Goal: Information Seeking & Learning: Learn about a topic

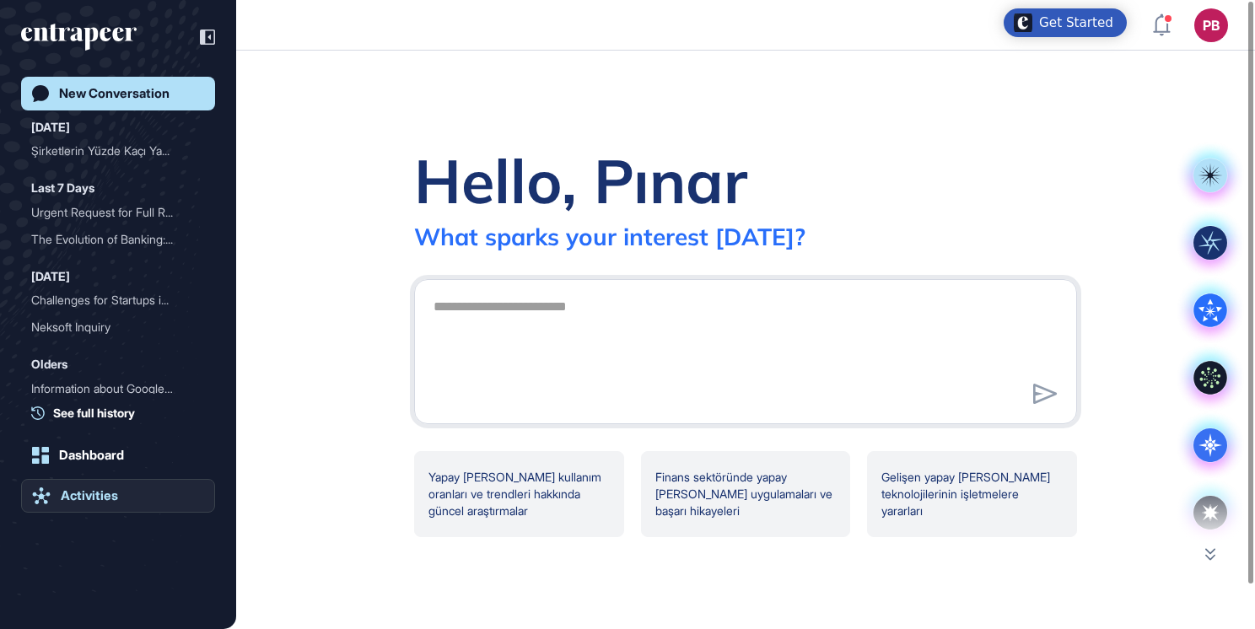
click at [90, 499] on div "Activities" at bounding box center [89, 495] width 57 height 15
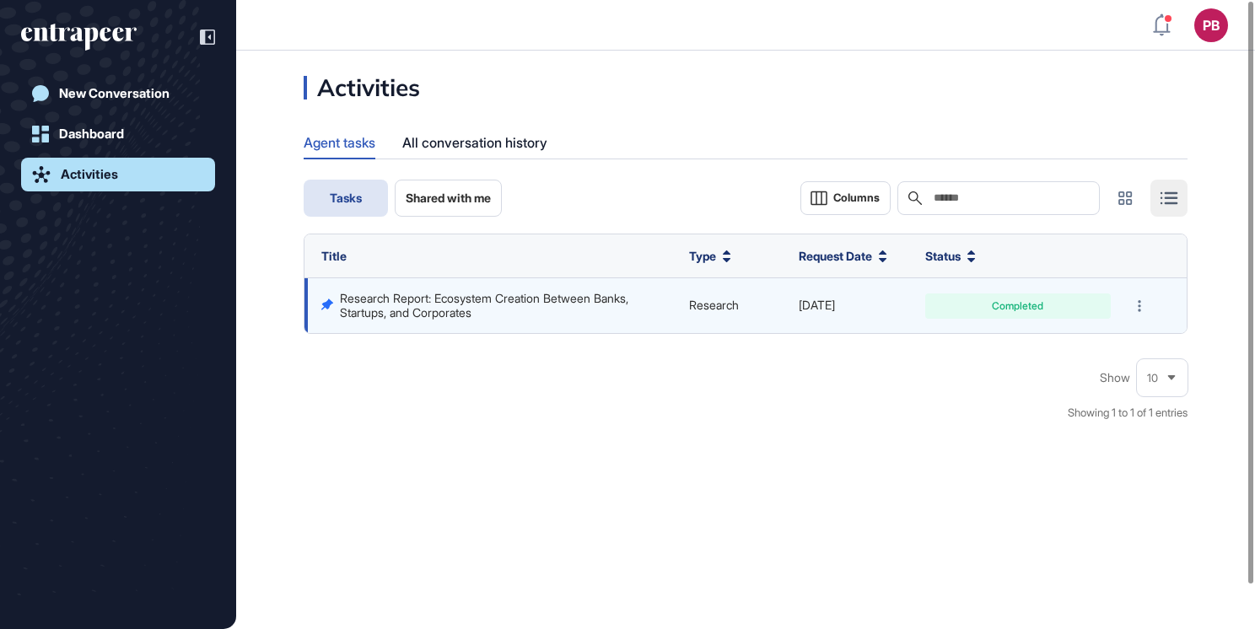
click at [564, 285] on td "Research Report: Ecosystem Creation Between Banks, Startups, and Corporates" at bounding box center [492, 305] width 376 height 55
click at [557, 297] on link "Research Report: Ecosystem Creation Between Banks, Startups, and Corporates" at bounding box center [486, 305] width 292 height 28
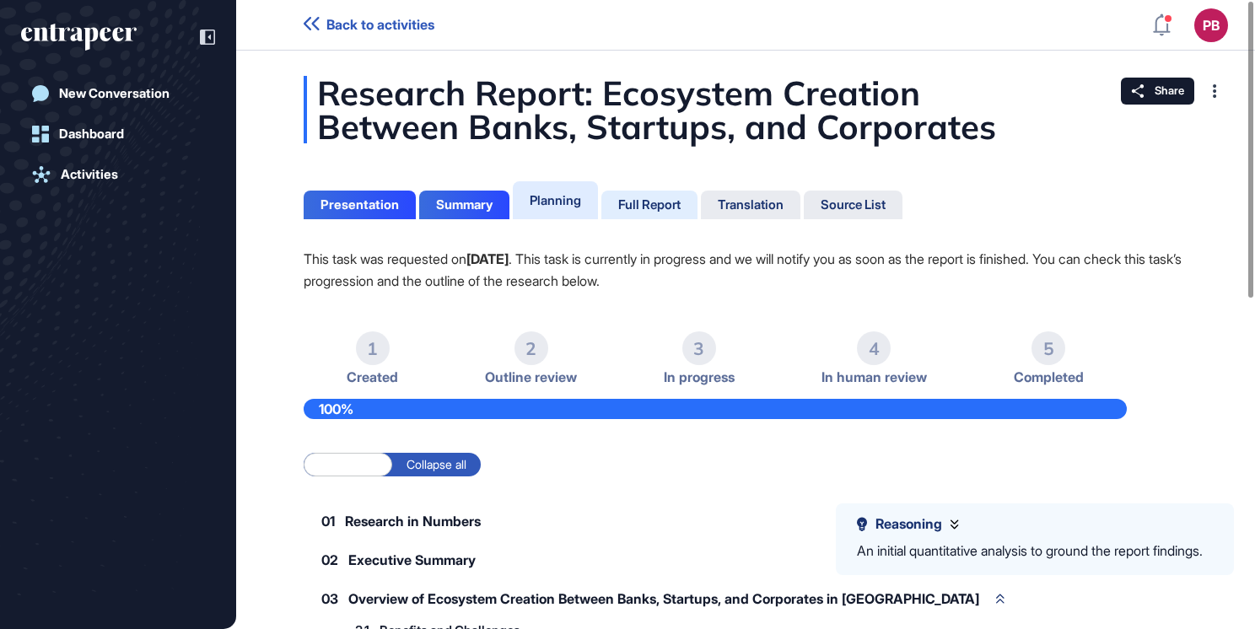
click at [654, 207] on div "Full Report" at bounding box center [649, 204] width 62 height 15
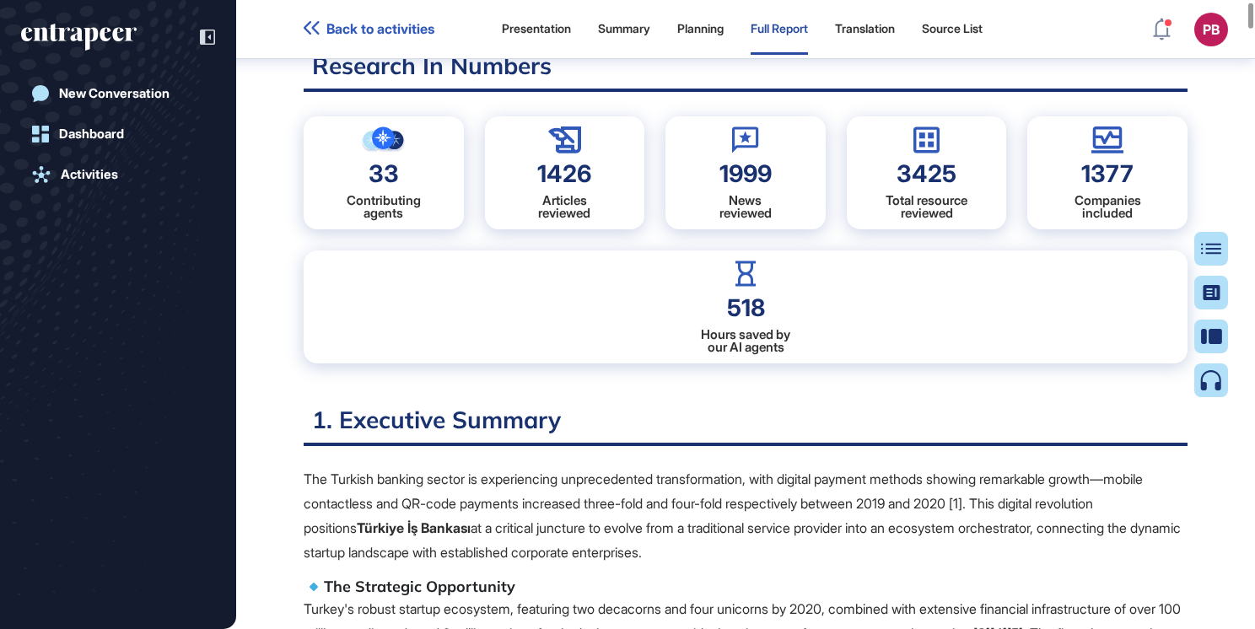
scroll to position [514, 0]
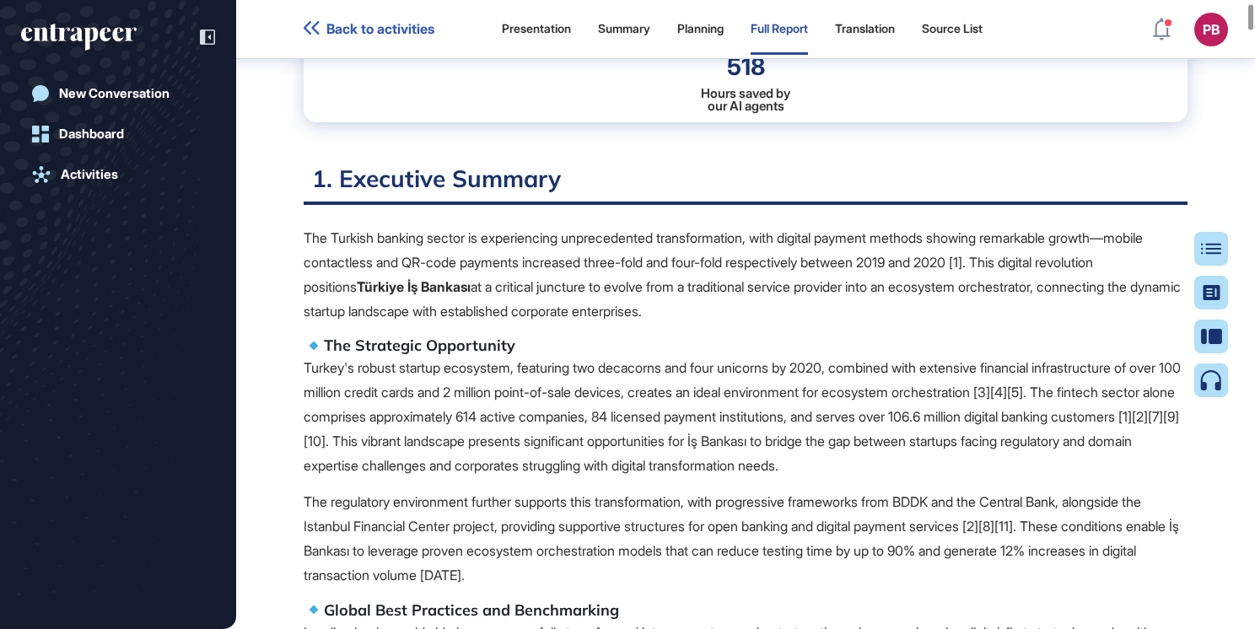
click at [547, 27] on div "Presentation" at bounding box center [536, 29] width 69 height 14
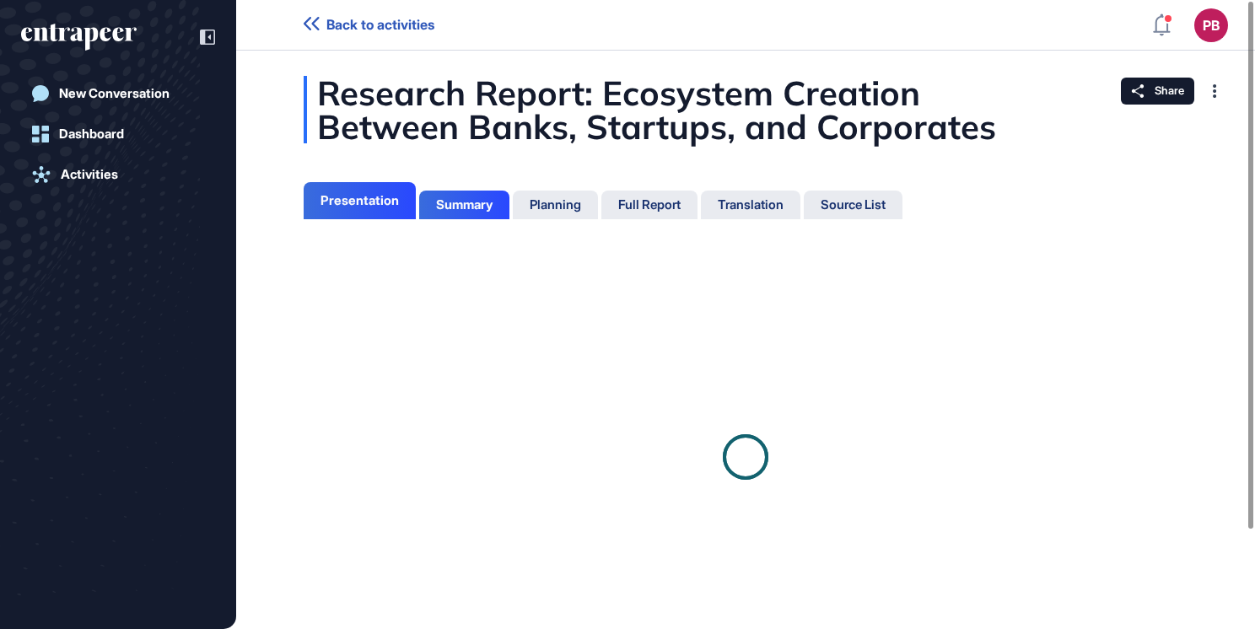
scroll to position [8, 0]
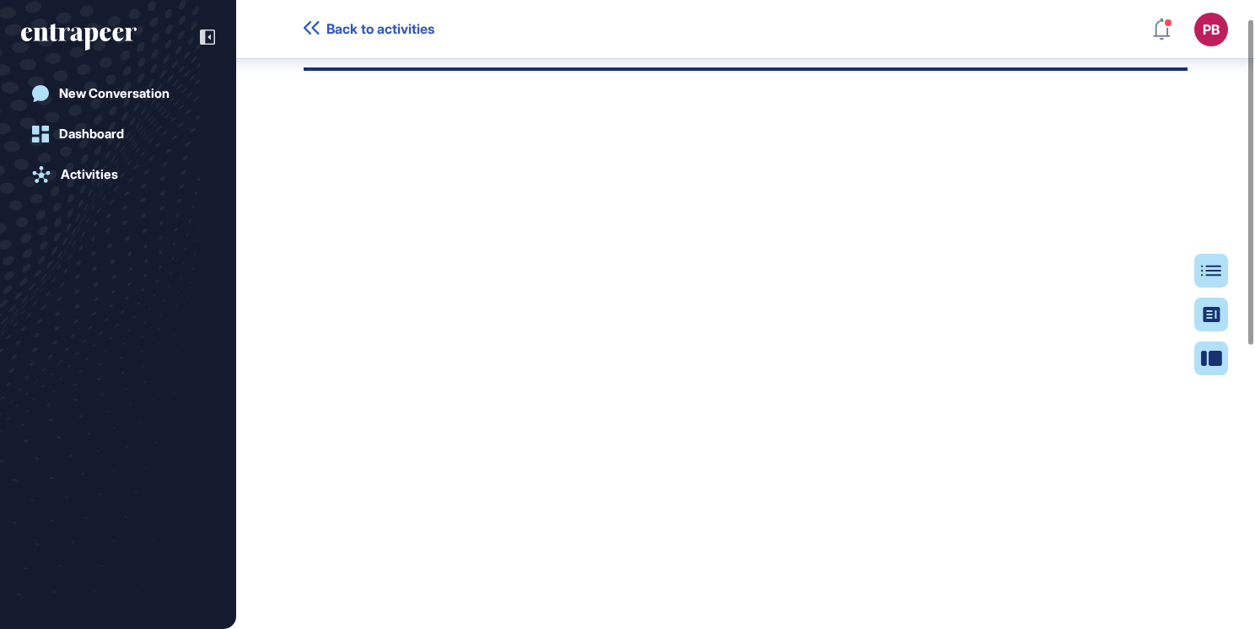
scroll to position [35, 0]
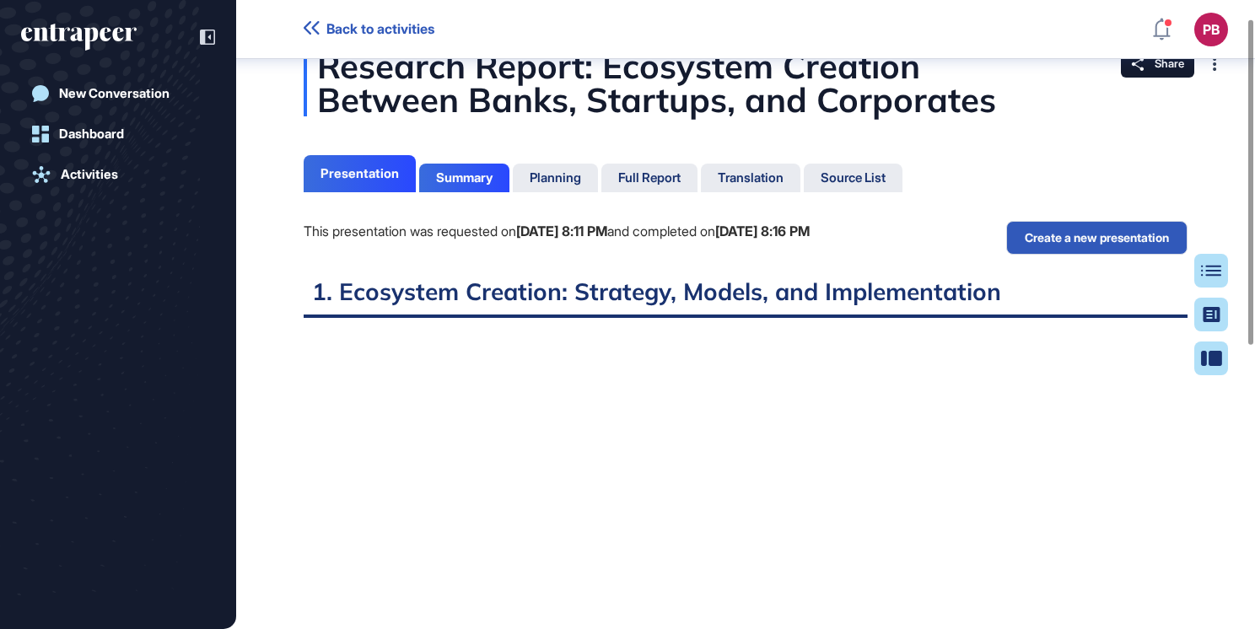
click at [785, 309] on h2 "1. Ecosystem Creation: Strategy, Models, and Implementation" at bounding box center [746, 297] width 884 height 41
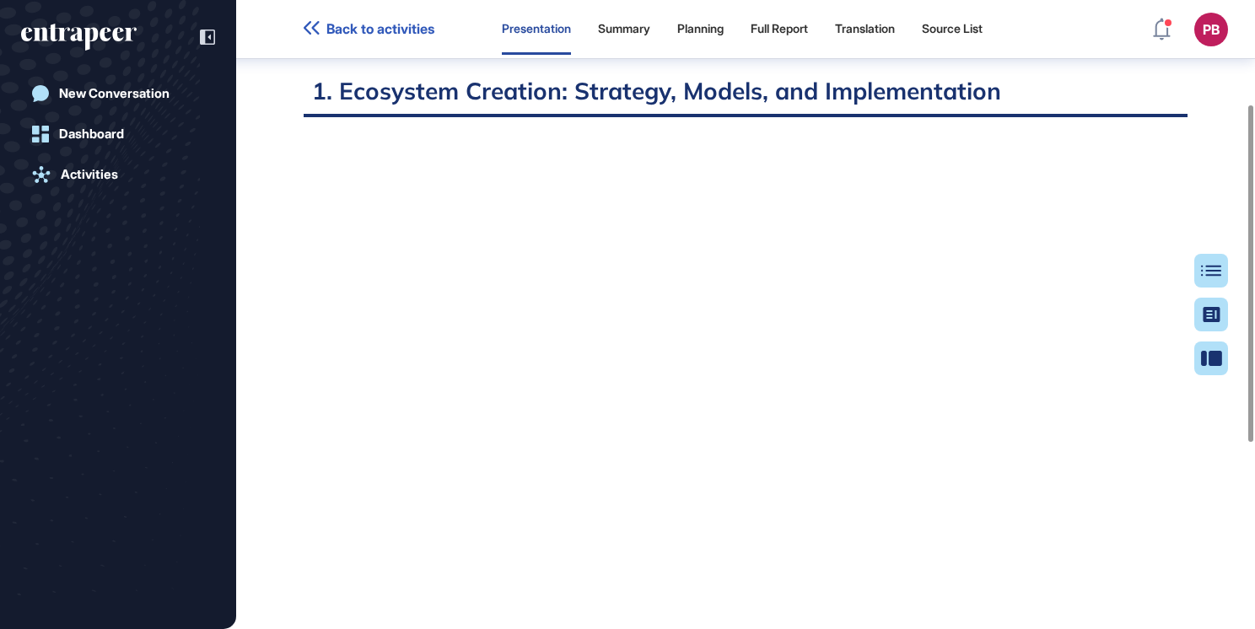
scroll to position [204, 0]
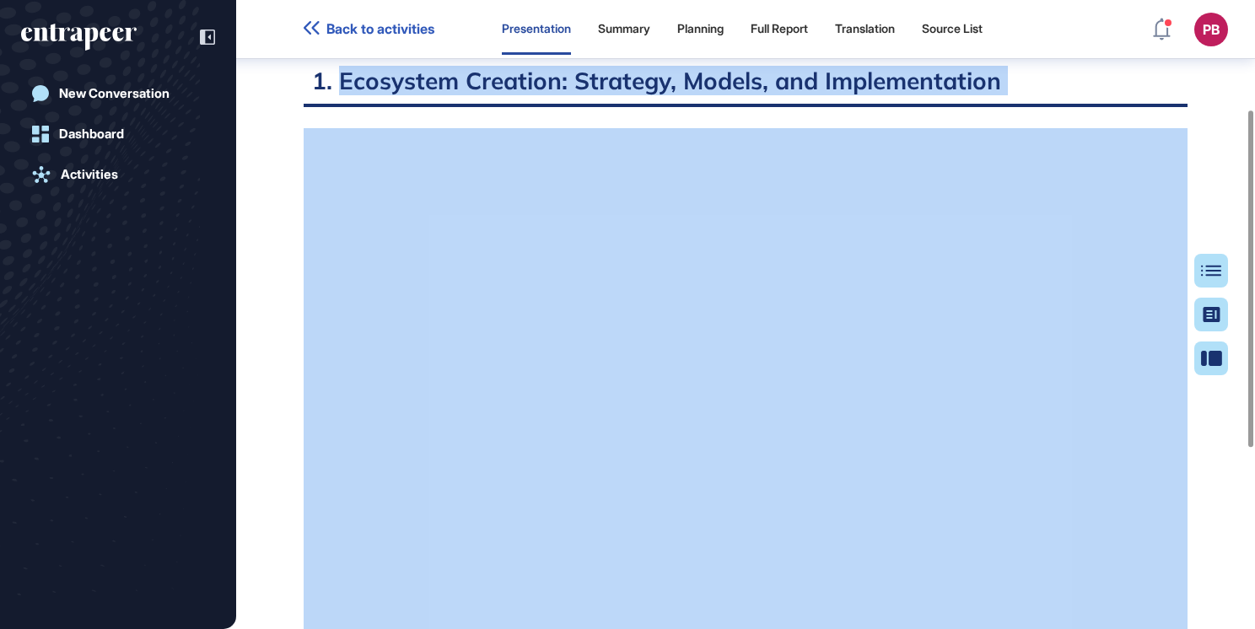
drag, startPoint x: 338, startPoint y: 77, endPoint x: 913, endPoint y: 130, distance: 577.5
click at [581, 1] on div "Back to activities Presentation Summary Planning Full Report Translation Source…" at bounding box center [627, 381] width 1255 height 1171
copy div "Ecosystem Creation: Strategy, Models, and Implementation"
click at [1139, 73] on h2 "1. Ecosystem Creation: Strategy, Models, and Implementation" at bounding box center [746, 86] width 884 height 41
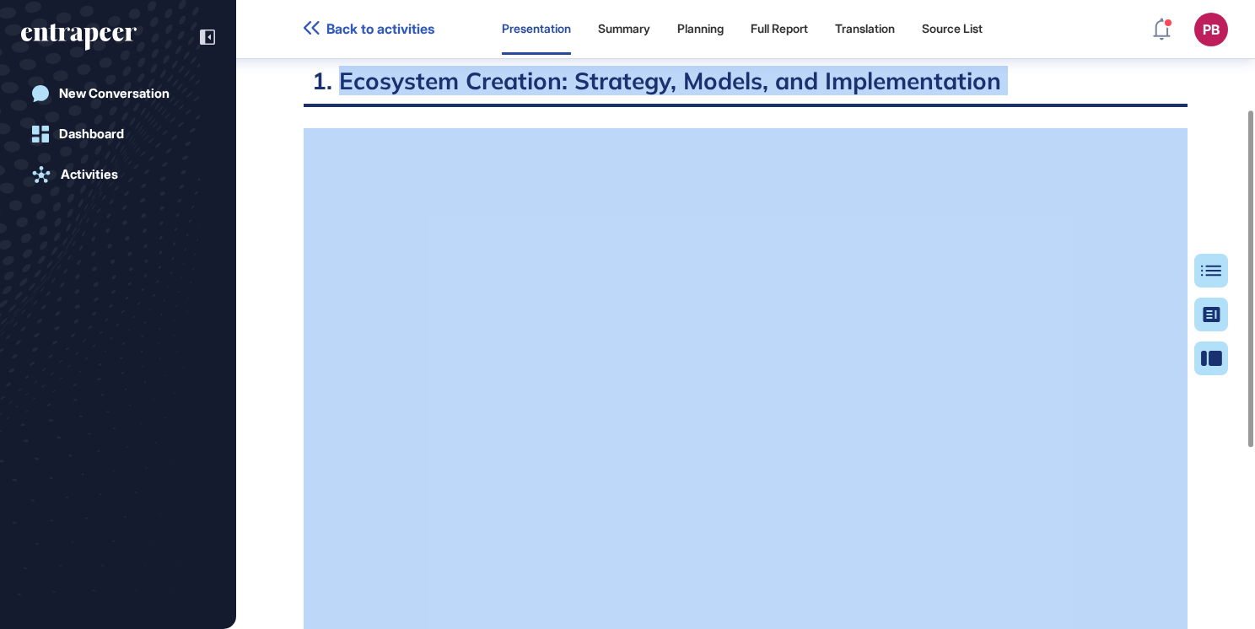
click at [1139, 73] on h2 "1. Ecosystem Creation: Strategy, Models, and Implementation" at bounding box center [746, 86] width 884 height 41
click at [1214, 172] on div "Research Report: Ecosystem Creation Between Banks, Startups, and Corporates Pre…" at bounding box center [745, 387] width 1019 height 1014
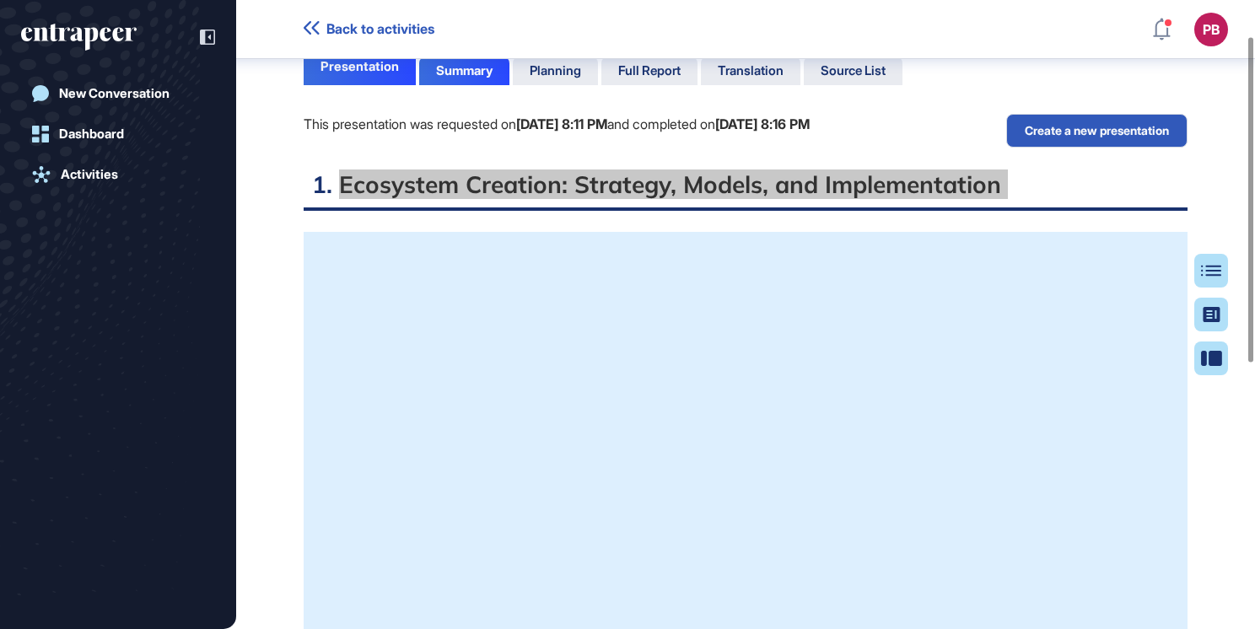
scroll to position [0, 0]
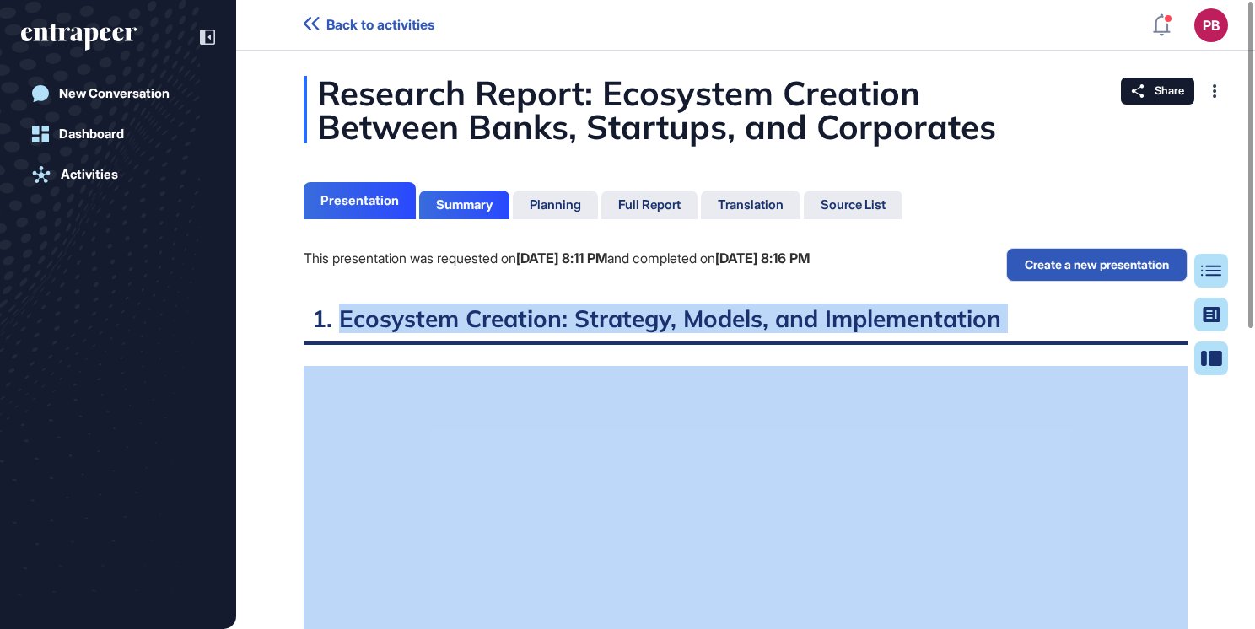
click at [1019, 343] on h2 "1. Ecosystem Creation: Strategy, Models, and Implementation" at bounding box center [746, 324] width 884 height 41
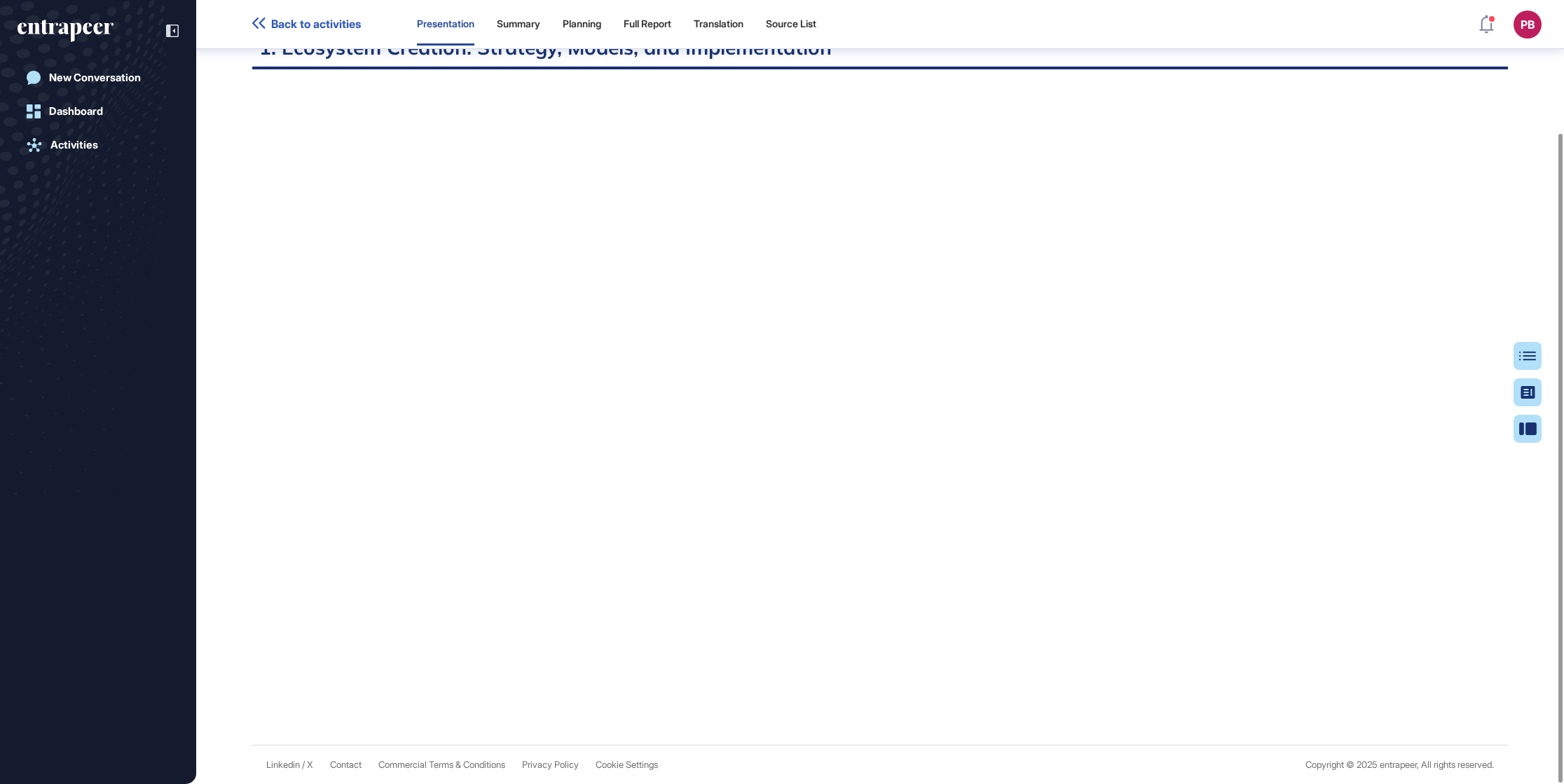
scroll to position [713, 2]
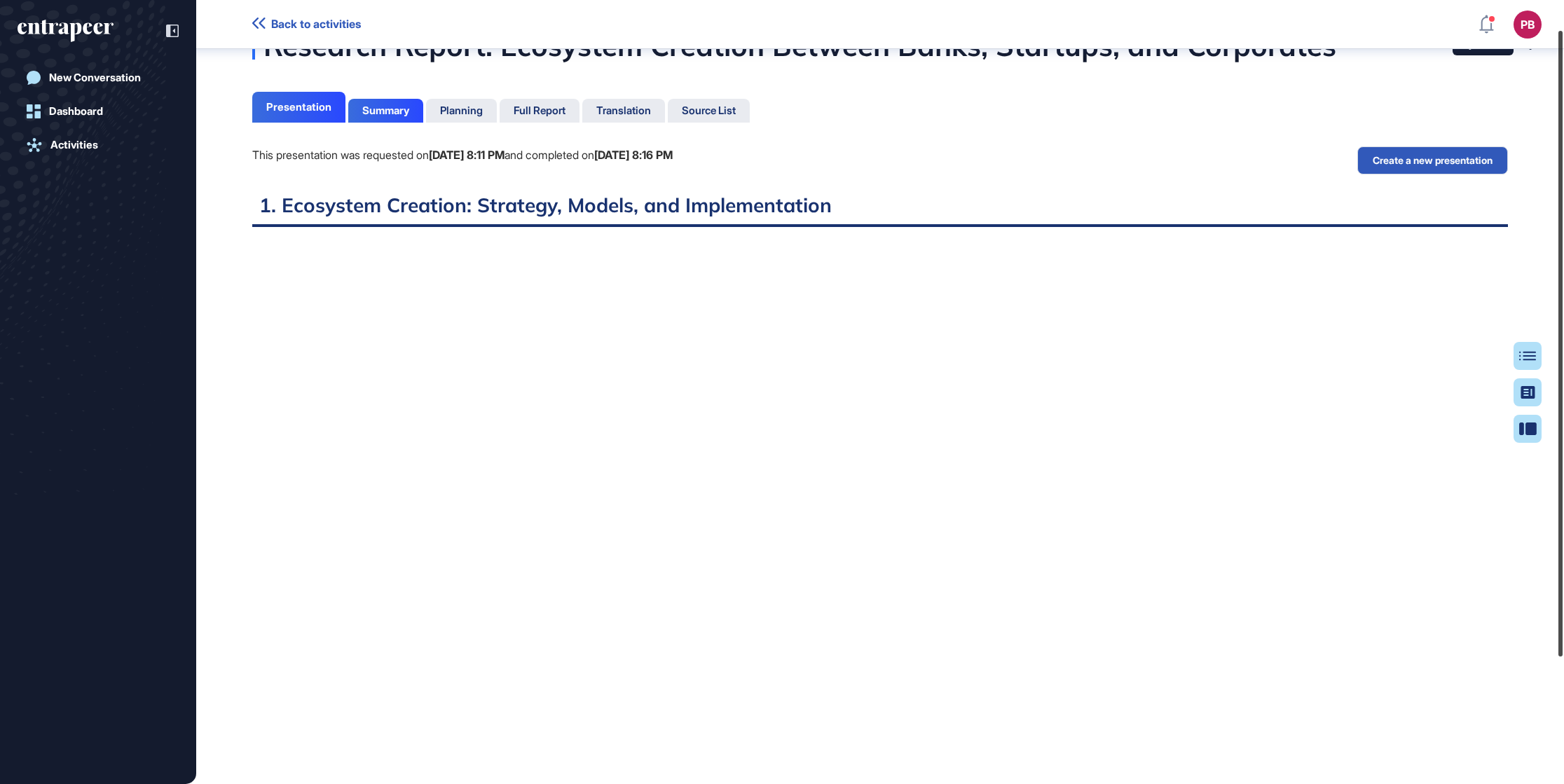
drag, startPoint x: 1558, startPoint y: 219, endPoint x: 1559, endPoint y: 121, distance: 98.0
click at [1042, 121] on div at bounding box center [1560, 343] width 4 height 625
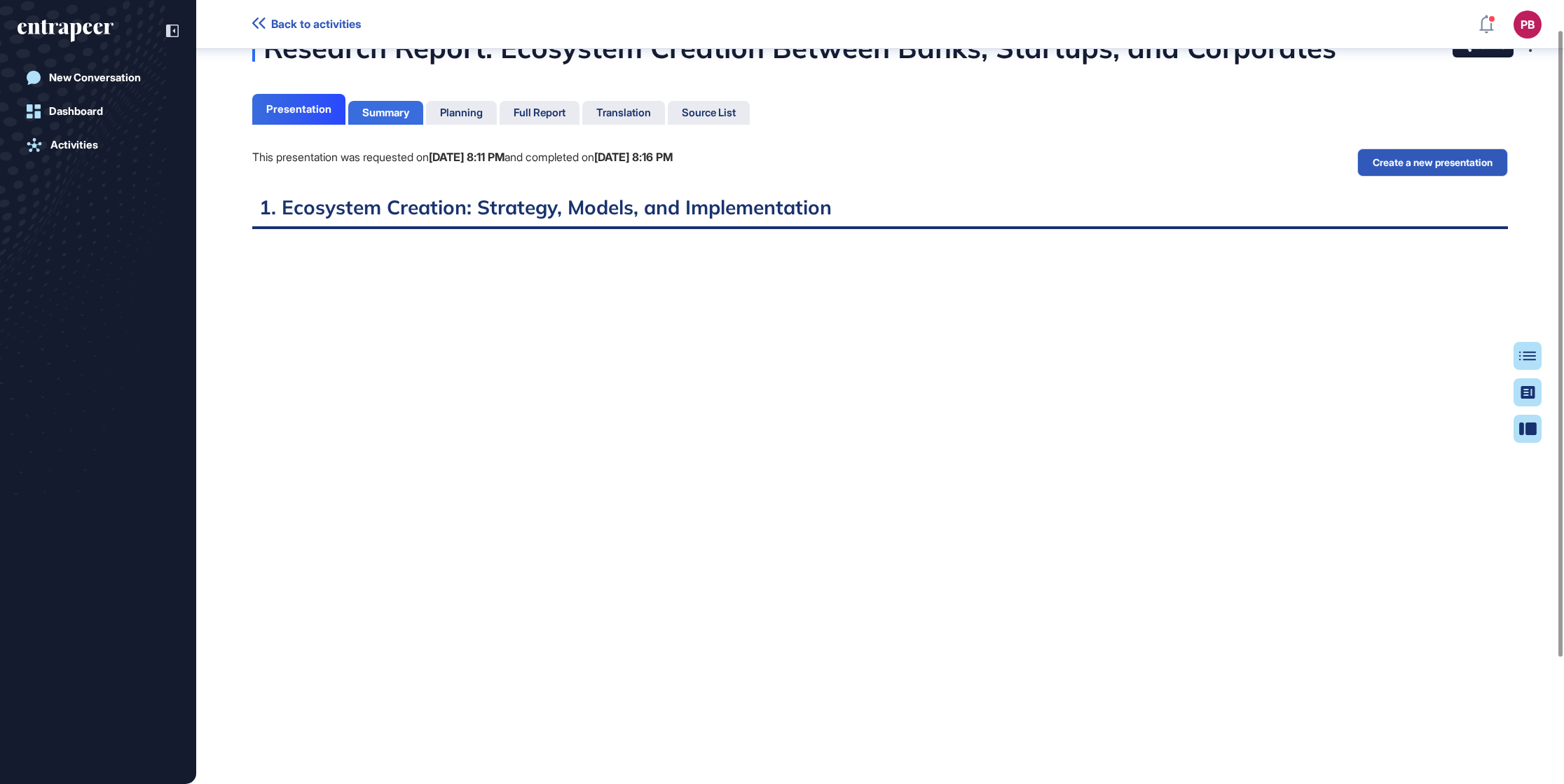
click at [391, 106] on div "Summary" at bounding box center [386, 112] width 47 height 12
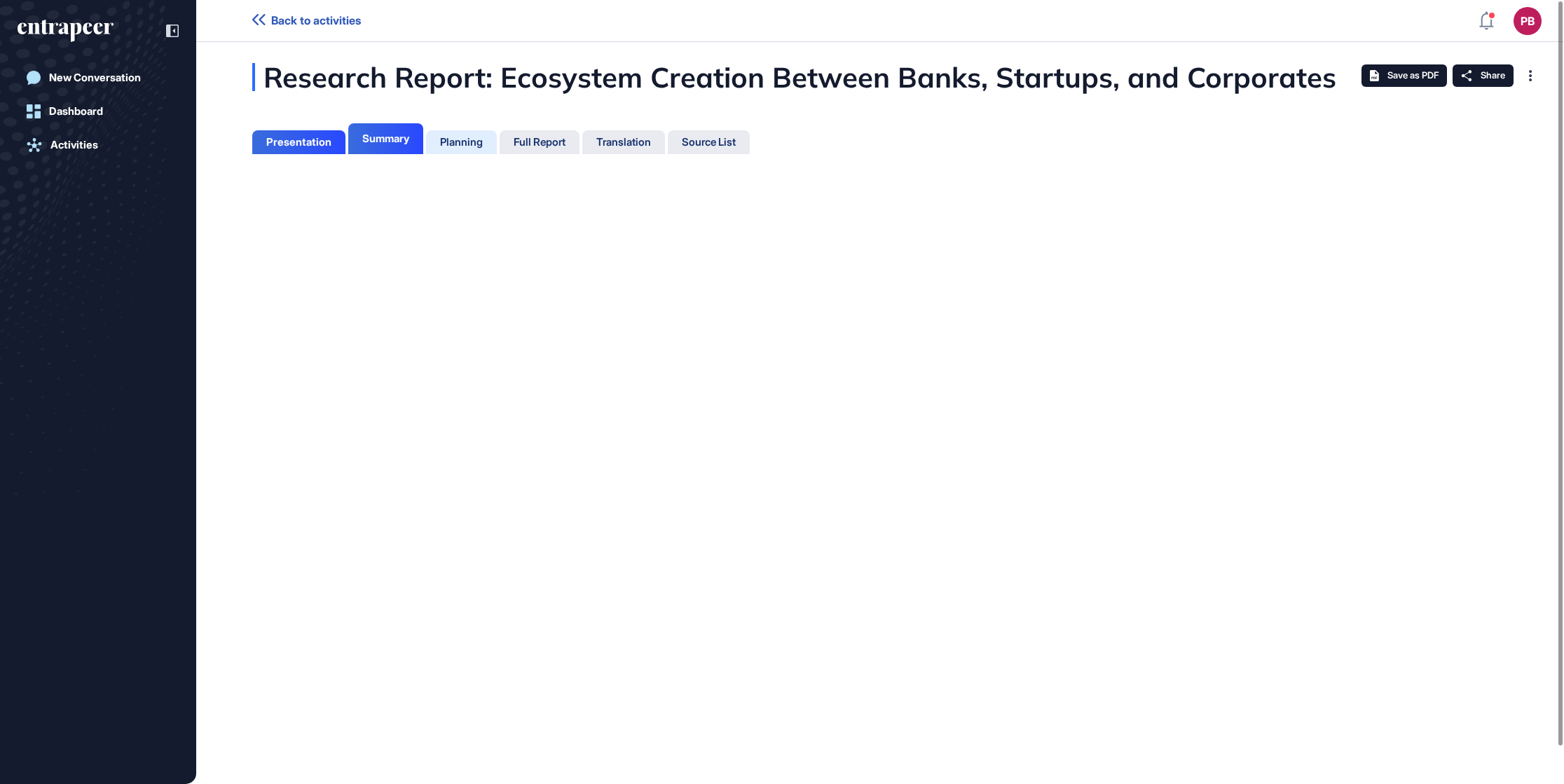
click at [472, 152] on div "Planning" at bounding box center [461, 142] width 71 height 24
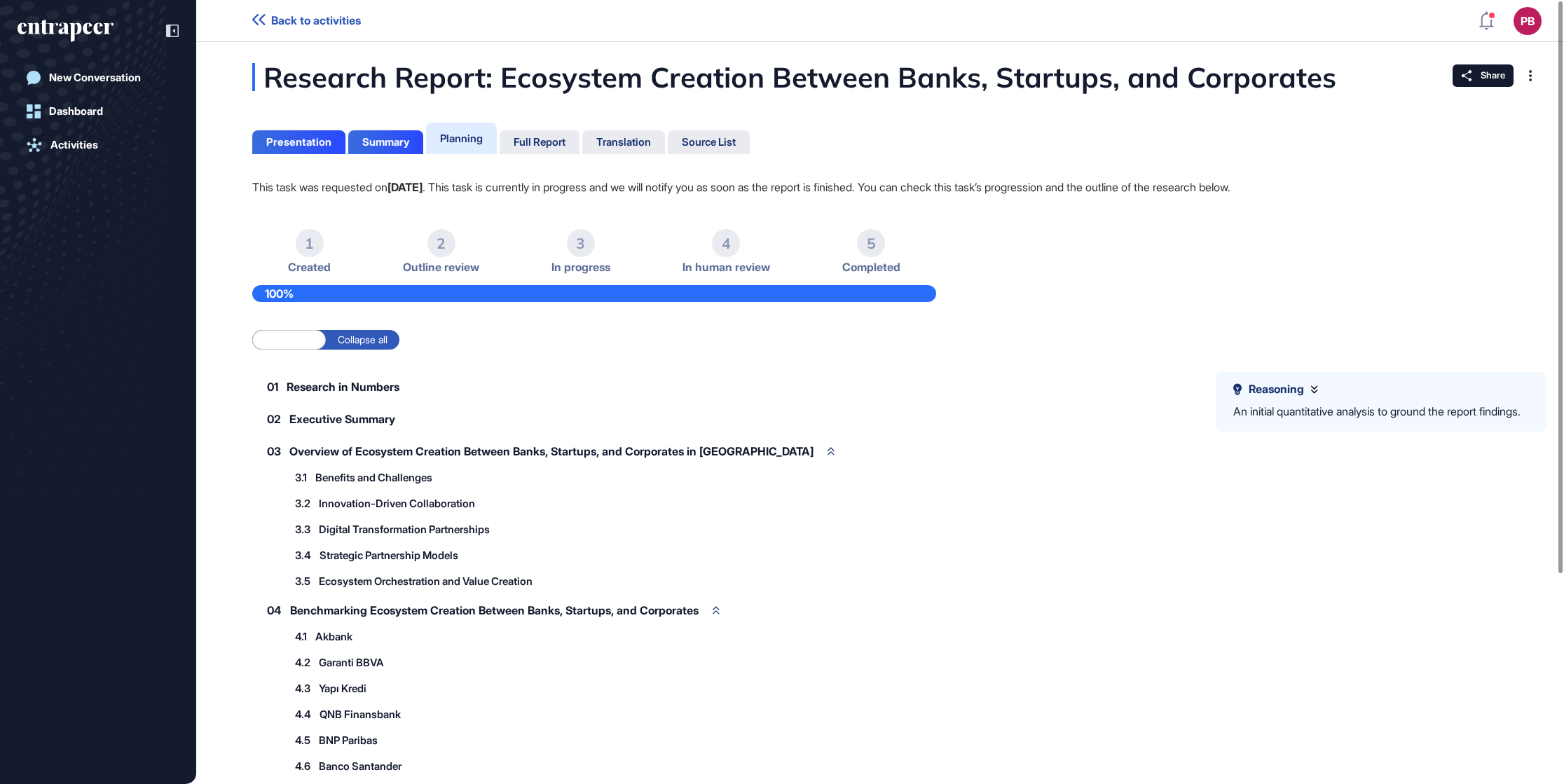
click at [363, 395] on div "01 Research in Numbers" at bounding box center [341, 386] width 176 height 29
click at [362, 388] on span "Research in Numbers" at bounding box center [343, 386] width 113 height 11
click at [352, 422] on span "Executive Summary" at bounding box center [342, 419] width 106 height 11
click at [360, 469] on div "3.1 Benefits and Challenges" at bounding box center [371, 478] width 167 height 23
click at [364, 478] on span "Benefits and Challenges" at bounding box center [373, 477] width 117 height 11
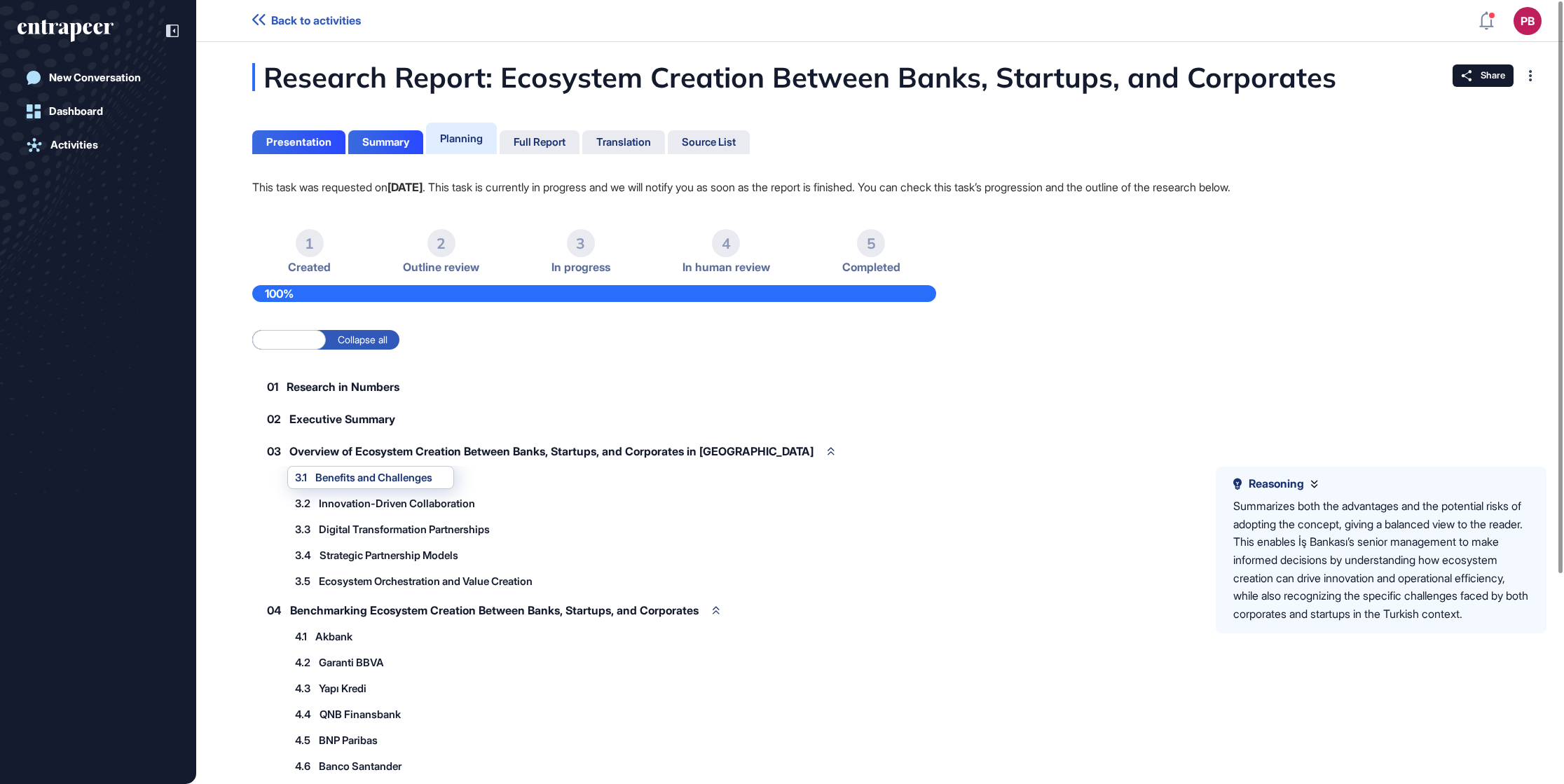
click at [371, 505] on span "Innovation-Driven Collaboration" at bounding box center [397, 503] width 156 height 11
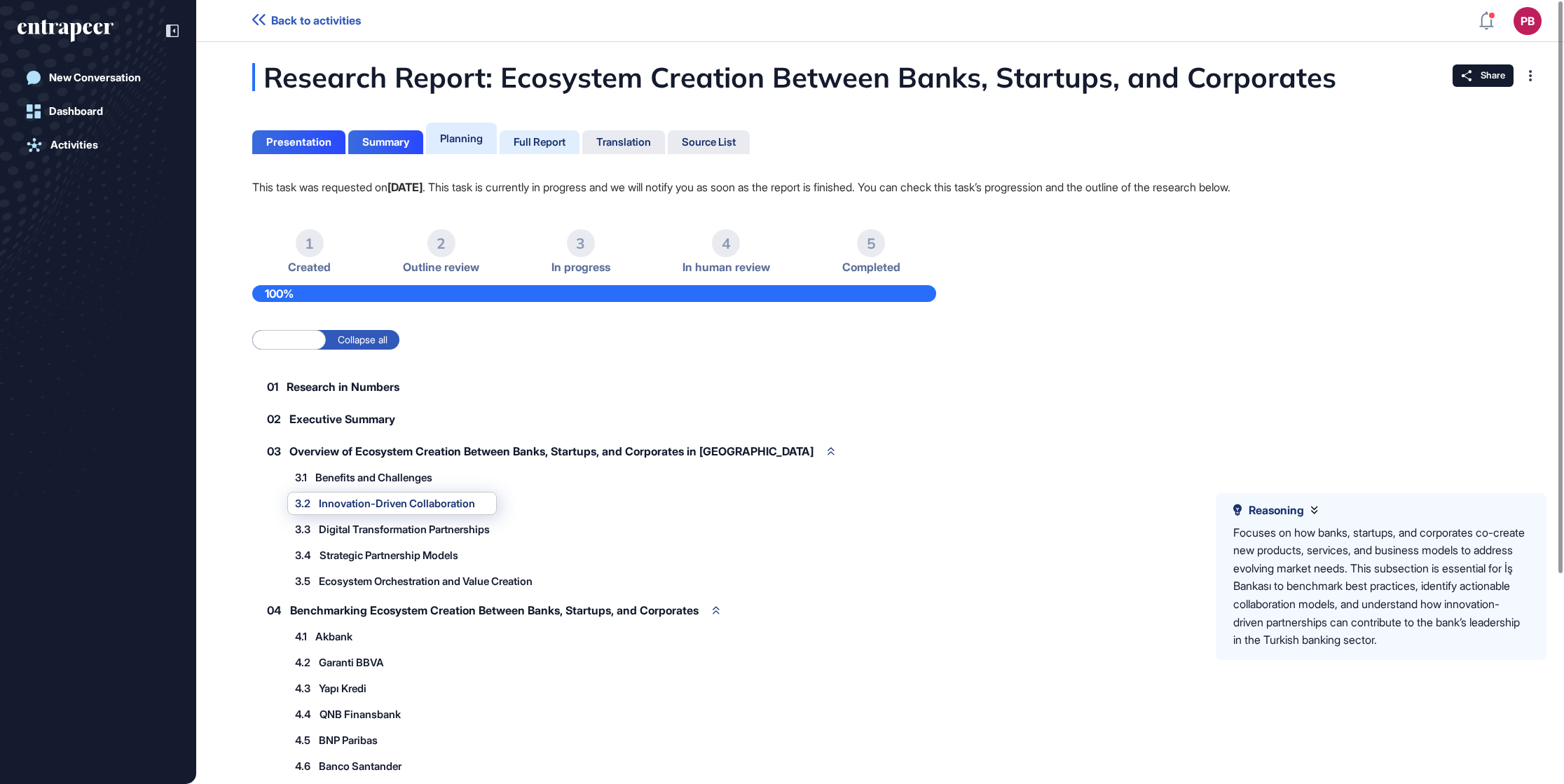
click at [530, 151] on div "Full Report" at bounding box center [539, 142] width 80 height 24
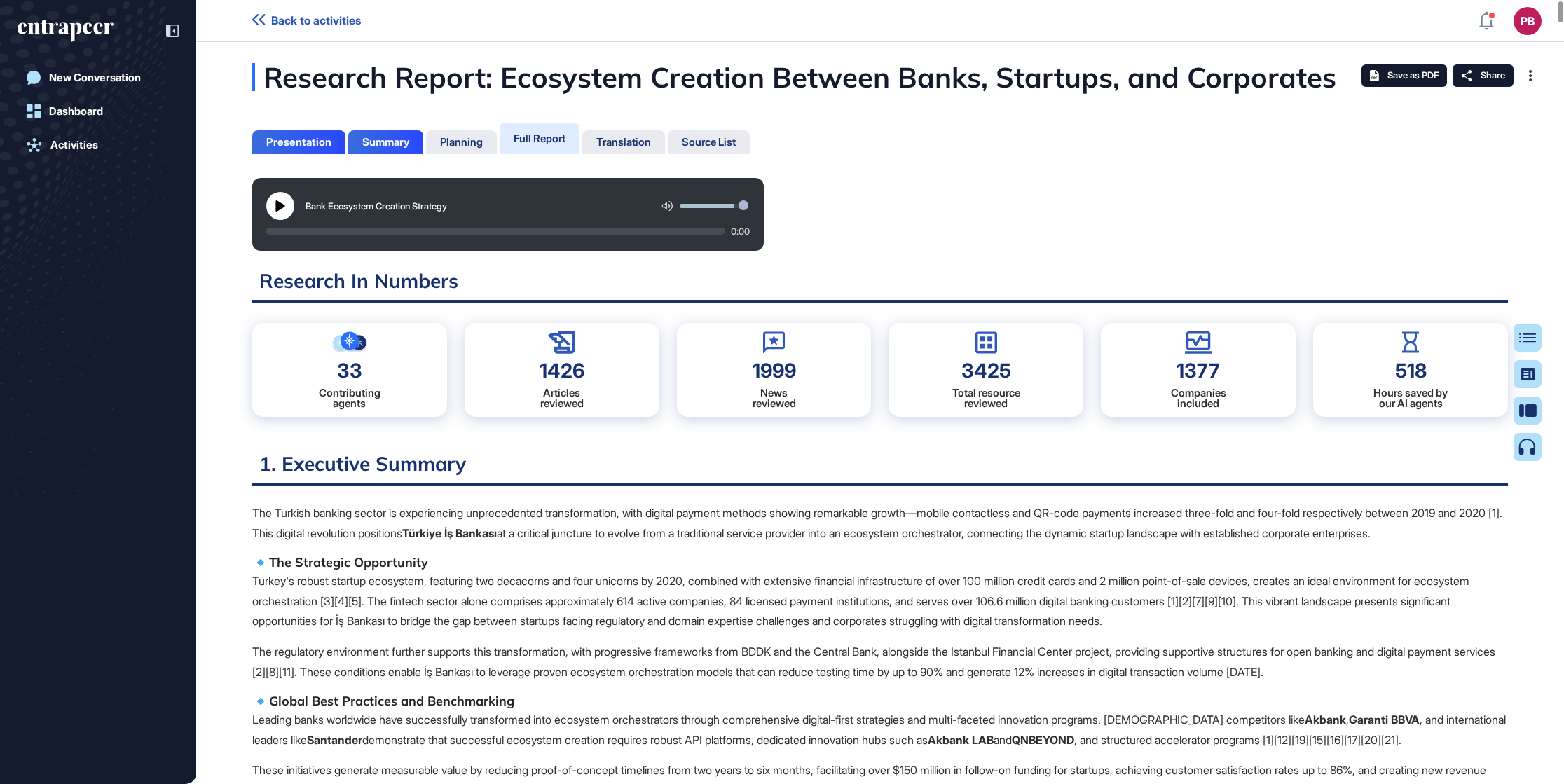
scroll to position [713, 2]
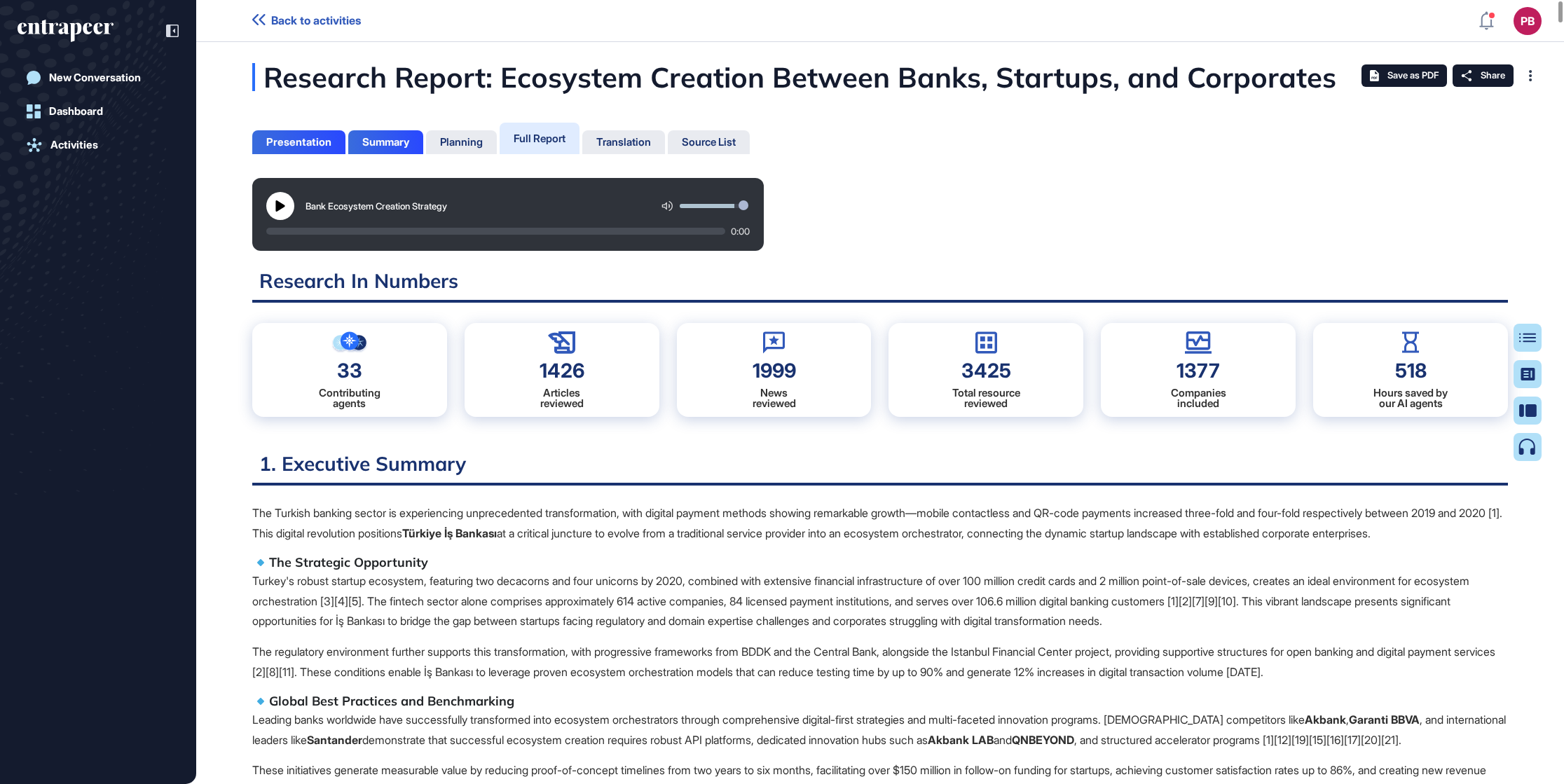
drag, startPoint x: 253, startPoint y: 463, endPoint x: 520, endPoint y: 554, distance: 282.1
drag, startPoint x: 520, startPoint y: 551, endPoint x: 524, endPoint y: 537, distance: 14.6
copy div "1. Executive Summary The Turkish banking sector is experiencing unprecedented t…"
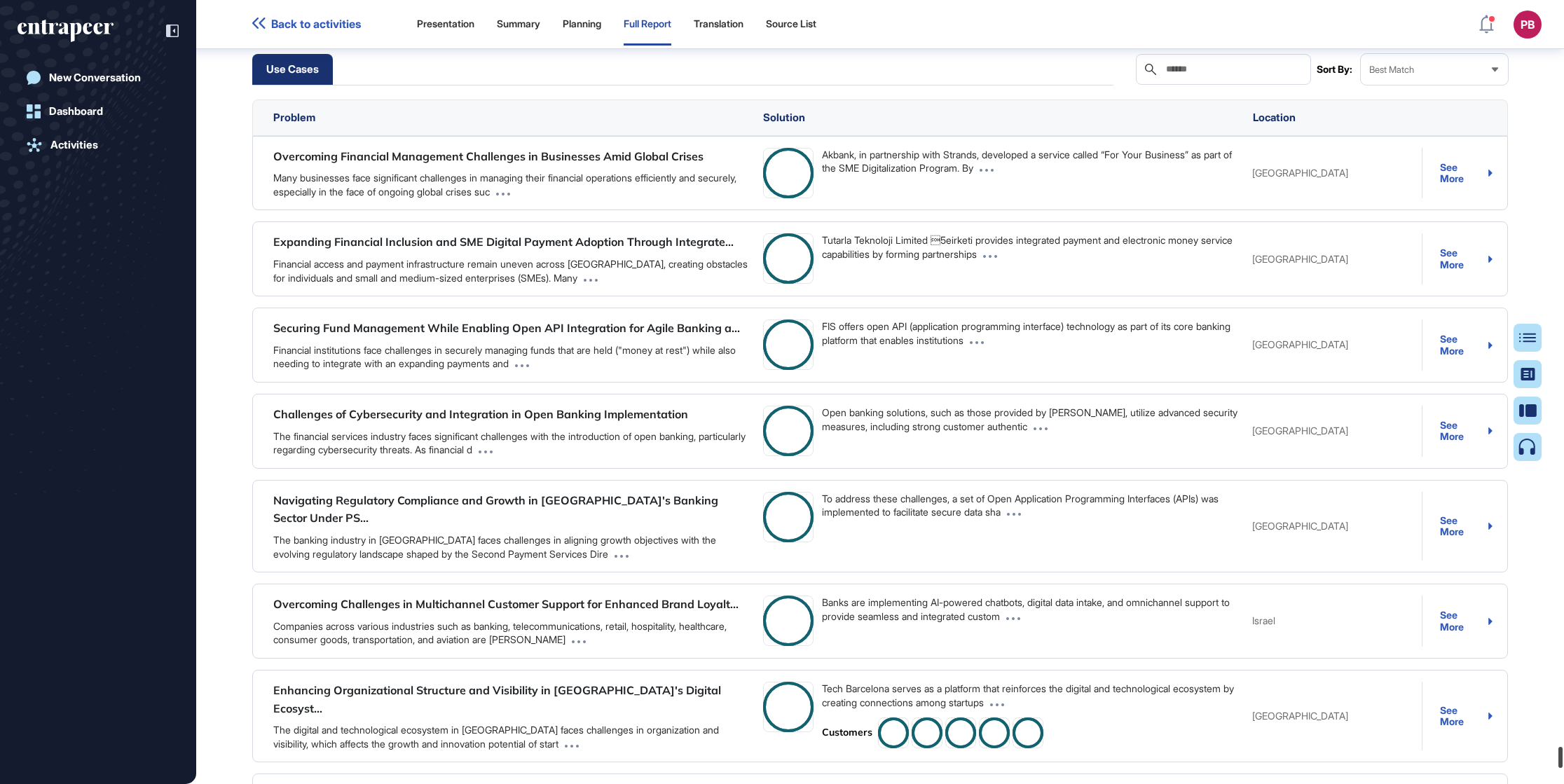
scroll to position [69544, 0]
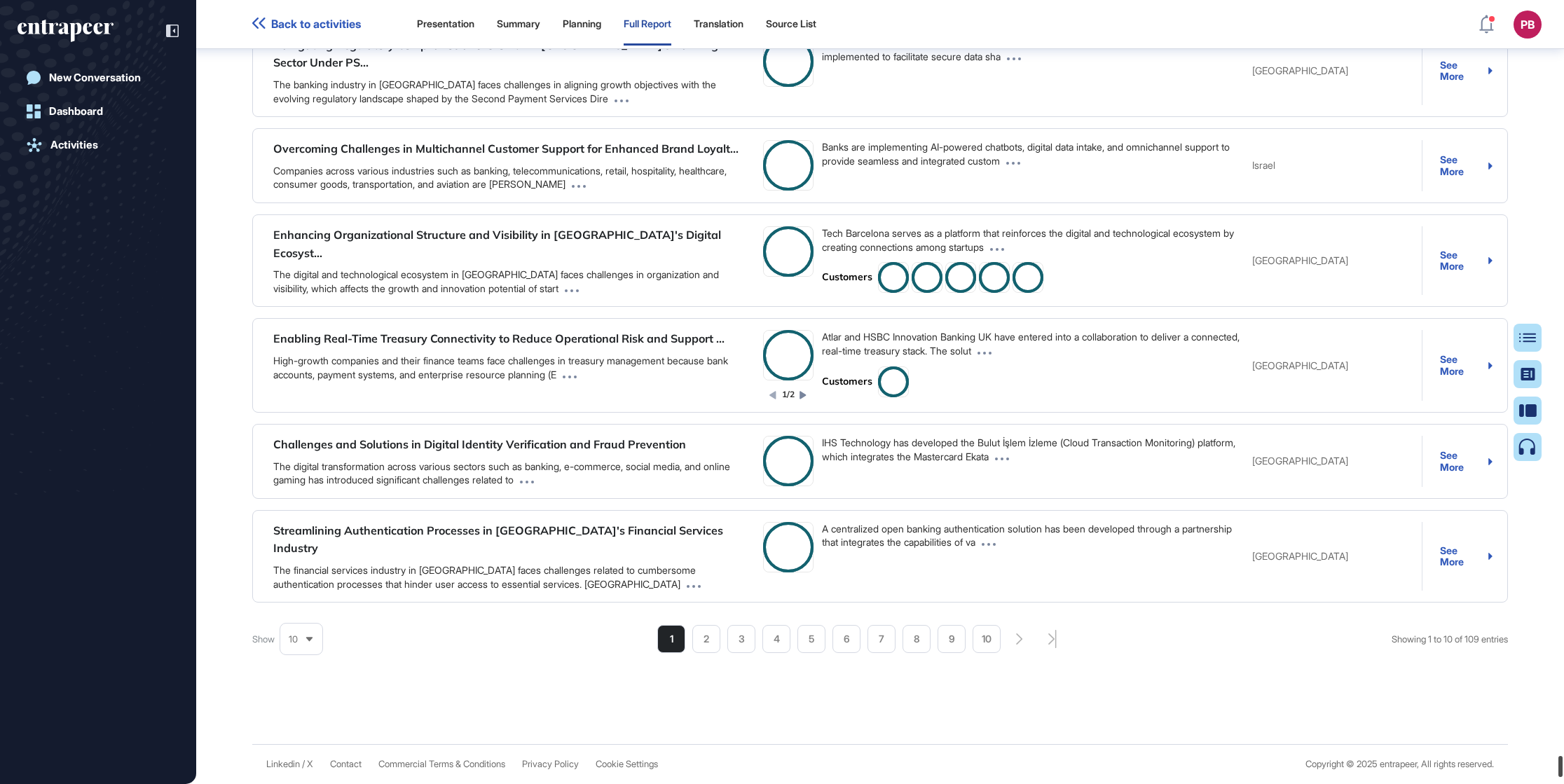
drag, startPoint x: 1562, startPoint y: 175, endPoint x: 1367, endPoint y: 671, distance: 533.0
click at [1042, 522] on html "Back to activities Presentation Summary Planning Full Report Translation Source…" at bounding box center [782, 392] width 1564 height 784
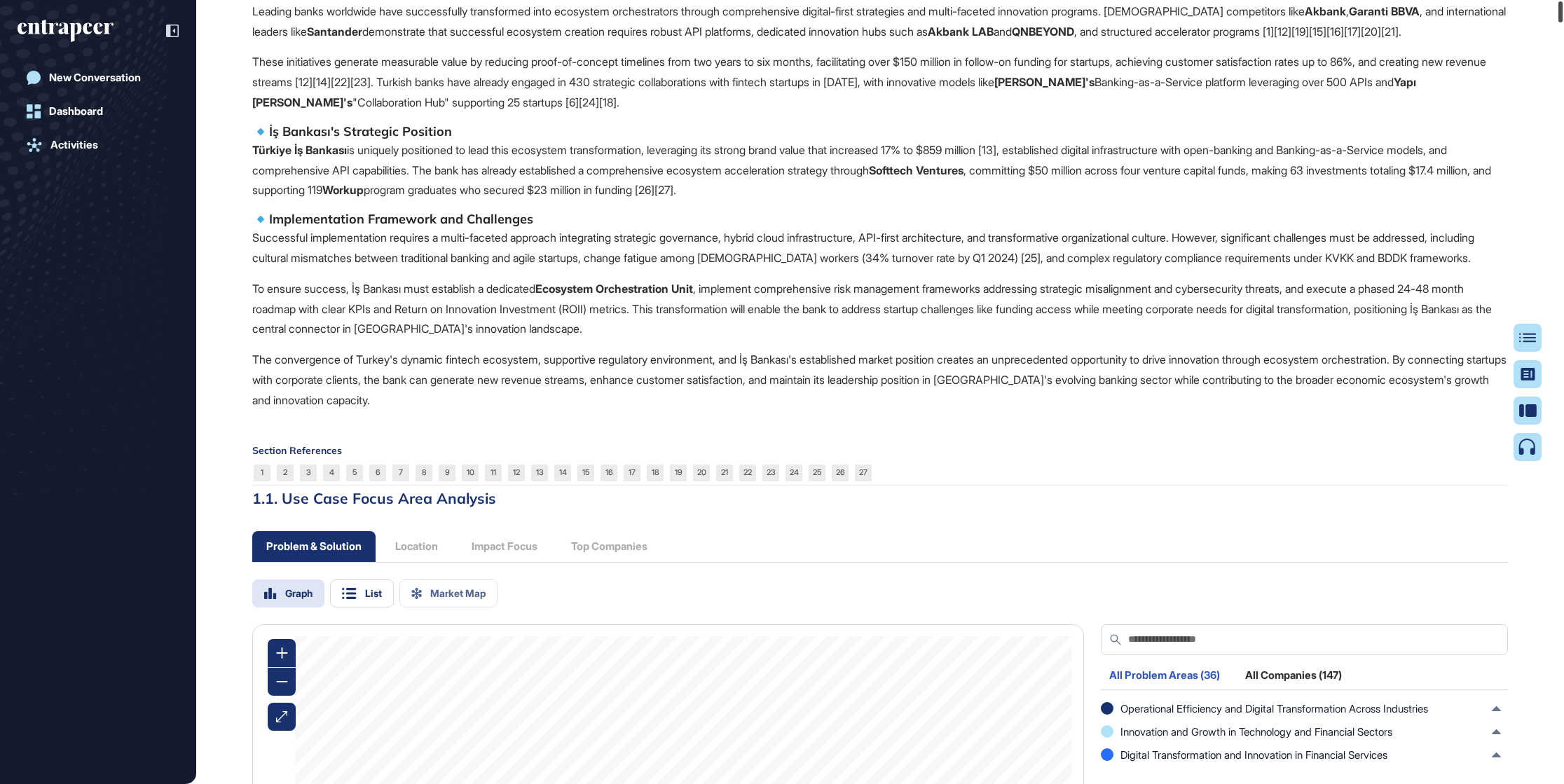
scroll to position [0, 0]
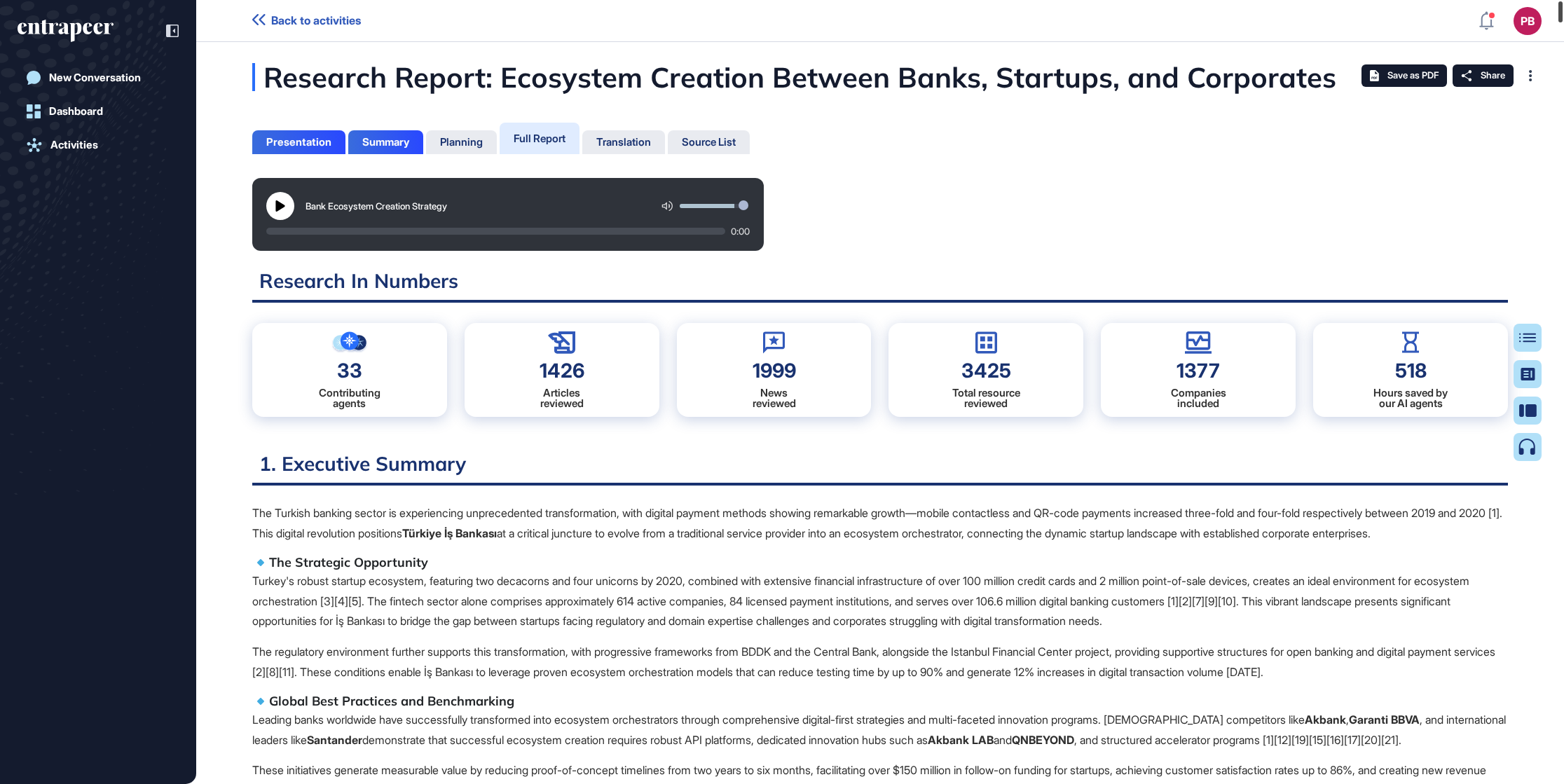
drag, startPoint x: 1559, startPoint y: 757, endPoint x: 1603, endPoint y: -39, distance: 797.2
click at [1042, 0] on html "Back to activities PB Dashboard Profile My Content Request More Data New Conver…" at bounding box center [782, 392] width 1564 height 784
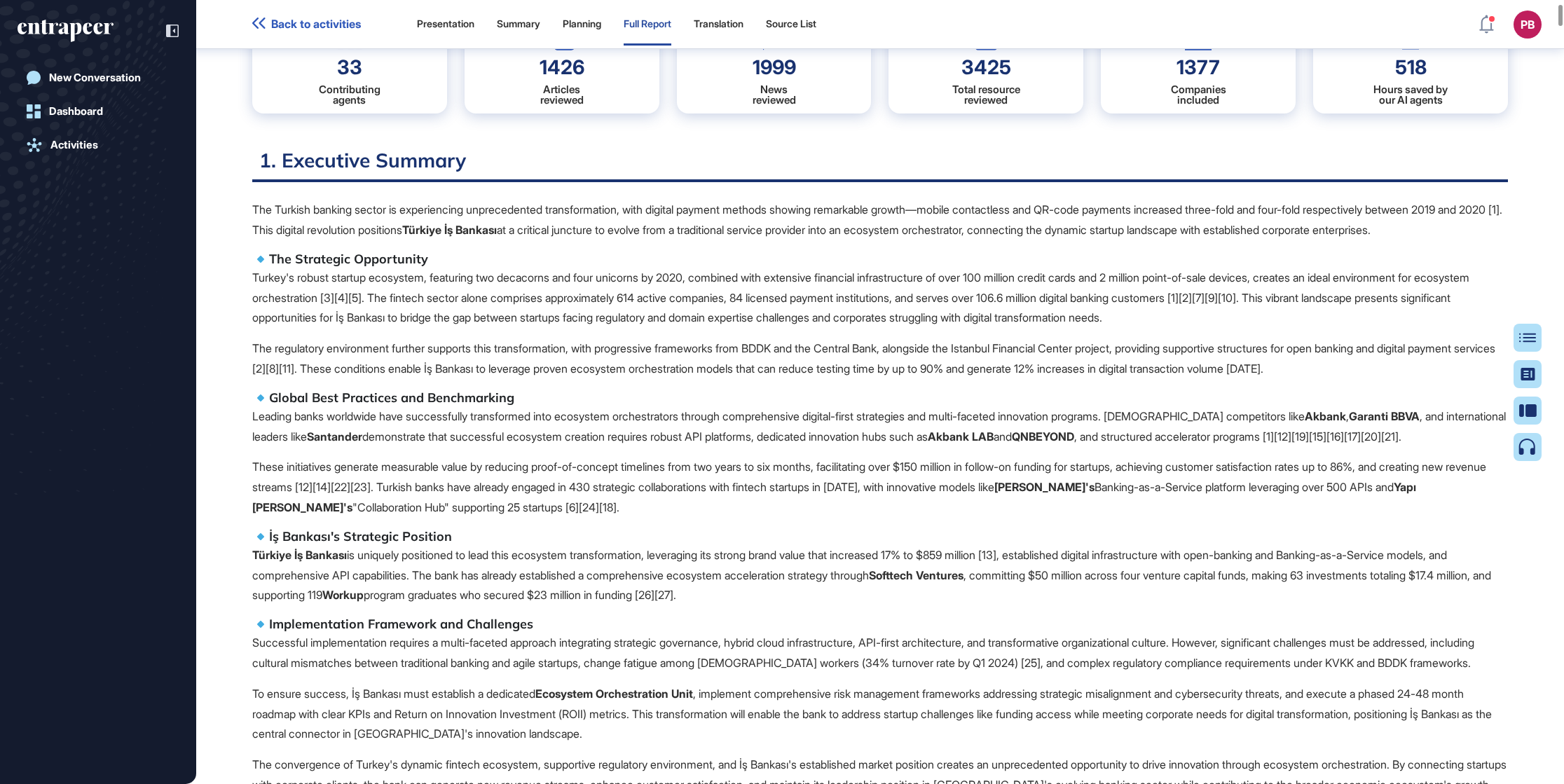
scroll to position [321, 0]
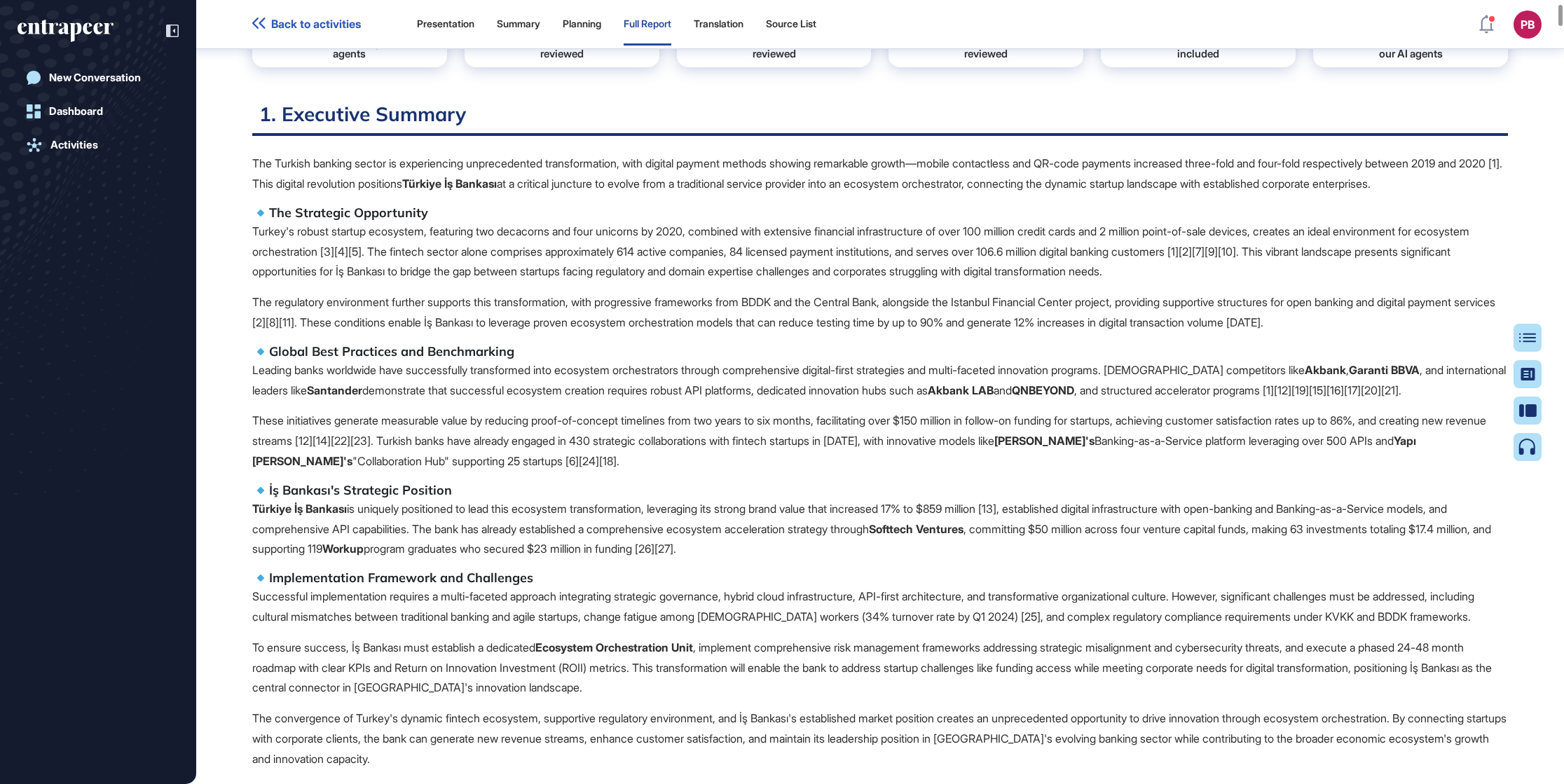
drag, startPoint x: 267, startPoint y: 230, endPoint x: 620, endPoint y: 463, distance: 423.0
click at [628, 478] on span "The Turkish banking sector is experiencing unprecedented transformation, with d…" at bounding box center [880, 461] width 1256 height 615
drag, startPoint x: 620, startPoint y: 463, endPoint x: 578, endPoint y: 355, distance: 115.9
copy span "Lor Ipsumdolo Sitametcons Adipis'e seddoe tempori utlaboree, doloremag ali enim…"
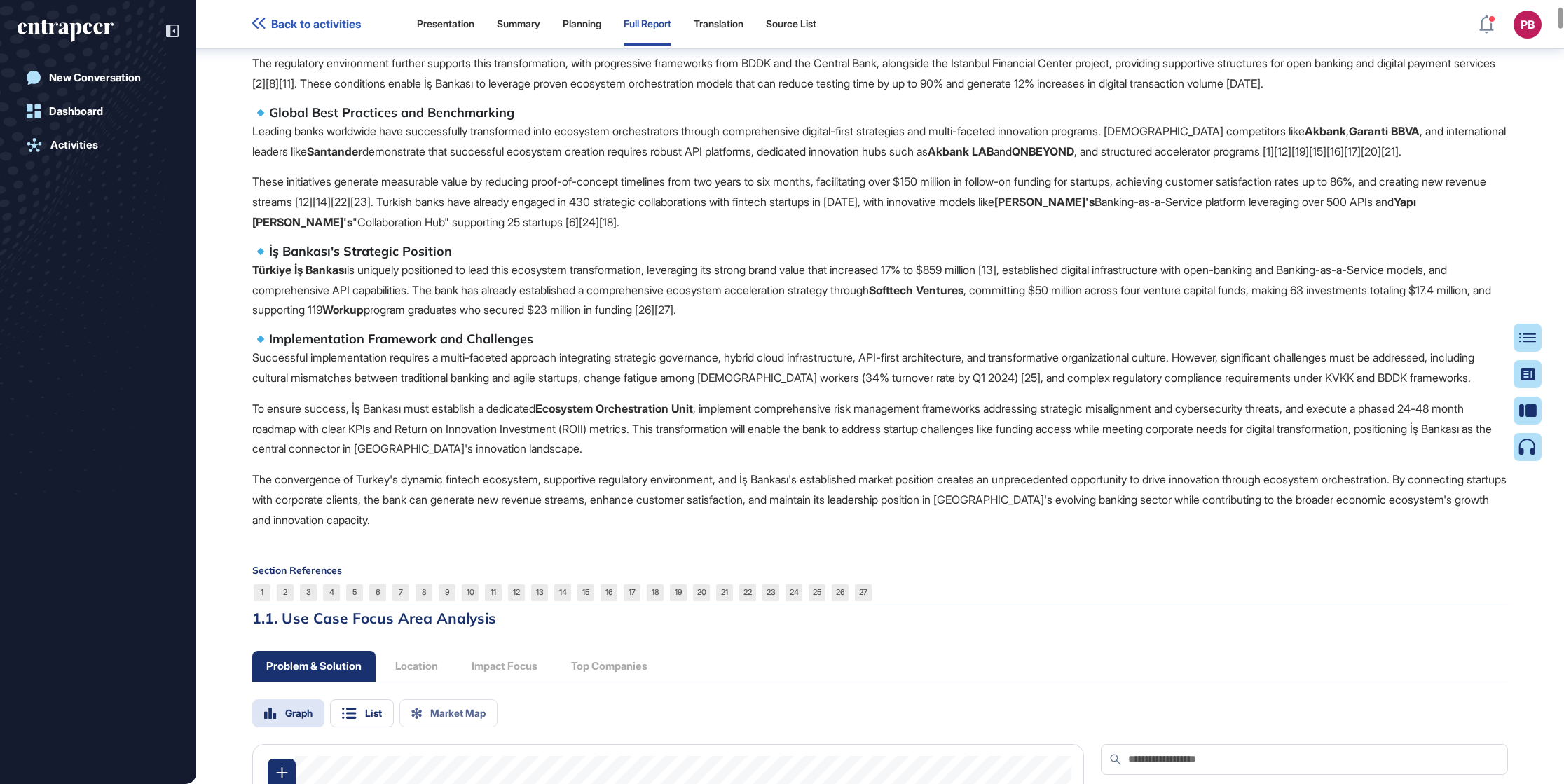
scroll to position [637, 0]
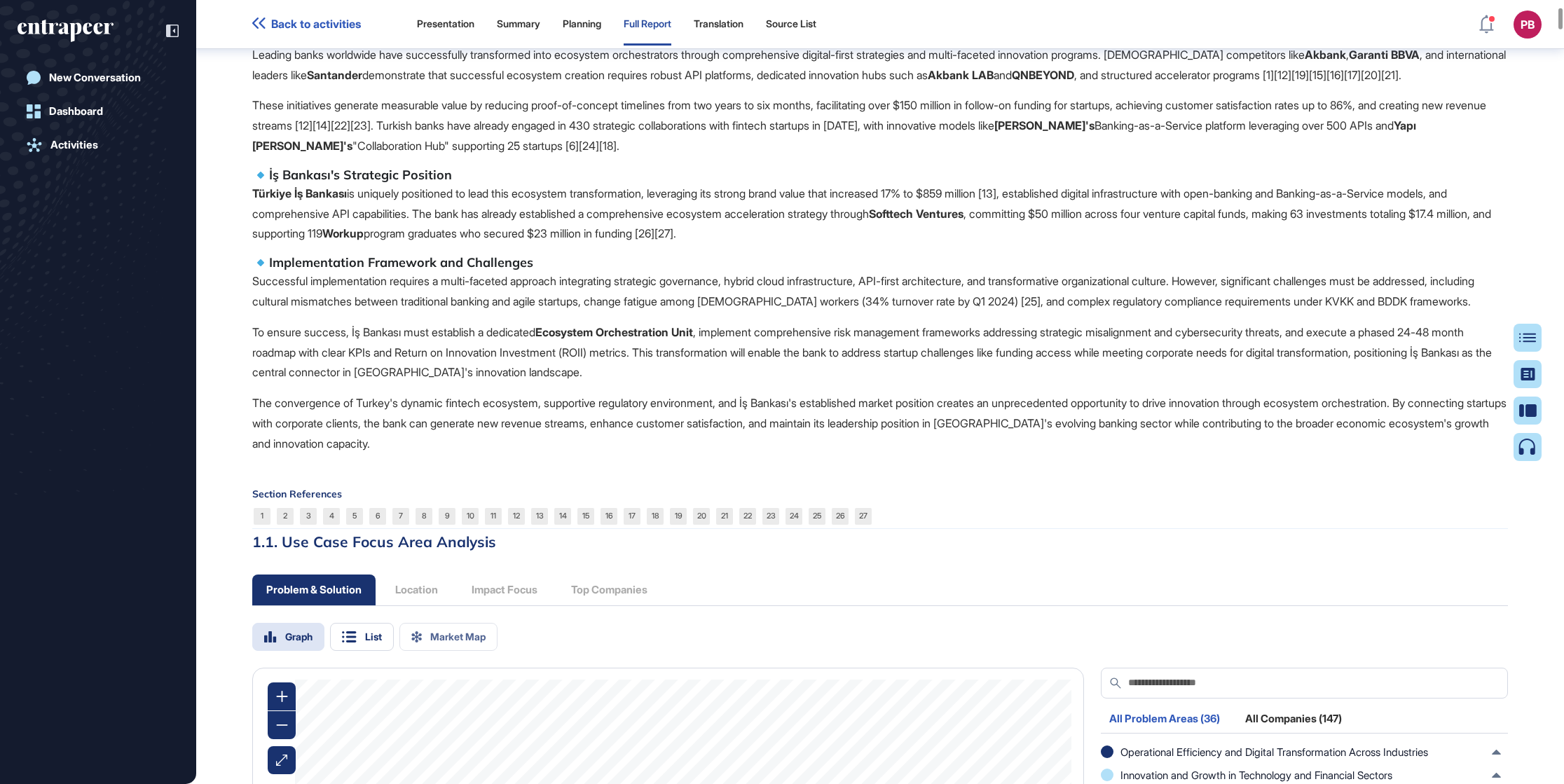
drag, startPoint x: 266, startPoint y: 190, endPoint x: 832, endPoint y: 238, distance: 568.0
click at [854, 252] on span "The Turkish banking sector is experiencing unprecedented transformation, with d…" at bounding box center [880, 145] width 1256 height 615
copy span "İş Bankası's Strategic Position Türkiye İş Bankası is uniquely positioned to le…"
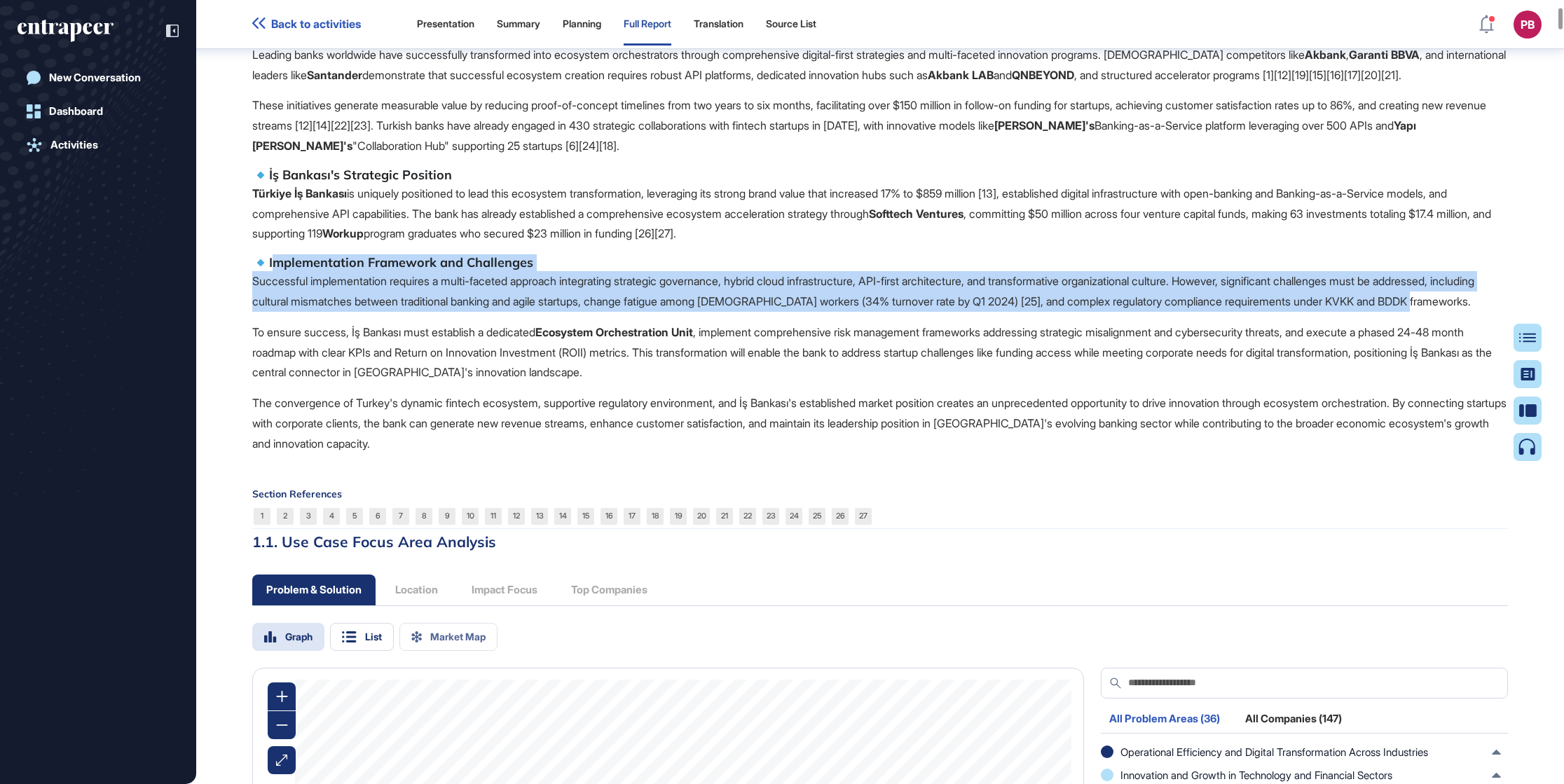
drag, startPoint x: 270, startPoint y: 282, endPoint x: 351, endPoint y: 346, distance: 103.2
click at [351, 346] on span "The Turkish banking sector is experiencing unprecedented transformation, with d…" at bounding box center [880, 145] width 1256 height 615
copy span "Implementation Framework and Challenges Successful implementation requires a mu…"
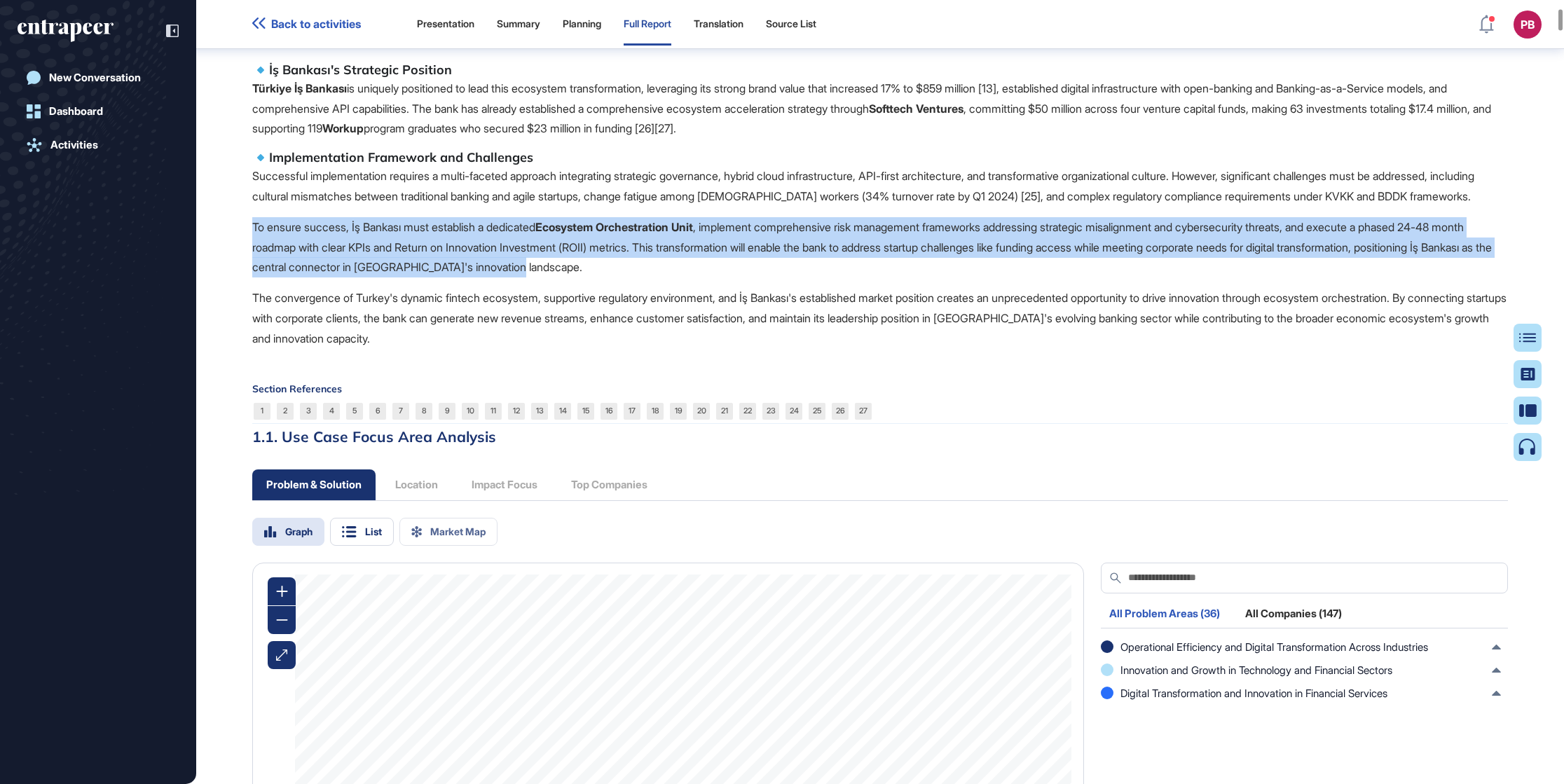
drag, startPoint x: 245, startPoint y: 259, endPoint x: 695, endPoint y: 306, distance: 452.4
copy p "To ensure success, İş Bankası must establish a dedicated Ecosystem Orchestratio…"
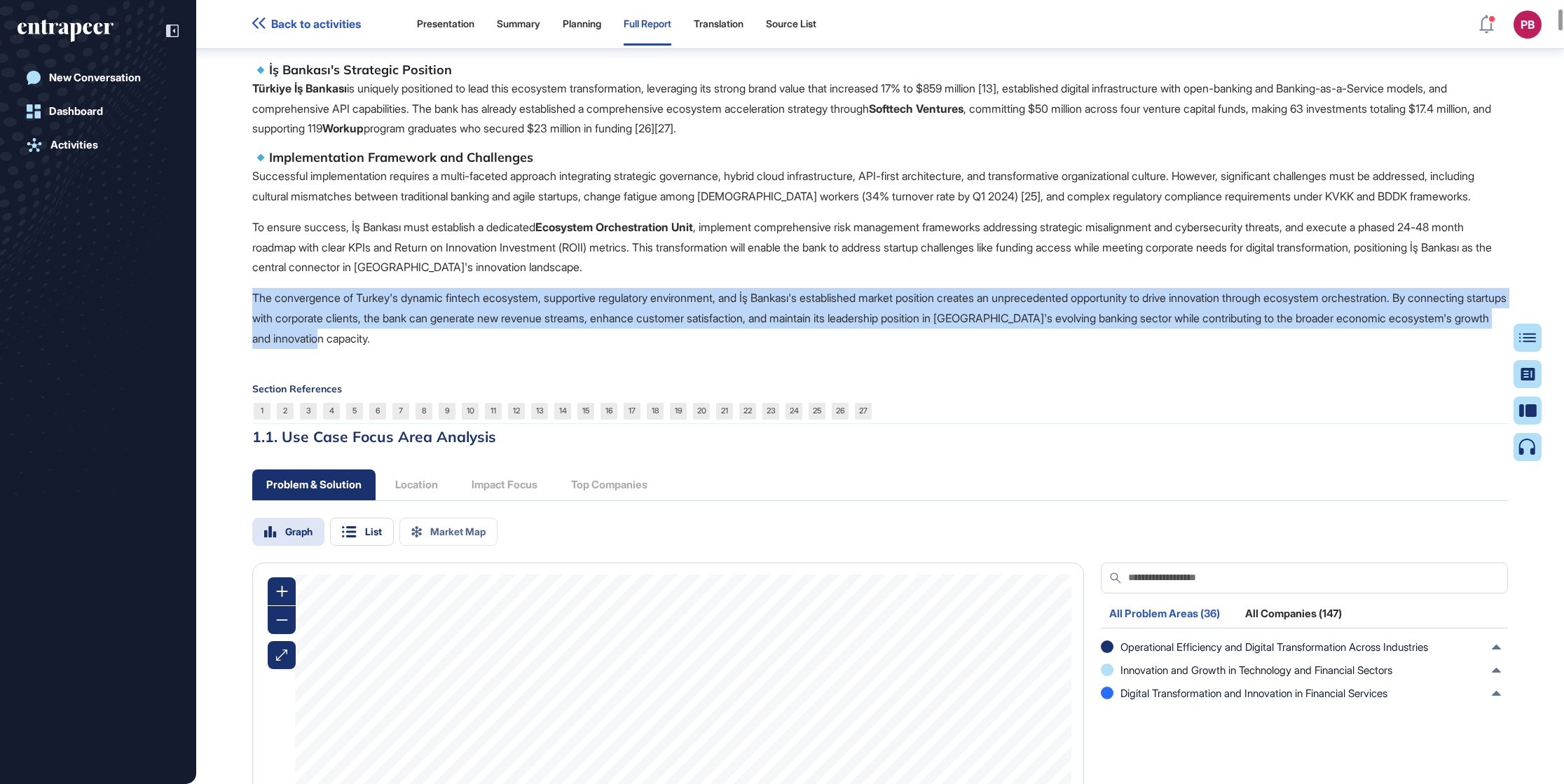
drag, startPoint x: 240, startPoint y: 337, endPoint x: 465, endPoint y: 361, distance: 226.3
drag, startPoint x: 465, startPoint y: 361, endPoint x: 435, endPoint y: 358, distance: 30.1
copy p "The convergence of Turkey's dynamic fintech ecosystem, supportive regulatory en…"
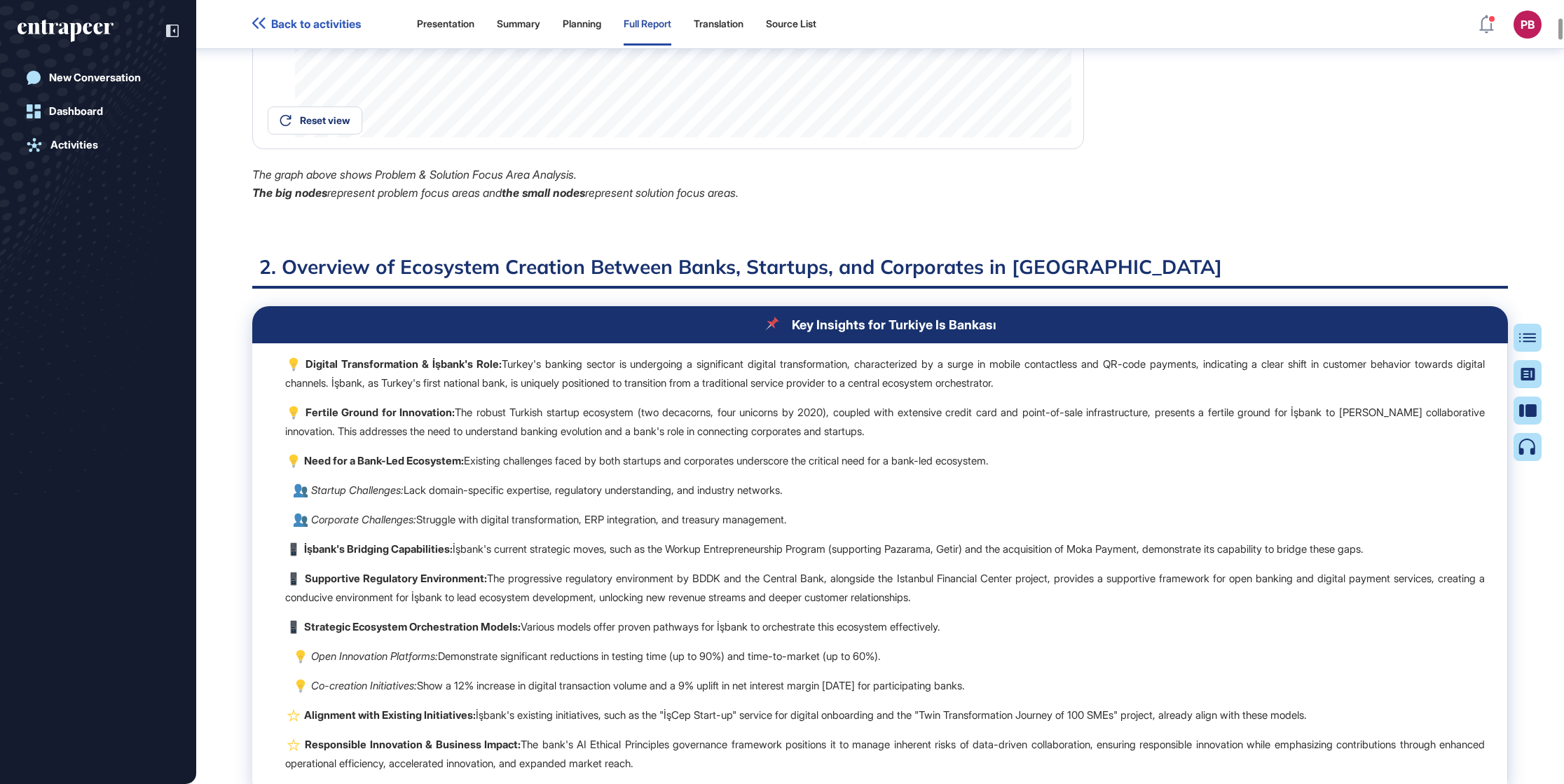
scroll to position [1687, 0]
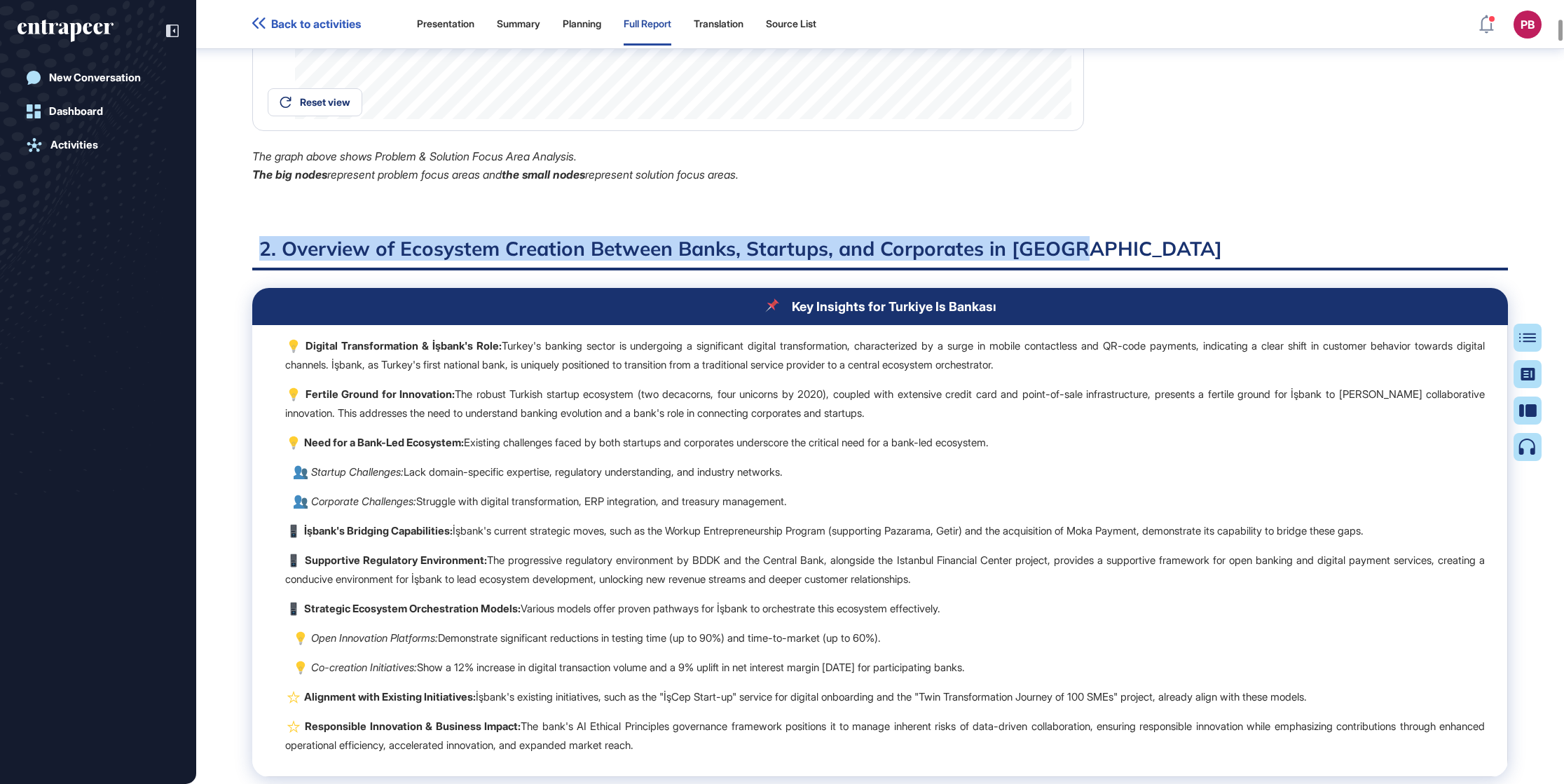
drag, startPoint x: 248, startPoint y: 281, endPoint x: 1044, endPoint y: 284, distance: 796.0
drag, startPoint x: 1044, startPoint y: 284, endPoint x: 1028, endPoint y: 287, distance: 16.3
copy h2 "2. Overview of Ecosystem Creation Between Banks, Startups, and Corporates in [G…"
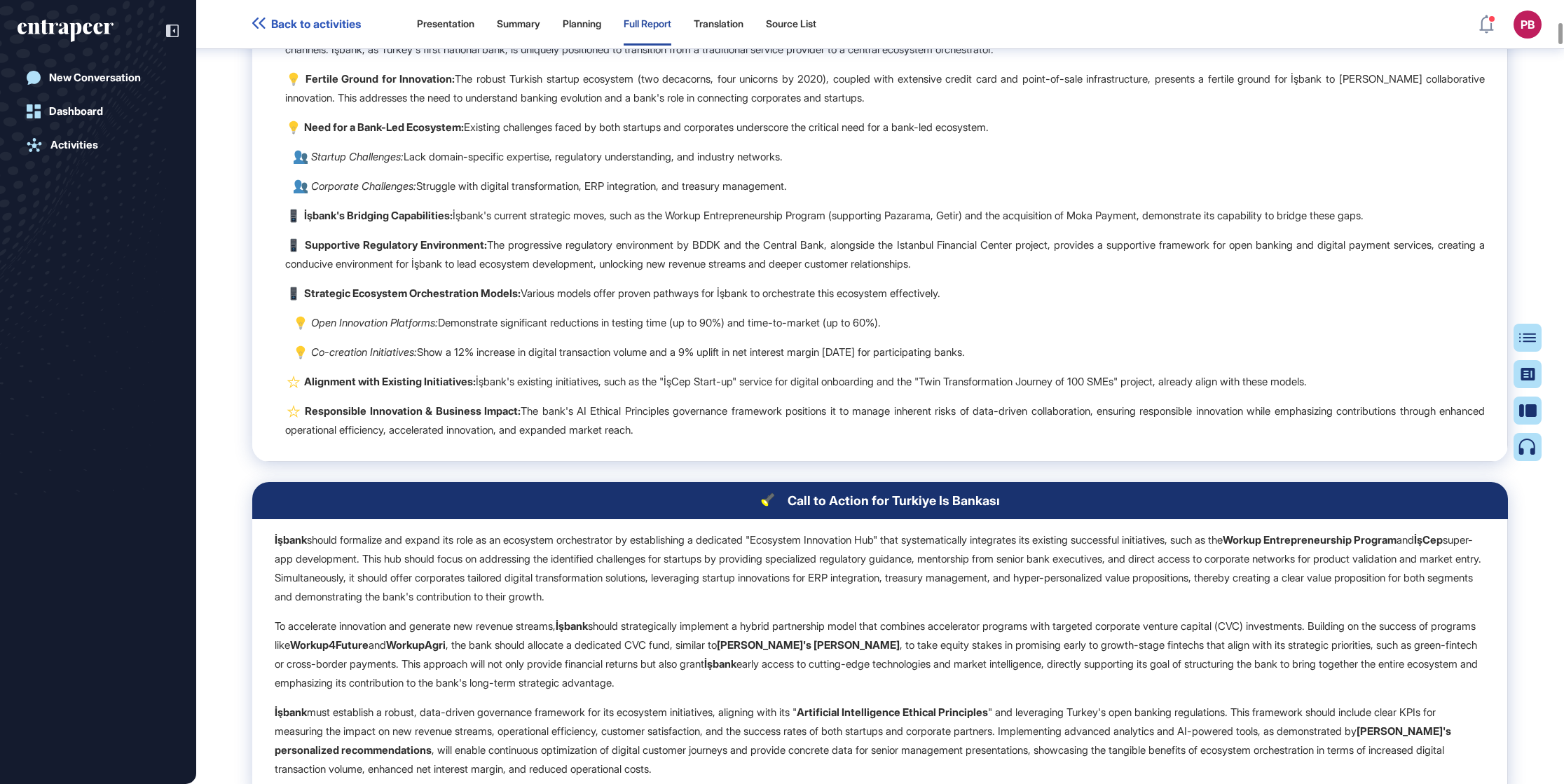
scroll to position [1897, 0]
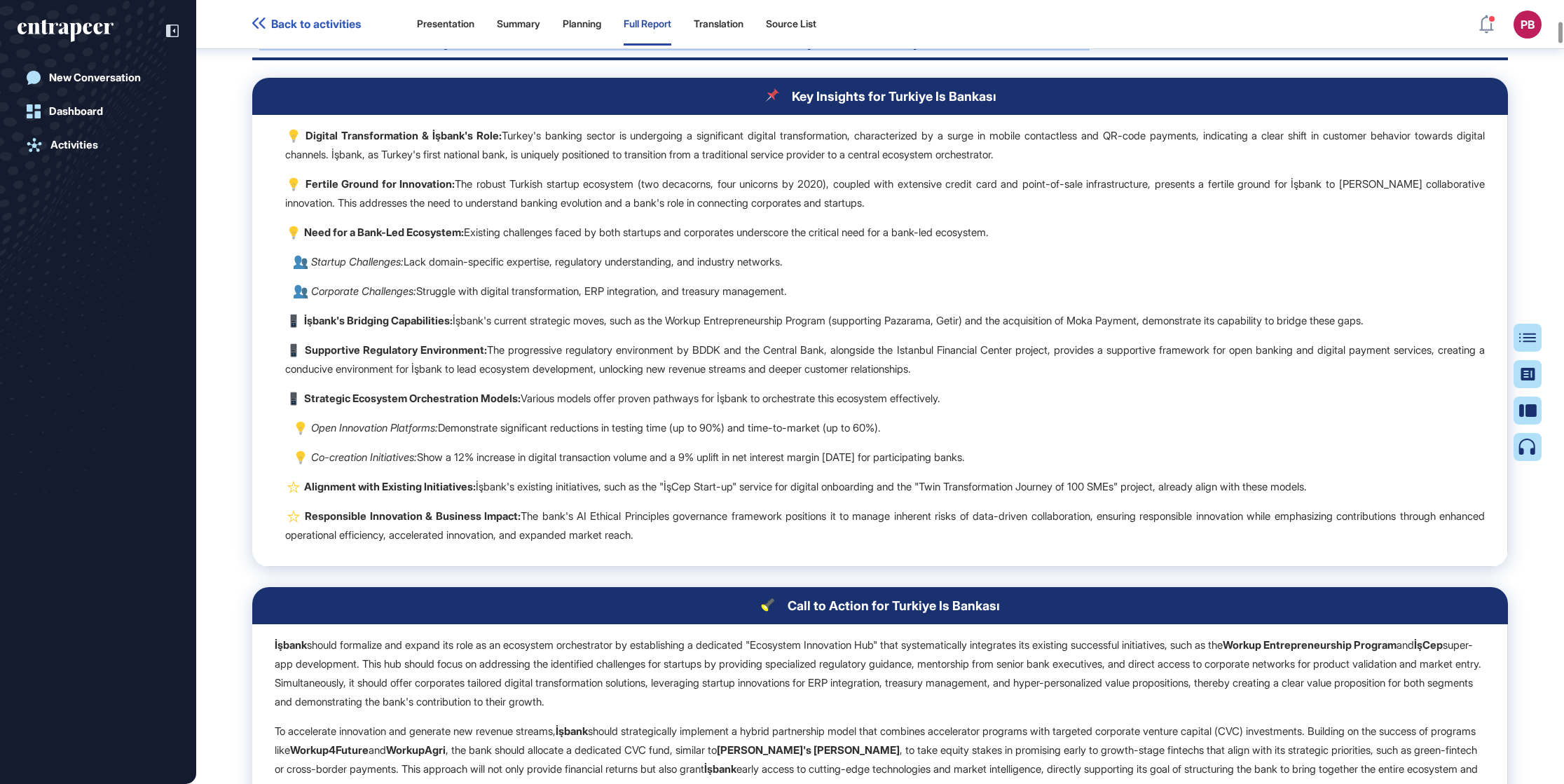
drag, startPoint x: 780, startPoint y: 142, endPoint x: 666, endPoint y: 274, distance: 174.4
click at [1025, 522] on table "Key Insights for Turkiye Is Bankası Digital Transformation & İşbank's Role: Tur…" at bounding box center [880, 322] width 1256 height 489
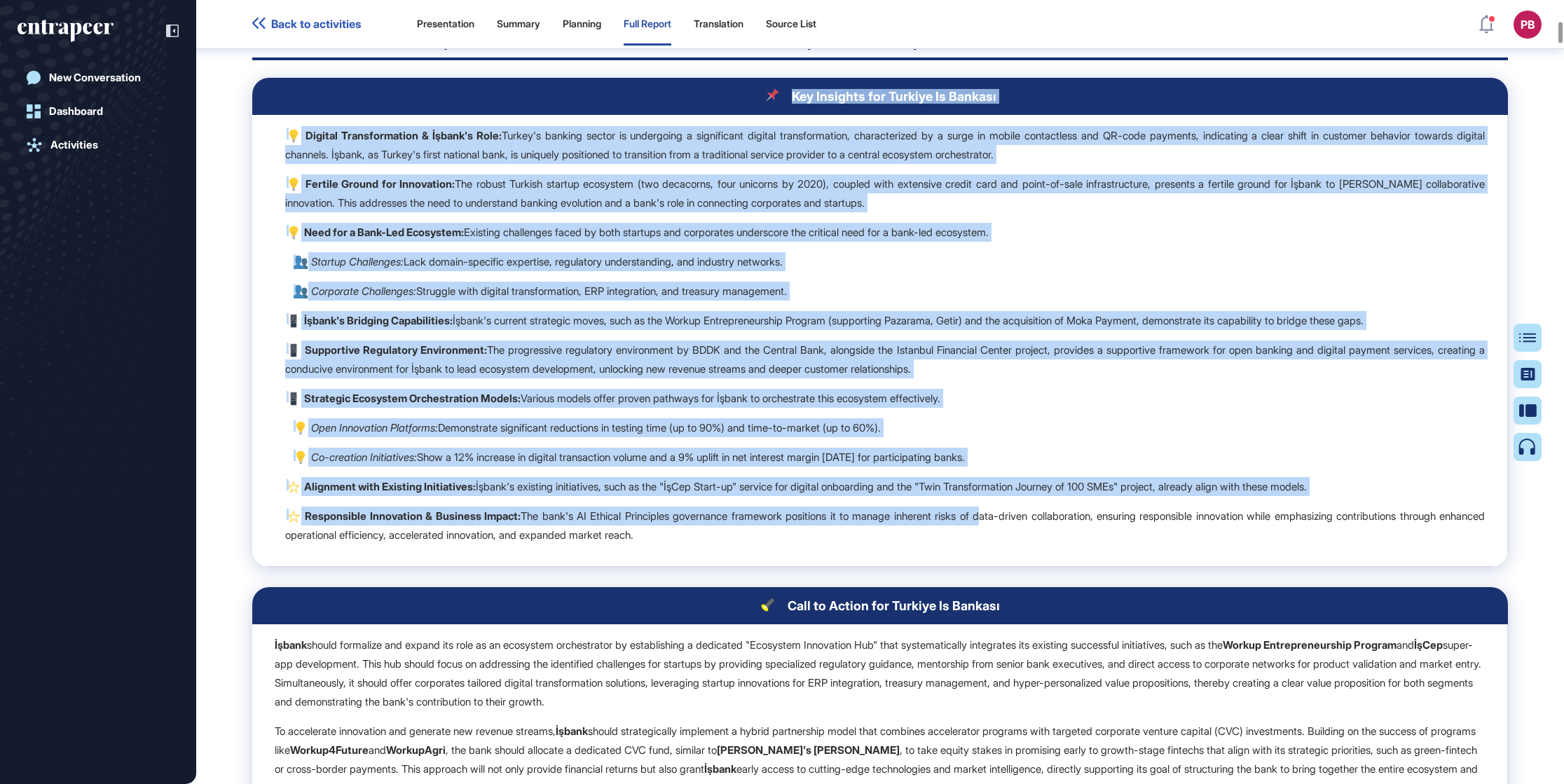
copy table "Lor Ipsumdol sit Ametcon Ad Elitsed Doeiusm Temporincididu & Utlabo'e Dolo: Mag…"
drag, startPoint x: 395, startPoint y: 289, endPoint x: 376, endPoint y: 331, distance: 46.1
click at [396, 292] on td "Digital Transformation & İşbank's Role: Turkey's banking sector is undergoing a…" at bounding box center [880, 341] width 1256 height 452
click at [484, 330] on p "İşbank's Bridging Capabilities: İşbank's current strategic moves, such as the W…" at bounding box center [885, 320] width 1200 height 19
click at [326, 356] on strong "Supportive Regulatory Environment:" at bounding box center [396, 350] width 182 height 13
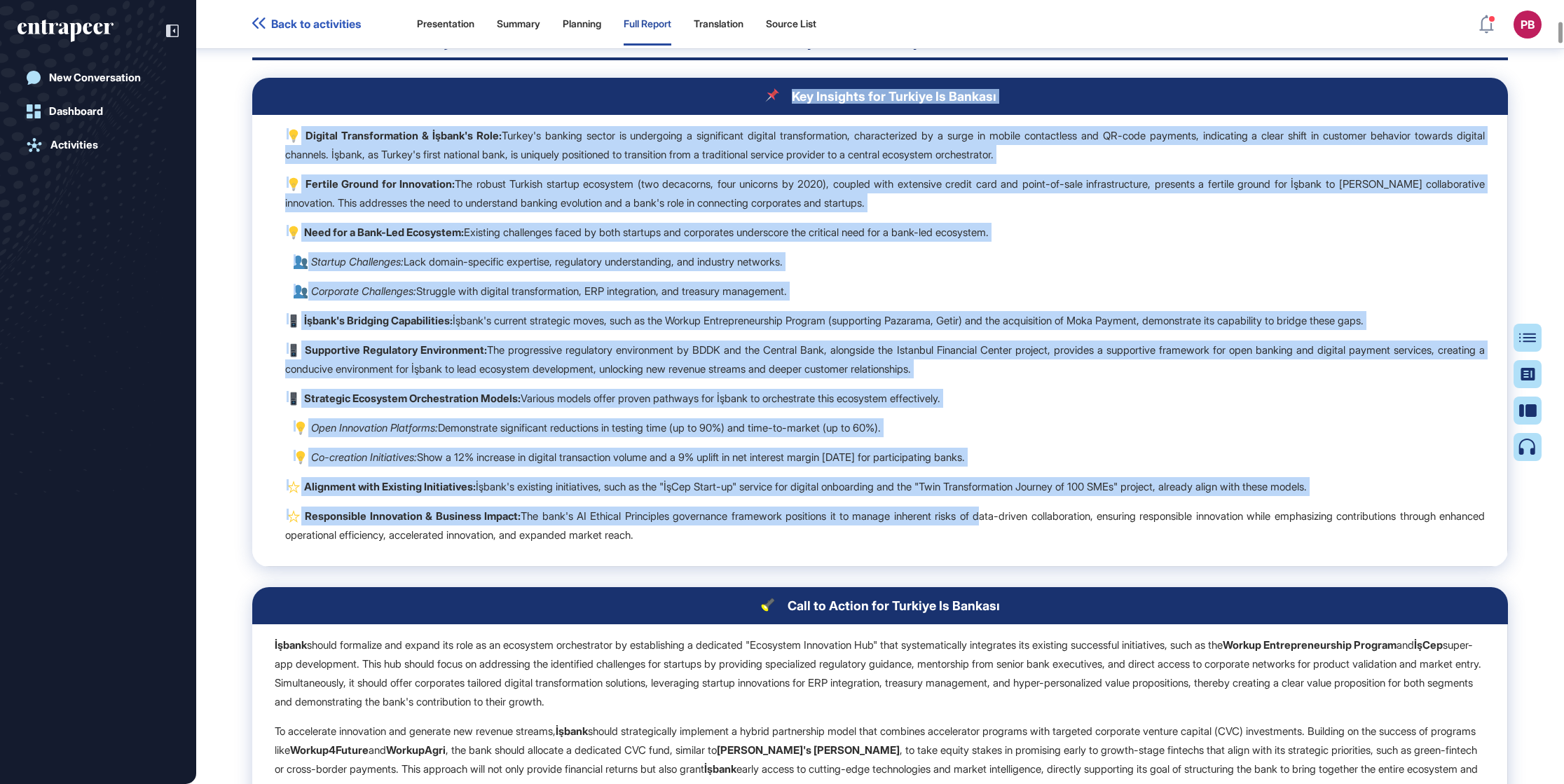
click at [305, 356] on strong "Supportive Regulatory Environment:" at bounding box center [396, 350] width 182 height 13
click at [308, 356] on strong "Supportive Regulatory Environment:" at bounding box center [396, 350] width 182 height 13
drag, startPoint x: 402, startPoint y: 392, endPoint x: 372, endPoint y: 382, distance: 31.6
click at [402, 356] on strong "Supportive Regulatory Environment:" at bounding box center [396, 350] width 182 height 13
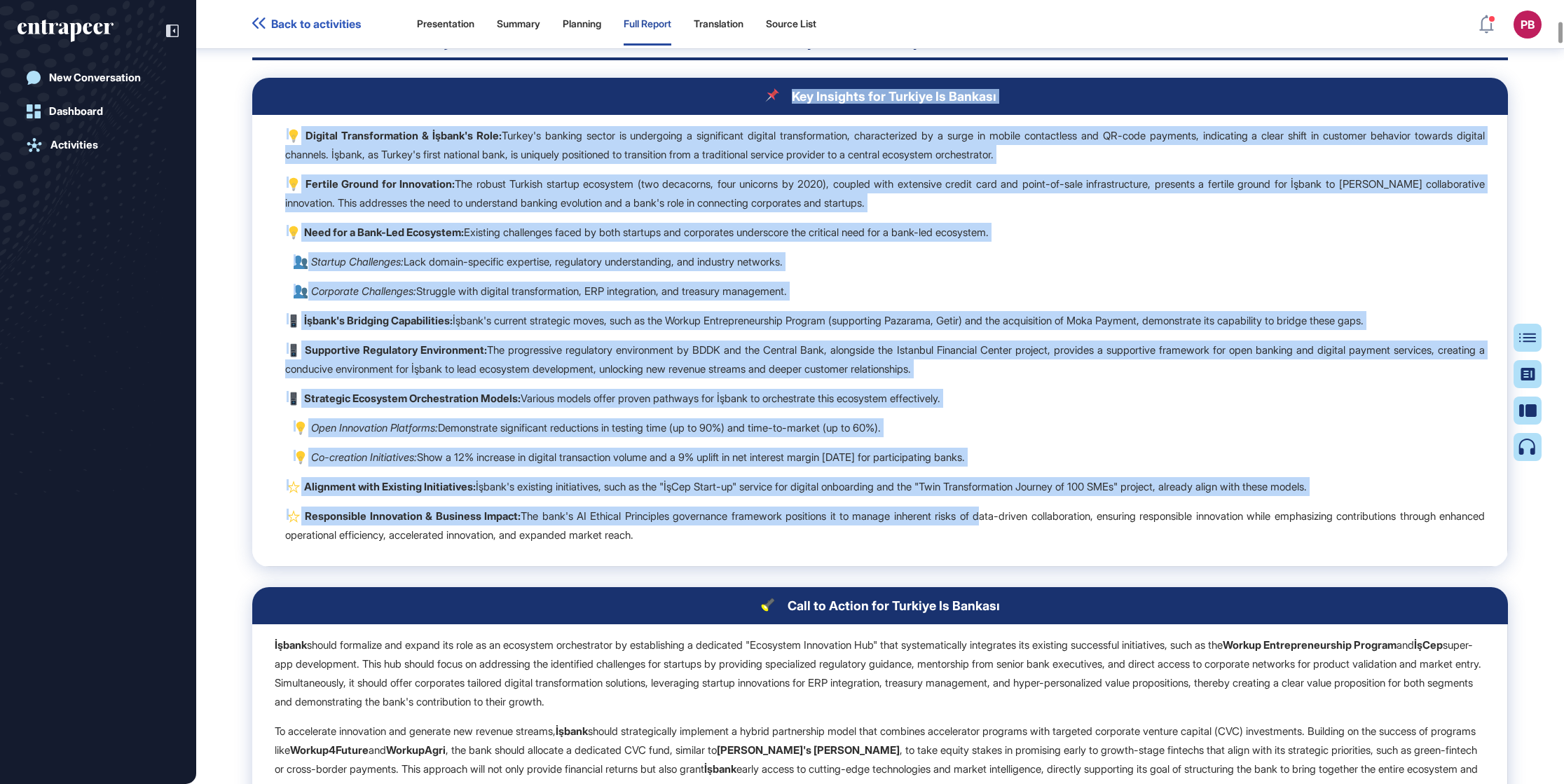
drag, startPoint x: 272, startPoint y: 357, endPoint x: 515, endPoint y: 277, distance: 255.8
click at [321, 271] on p "Startup Challenges: Lack domain-specific expertise, regulatory understanding, a…" at bounding box center [888, 262] width 1193 height 19
click at [323, 271] on p "Startup Challenges: Lack domain-specific expertise, regulatory understanding, a…" at bounding box center [888, 262] width 1193 height 19
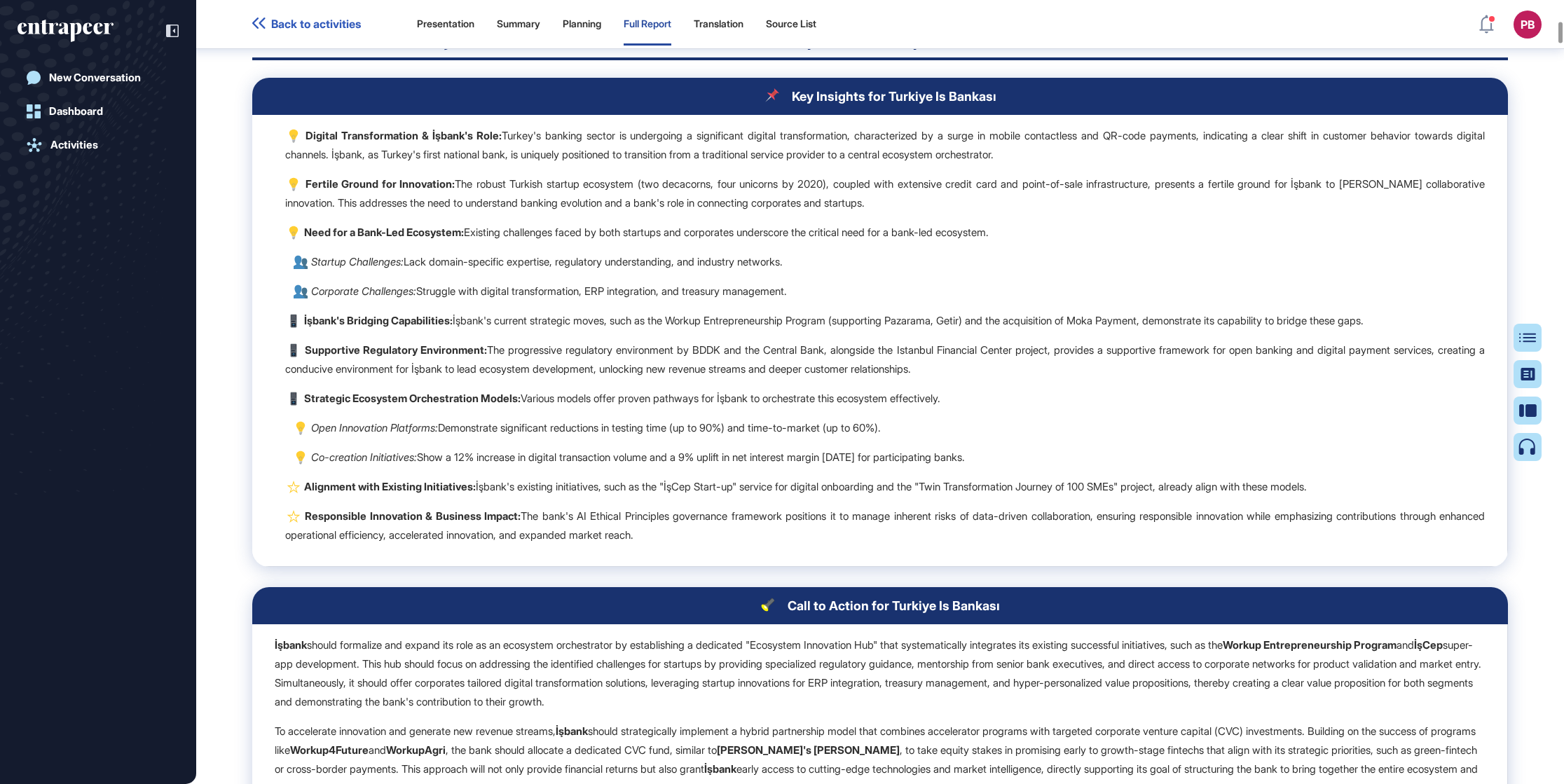
drag, startPoint x: 301, startPoint y: 386, endPoint x: 665, endPoint y: 444, distance: 368.6
click at [807, 522] on td "Digital Transformation & İşbank's Role: Turkey's banking sector is undergoing a…" at bounding box center [880, 341] width 1256 height 452
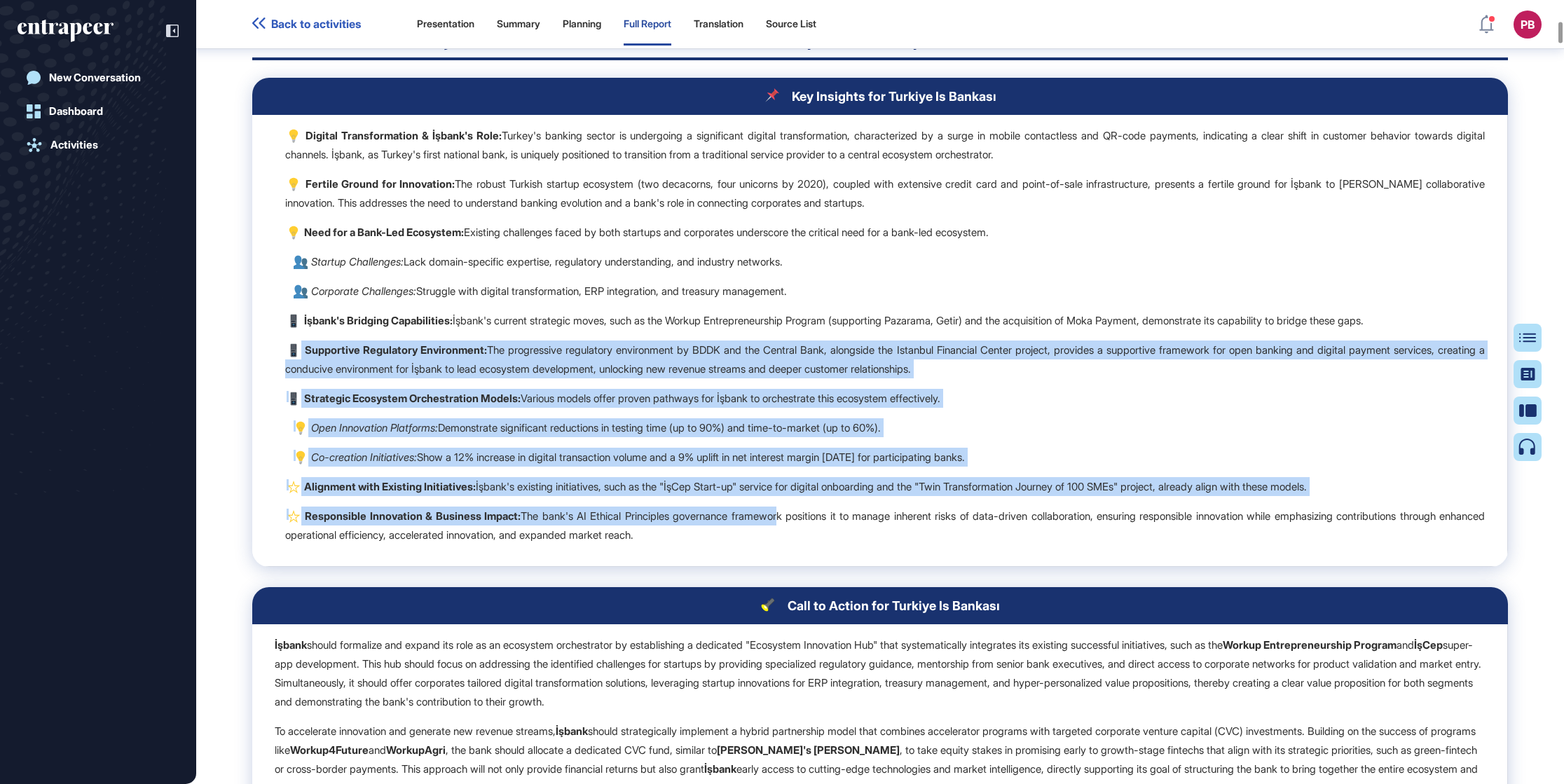
drag, startPoint x: 665, startPoint y: 444, endPoint x: 652, endPoint y: 435, distance: 15.8
drag, startPoint x: 652, startPoint y: 435, endPoint x: 486, endPoint y: 463, distance: 168.3
click at [512, 467] on ul "Open Innovation Platforms: Demonstrate significant reductions in testing time (…" at bounding box center [883, 442] width 1203 height 48
click at [305, 356] on strong "Supportive Regulatory Environment:" at bounding box center [396, 350] width 182 height 13
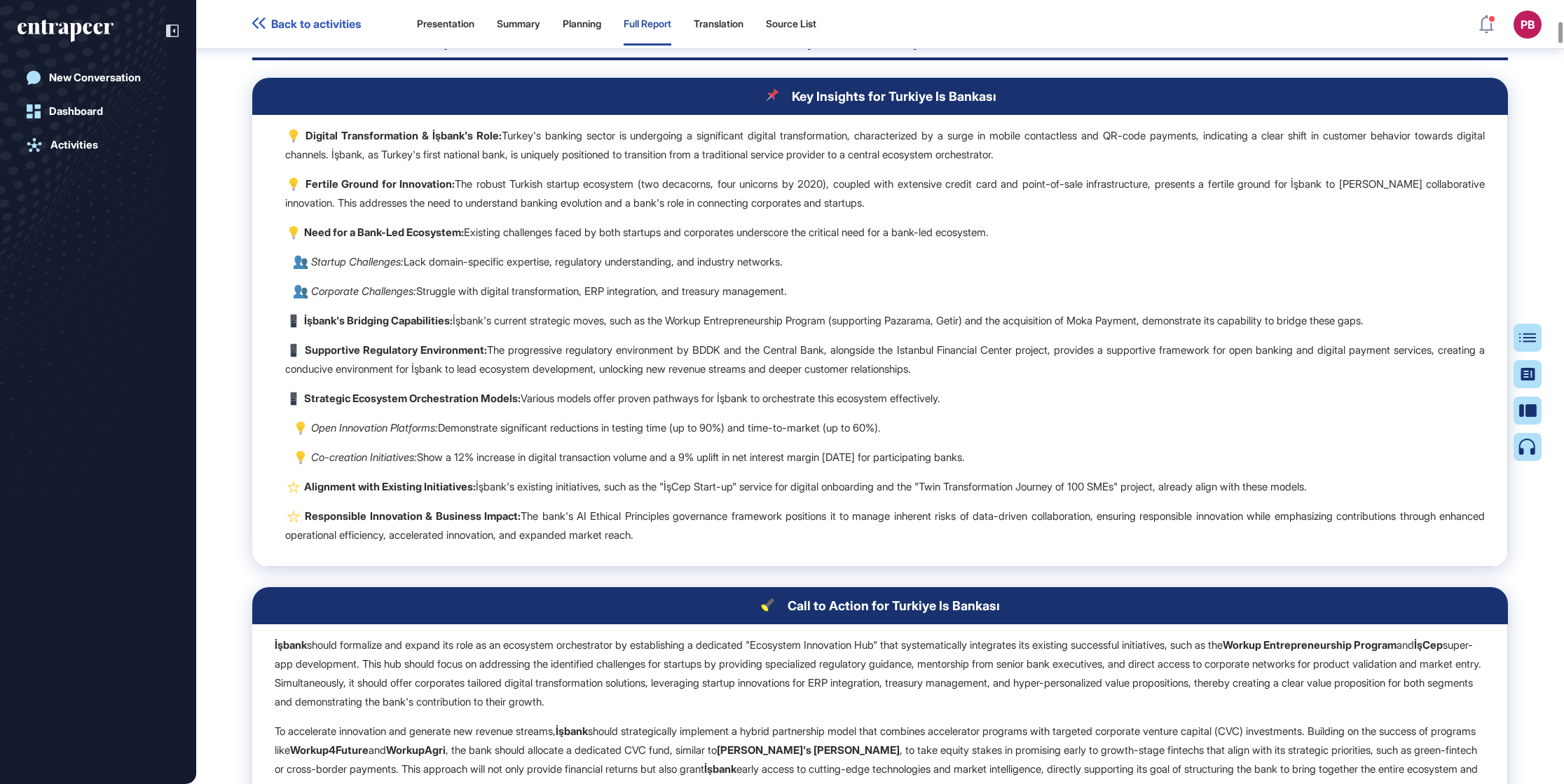
drag, startPoint x: 304, startPoint y: 387, endPoint x: 780, endPoint y: 572, distance: 510.7
click at [780, 522] on td "Digital Transformation & İşbank's Role: Turkey's banking sector is undergoing a…" at bounding box center [880, 341] width 1256 height 452
drag, startPoint x: 742, startPoint y: 533, endPoint x: 658, endPoint y: 455, distance: 114.6
copy td "Loremipsum Dolorsitam Consectetur: Adi elitseddoei temporinci utlaboreetd ma AL…"
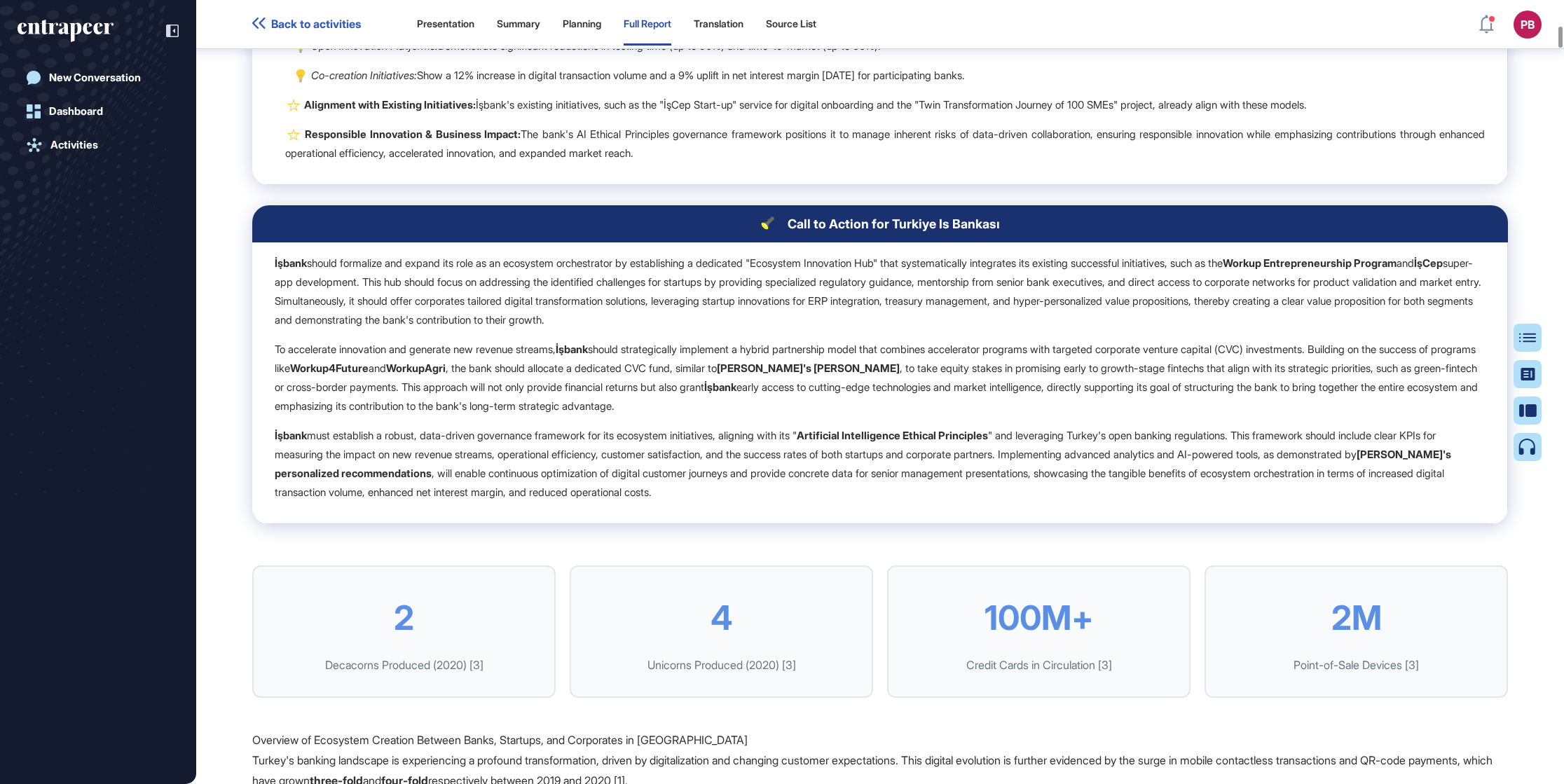
scroll to position [2317, 0]
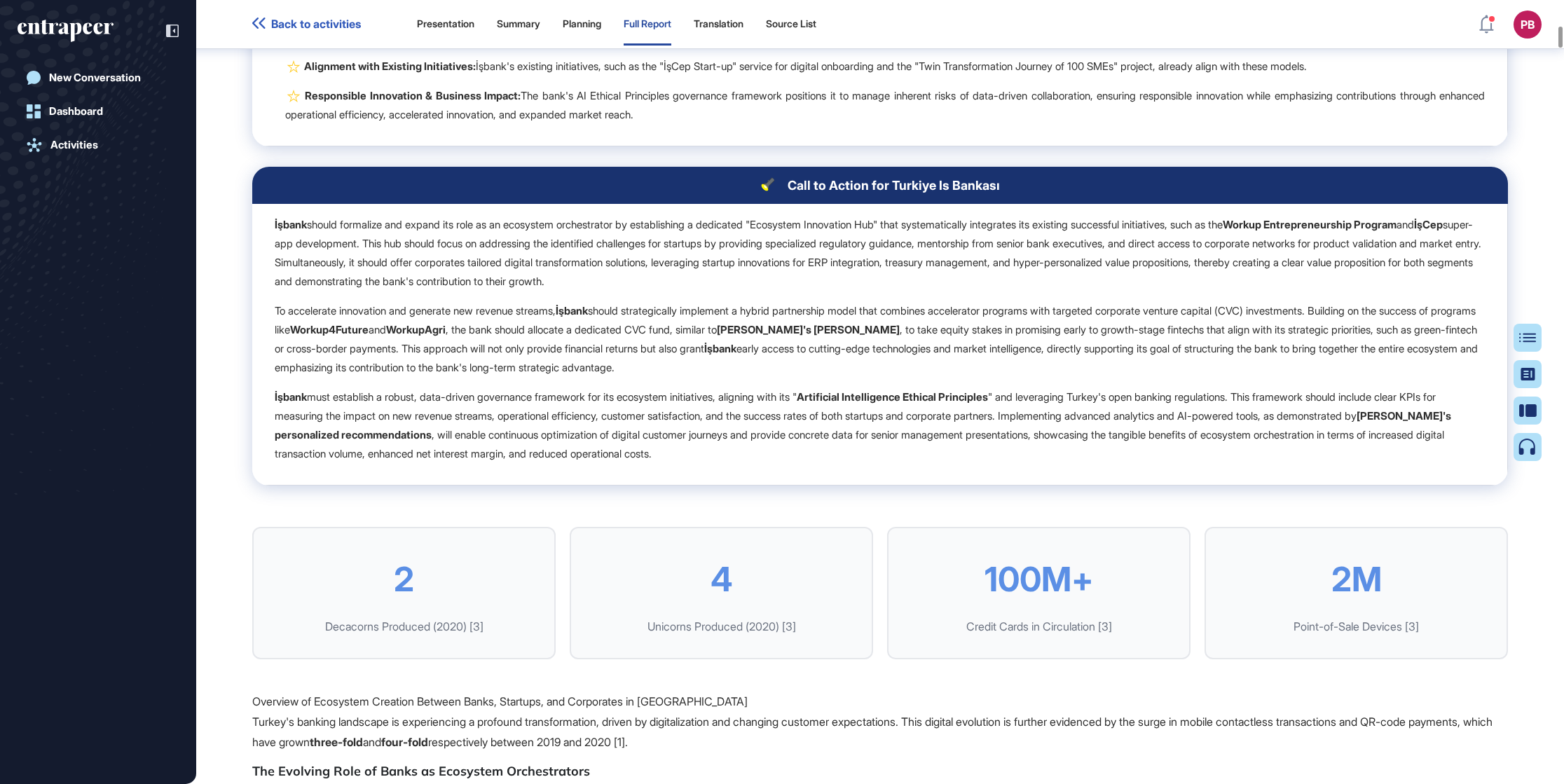
drag, startPoint x: 780, startPoint y: 222, endPoint x: 969, endPoint y: 303, distance: 205.6
click at [1042, 324] on table "Call to Action for Turkiye Is Bankası İşbank should formalize and expand its ro…" at bounding box center [880, 326] width 1256 height 319
drag, startPoint x: 969, startPoint y: 303, endPoint x: 847, endPoint y: 320, distance: 123.2
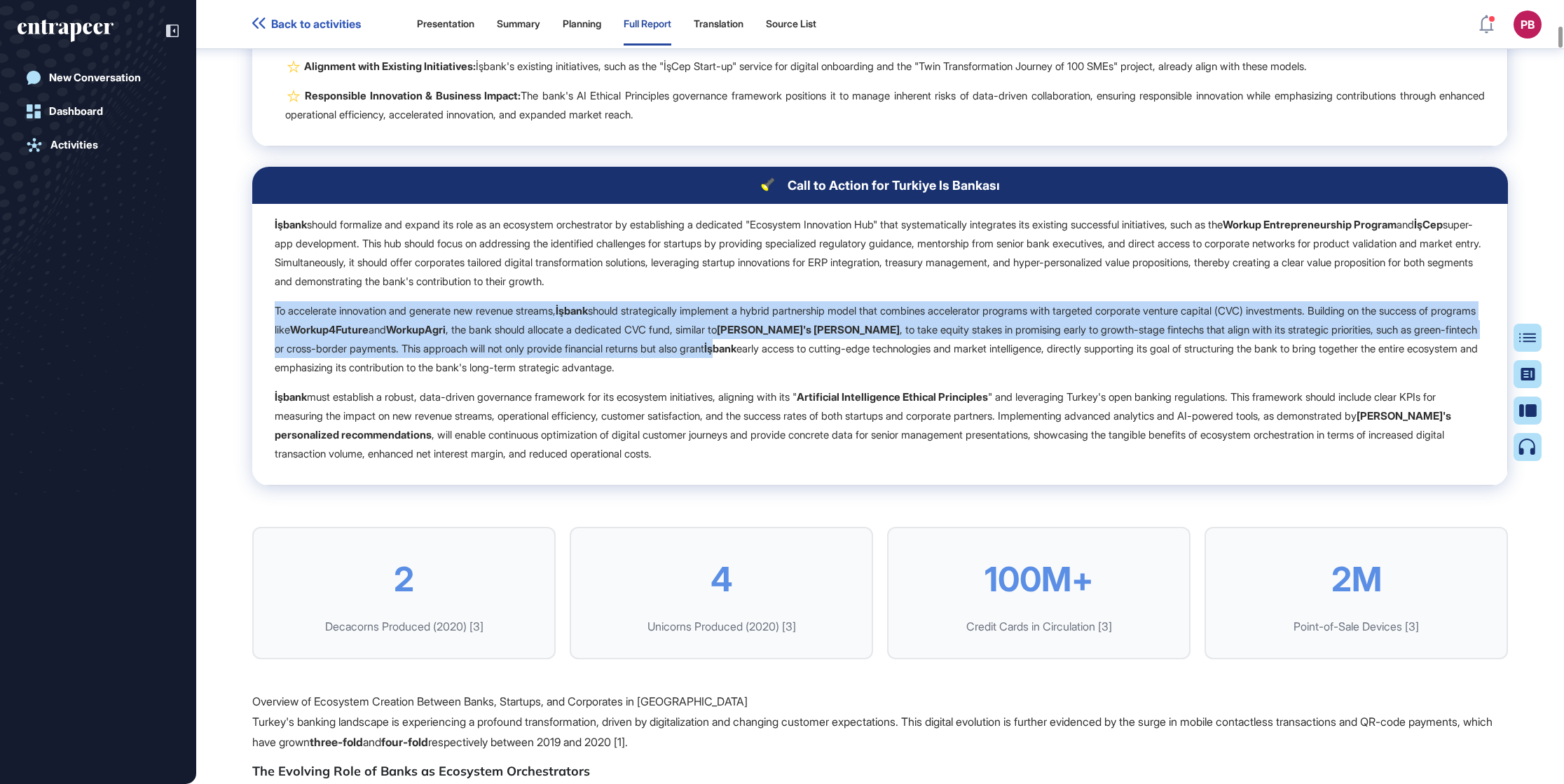
drag, startPoint x: 266, startPoint y: 345, endPoint x: 809, endPoint y: 375, distance: 543.8
click at [857, 394] on td "İşbank should formalize and expand its role as an ecosystem orchestrator by est…" at bounding box center [880, 344] width 1256 height 282
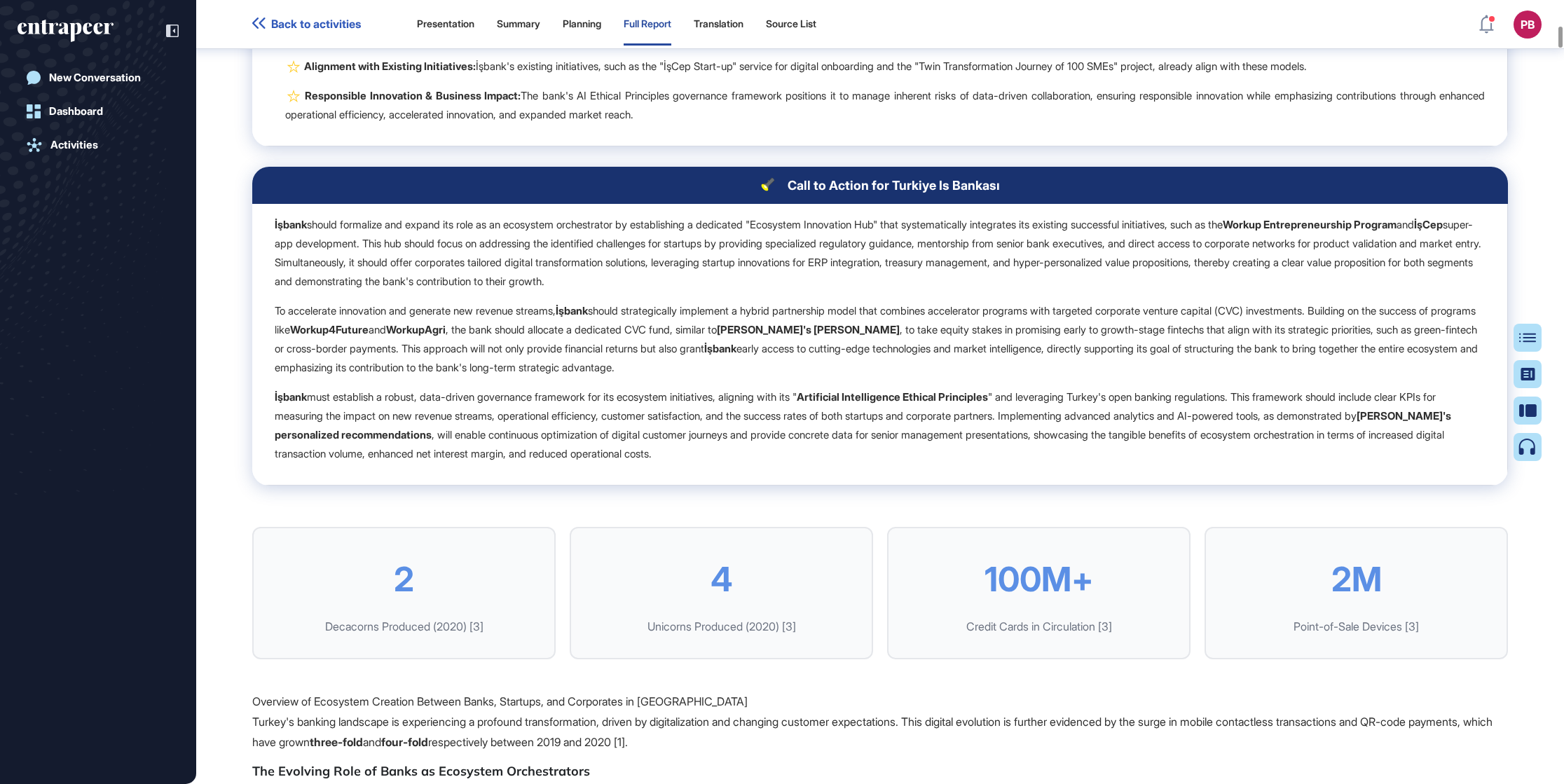
drag, startPoint x: 809, startPoint y: 375, endPoint x: 856, endPoint y: 404, distance: 55.2
click at [847, 377] on p "To accelerate innovation and generate new revenue streams, İşbank should strate…" at bounding box center [880, 339] width 1210 height 76
drag, startPoint x: 857, startPoint y: 403, endPoint x: 257, endPoint y: 341, distance: 603.2
click at [257, 341] on td "İşbank should formalize and expand its role as an ecosystem orchestrator by est…" at bounding box center [880, 344] width 1256 height 282
drag, startPoint x: 288, startPoint y: 345, endPoint x: 398, endPoint y: 369, distance: 112.6
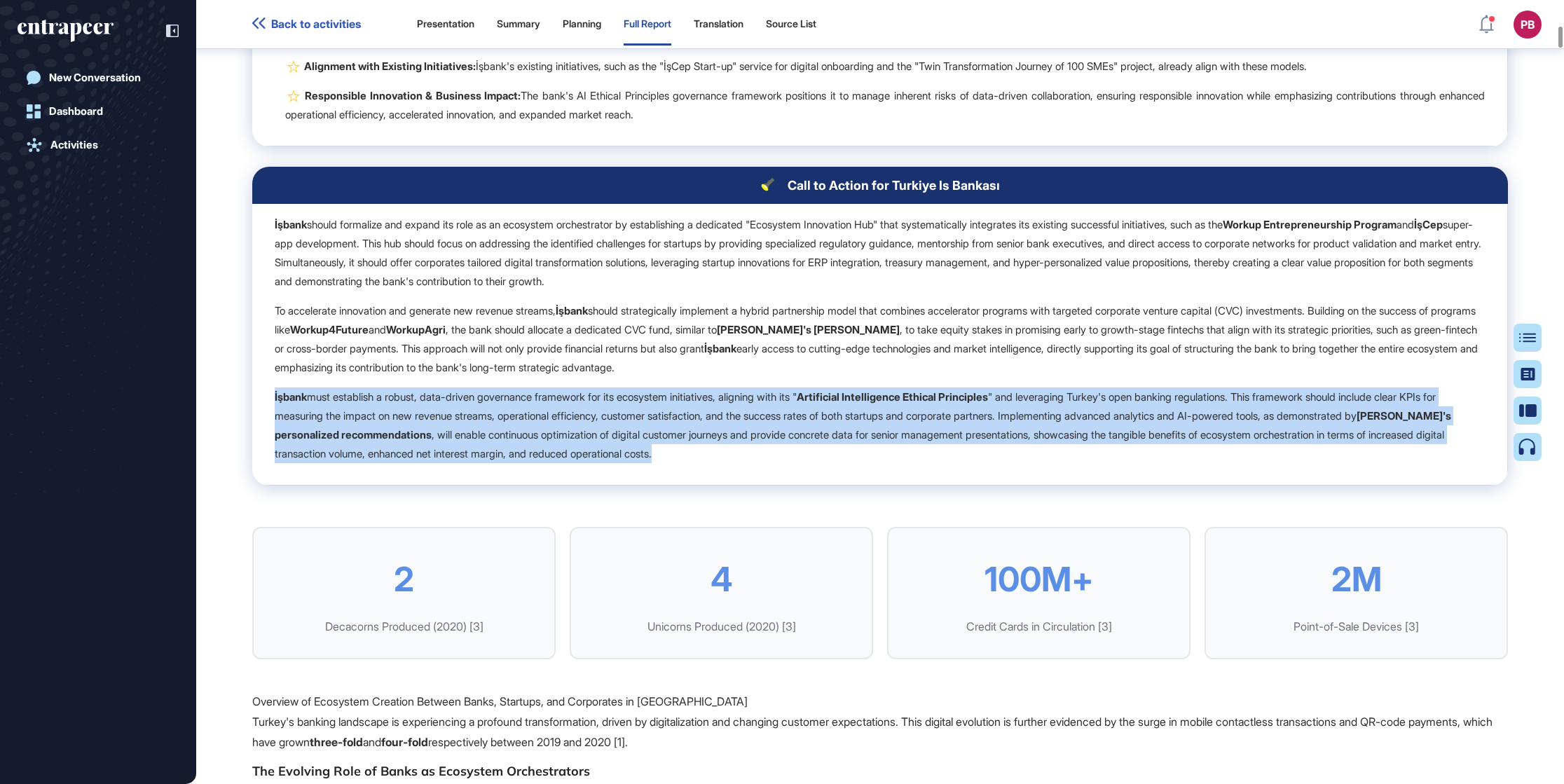
drag, startPoint x: 270, startPoint y: 440, endPoint x: 793, endPoint y: 467, distance: 523.7
click at [848, 483] on td "İşbank should formalize and expand its role as an ecosystem orchestrator by est…" at bounding box center [880, 344] width 1256 height 282
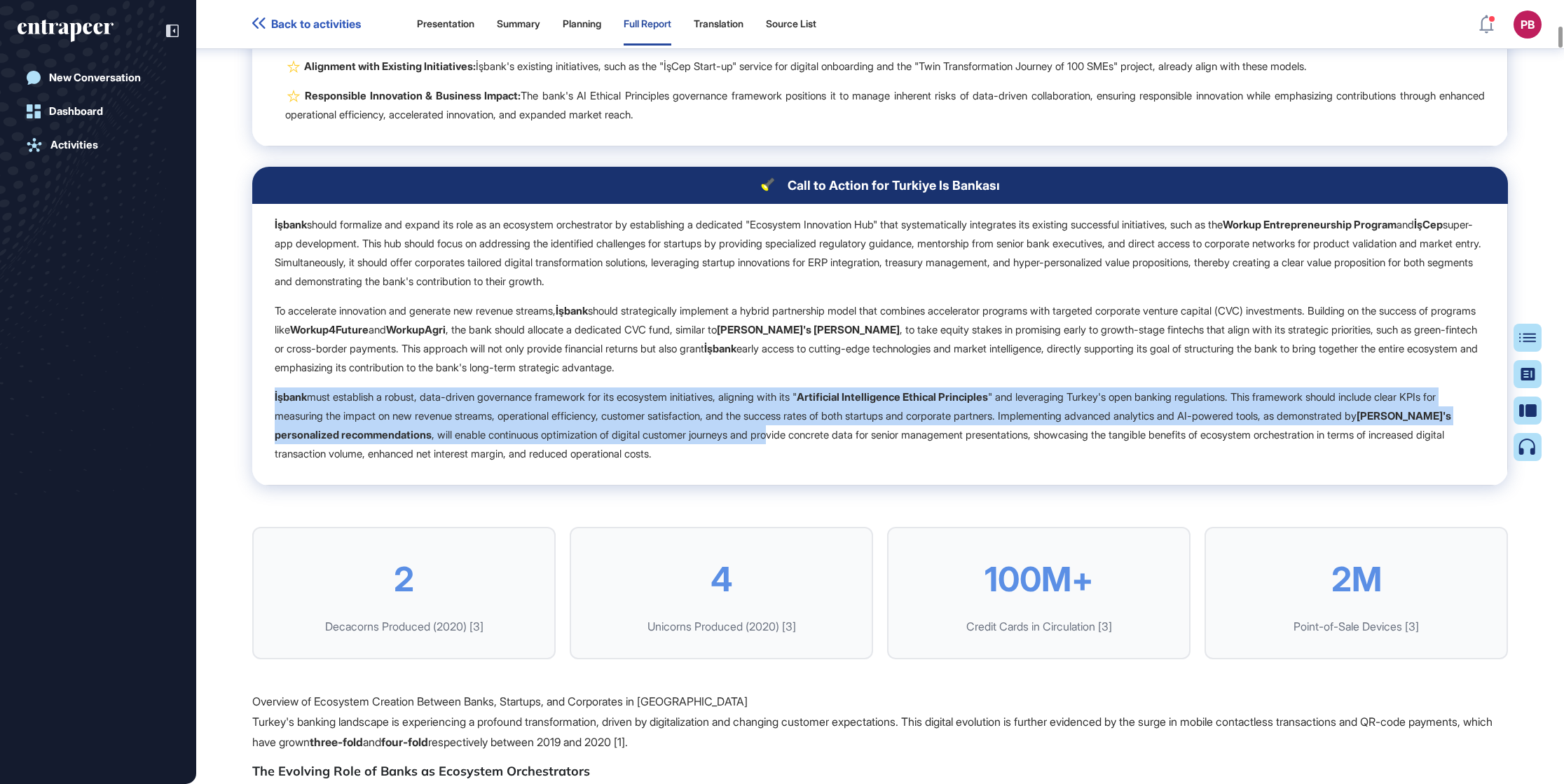
drag, startPoint x: 793, startPoint y: 467, endPoint x: 784, endPoint y: 466, distance: 9.1
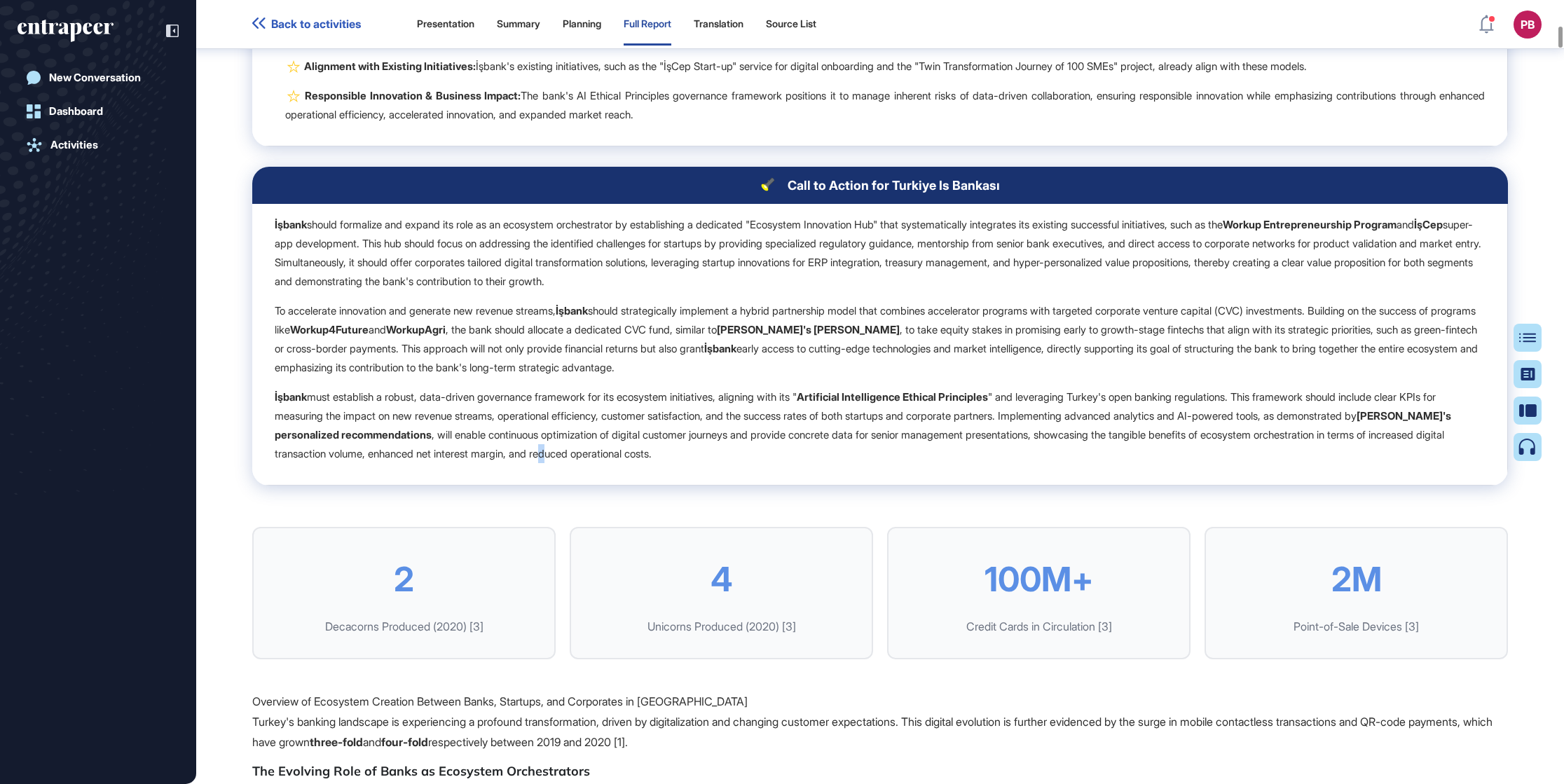
drag, startPoint x: 784, startPoint y: 466, endPoint x: 466, endPoint y: 468, distance: 318.0
click at [636, 485] on td "İşbank should formalize and expand its role as an ecosystem orchestrator by est…" at bounding box center [880, 344] width 1256 height 282
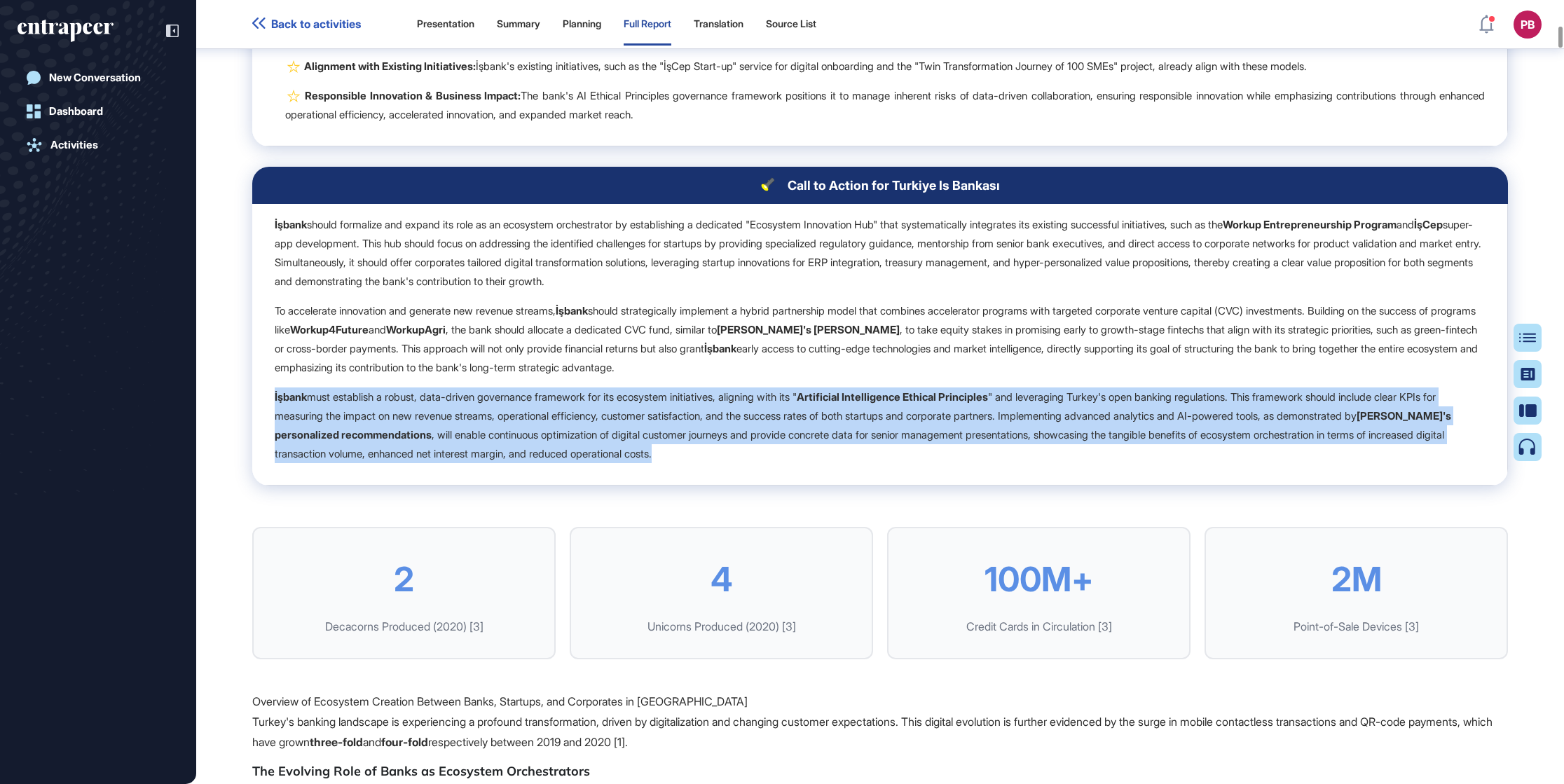
drag, startPoint x: 275, startPoint y: 433, endPoint x: 789, endPoint y: 499, distance: 518.2
click at [789, 463] on p "İşbank must establish a robust, data-driven governance framework for its ecosys…" at bounding box center [880, 424] width 1210 height 76
drag, startPoint x: 788, startPoint y: 497, endPoint x: 740, endPoint y: 467, distance: 56.6
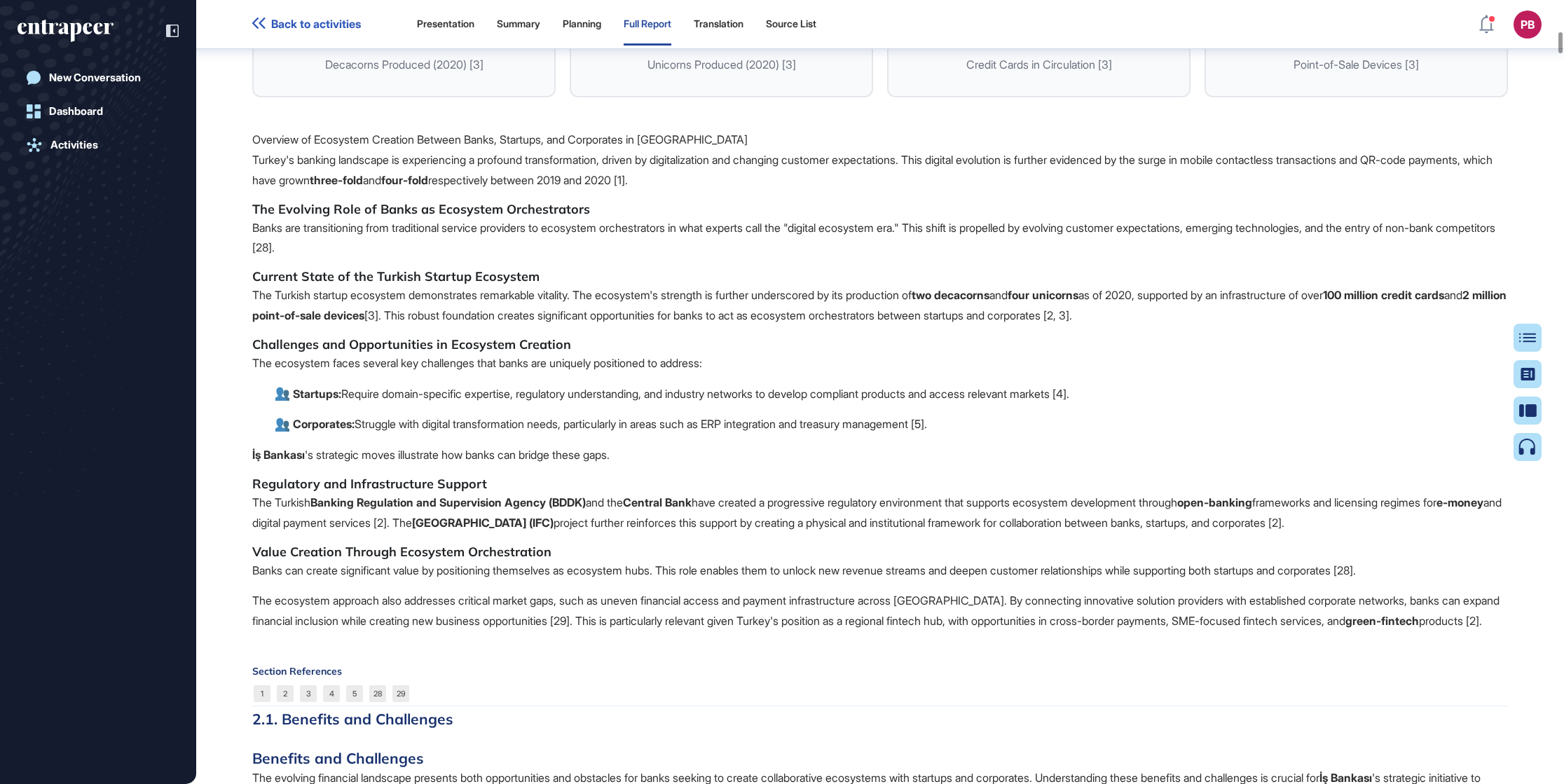
scroll to position [2843, 0]
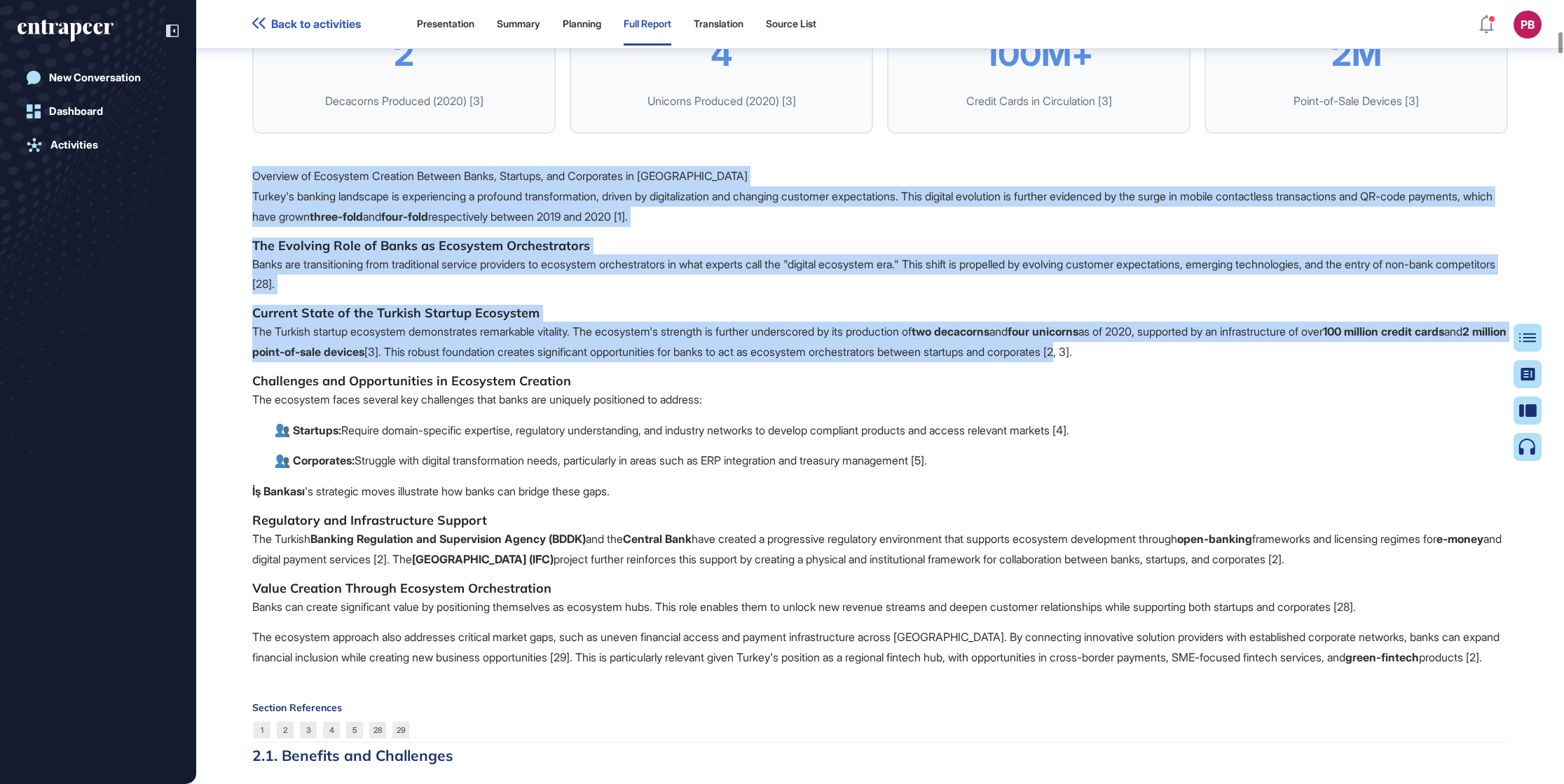
drag, startPoint x: 237, startPoint y: 207, endPoint x: 1205, endPoint y: 391, distance: 985.3
drag, startPoint x: 1178, startPoint y: 387, endPoint x: 1156, endPoint y: 400, distance: 25.6
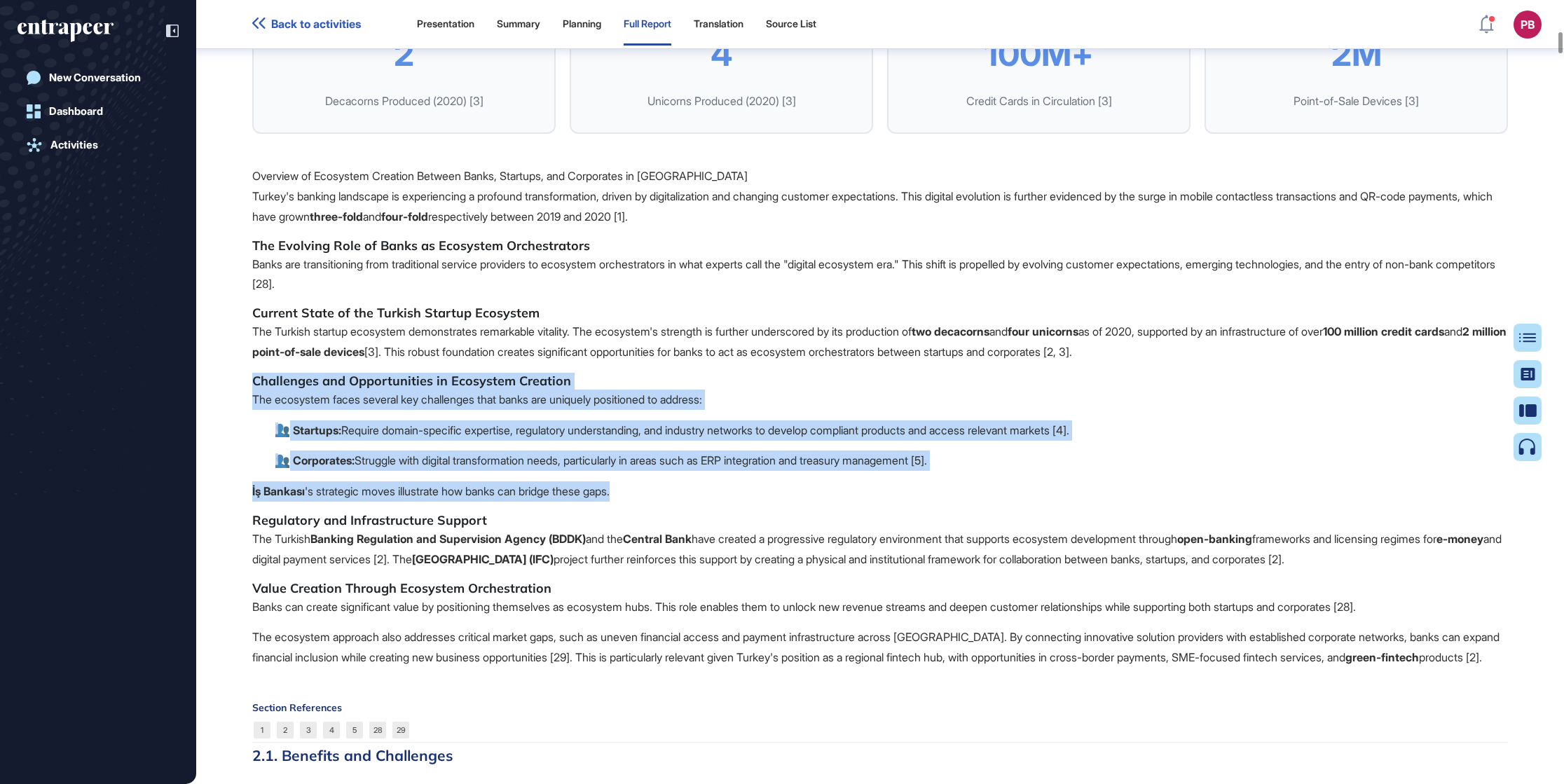
drag, startPoint x: 251, startPoint y: 420, endPoint x: 634, endPoint y: 529, distance: 398.2
drag, startPoint x: 599, startPoint y: 505, endPoint x: 545, endPoint y: 469, distance: 64.9
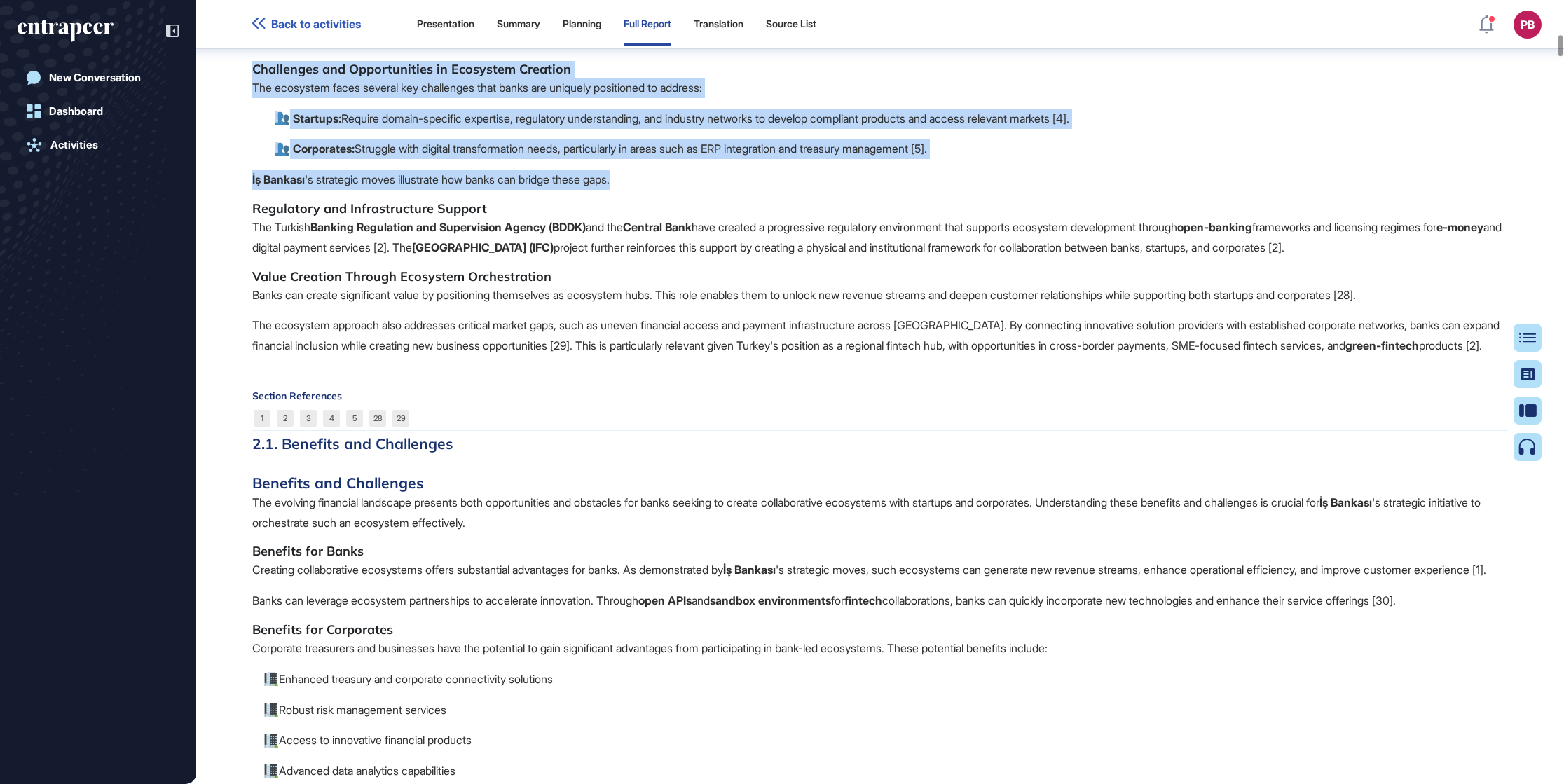
scroll to position [3158, 0]
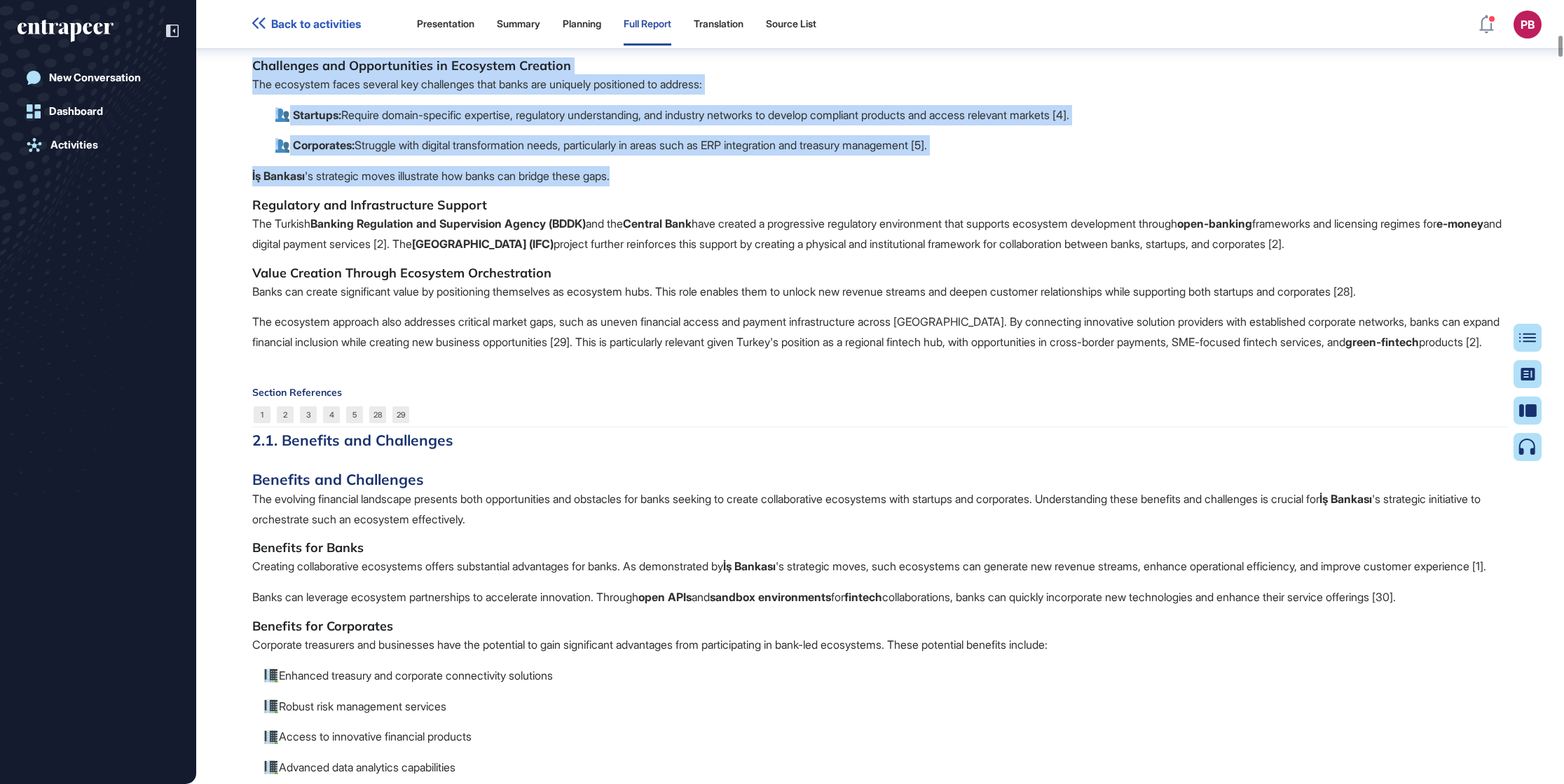
drag, startPoint x: 247, startPoint y: 239, endPoint x: 487, endPoint y: 407, distance: 293.0
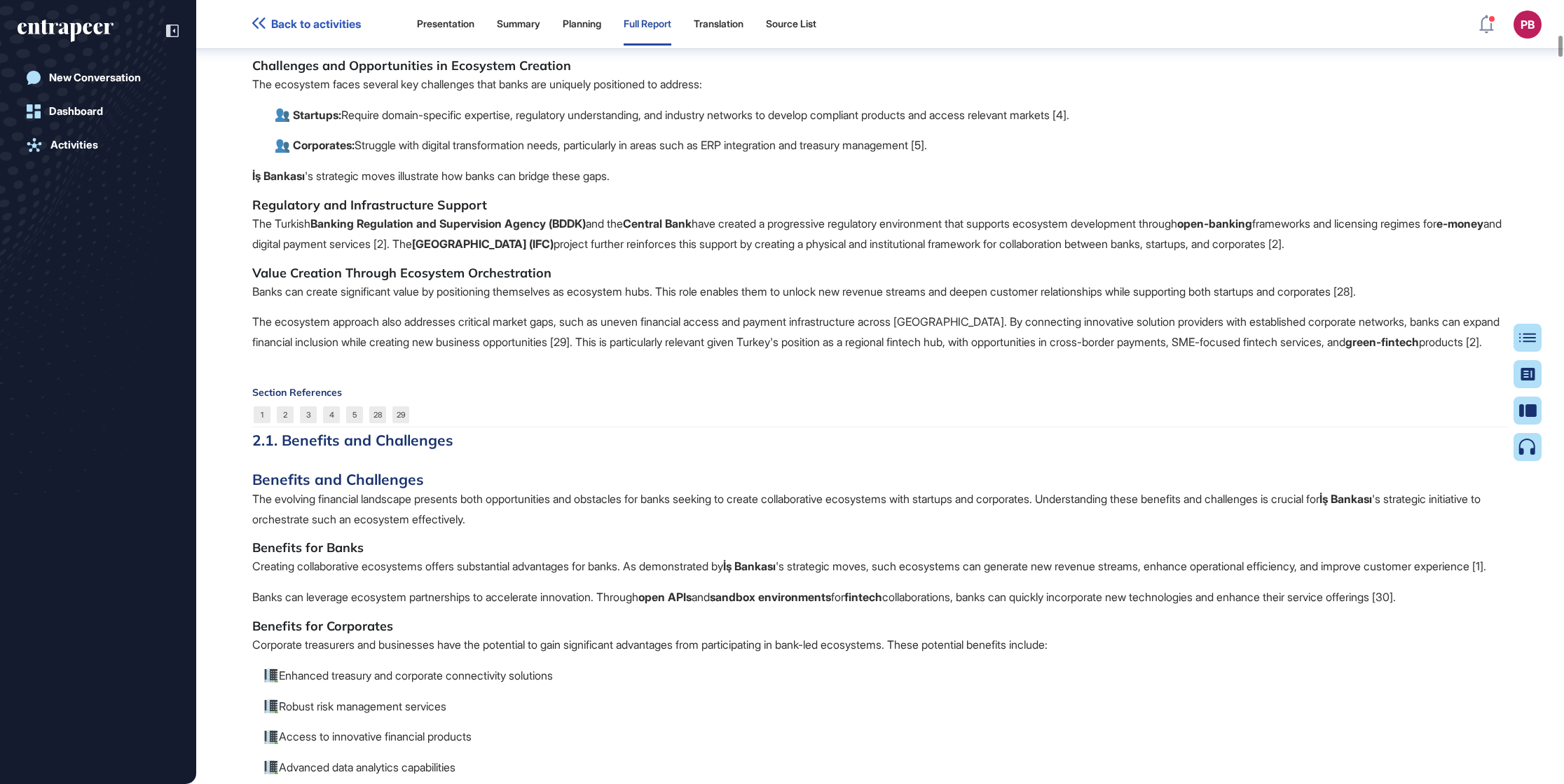
drag, startPoint x: 487, startPoint y: 407, endPoint x: 386, endPoint y: 295, distance: 150.8
drag, startPoint x: 386, startPoint y: 295, endPoint x: 278, endPoint y: 239, distance: 121.7
click at [281, 254] on p "The Turkish Banking Regulation and Supervision Agency (BDDK) and the Central Ba…" at bounding box center [880, 233] width 1256 height 41
drag, startPoint x: 253, startPoint y: 211, endPoint x: 378, endPoint y: 296, distance: 151.2
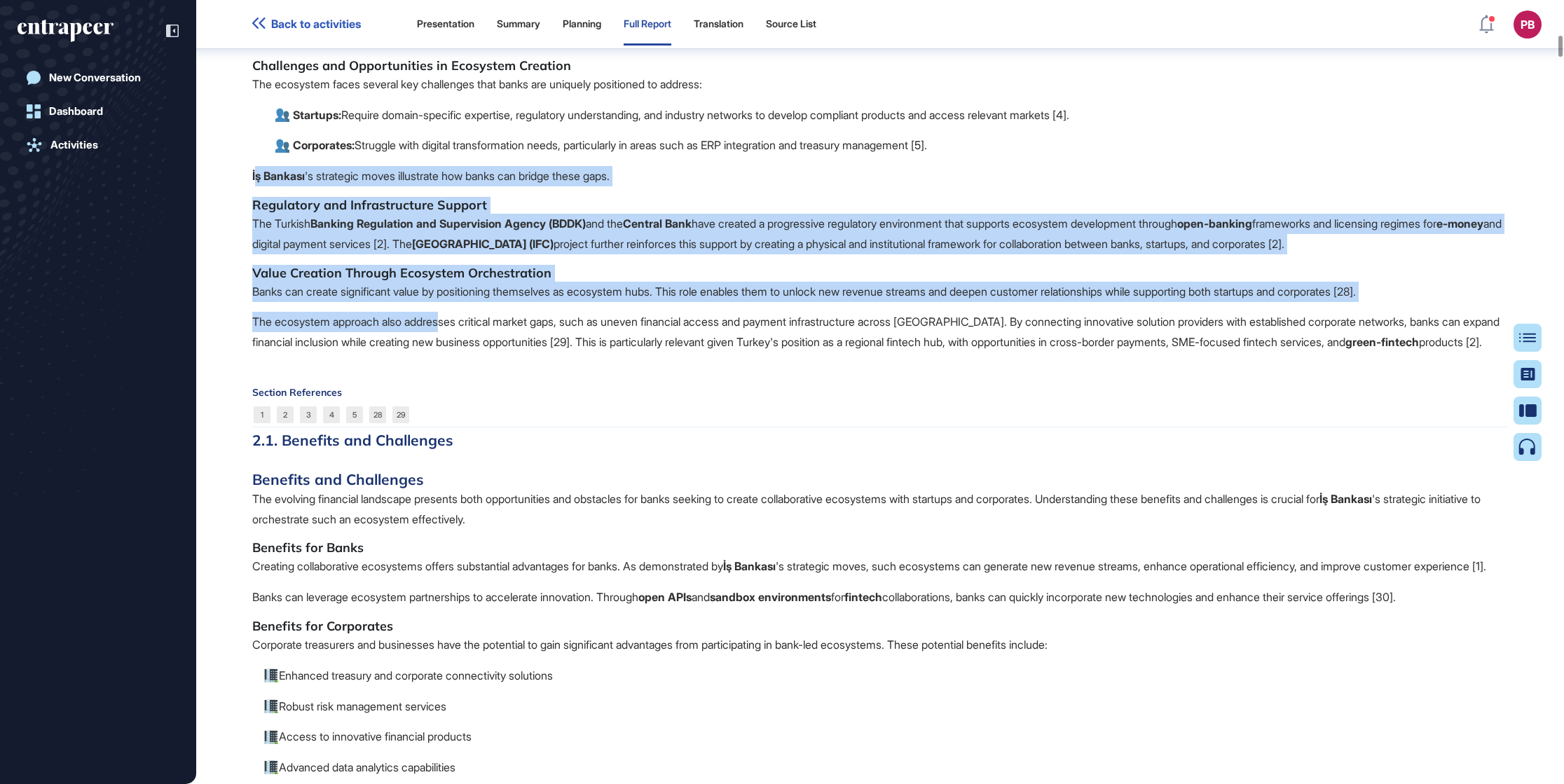
drag, startPoint x: 378, startPoint y: 296, endPoint x: 339, endPoint y: 277, distance: 43.4
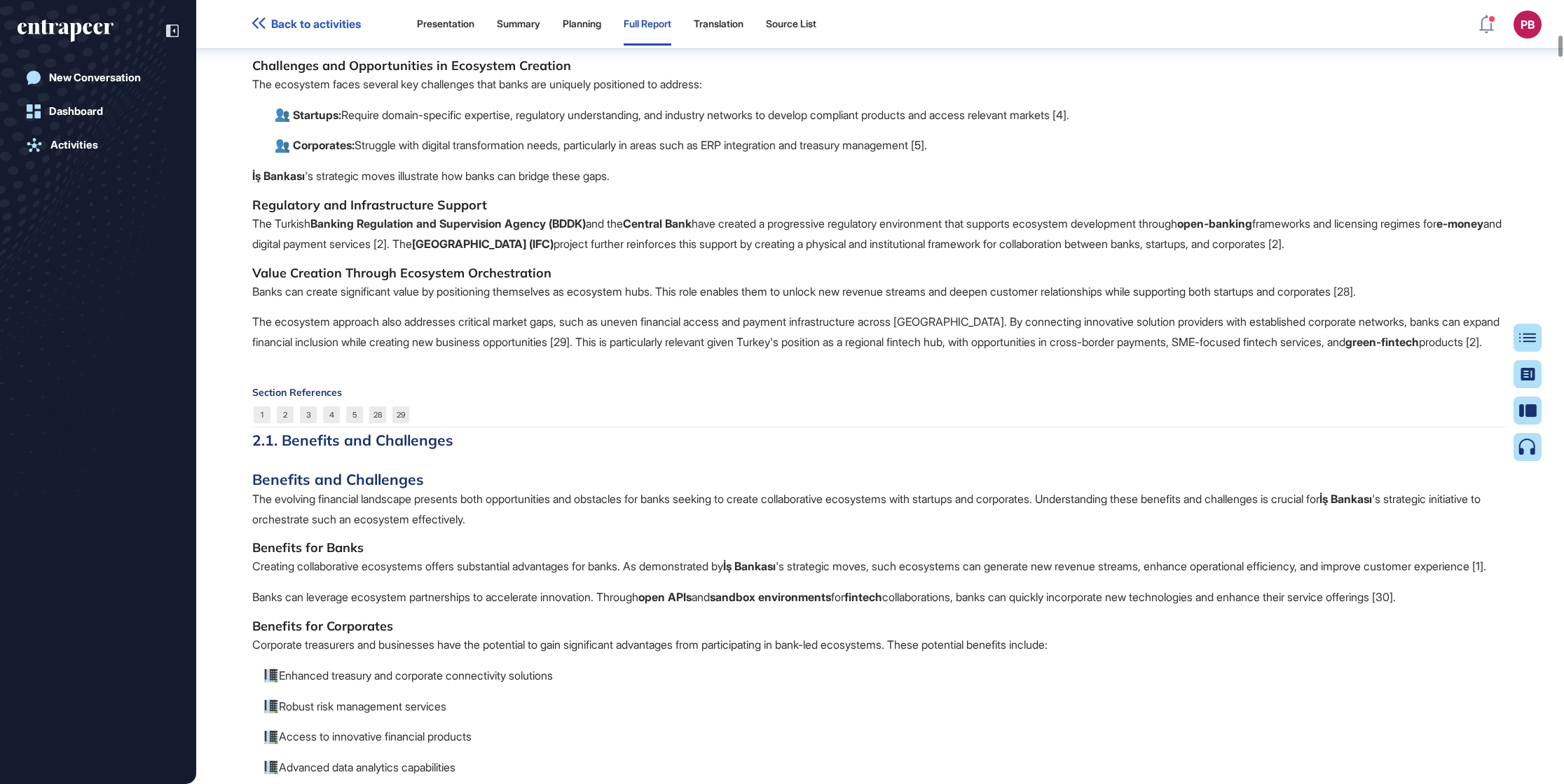
drag, startPoint x: 249, startPoint y: 244, endPoint x: 361, endPoint y: 399, distance: 191.2
drag, startPoint x: 360, startPoint y: 395, endPoint x: 305, endPoint y: 290, distance: 118.5
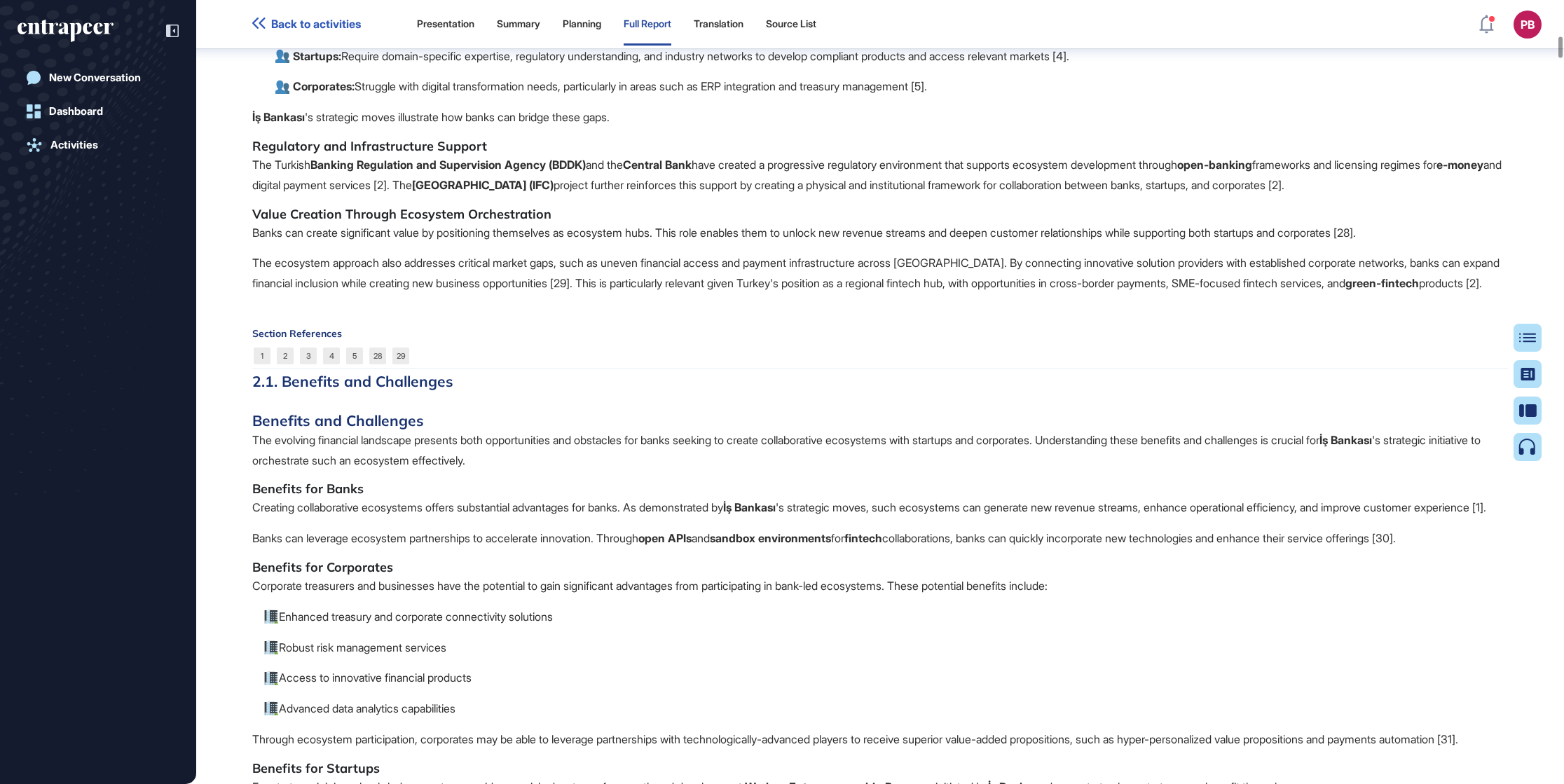
scroll to position [3263, 0]
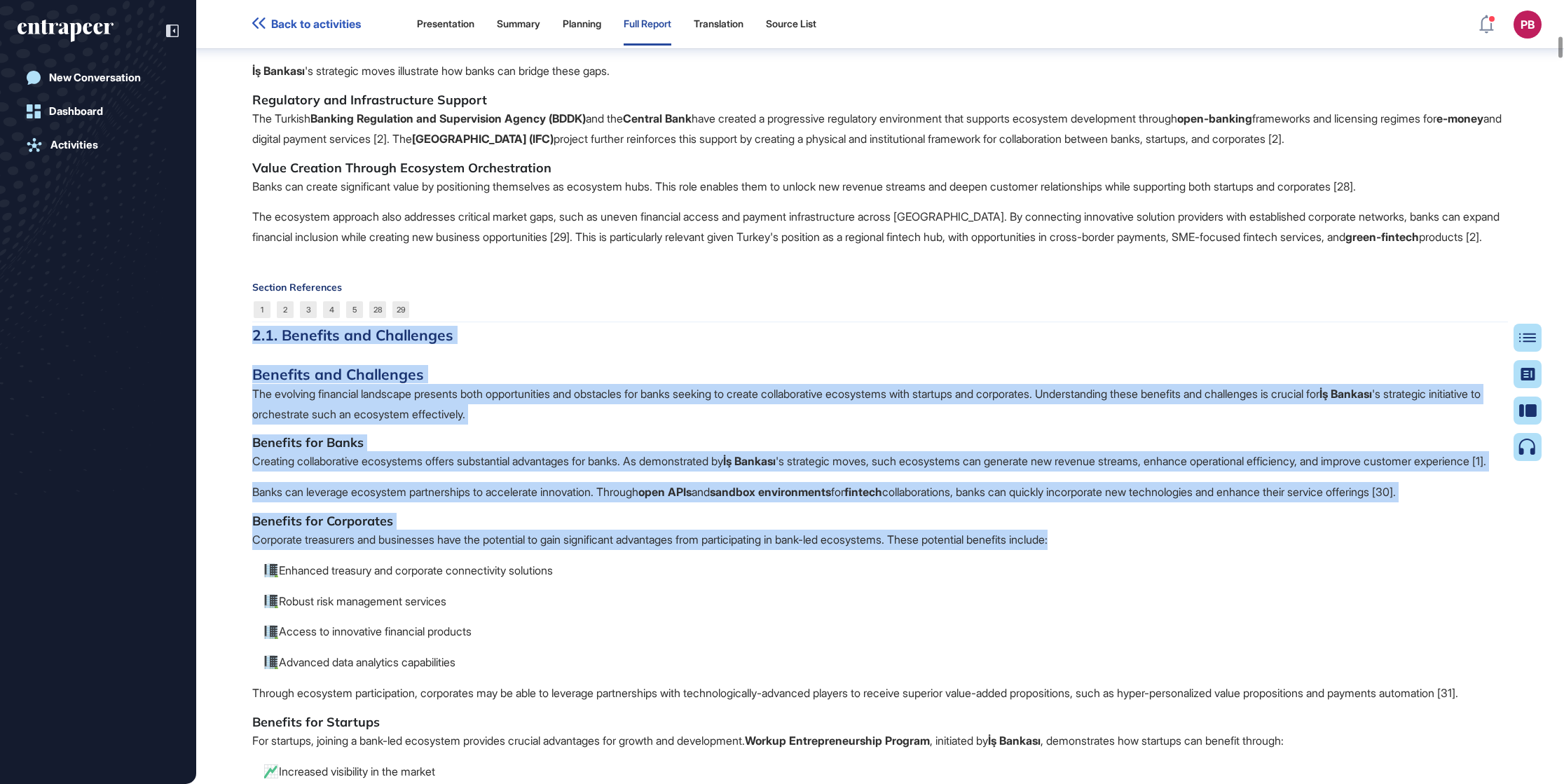
drag, startPoint x: 253, startPoint y: 391, endPoint x: 999, endPoint y: 576, distance: 768.6
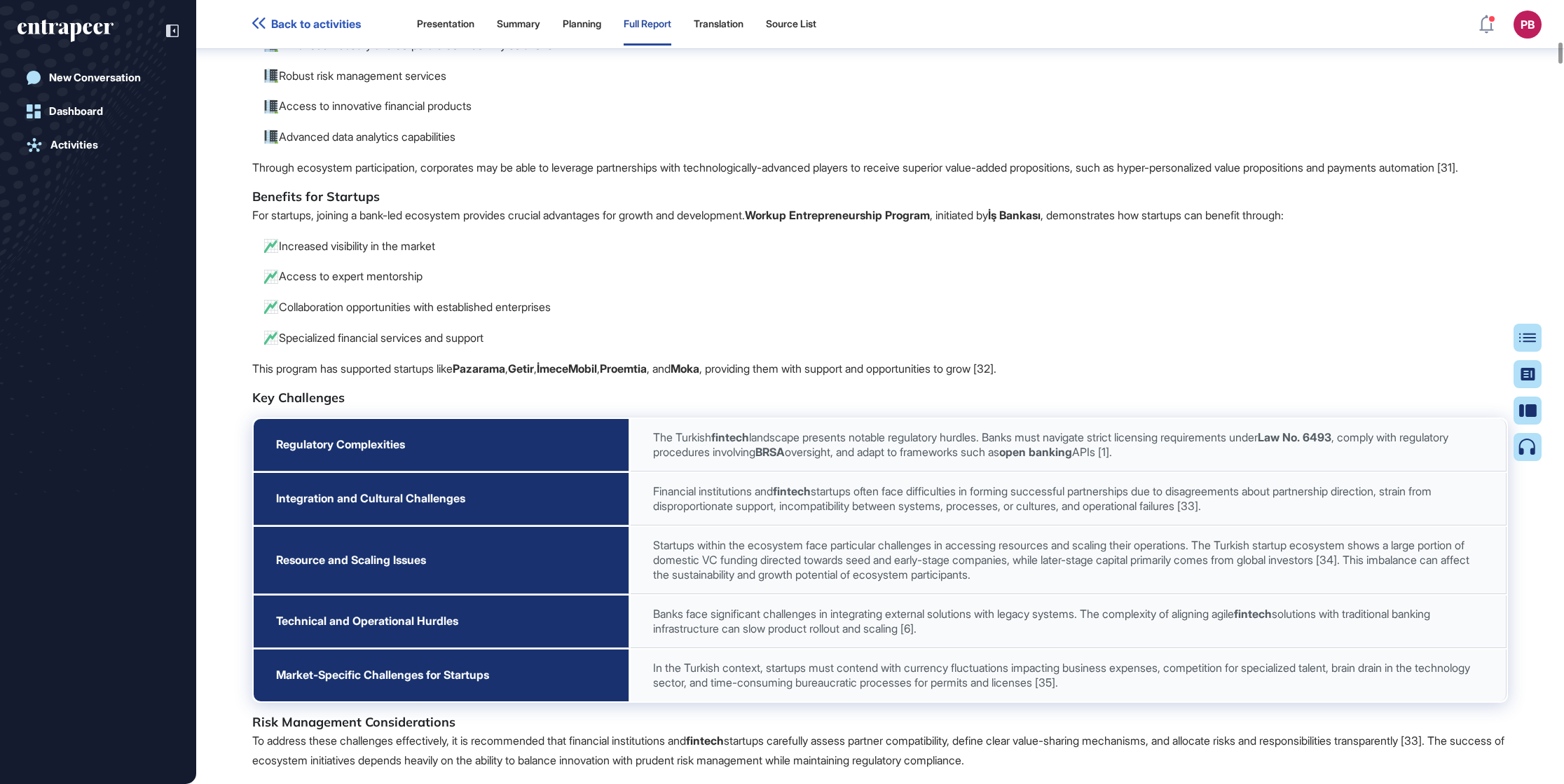
click at [331, 86] on p "Robust risk management services" at bounding box center [885, 76] width 1245 height 20
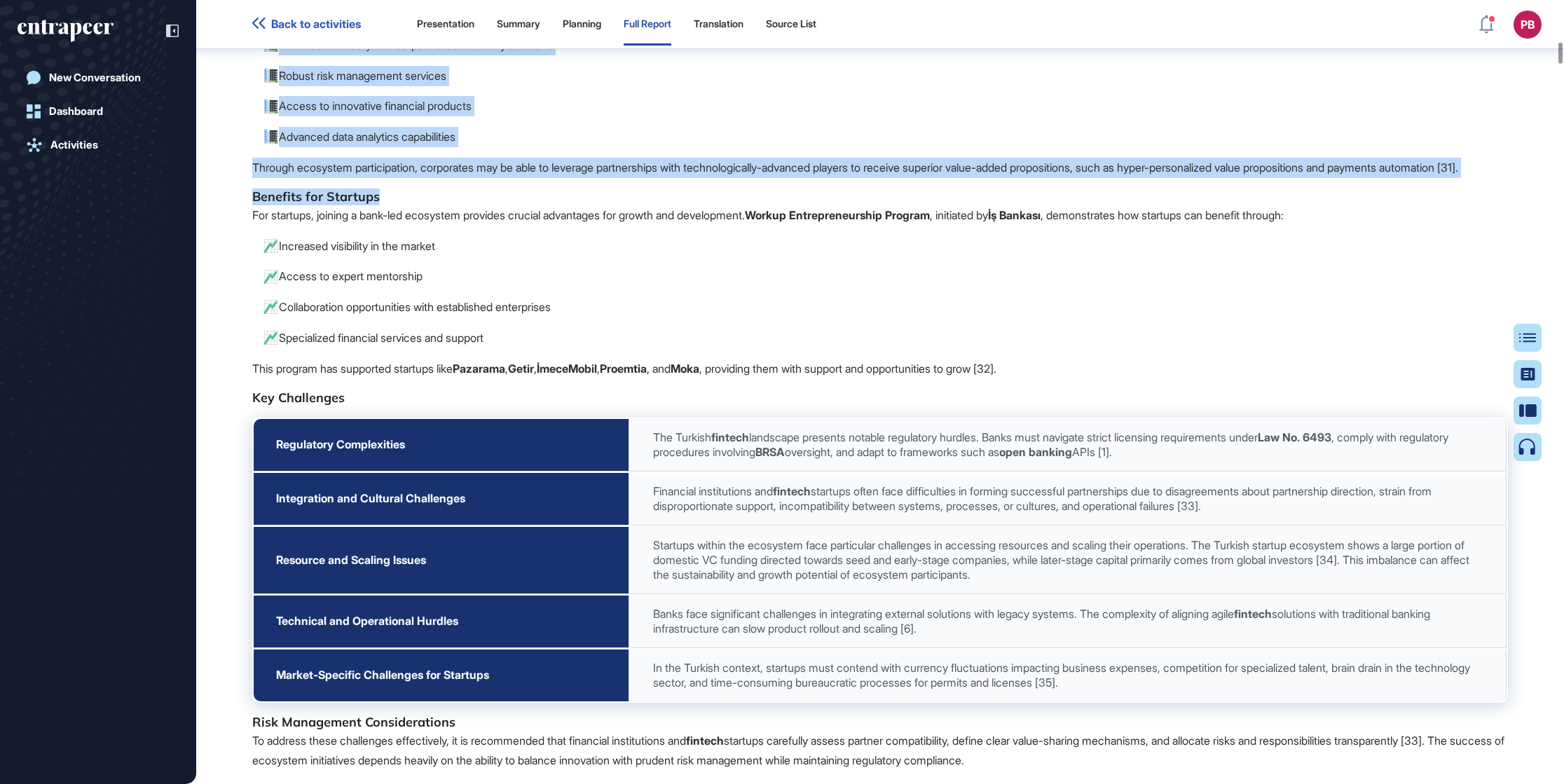
drag, startPoint x: 271, startPoint y: 110, endPoint x: 516, endPoint y: 287, distance: 302.2
click at [516, 287] on span "Benefits and Challenges The evolving financial landscape presents both opportun…" at bounding box center [880, 305] width 1256 height 931
drag, startPoint x: 516, startPoint y: 278, endPoint x: 516, endPoint y: 265, distance: 13.0
click at [516, 178] on p "Through ecosystem participation, corporates may be able to leverage partnership…" at bounding box center [880, 168] width 1256 height 20
click at [489, 116] on p "Access to innovative financial products" at bounding box center [885, 106] width 1245 height 20
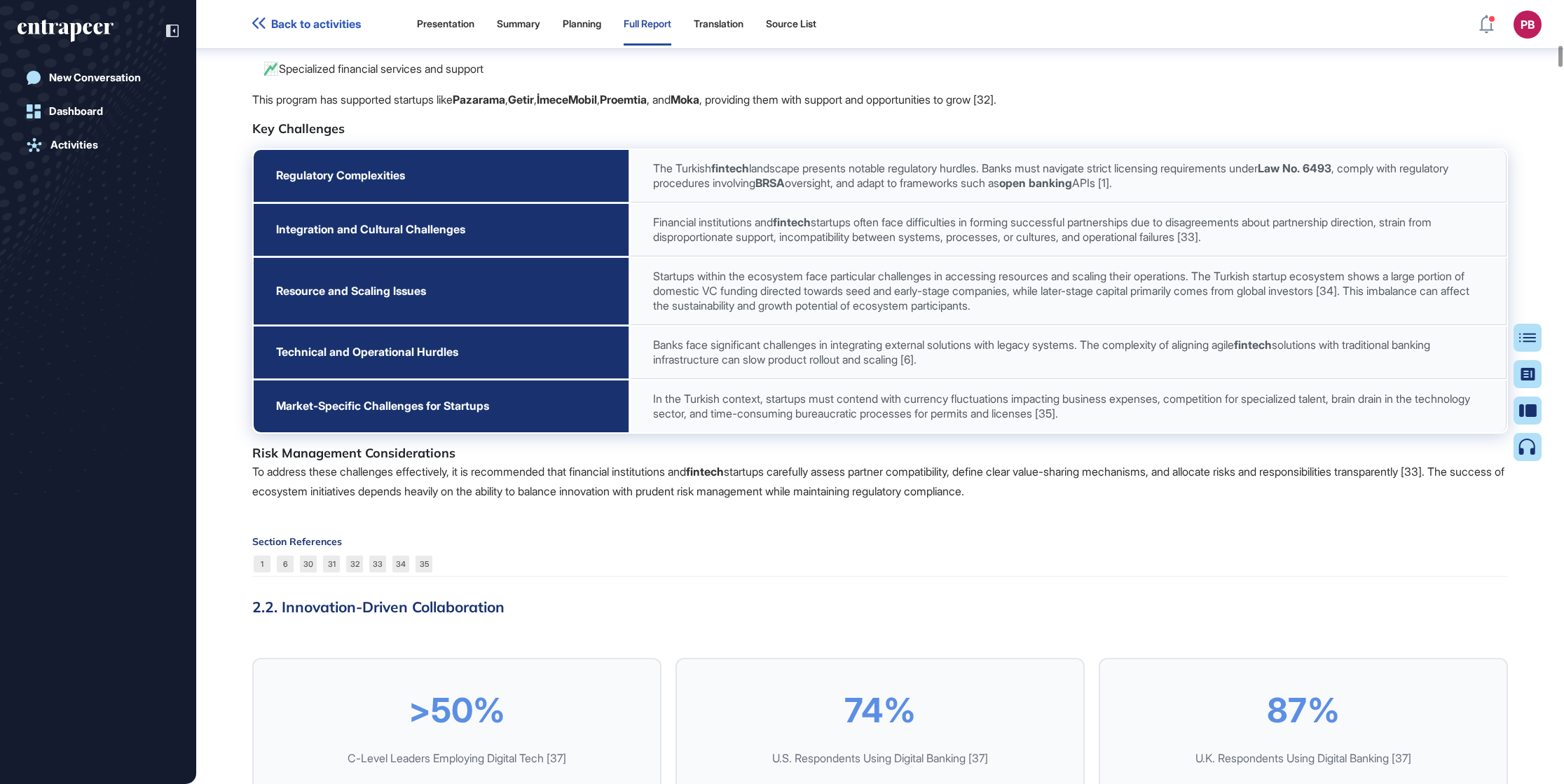
scroll to position [4104, 0]
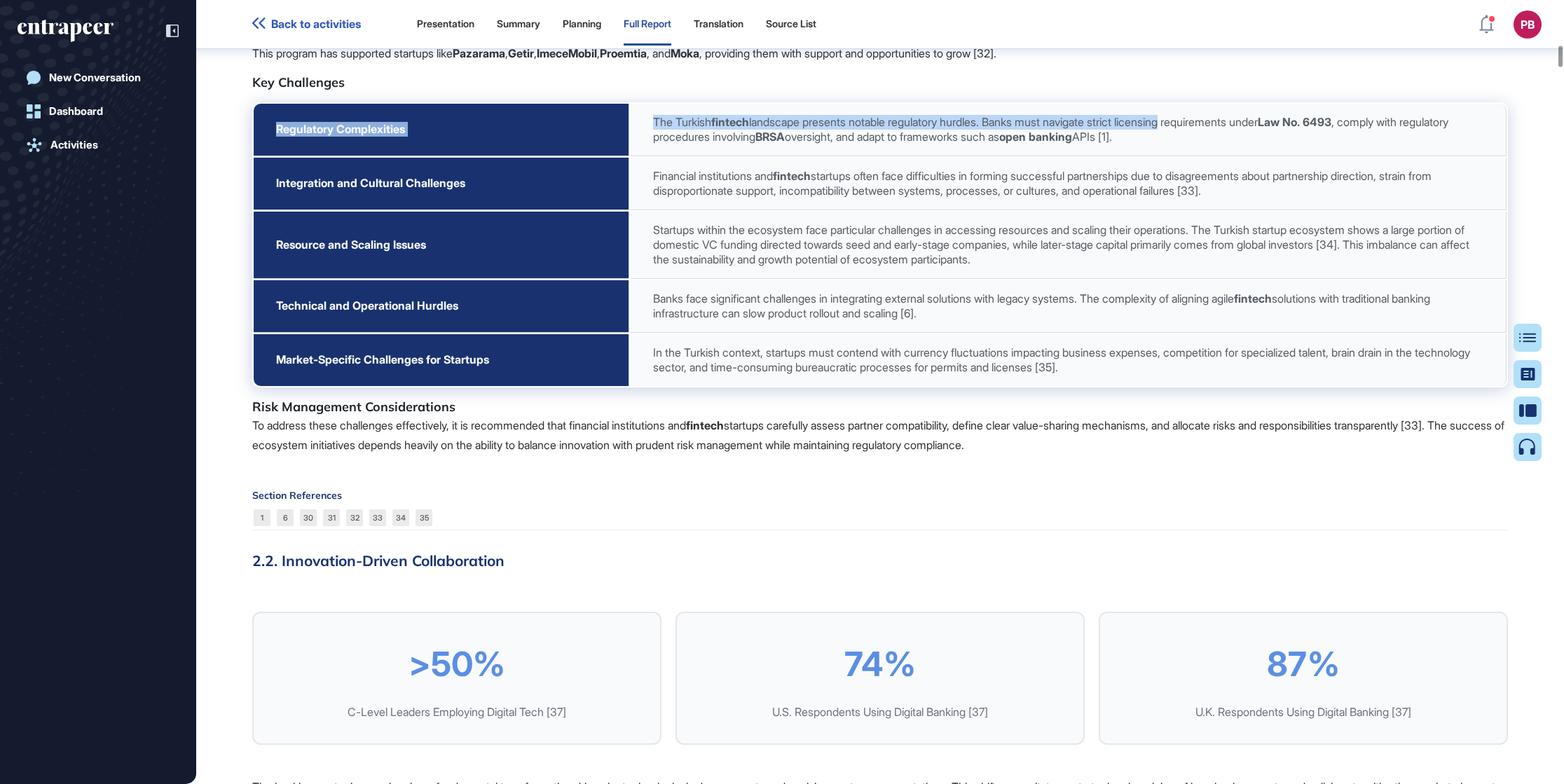
drag, startPoint x: 263, startPoint y: 228, endPoint x: 565, endPoint y: 253, distance: 303.0
click at [999, 156] on tr "Regulatory Complexities The Turkish fintech landscape presents notable regulato…" at bounding box center [880, 130] width 1253 height 52
click at [313, 156] on td "Regulatory Complexities" at bounding box center [441, 130] width 376 height 52
drag, startPoint x: 248, startPoint y: 181, endPoint x: 942, endPoint y: 360, distance: 716.7
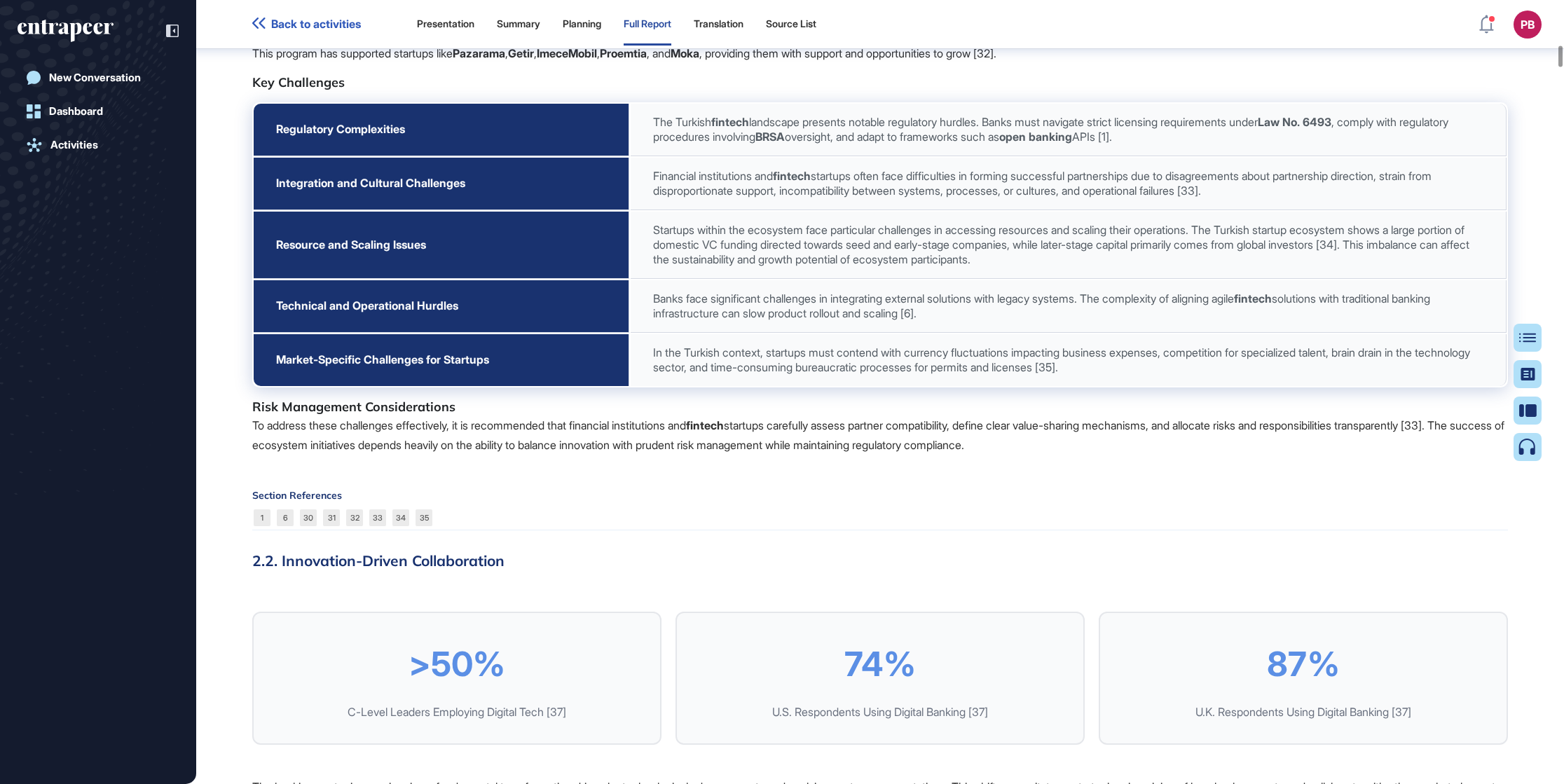
drag, startPoint x: 942, startPoint y: 360, endPoint x: 905, endPoint y: 320, distance: 54.5
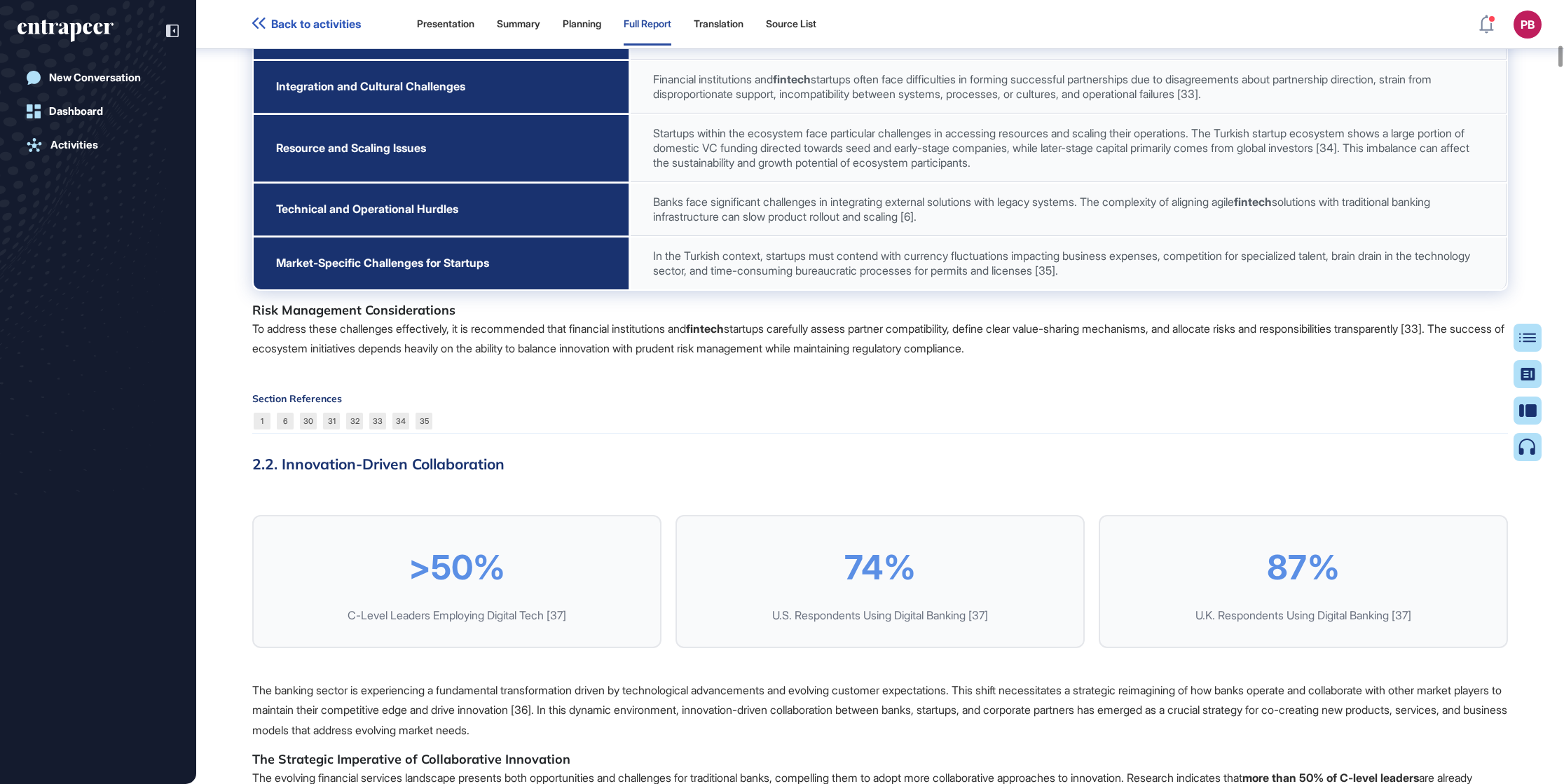
scroll to position [4314, 0]
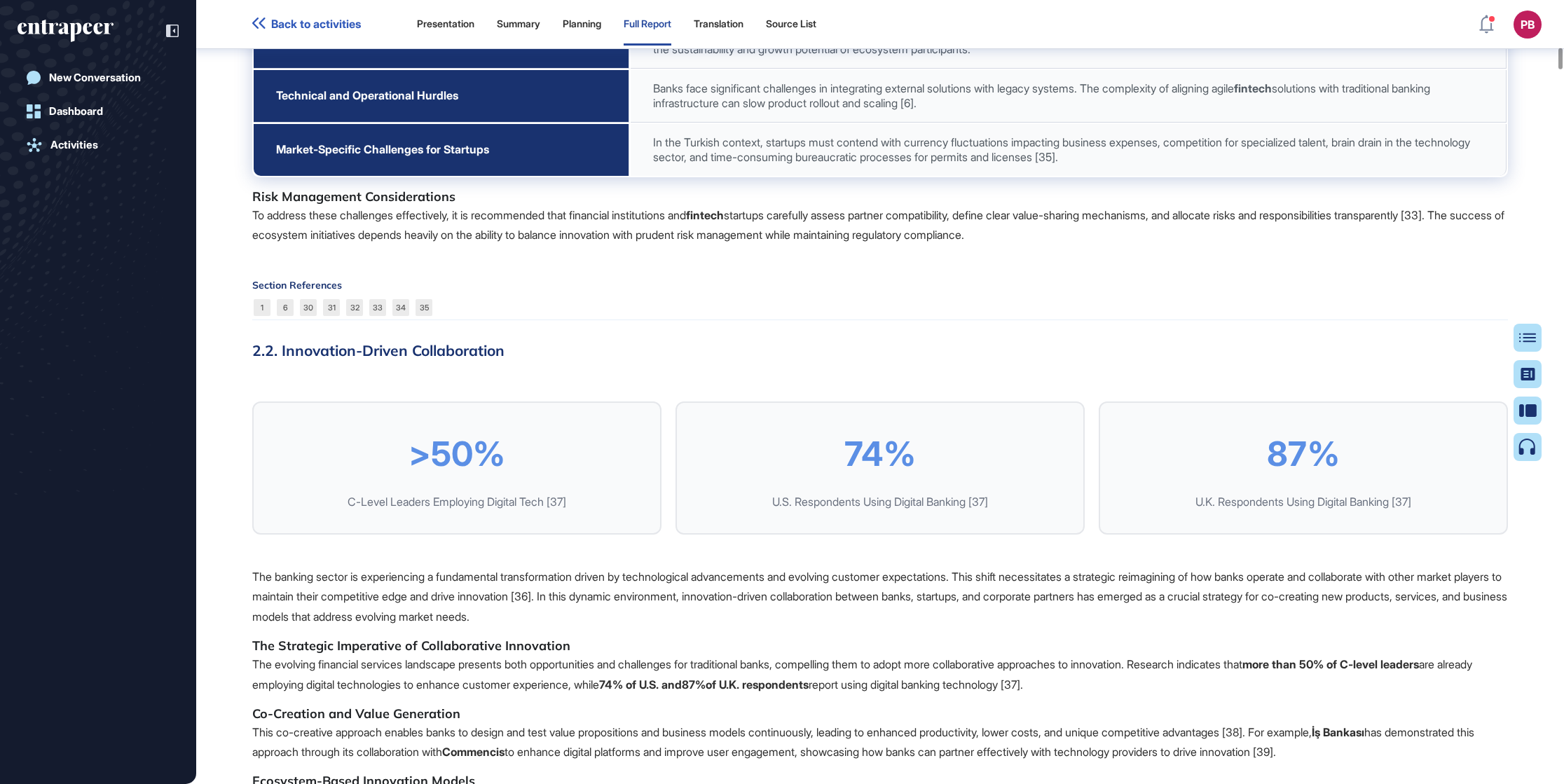
click at [407, 246] on p "To address these challenges effectively, it is recommended that financial insti…" at bounding box center [880, 225] width 1256 height 41
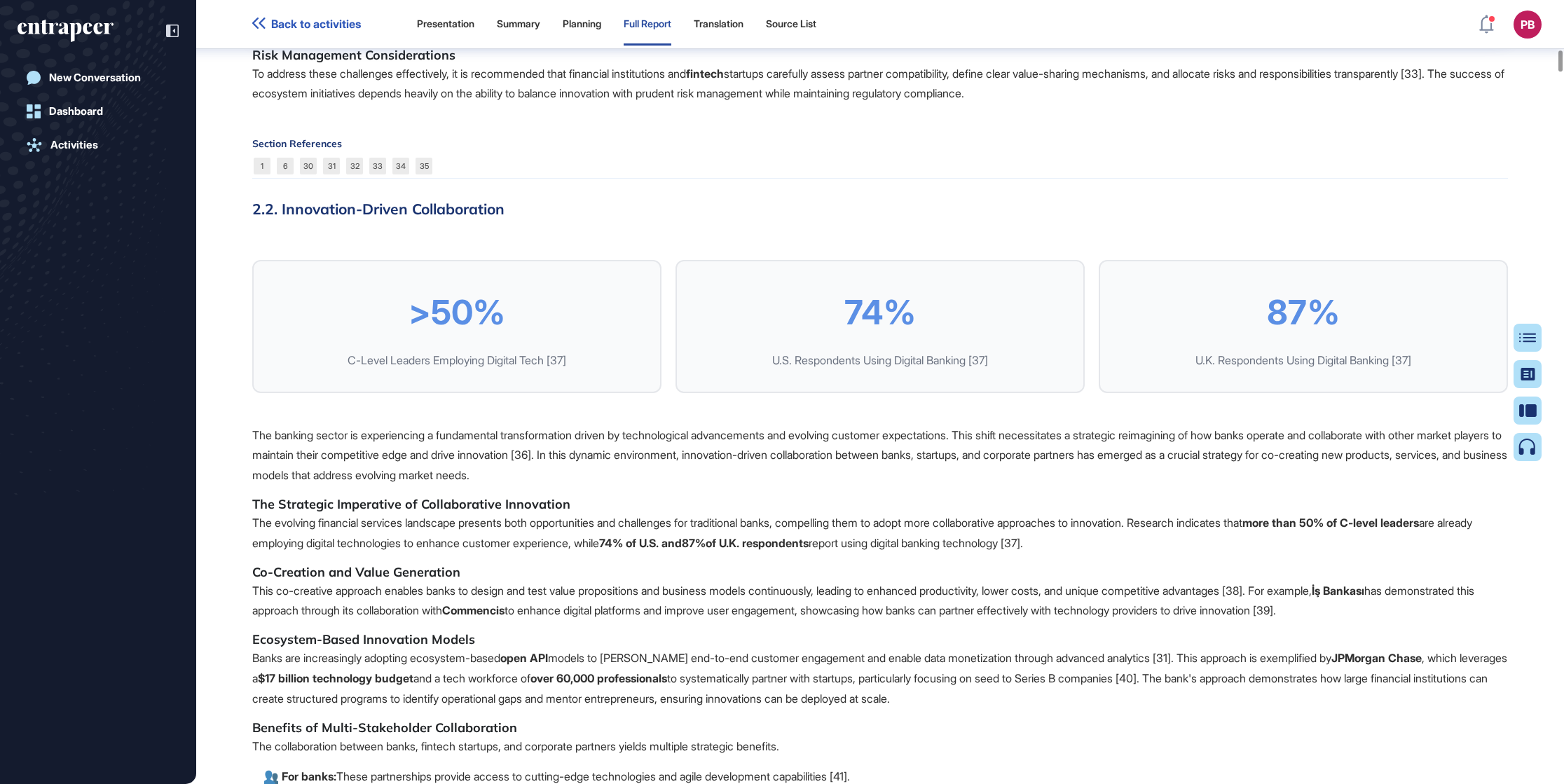
scroll to position [4628, 0]
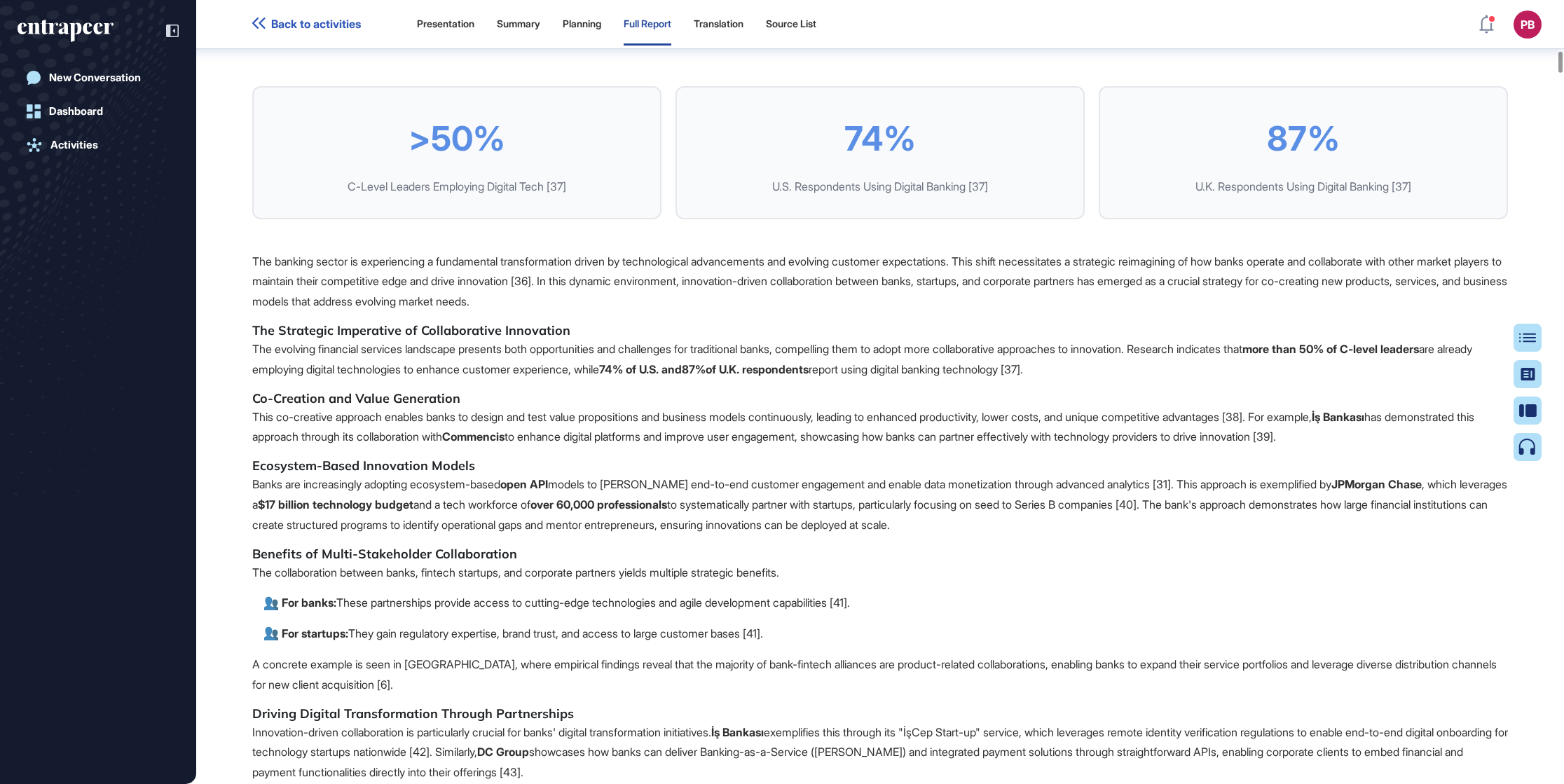
drag, startPoint x: 283, startPoint y: 131, endPoint x: 474, endPoint y: 145, distance: 191.5
drag, startPoint x: 474, startPoint y: 145, endPoint x: 516, endPoint y: 138, distance: 42.6
click at [516, 44] on h3 "2.2. Innovation-Driven Collaboration" at bounding box center [880, 35] width 1256 height 18
drag, startPoint x: 525, startPoint y: 135, endPoint x: 279, endPoint y: 123, distance: 246.3
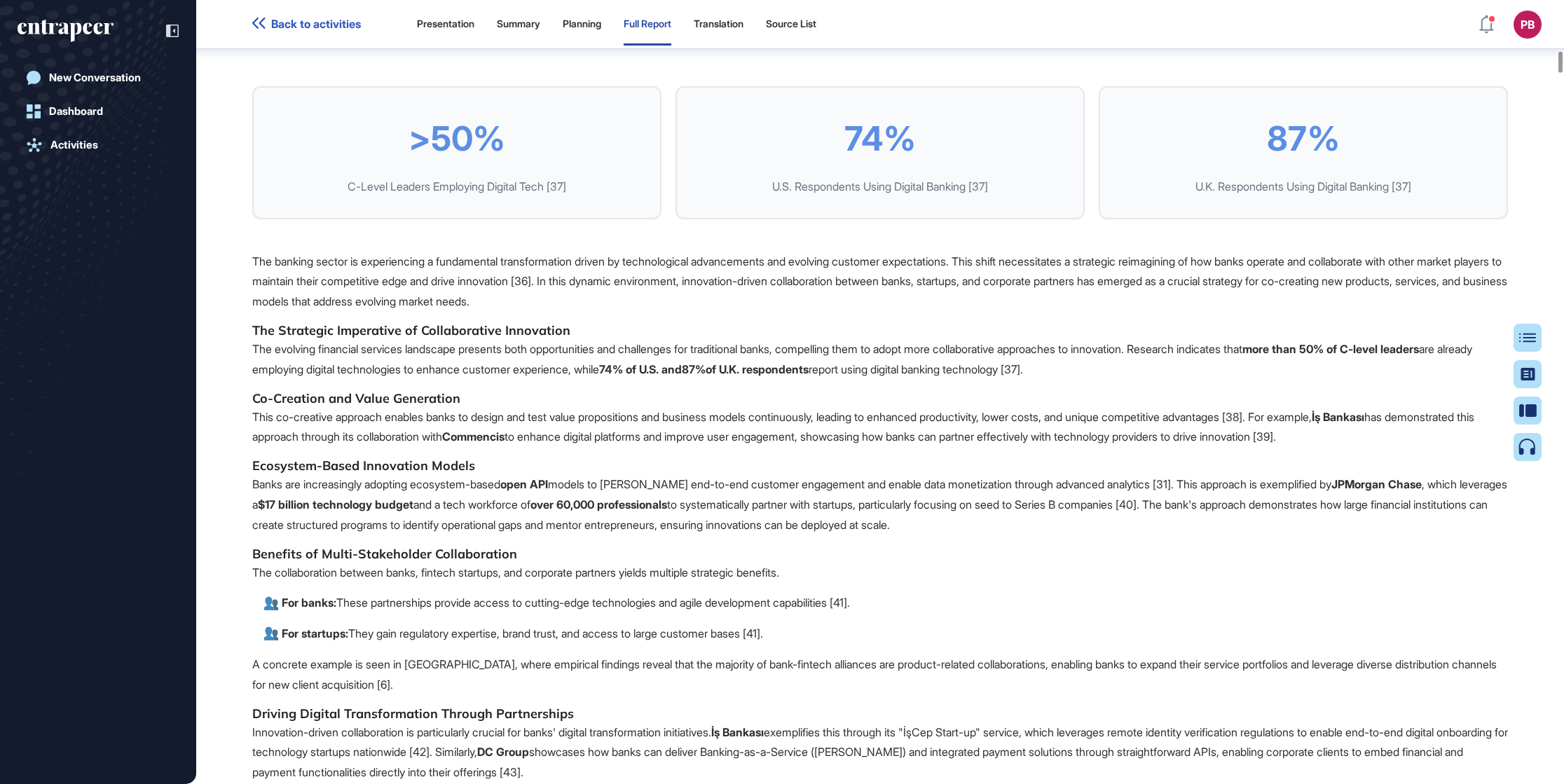
click at [279, 44] on h3 "2.2. Innovation-Driven Collaboration" at bounding box center [880, 35] width 1256 height 18
drag, startPoint x: 284, startPoint y: 123, endPoint x: 293, endPoint y: 126, distance: 9.5
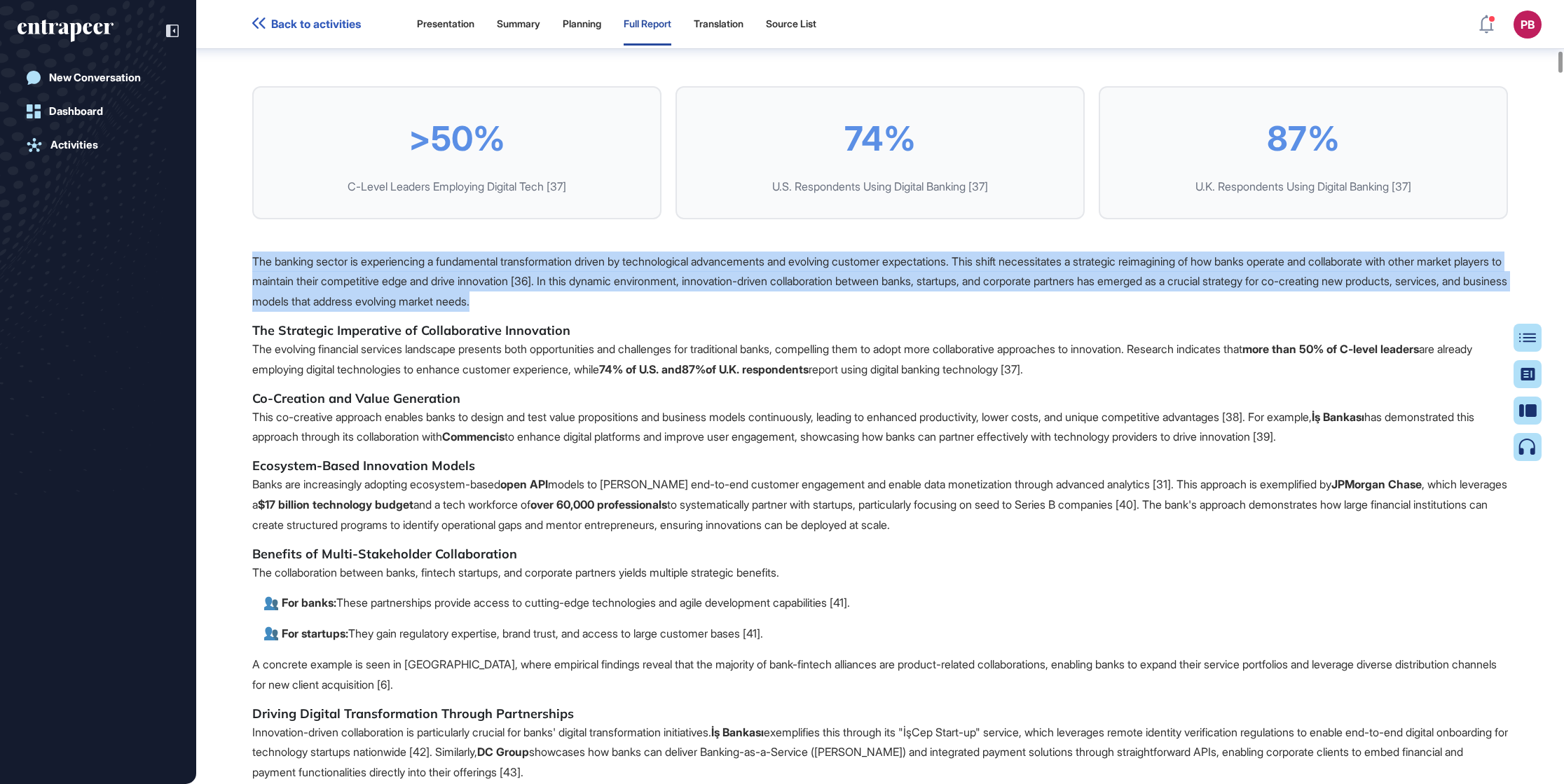
drag, startPoint x: 246, startPoint y: 360, endPoint x: 710, endPoint y: 400, distance: 465.7
drag, startPoint x: 709, startPoint y: 399, endPoint x: 603, endPoint y: 375, distance: 108.7
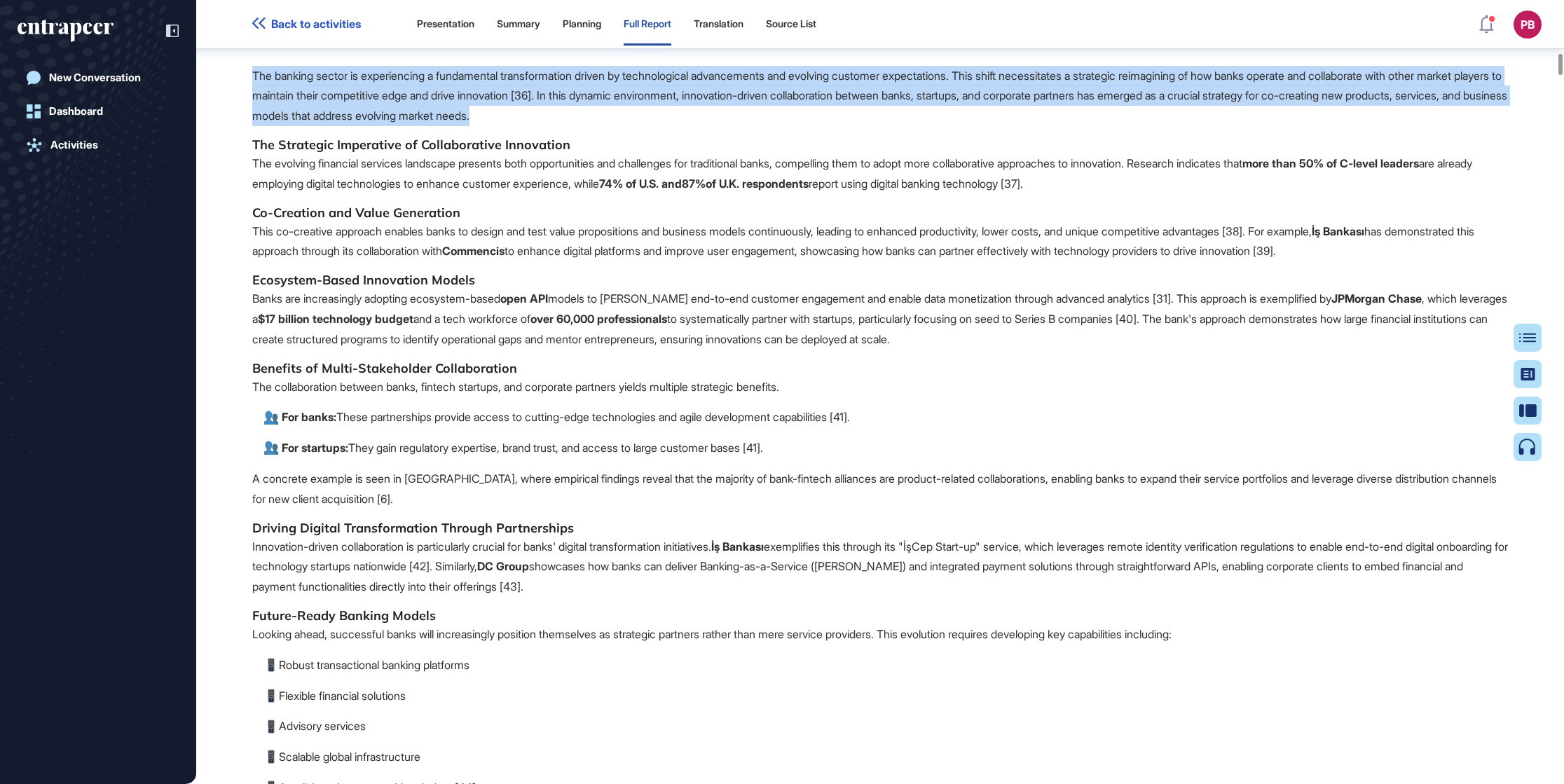
scroll to position [4839, 0]
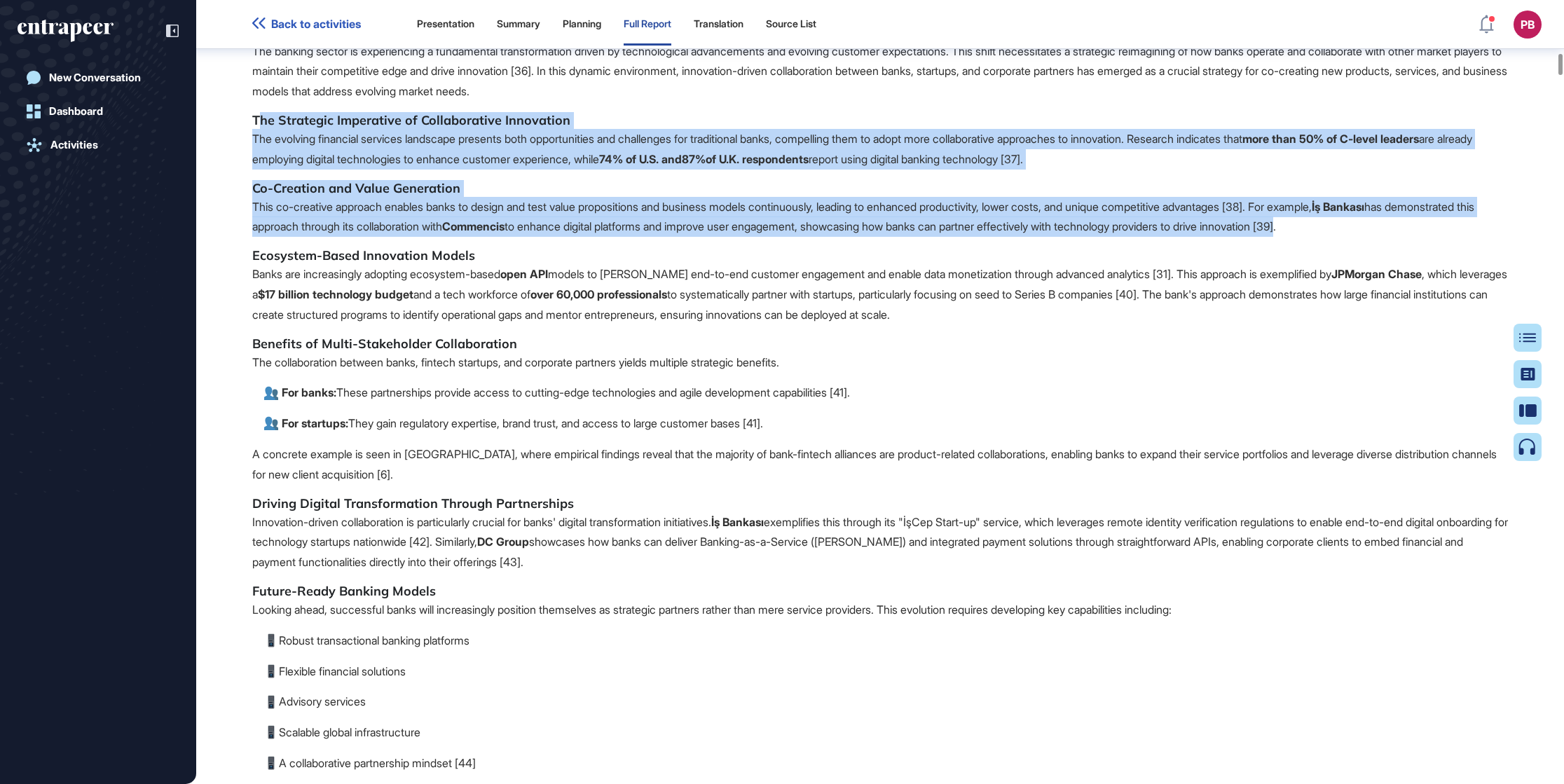
drag, startPoint x: 258, startPoint y: 213, endPoint x: 1406, endPoint y: 332, distance: 1154.2
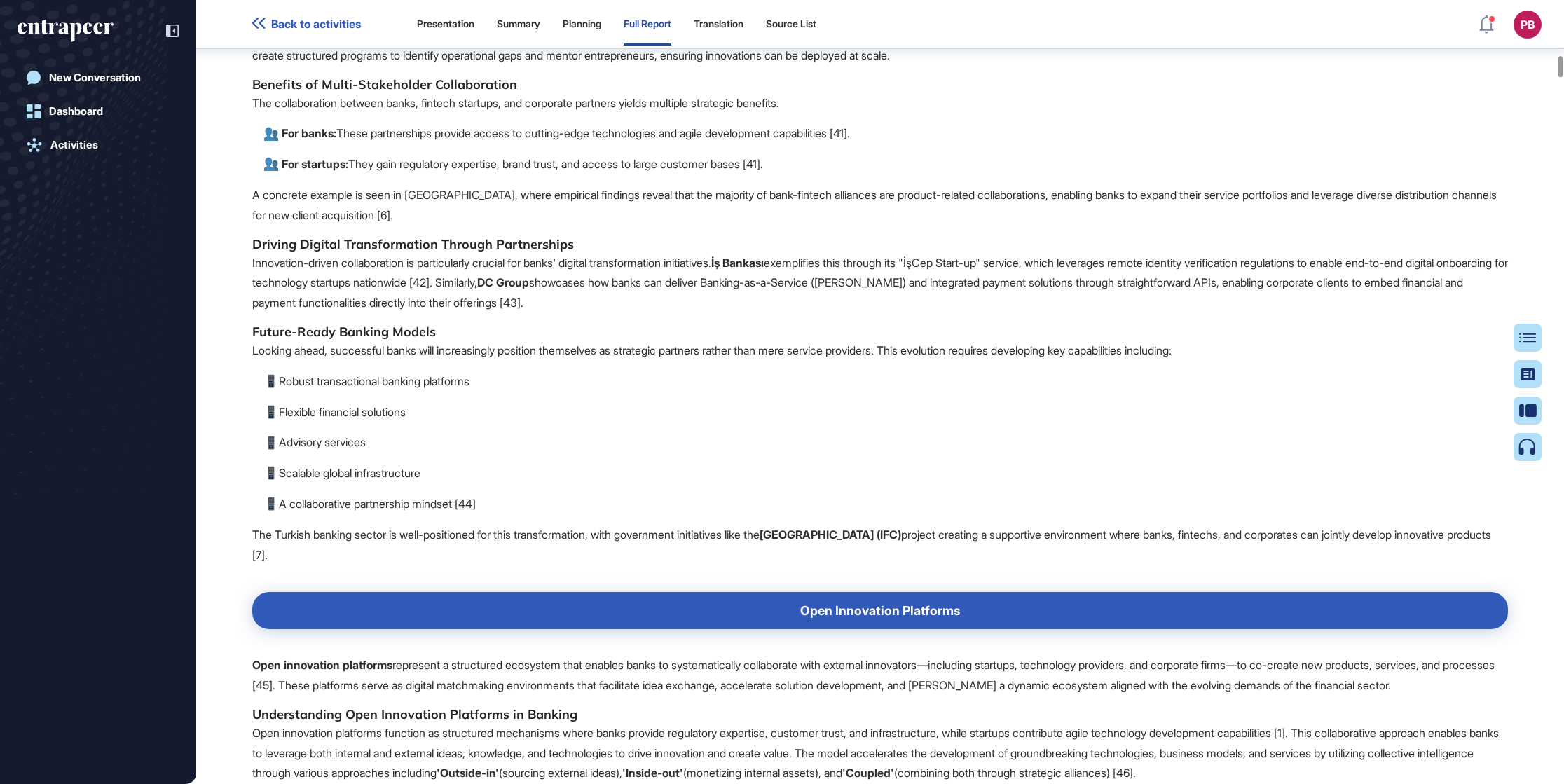
scroll to position [5049, 0]
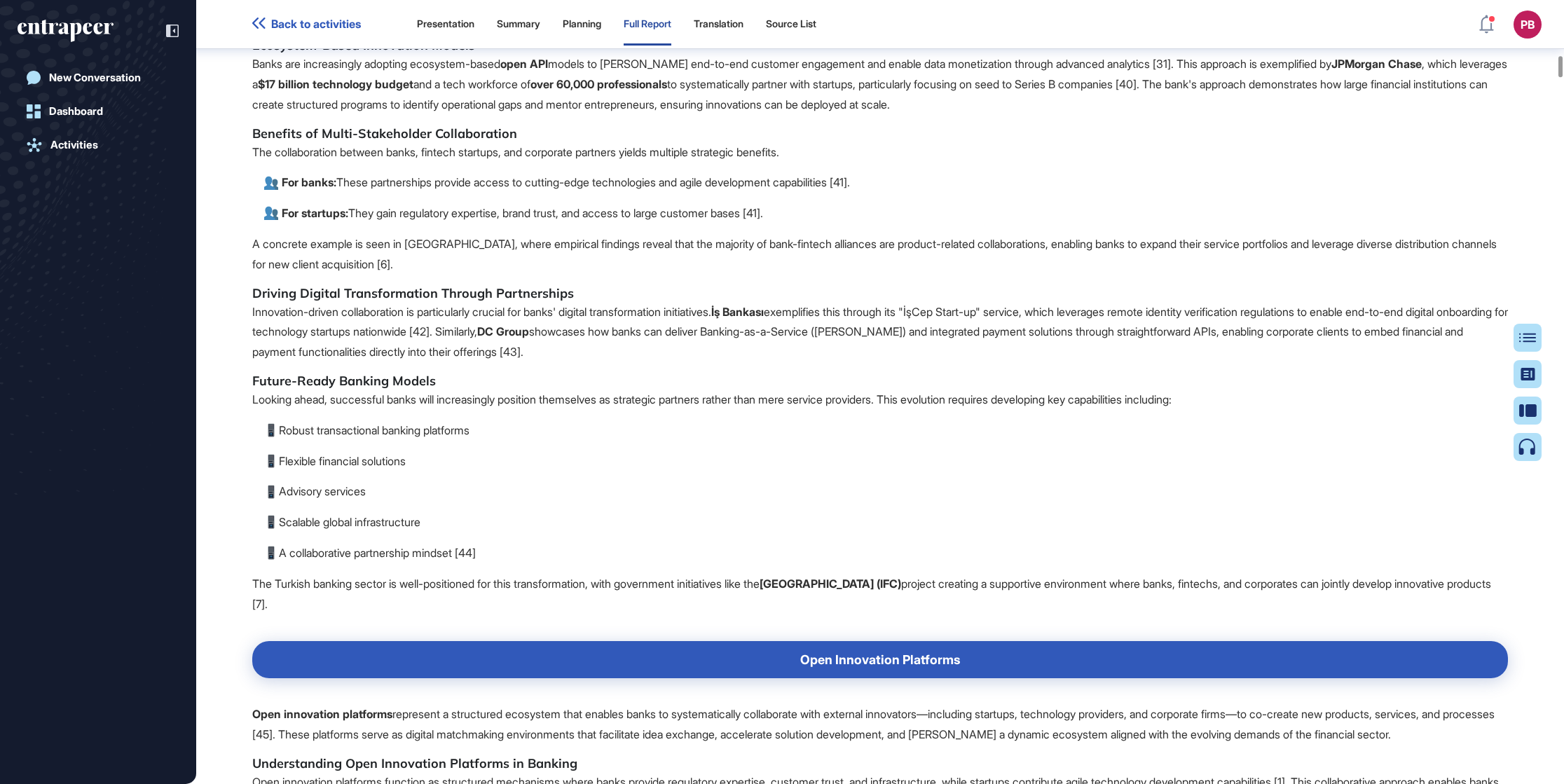
drag, startPoint x: 245, startPoint y: 136, endPoint x: 1089, endPoint y: 194, distance: 846.0
drag, startPoint x: 1066, startPoint y: 176, endPoint x: 1025, endPoint y: 168, distance: 41.8
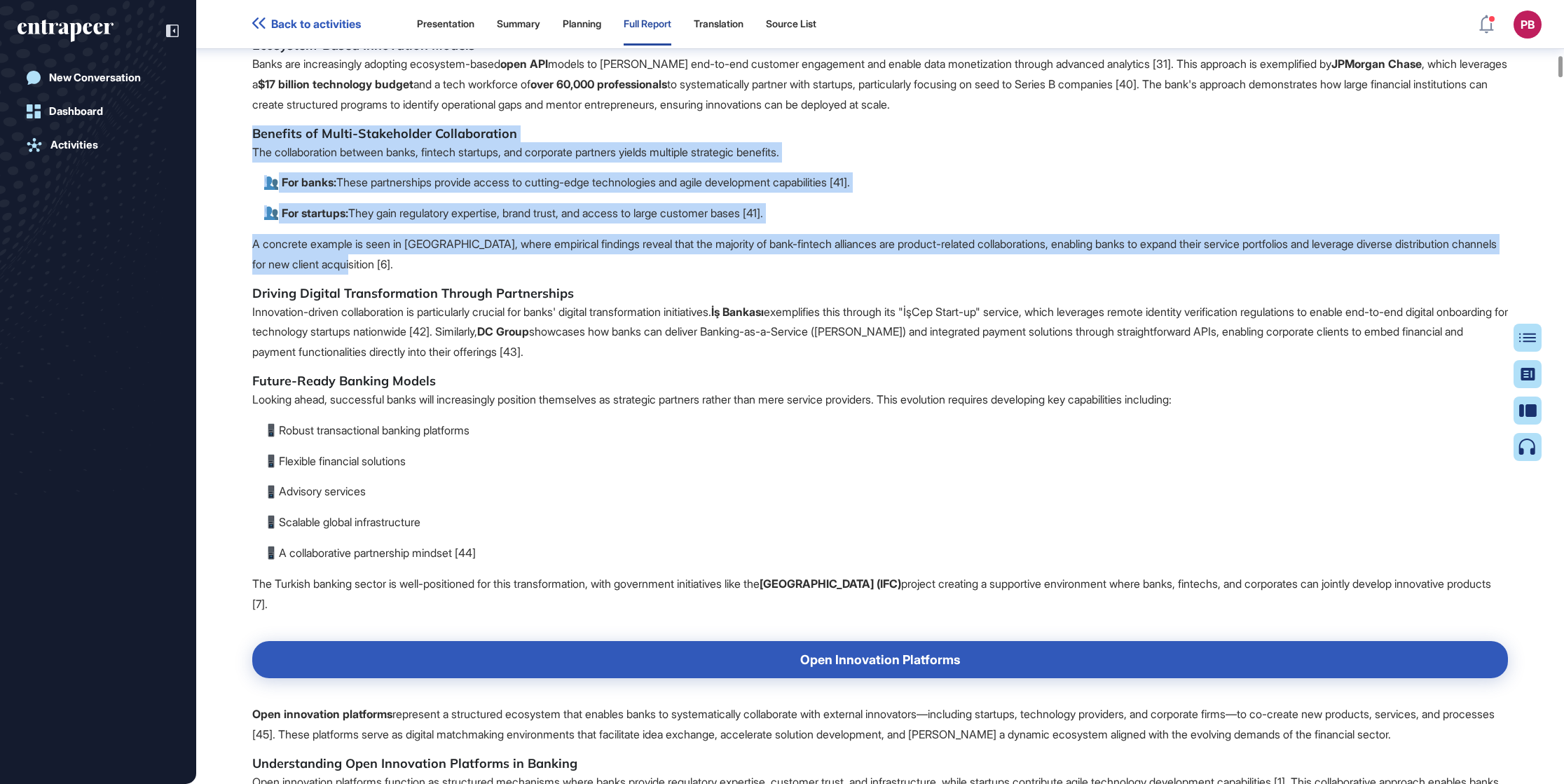
drag, startPoint x: 254, startPoint y: 218, endPoint x: 724, endPoint y: 342, distance: 486.1
drag, startPoint x: 724, startPoint y: 342, endPoint x: 623, endPoint y: 306, distance: 107.2
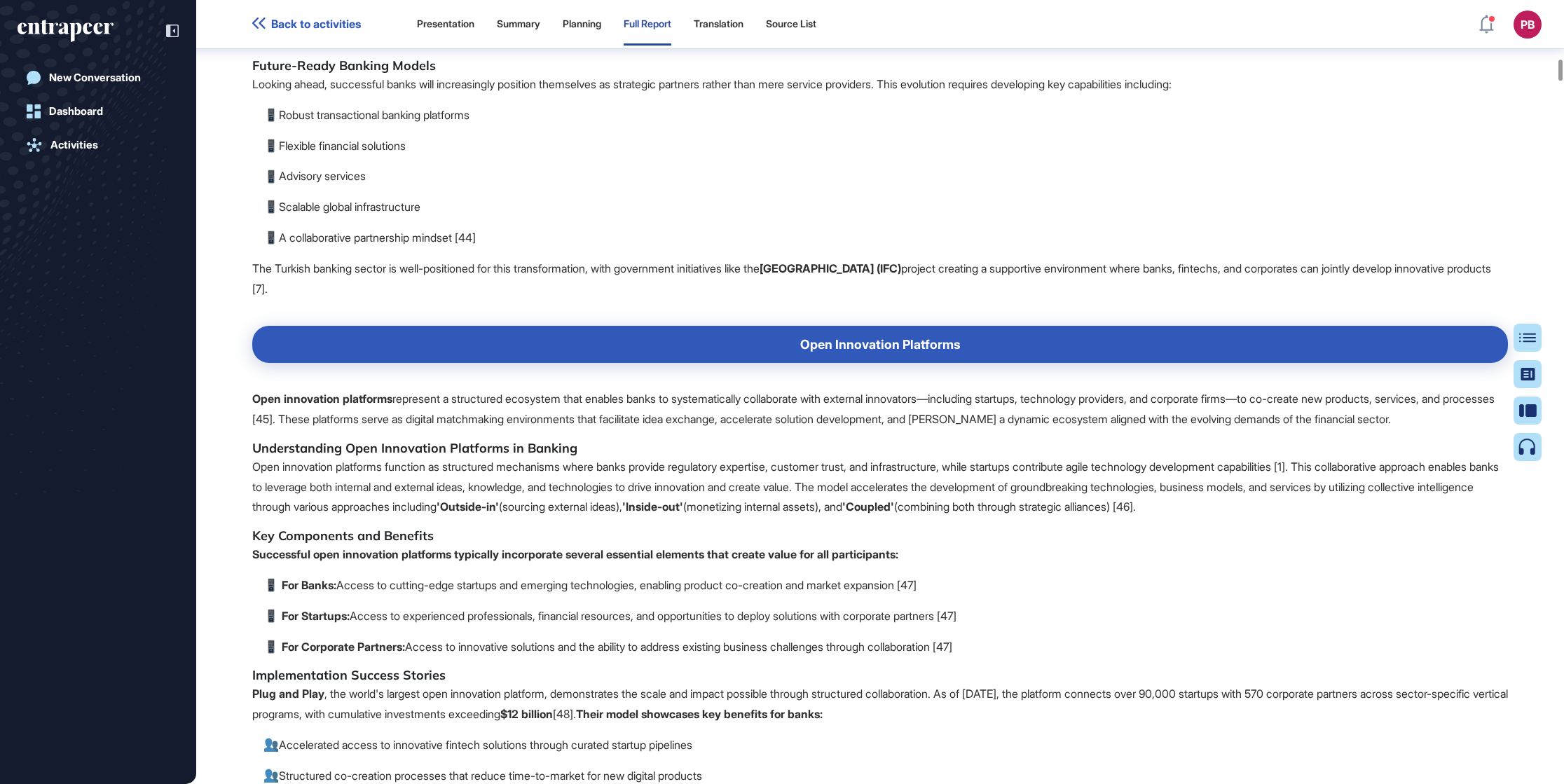
scroll to position [5469, 0]
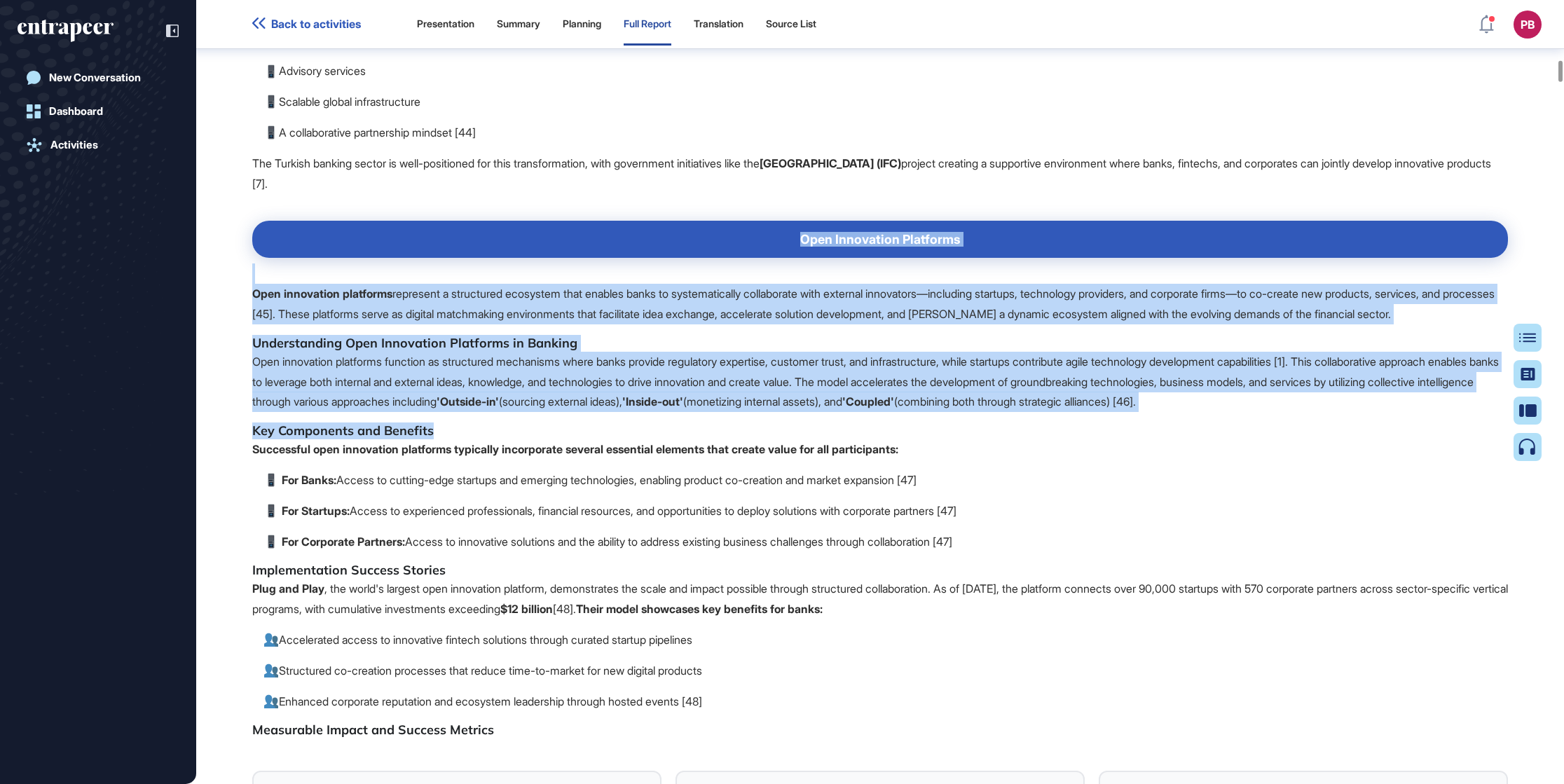
drag, startPoint x: 781, startPoint y: 336, endPoint x: 981, endPoint y: 459, distance: 234.8
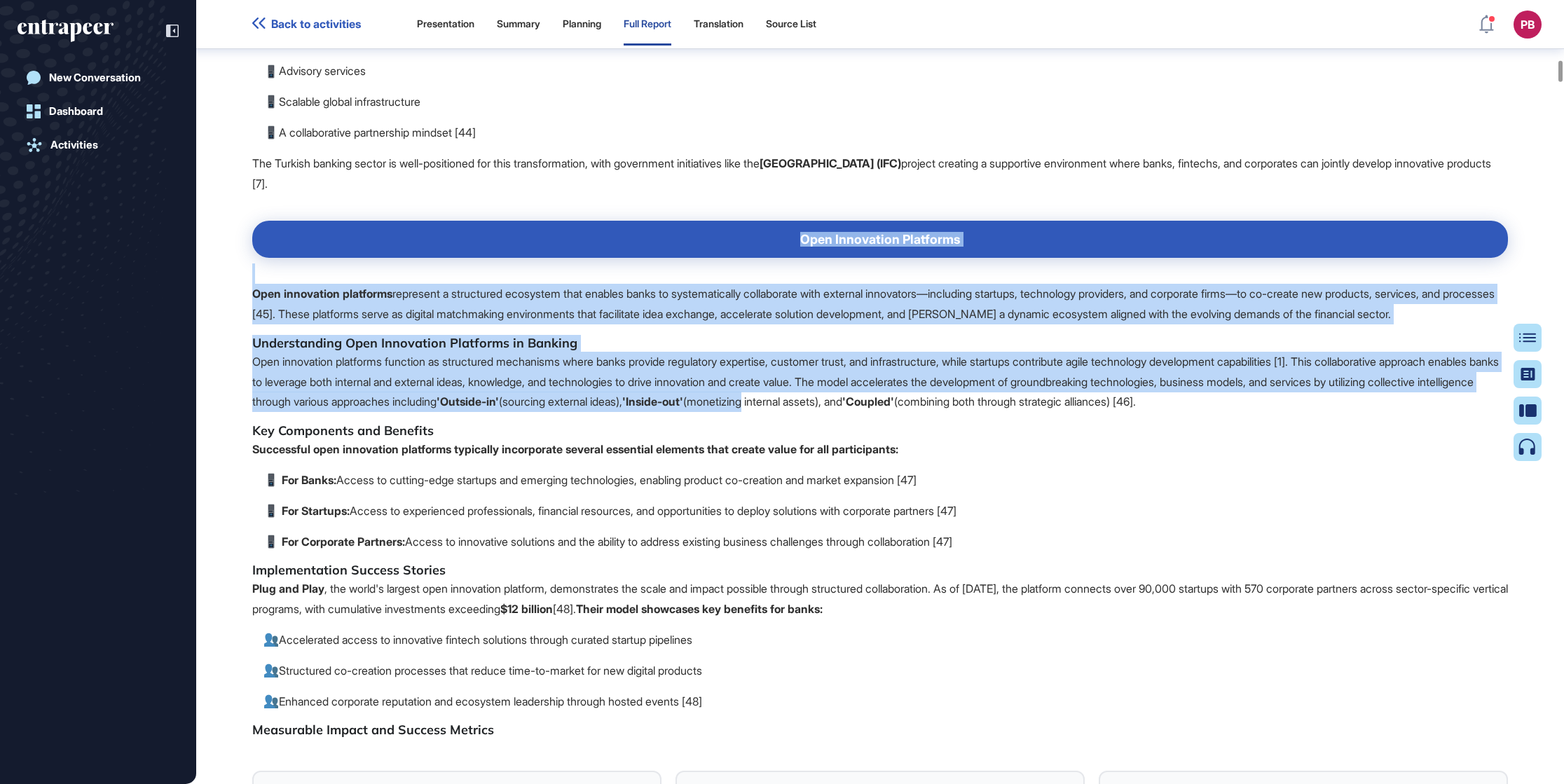
drag, startPoint x: 981, startPoint y: 459, endPoint x: 856, endPoint y: 505, distance: 133.2
click at [856, 412] on p "Open innovation platforms function as structured mechanisms where banks provide…" at bounding box center [880, 381] width 1256 height 61
drag, startPoint x: 1428, startPoint y: 505, endPoint x: 828, endPoint y: 350, distance: 619.7
drag, startPoint x: 828, startPoint y: 350, endPoint x: 860, endPoint y: 339, distance: 33.8
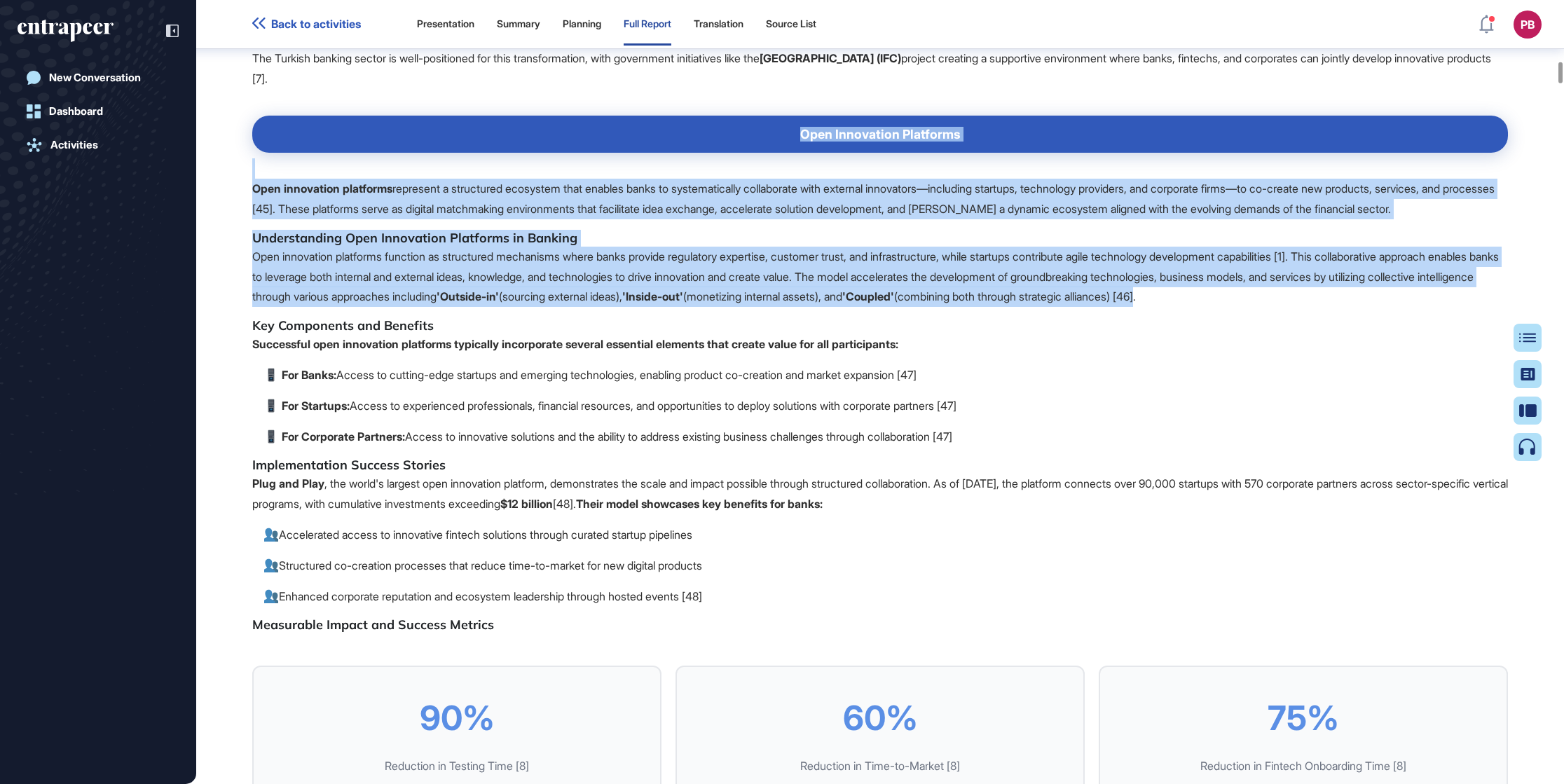
scroll to position [5679, 0]
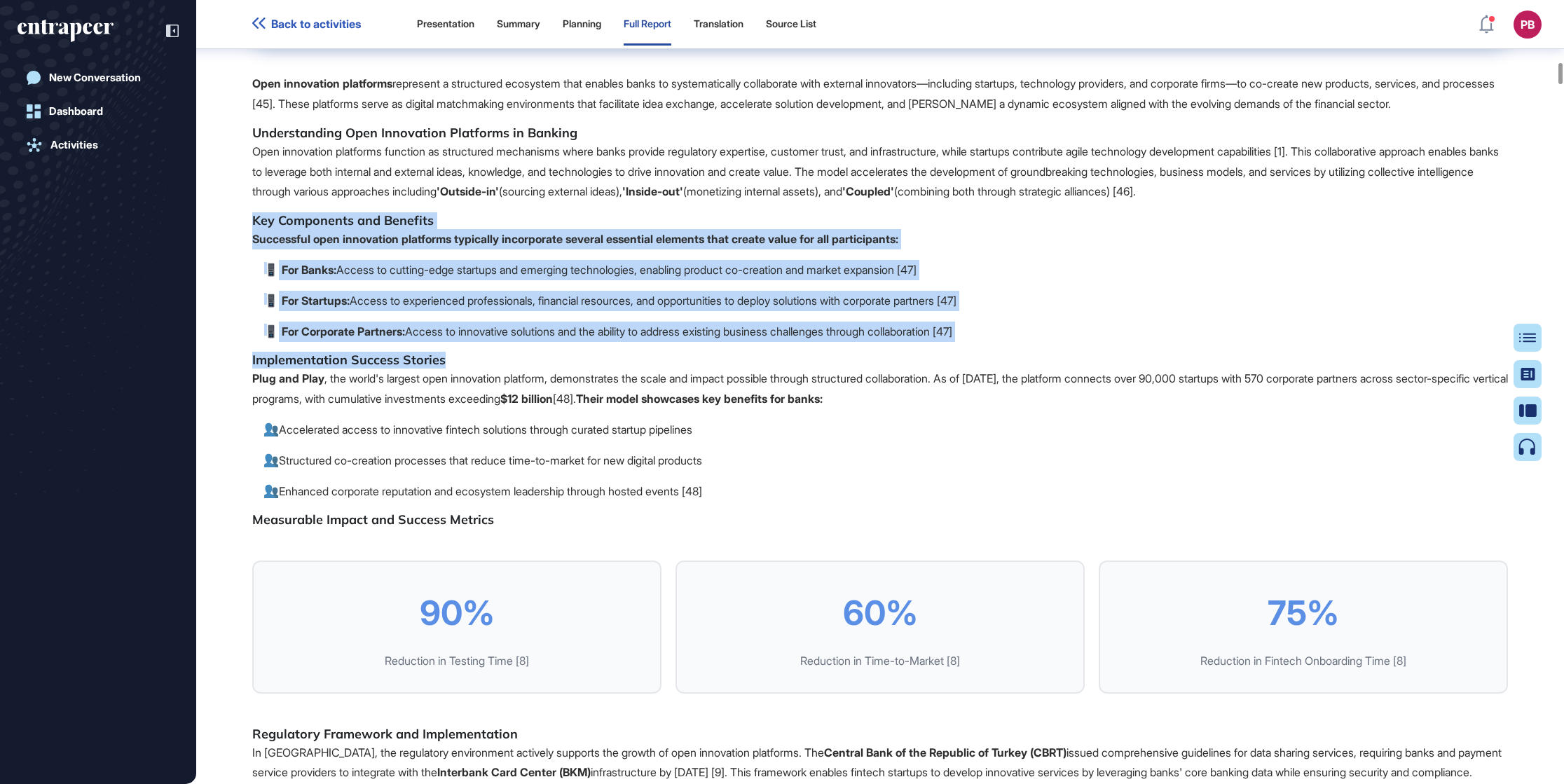
drag, startPoint x: 246, startPoint y: 316, endPoint x: 972, endPoint y: 407, distance: 731.7
drag, startPoint x: 972, startPoint y: 407, endPoint x: 890, endPoint y: 385, distance: 84.9
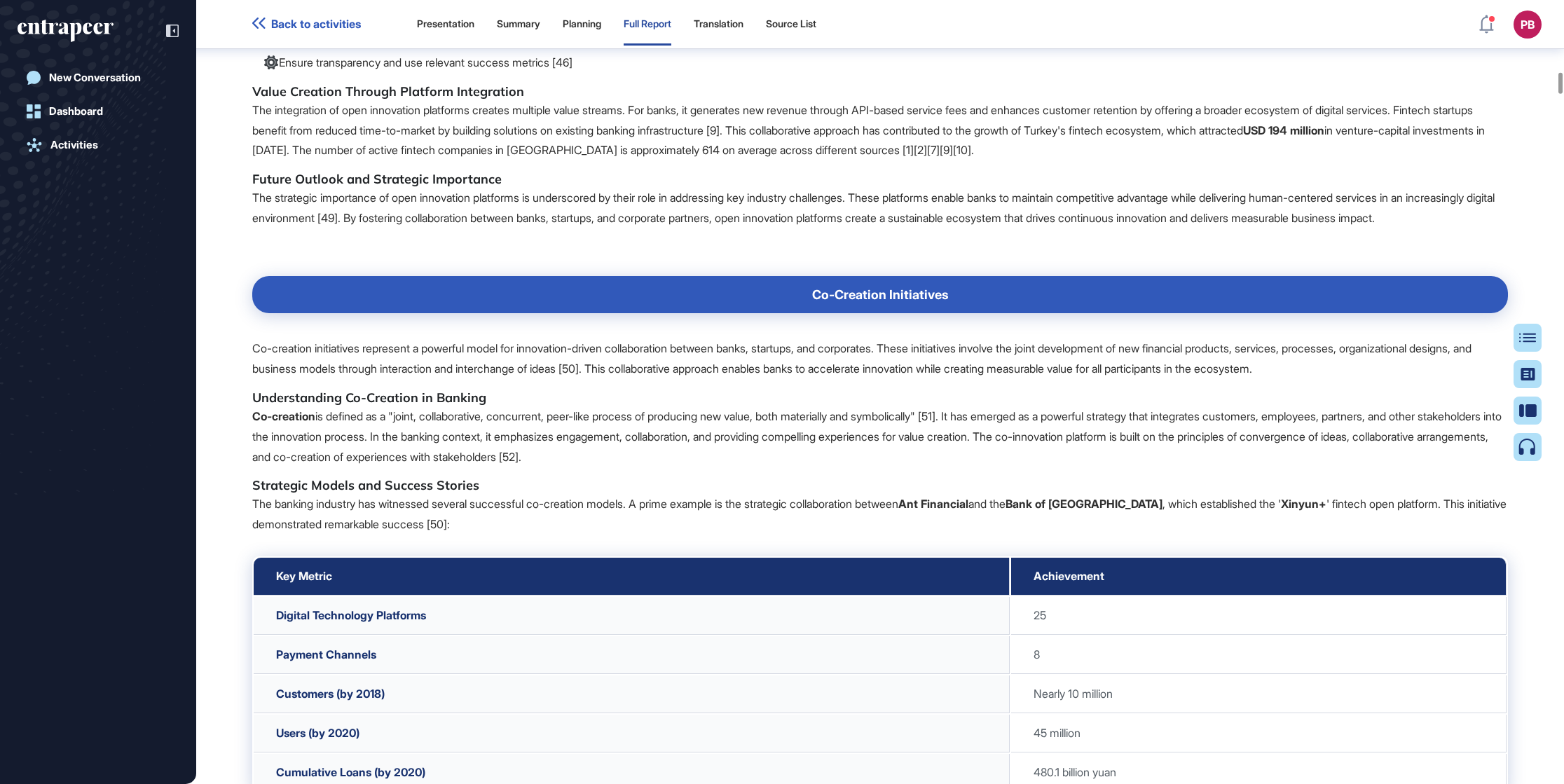
scroll to position [6624, 0]
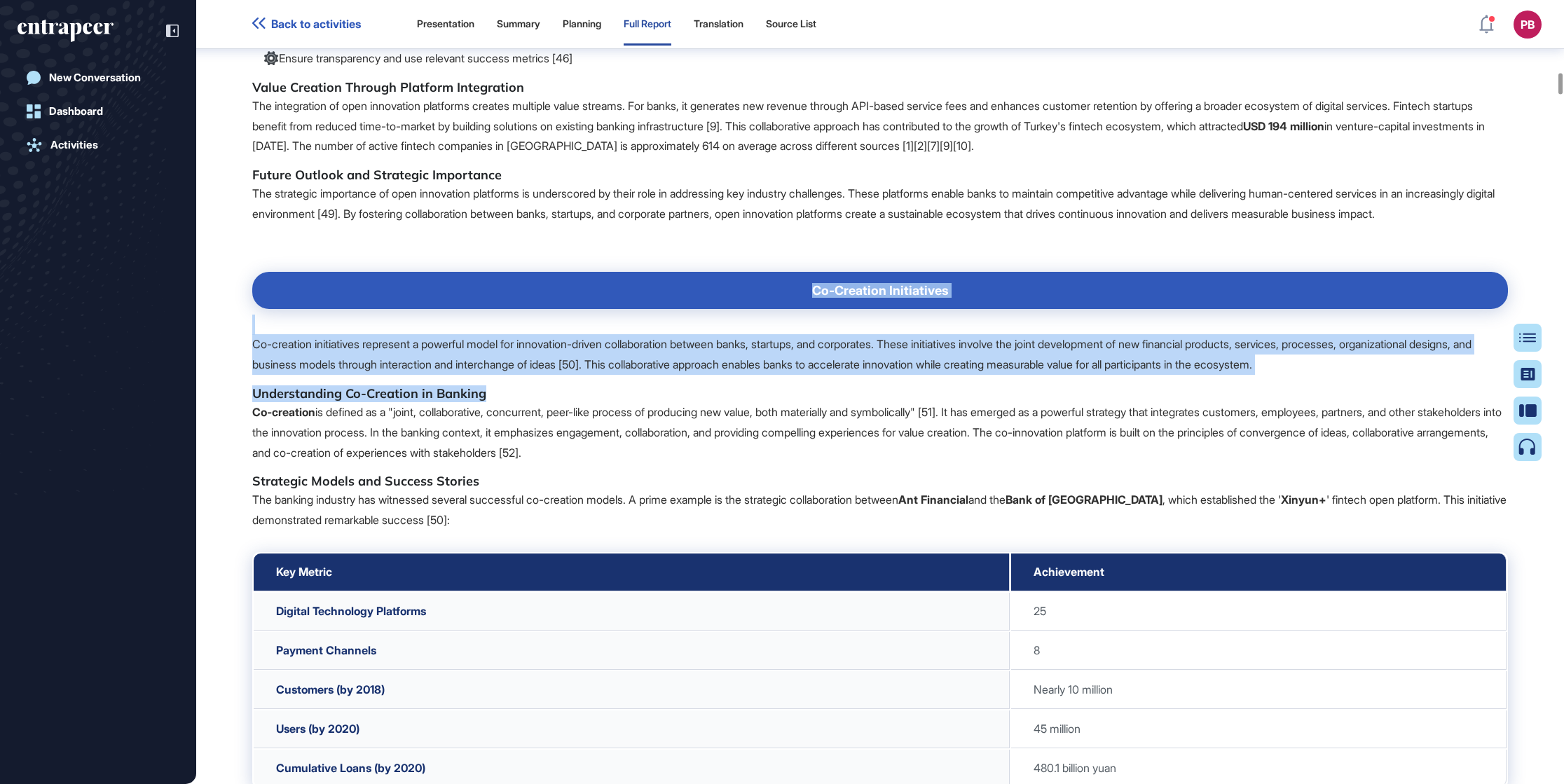
drag, startPoint x: 796, startPoint y: 421, endPoint x: 1343, endPoint y: 534, distance: 558.5
click at [1042, 522] on span ">50% C-Level Leaders Employing Digital Tech [37] 74% [DEMOGRAPHIC_DATA] Respond…" at bounding box center [880, 649] width 1256 height 5118
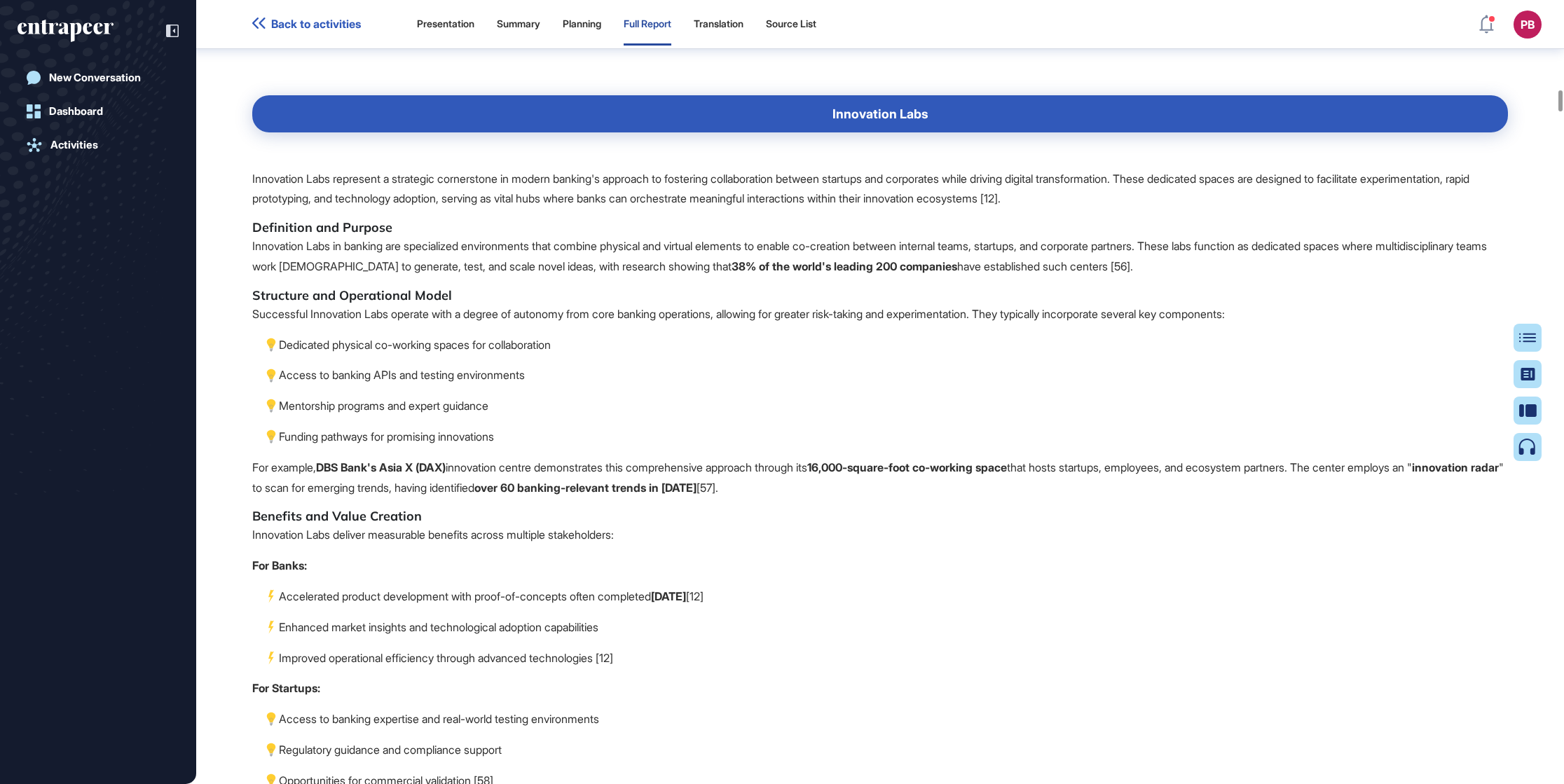
scroll to position [8200, 0]
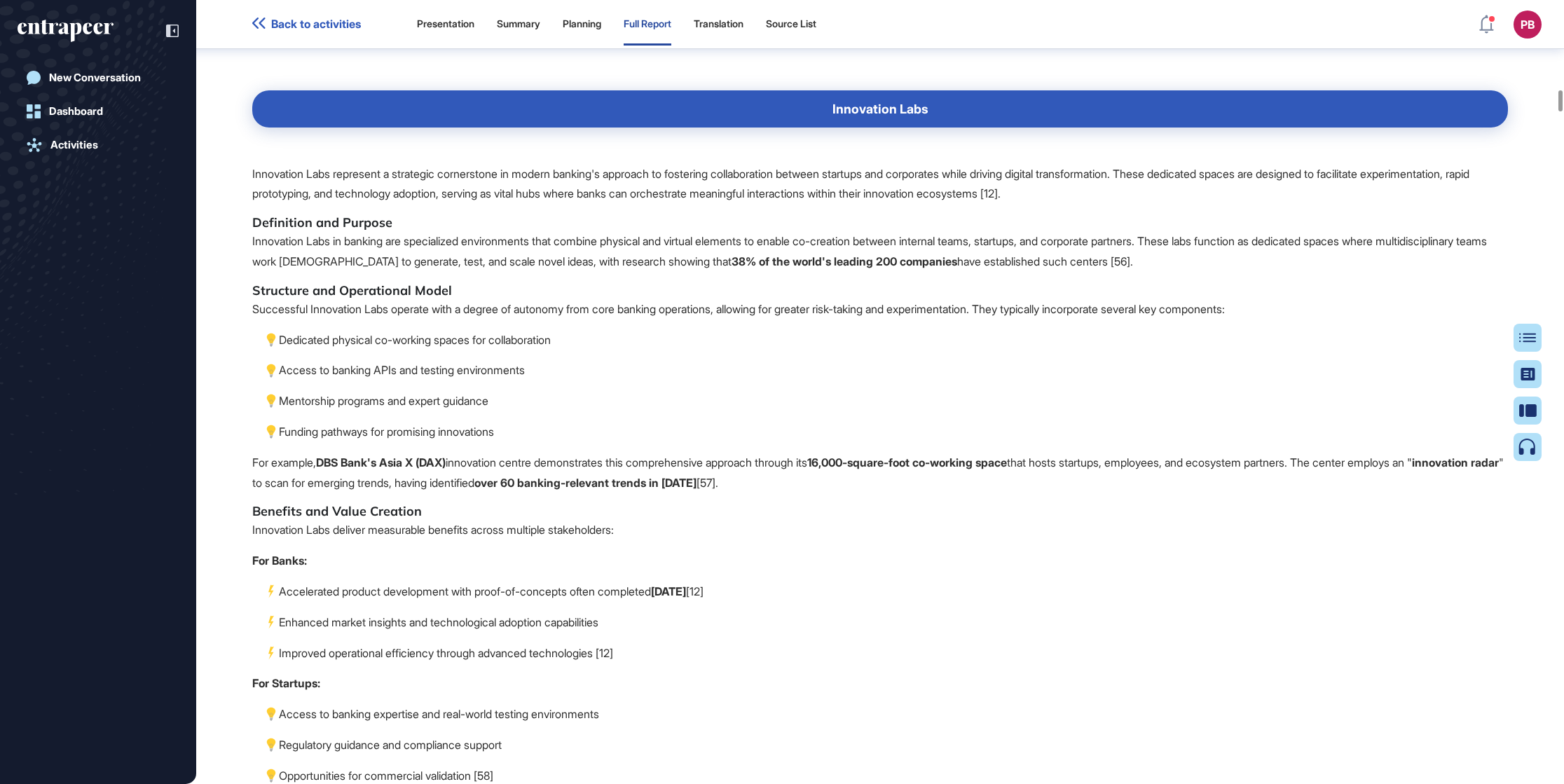
drag, startPoint x: 806, startPoint y: 224, endPoint x: 1200, endPoint y: 375, distance: 421.9
drag, startPoint x: 1200, startPoint y: 375, endPoint x: 1165, endPoint y: 377, distance: 35.1
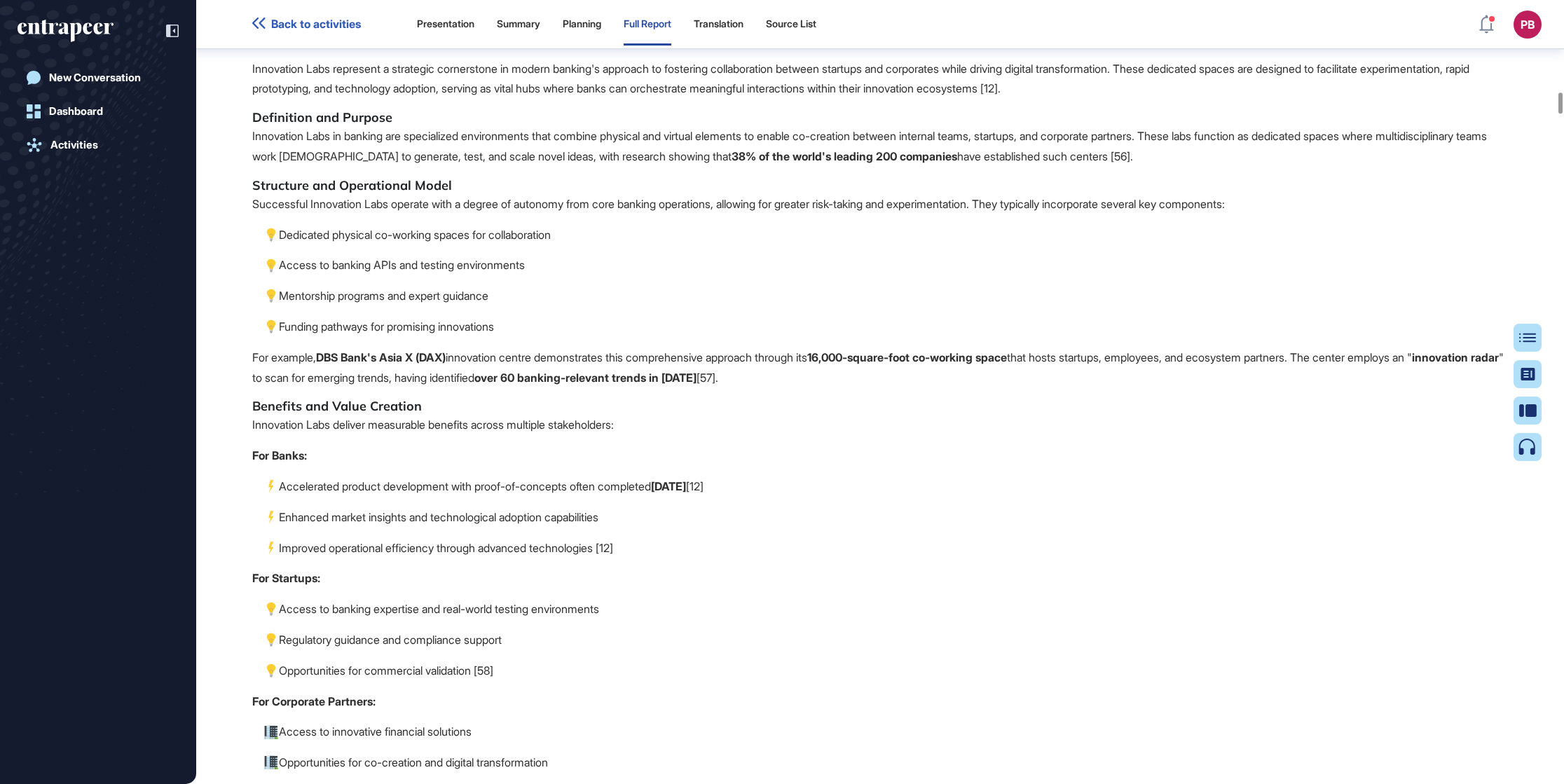
scroll to position [8725, 0]
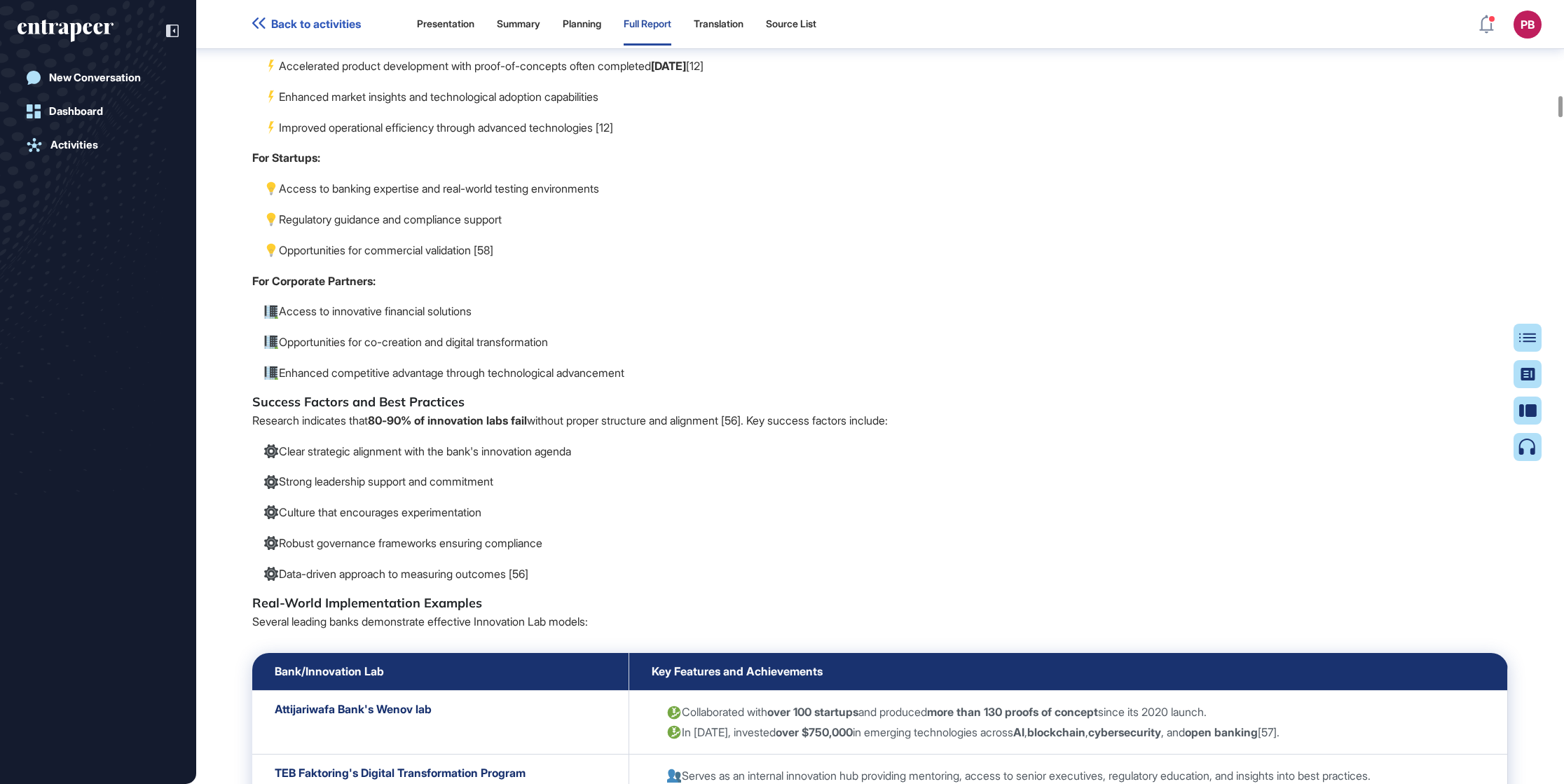
drag, startPoint x: 241, startPoint y: 159, endPoint x: 649, endPoint y: 438, distance: 494.3
drag, startPoint x: 649, startPoint y: 438, endPoint x: 489, endPoint y: 336, distance: 189.7
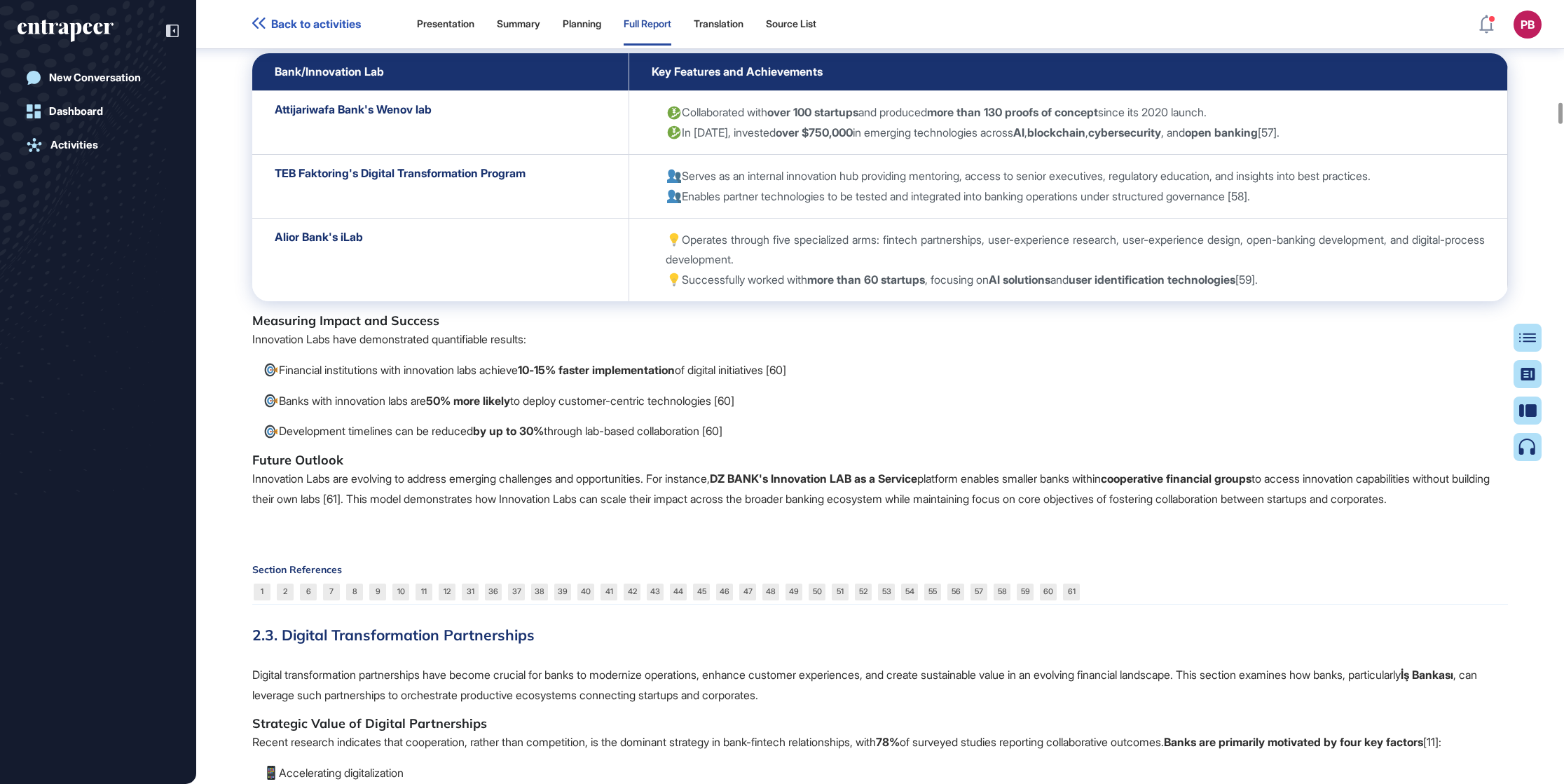
scroll to position [9356, 0]
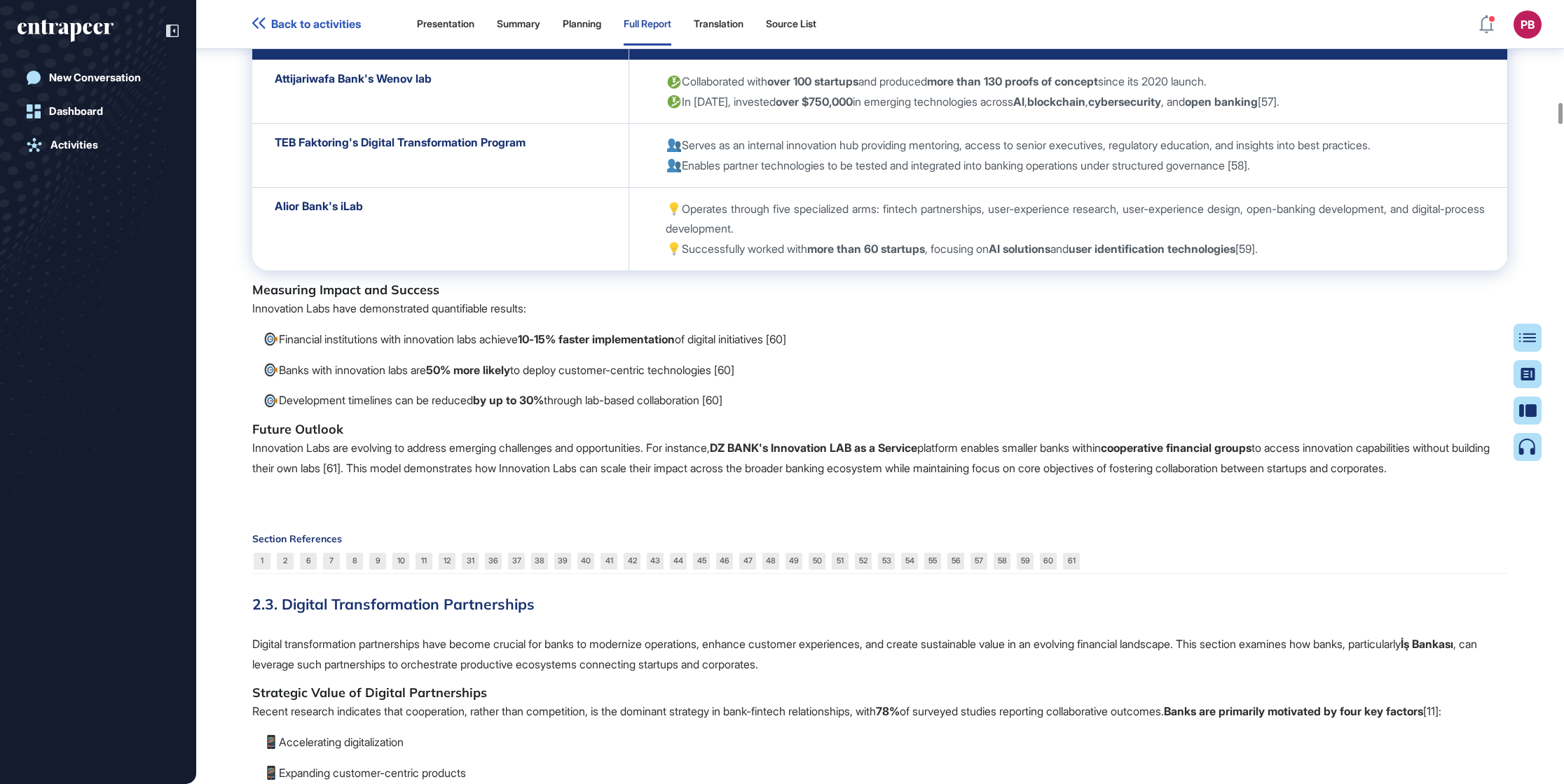
drag, startPoint x: 262, startPoint y: 266, endPoint x: 1296, endPoint y: 286, distance: 1034.2
click at [1042, 187] on tr "TEB Faktoring's Digital Transformation Program Serves as an internal innovation…" at bounding box center [880, 154] width 1256 height 64
drag, startPoint x: 1296, startPoint y: 286, endPoint x: 1244, endPoint y: 285, distance: 52.0
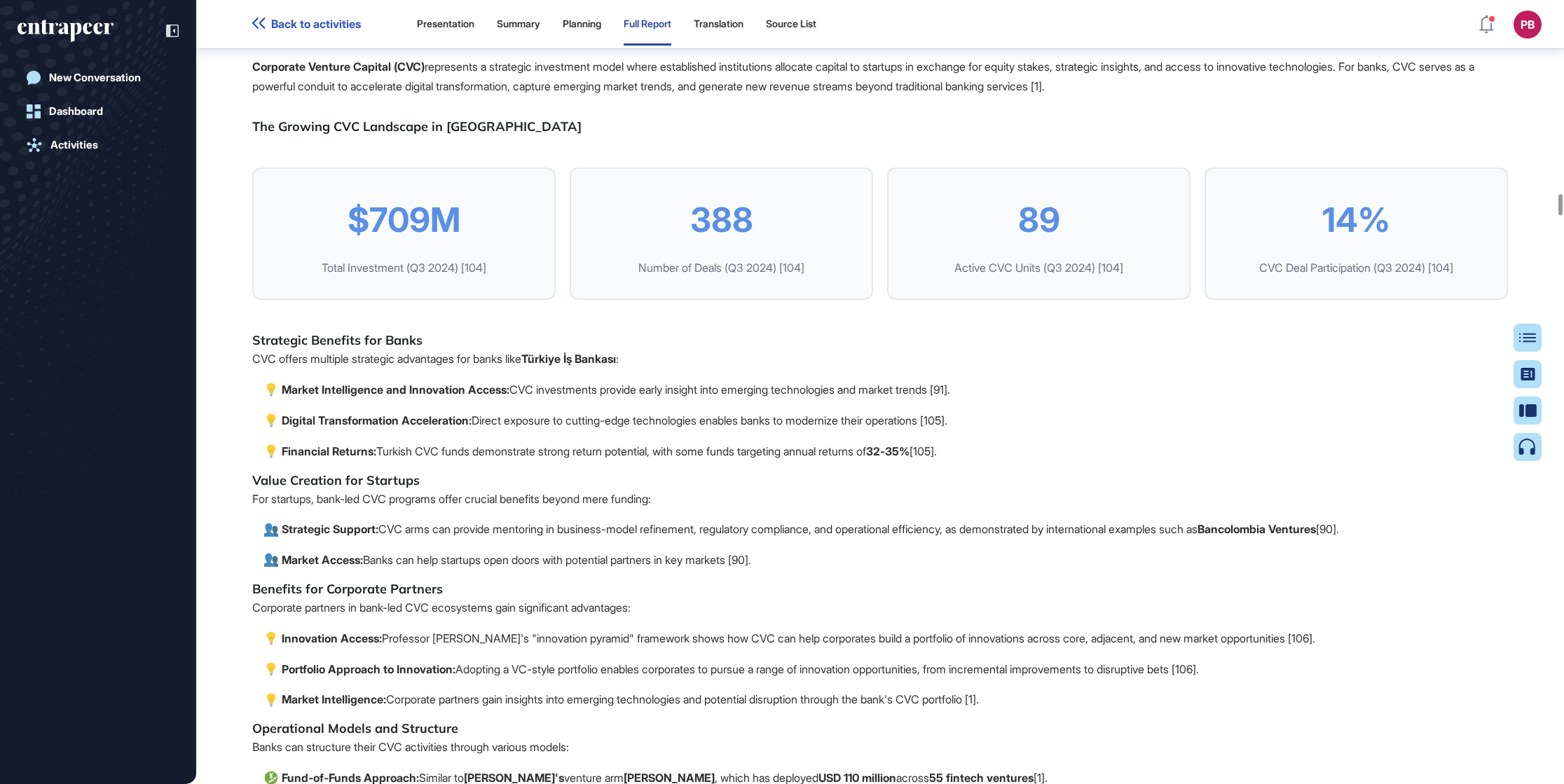
scroll to position [17970, 0]
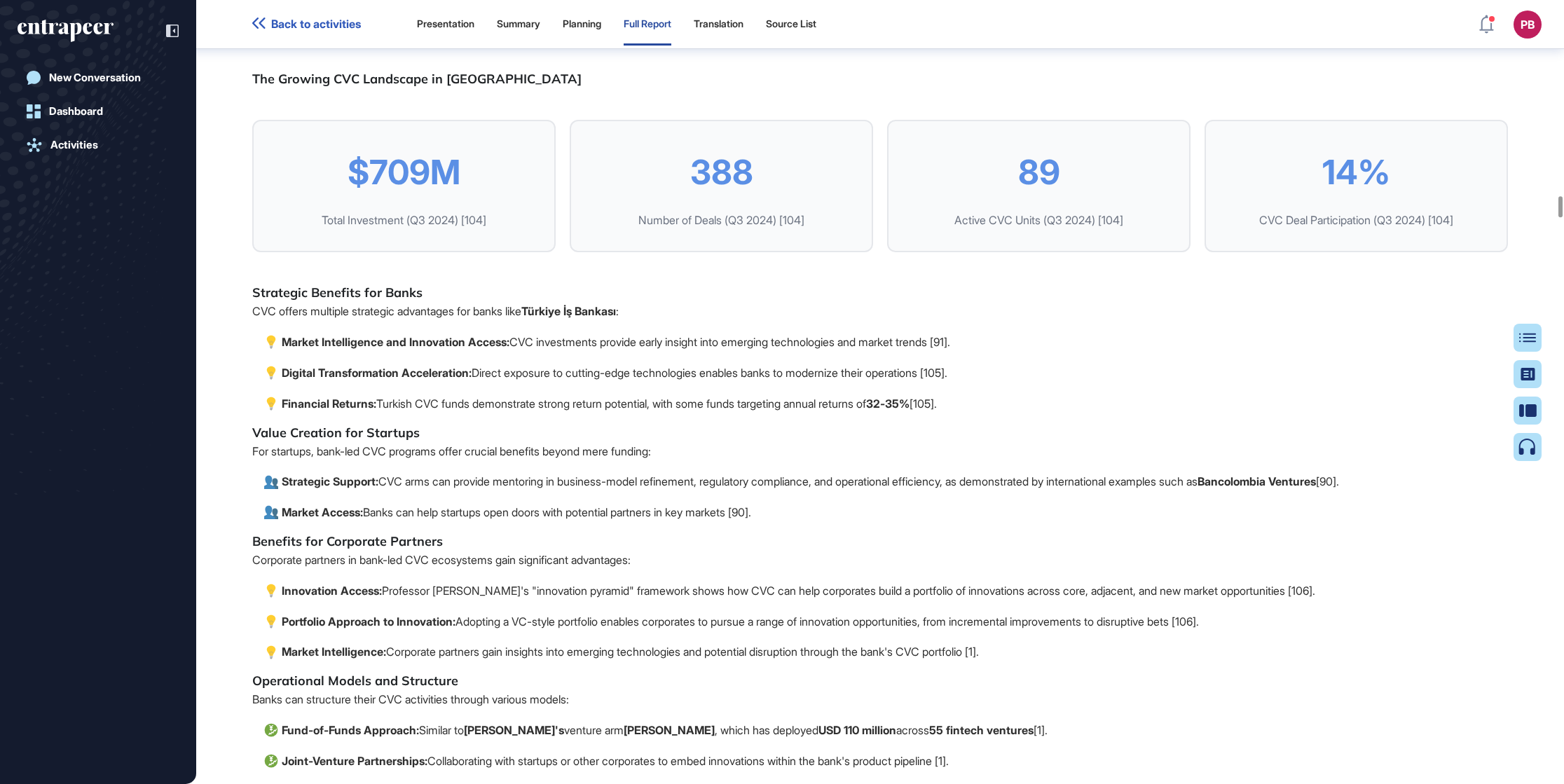
drag, startPoint x: 783, startPoint y: 172, endPoint x: 1178, endPoint y: 270, distance: 407.0
drag, startPoint x: 1176, startPoint y: 266, endPoint x: 1069, endPoint y: 273, distance: 107.2
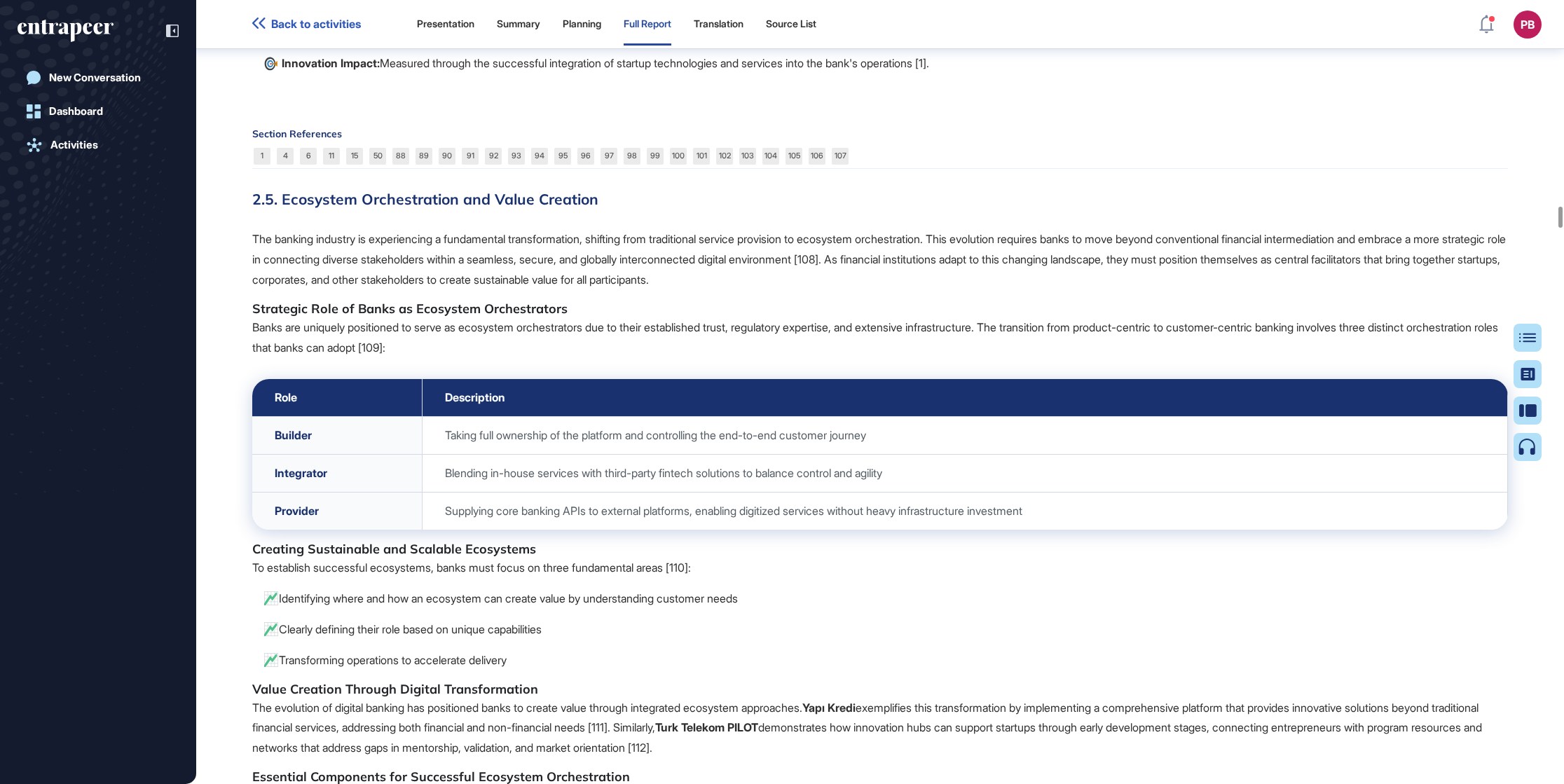
scroll to position [19125, 0]
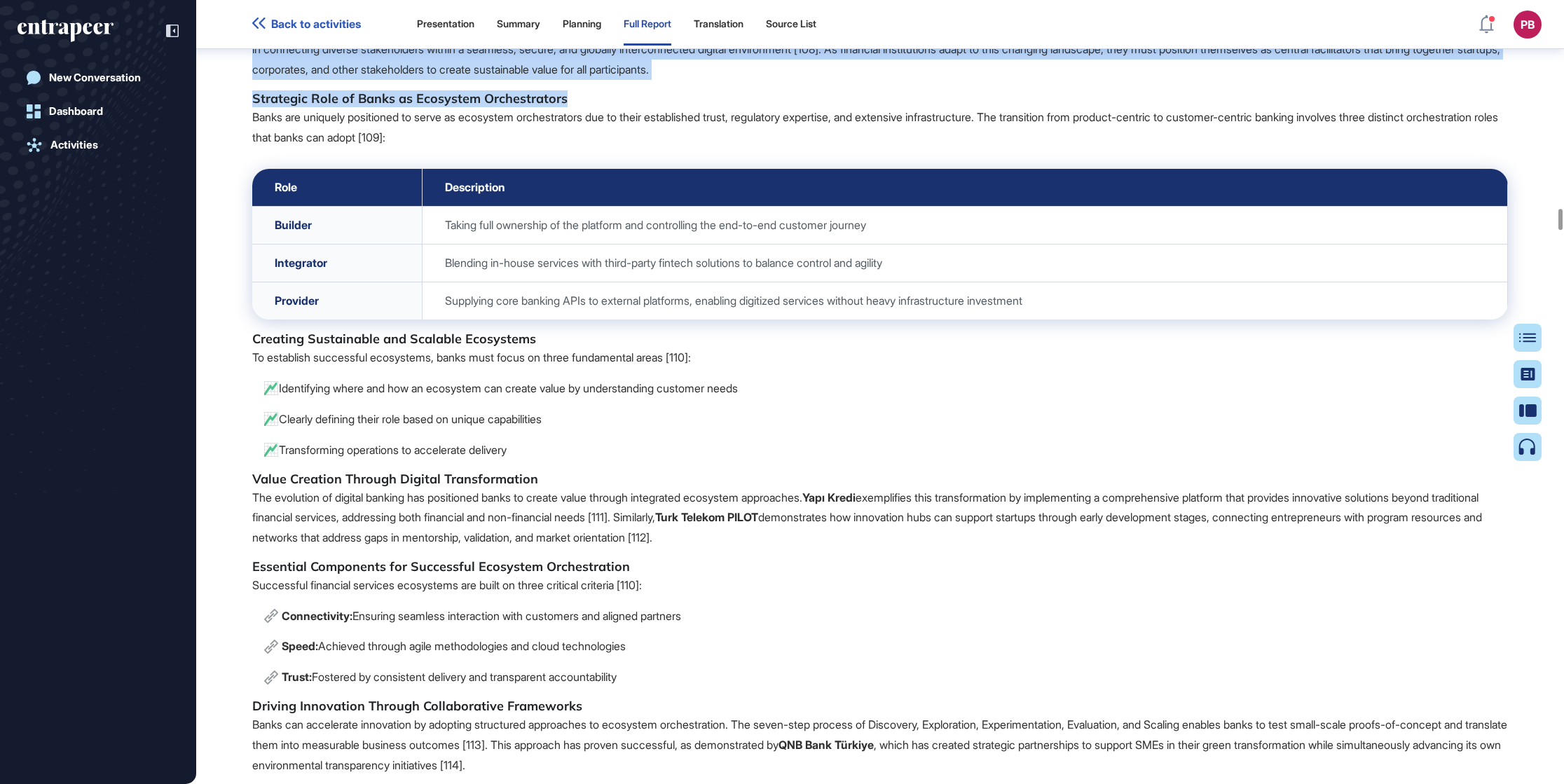
drag, startPoint x: 284, startPoint y: 209, endPoint x: 873, endPoint y: 288, distance: 594.3
drag, startPoint x: 873, startPoint y: 288, endPoint x: 771, endPoint y: 272, distance: 103.2
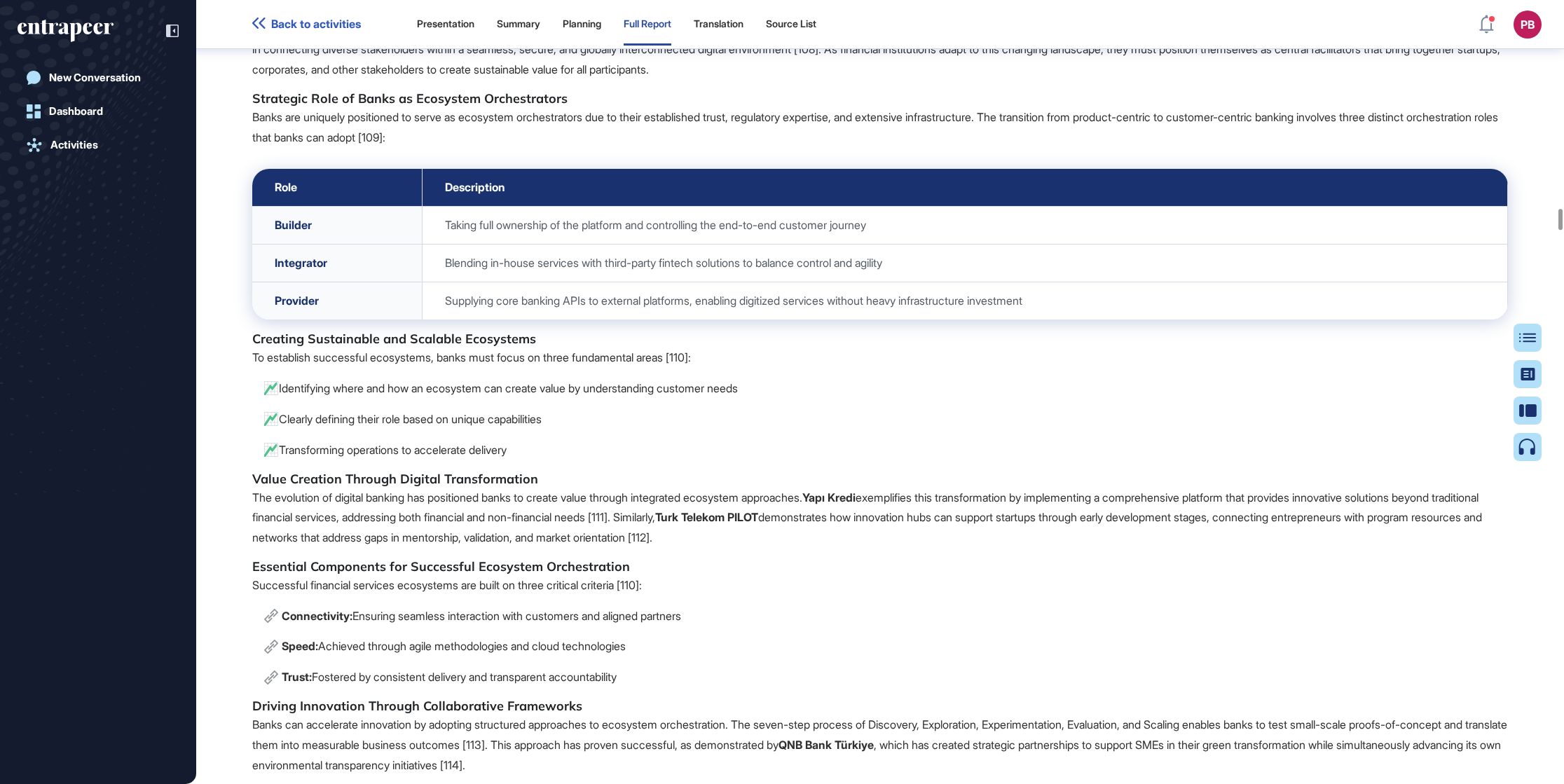
click at [273, 148] on p "Banks are uniquely positioned to serve as ecosystem orchestrators due to their …" at bounding box center [880, 127] width 1256 height 41
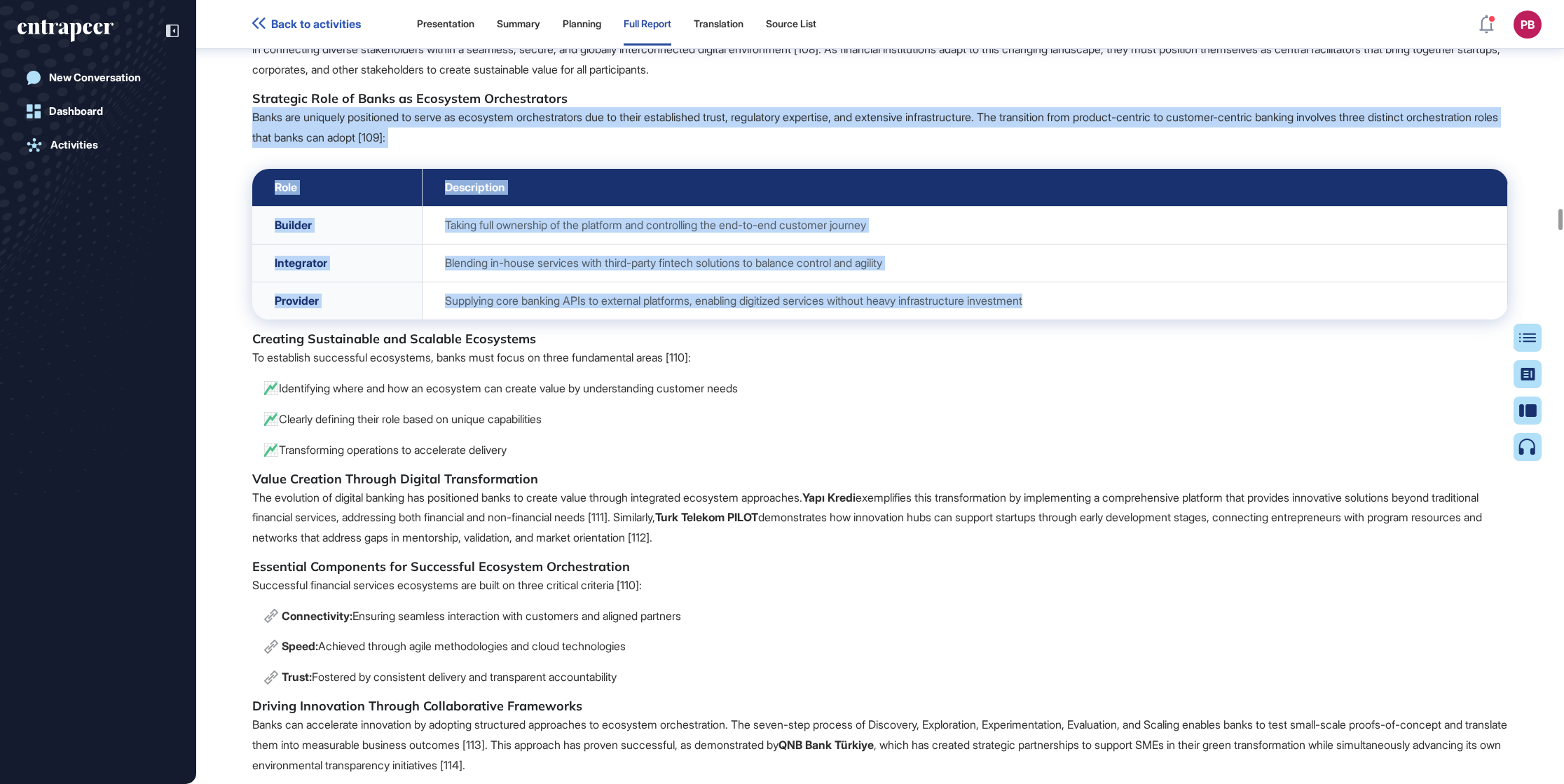
drag, startPoint x: 245, startPoint y: 339, endPoint x: 1098, endPoint y: 547, distance: 878.0
drag, startPoint x: 1080, startPoint y: 538, endPoint x: 735, endPoint y: 484, distance: 349.2
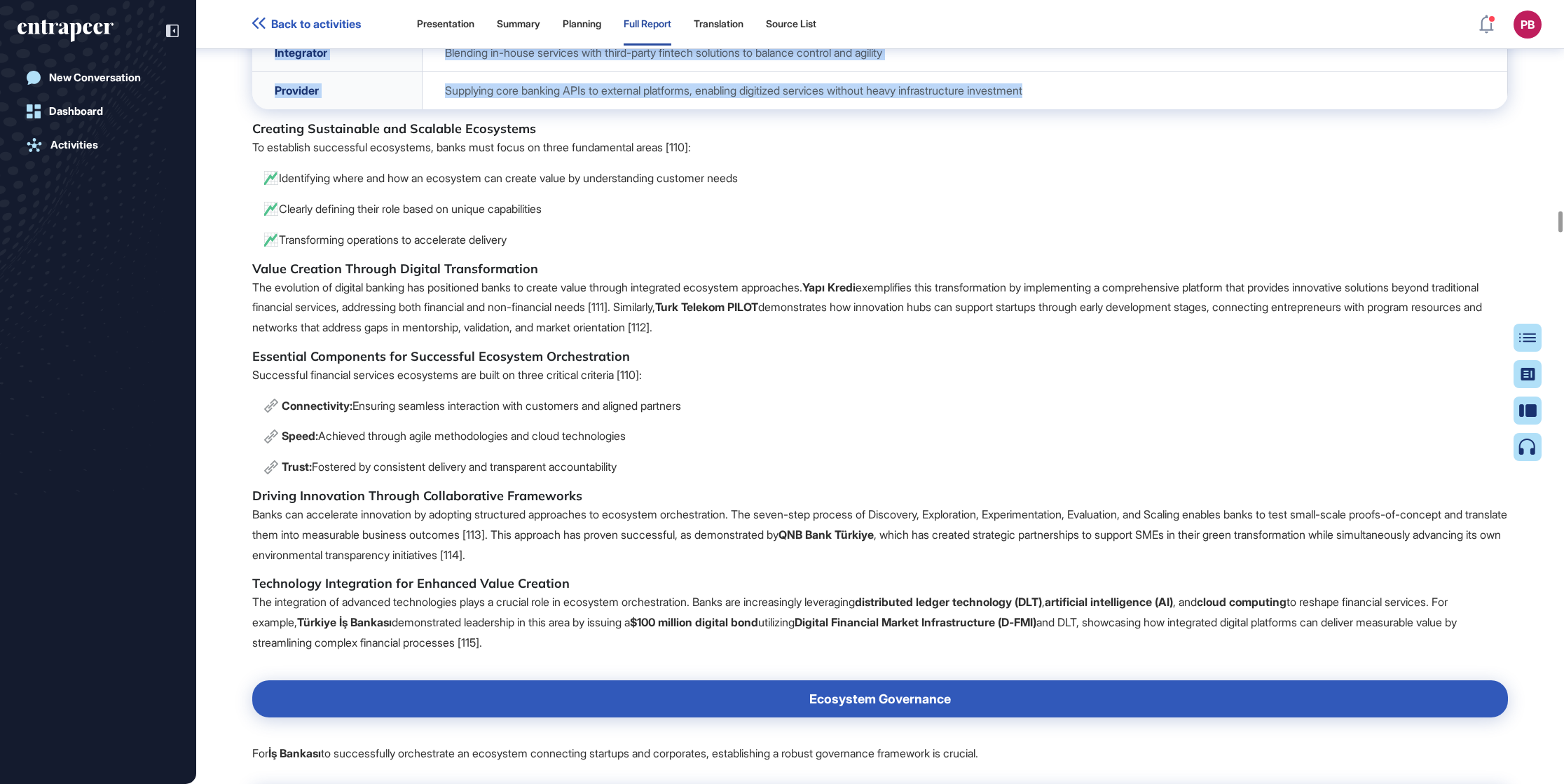
drag, startPoint x: 244, startPoint y: 350, endPoint x: 527, endPoint y: 458, distance: 302.9
drag, startPoint x: 509, startPoint y: 445, endPoint x: 489, endPoint y: 428, distance: 26.2
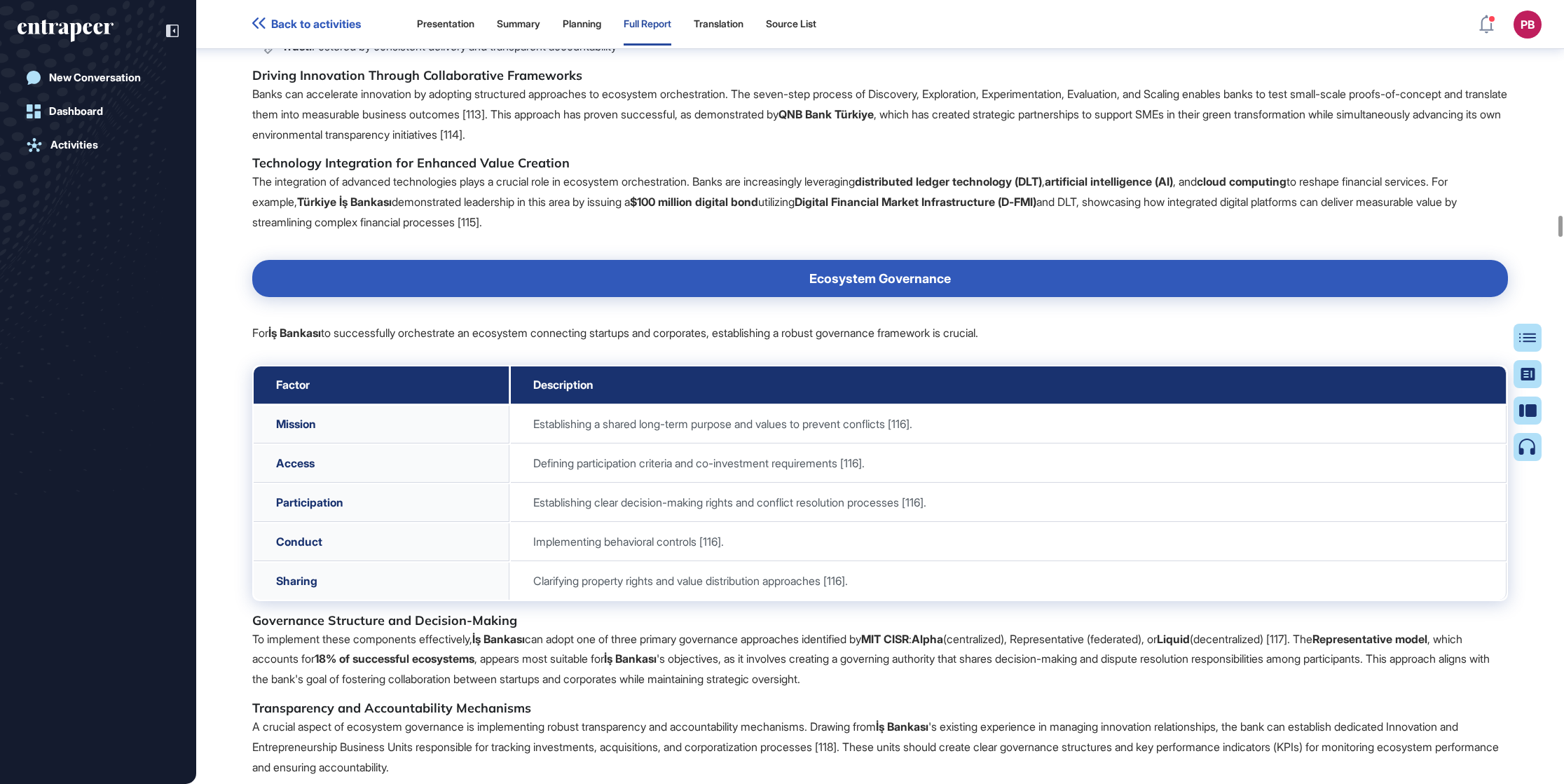
scroll to position [19965, 0]
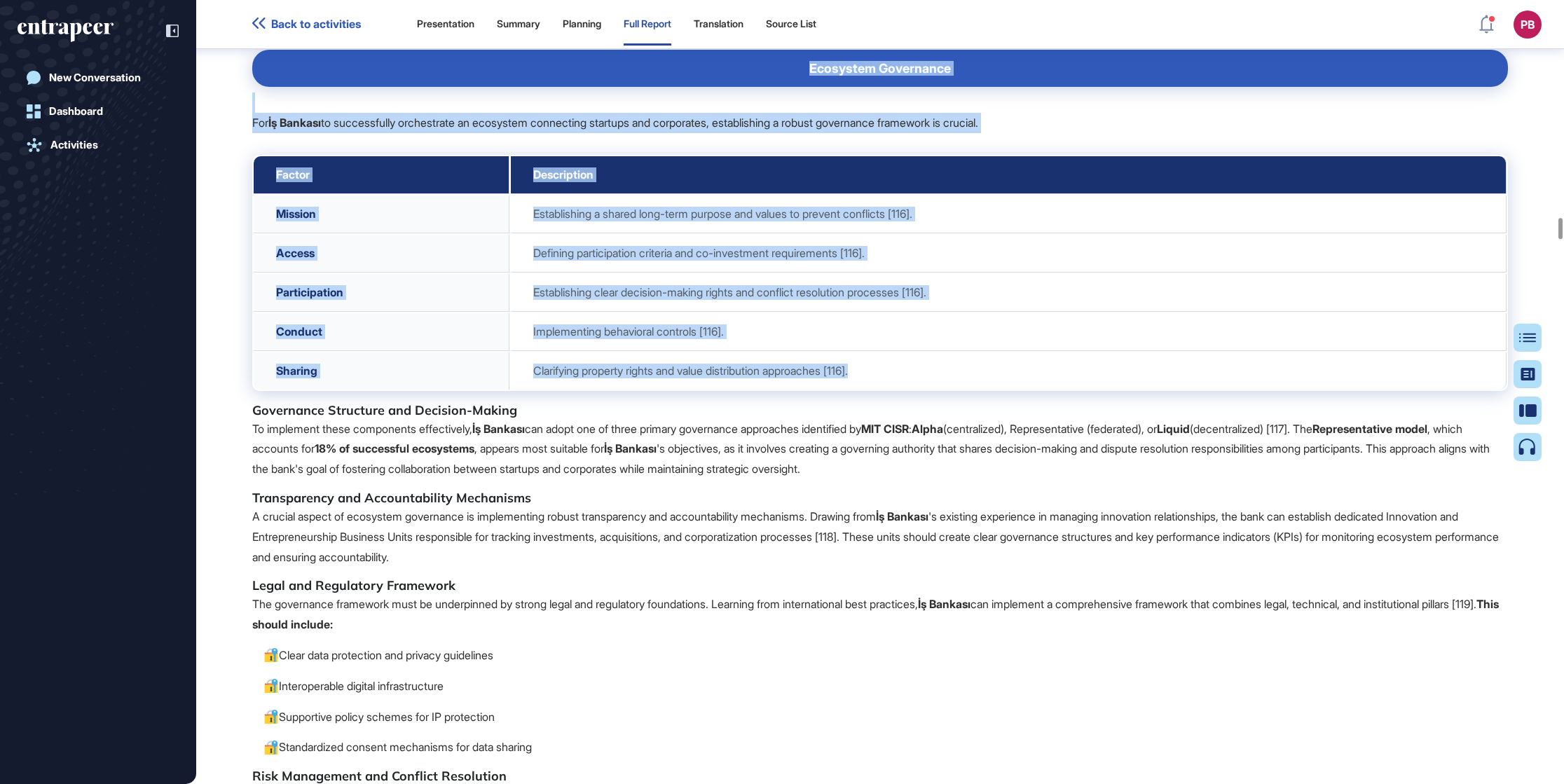
drag, startPoint x: 794, startPoint y: 290, endPoint x: 994, endPoint y: 504, distance: 292.9
drag, startPoint x: 994, startPoint y: 504, endPoint x: 743, endPoint y: 434, distance: 260.6
click at [86, 349] on div "New Conversation Dashboard Activities" at bounding box center [98, 406] width 161 height 685
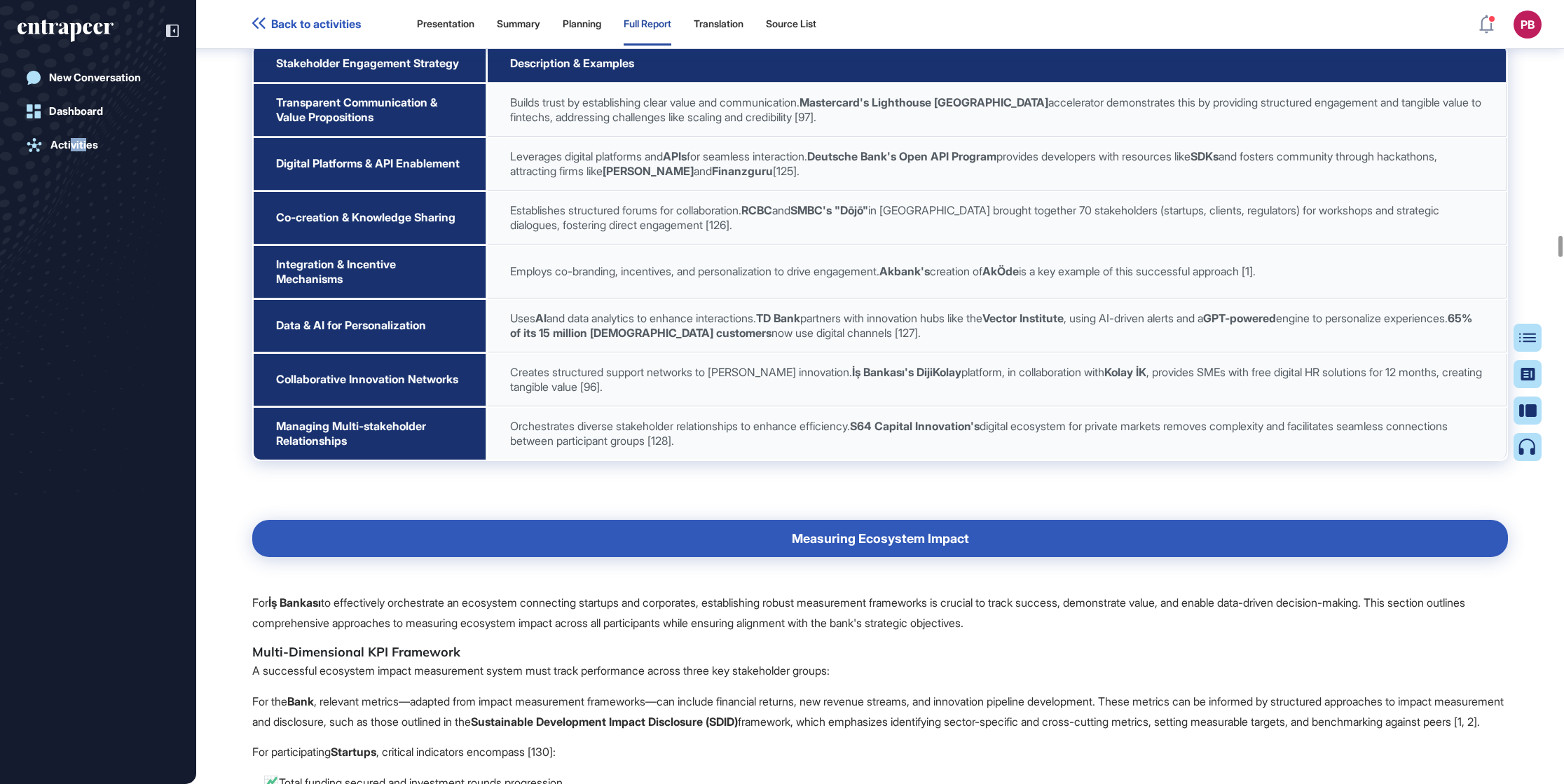
scroll to position [21646, 0]
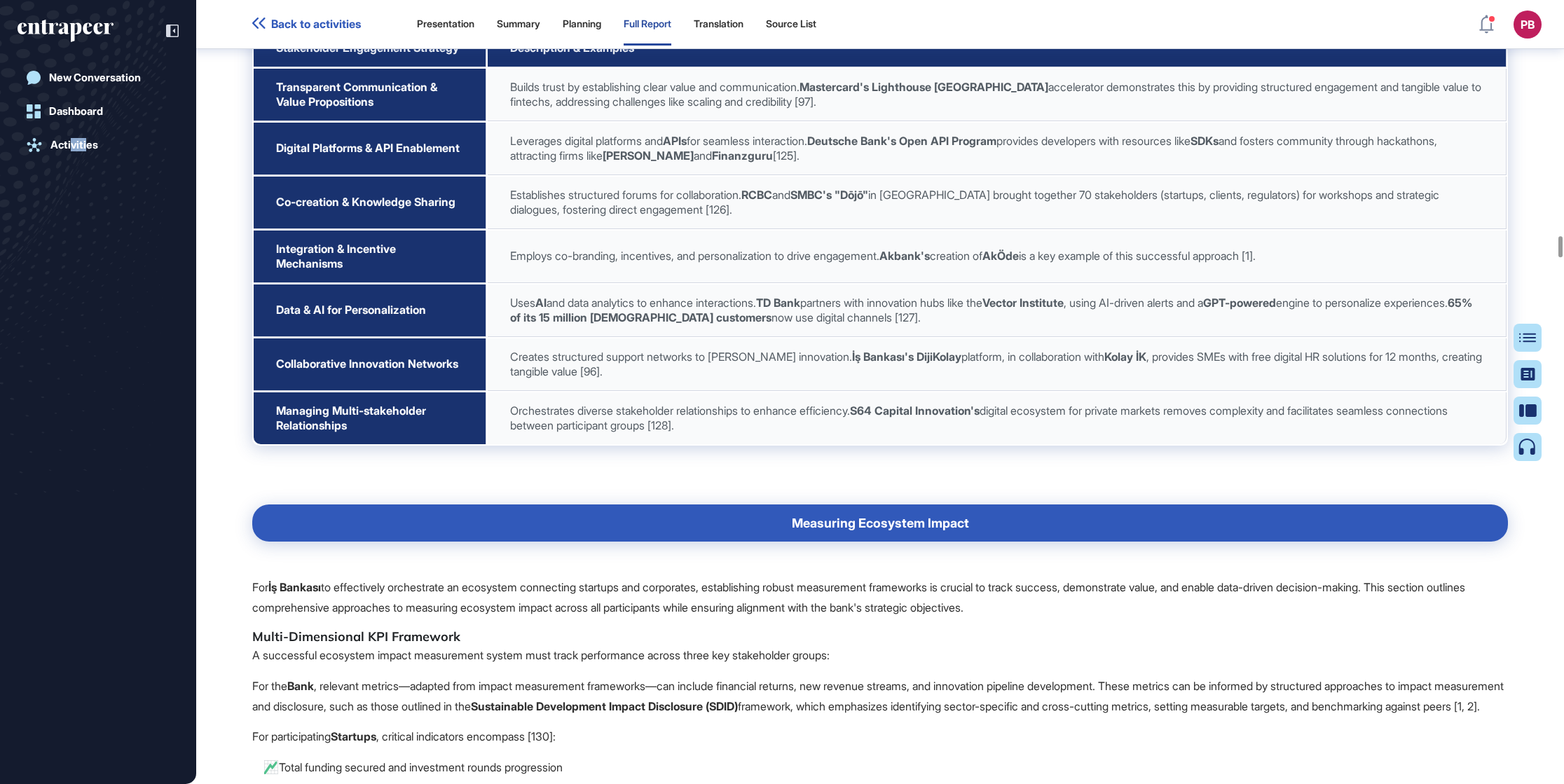
drag, startPoint x: 755, startPoint y: 192, endPoint x: 1126, endPoint y: 350, distance: 403.2
click at [733, 217] on span "Establishes structured forums for collaboration. RCBC and SMBC's "Dōjō" in [GEO…" at bounding box center [975, 202] width 929 height 29
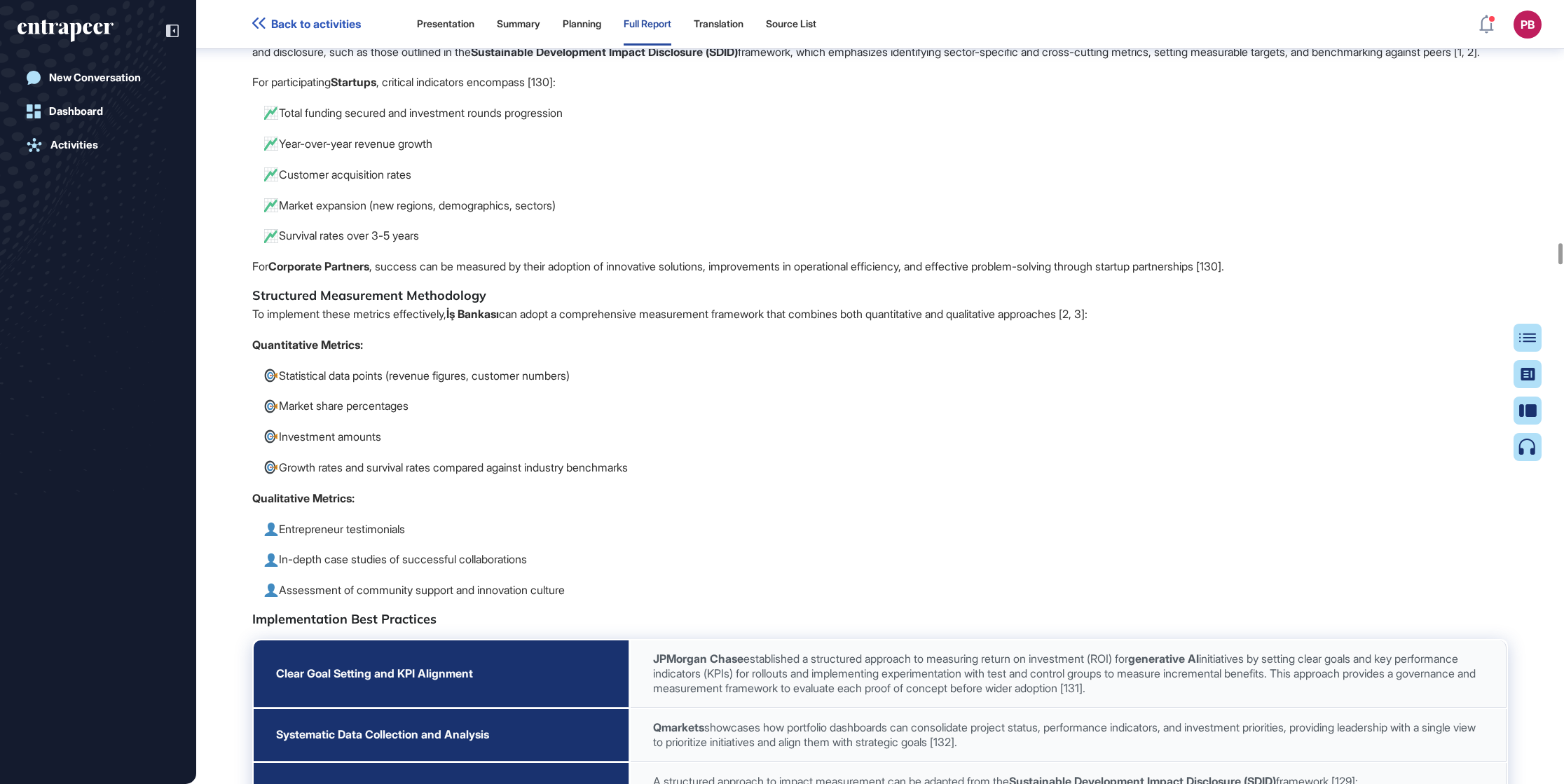
scroll to position [22171, 0]
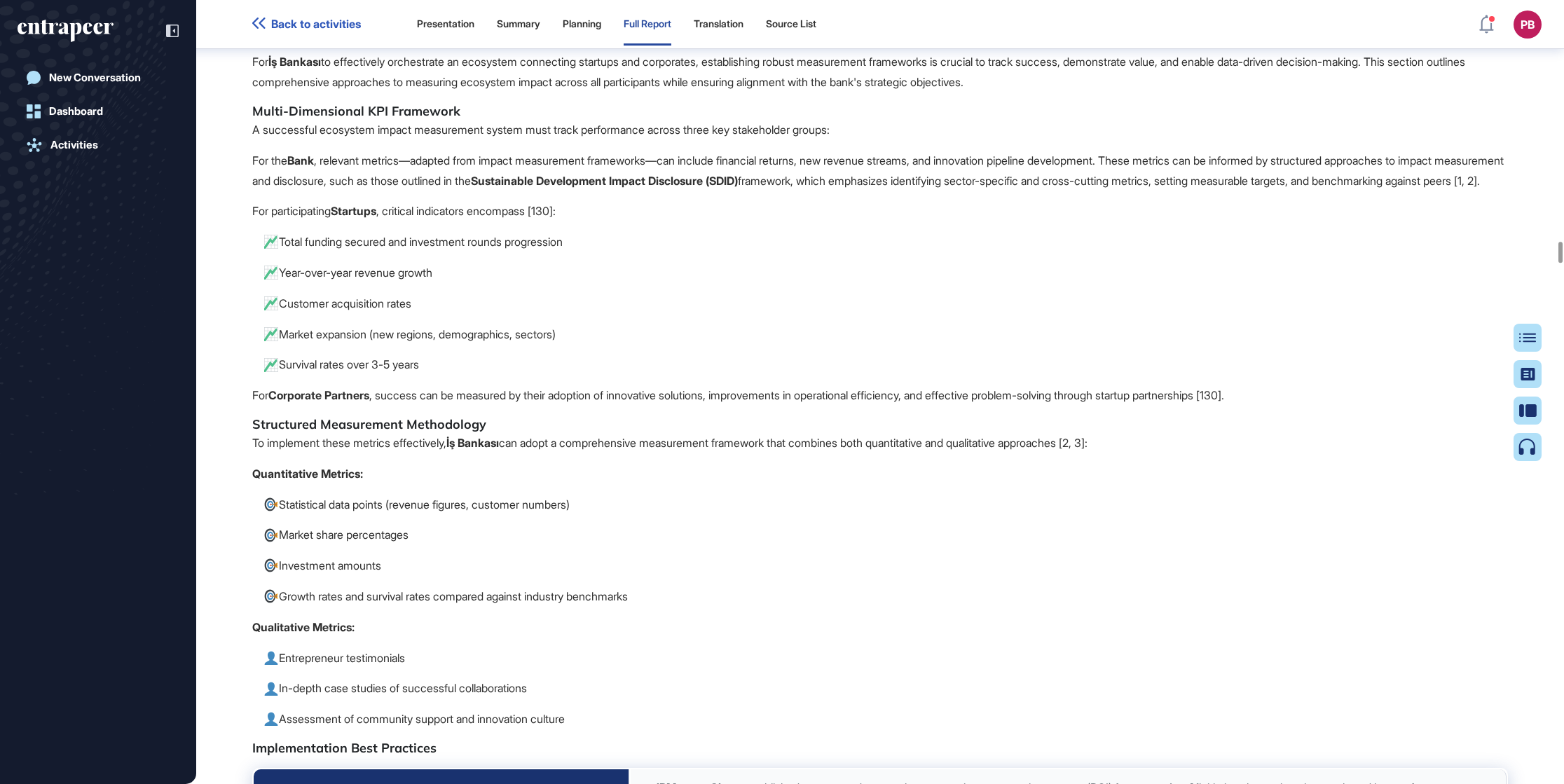
drag, startPoint x: 243, startPoint y: 292, endPoint x: 725, endPoint y: 440, distance: 504.2
drag, startPoint x: 659, startPoint y: 416, endPoint x: 616, endPoint y: 404, distance: 44.6
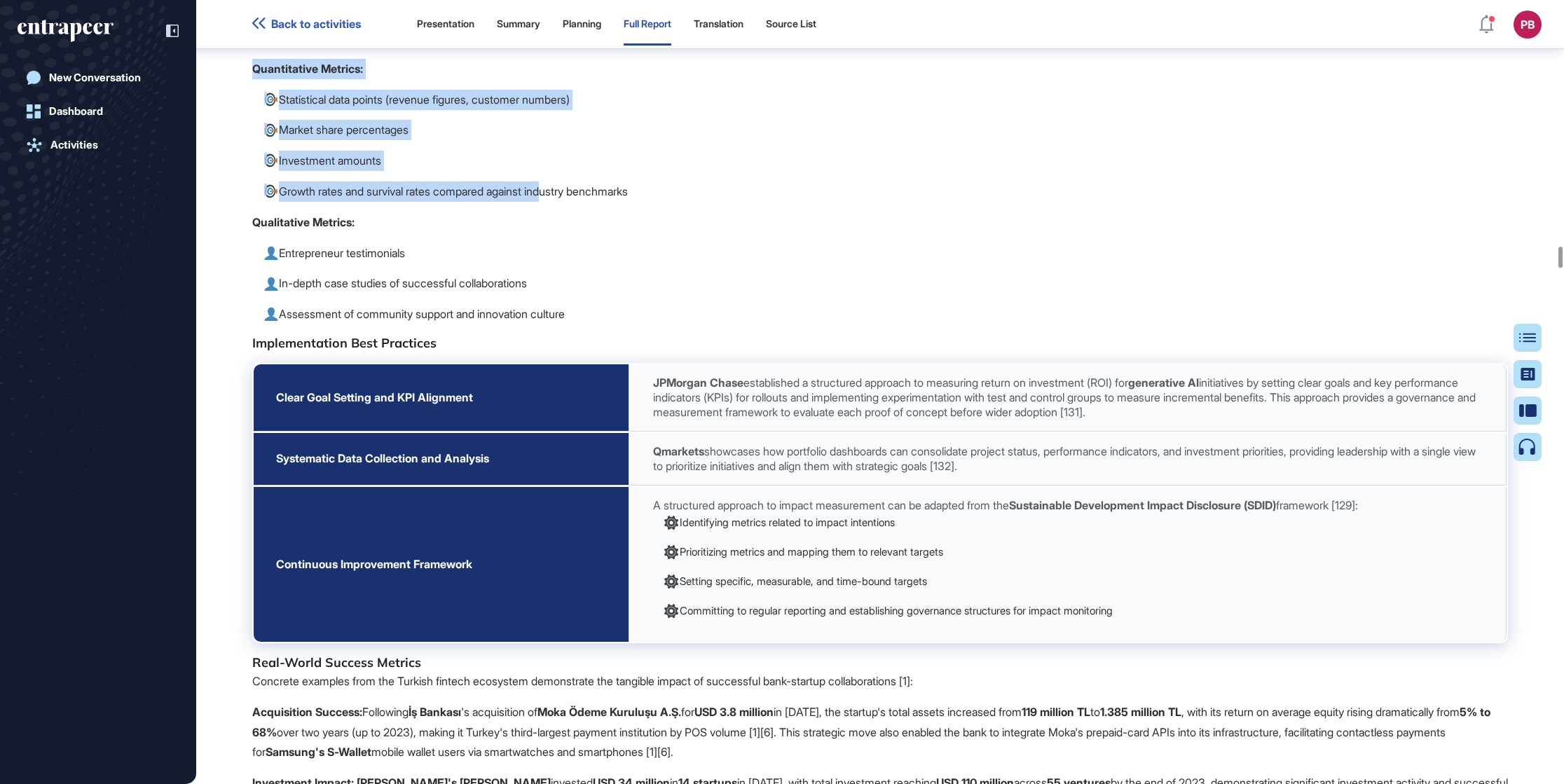
scroll to position [22697, 0]
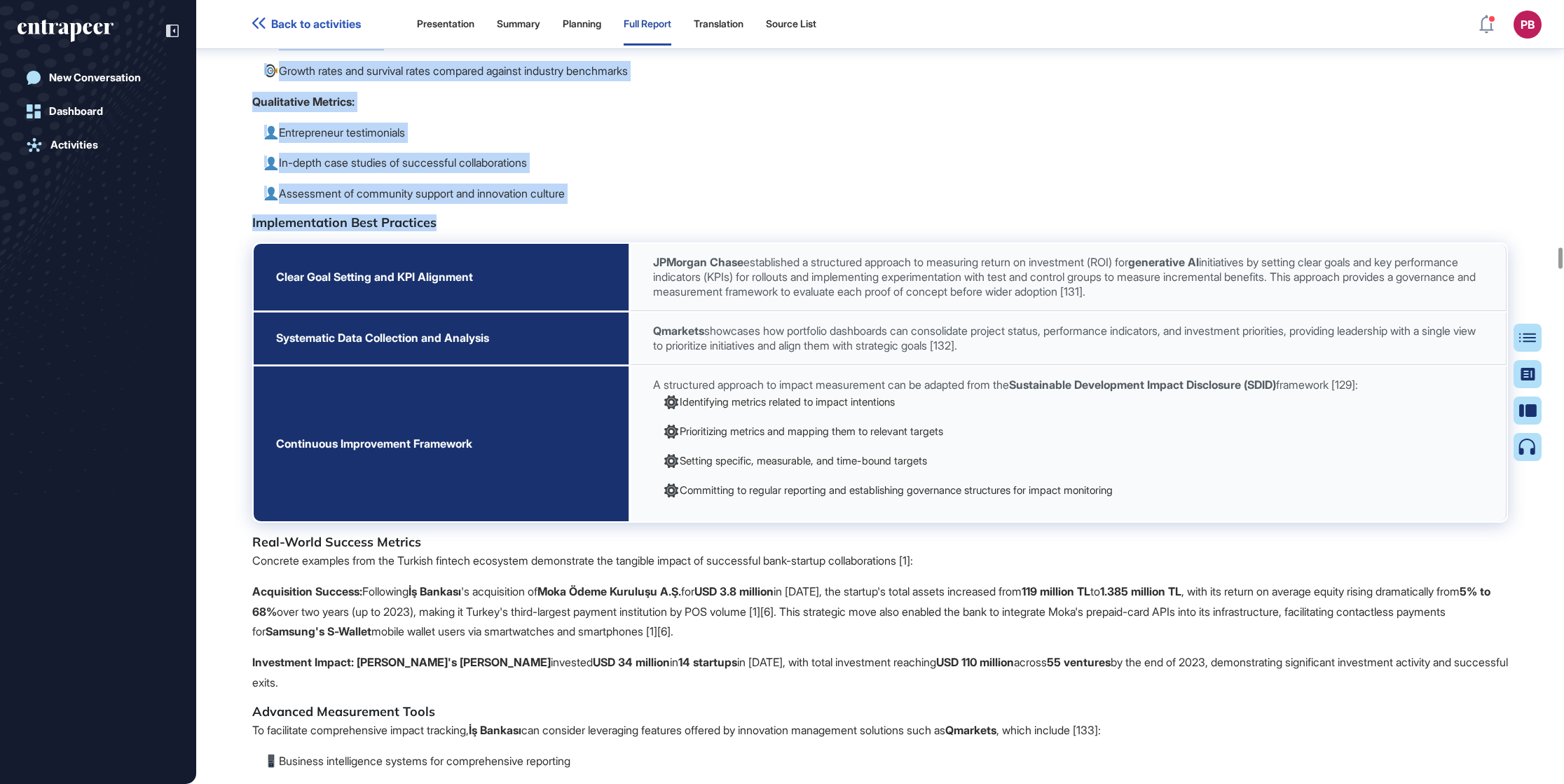
drag, startPoint x: 249, startPoint y: 263, endPoint x: 512, endPoint y: 433, distance: 313.2
drag, startPoint x: 512, startPoint y: 433, endPoint x: 467, endPoint y: 413, distance: 49.2
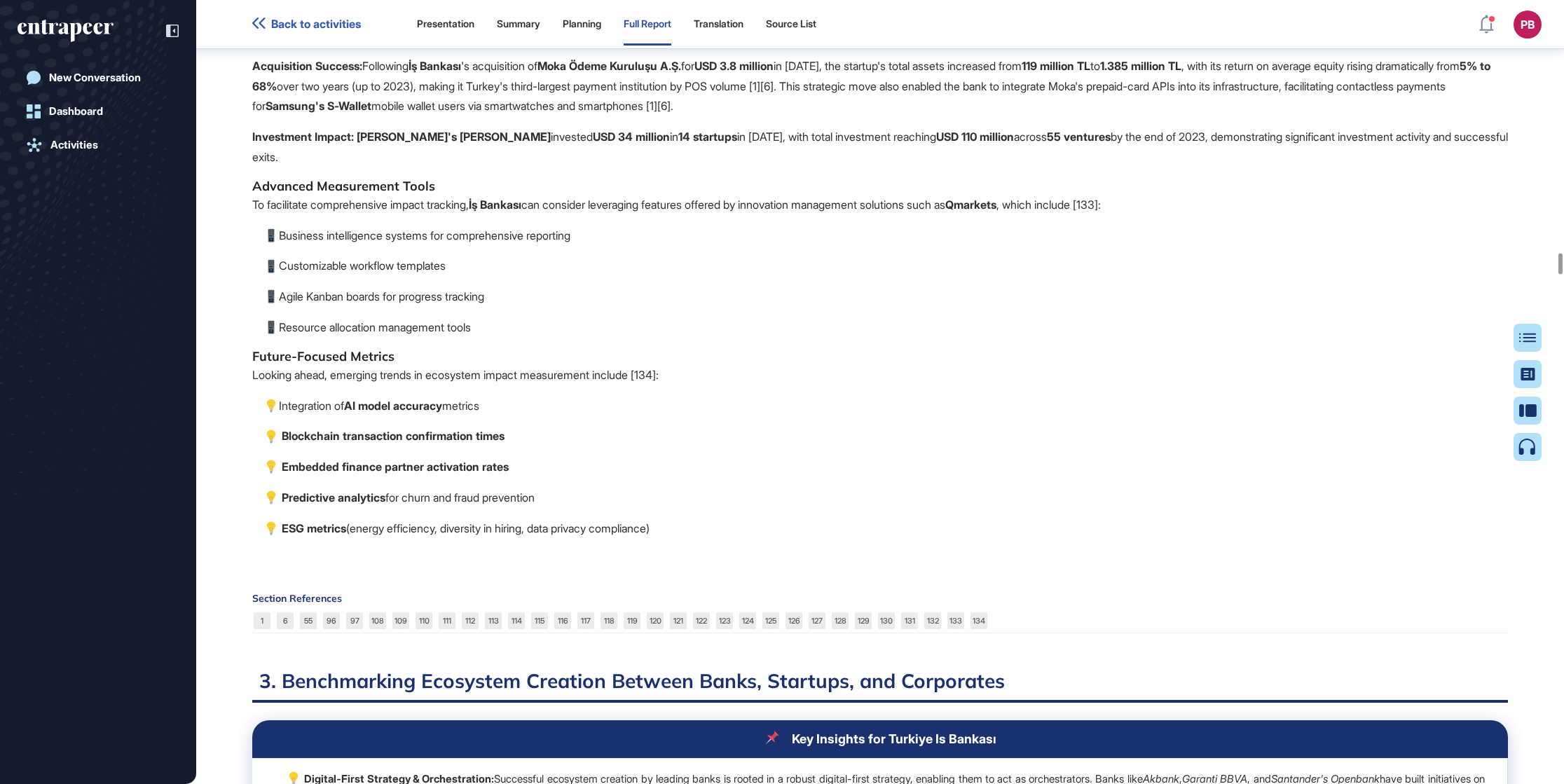
scroll to position [23327, 0]
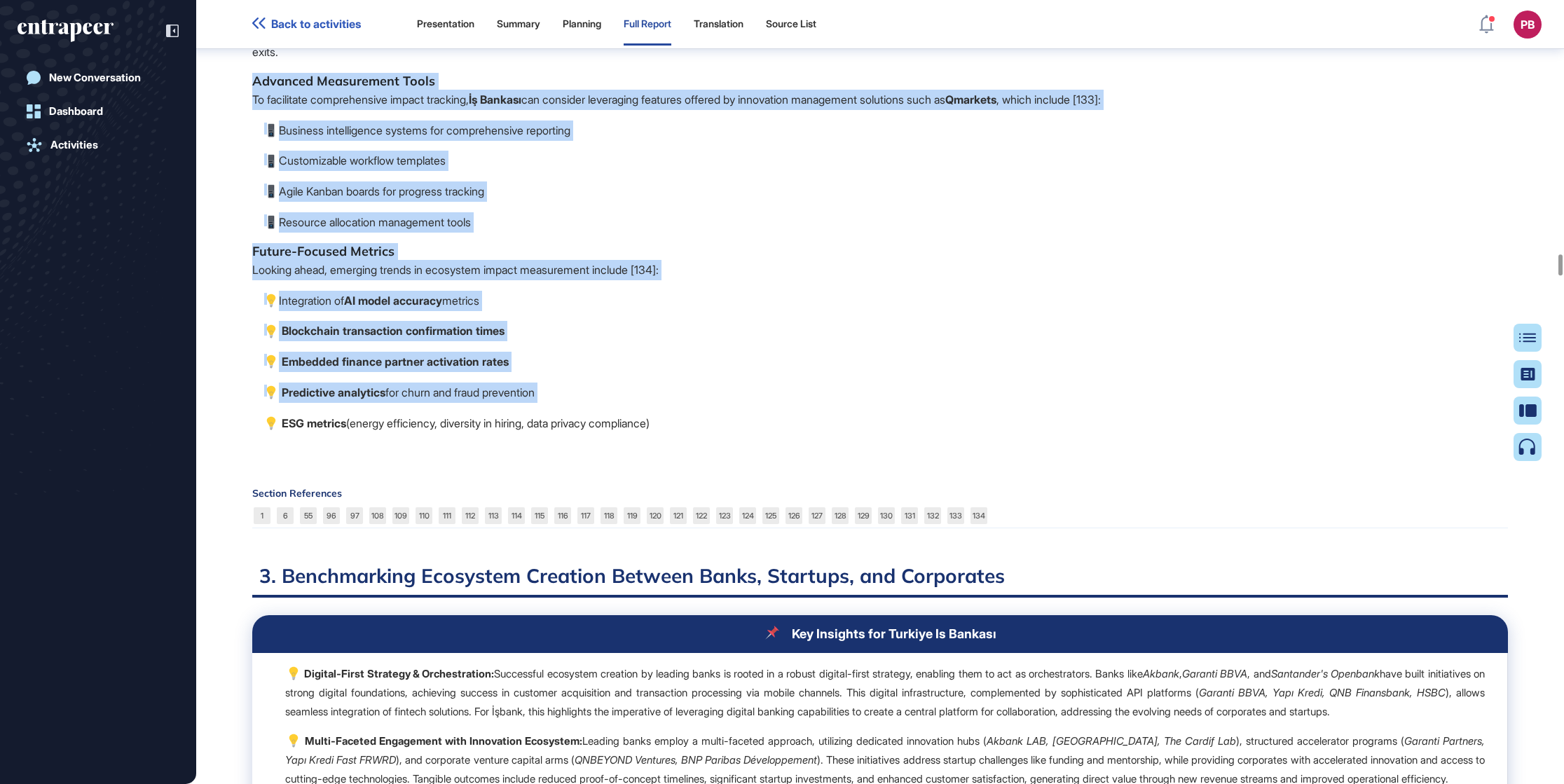
drag, startPoint x: 240, startPoint y: 430, endPoint x: 668, endPoint y: 618, distance: 467.5
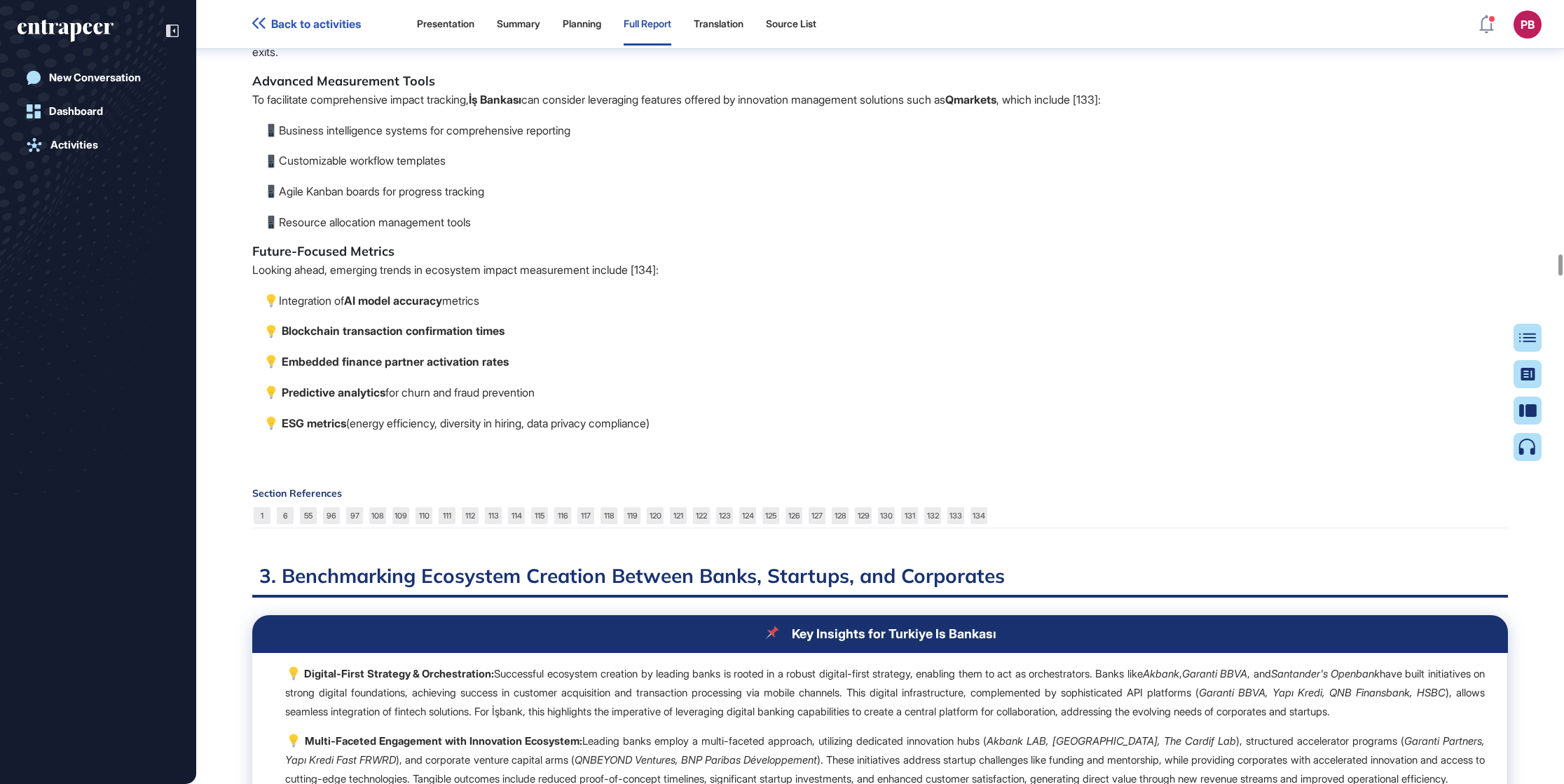
drag, startPoint x: 668, startPoint y: 618, endPoint x: 380, endPoint y: 492, distance: 314.4
drag, startPoint x: 380, startPoint y: 492, endPoint x: 658, endPoint y: 669, distance: 329.6
click at [645, 403] on p "Predictive analytics for churn and fraud prevention" at bounding box center [885, 392] width 1245 height 20
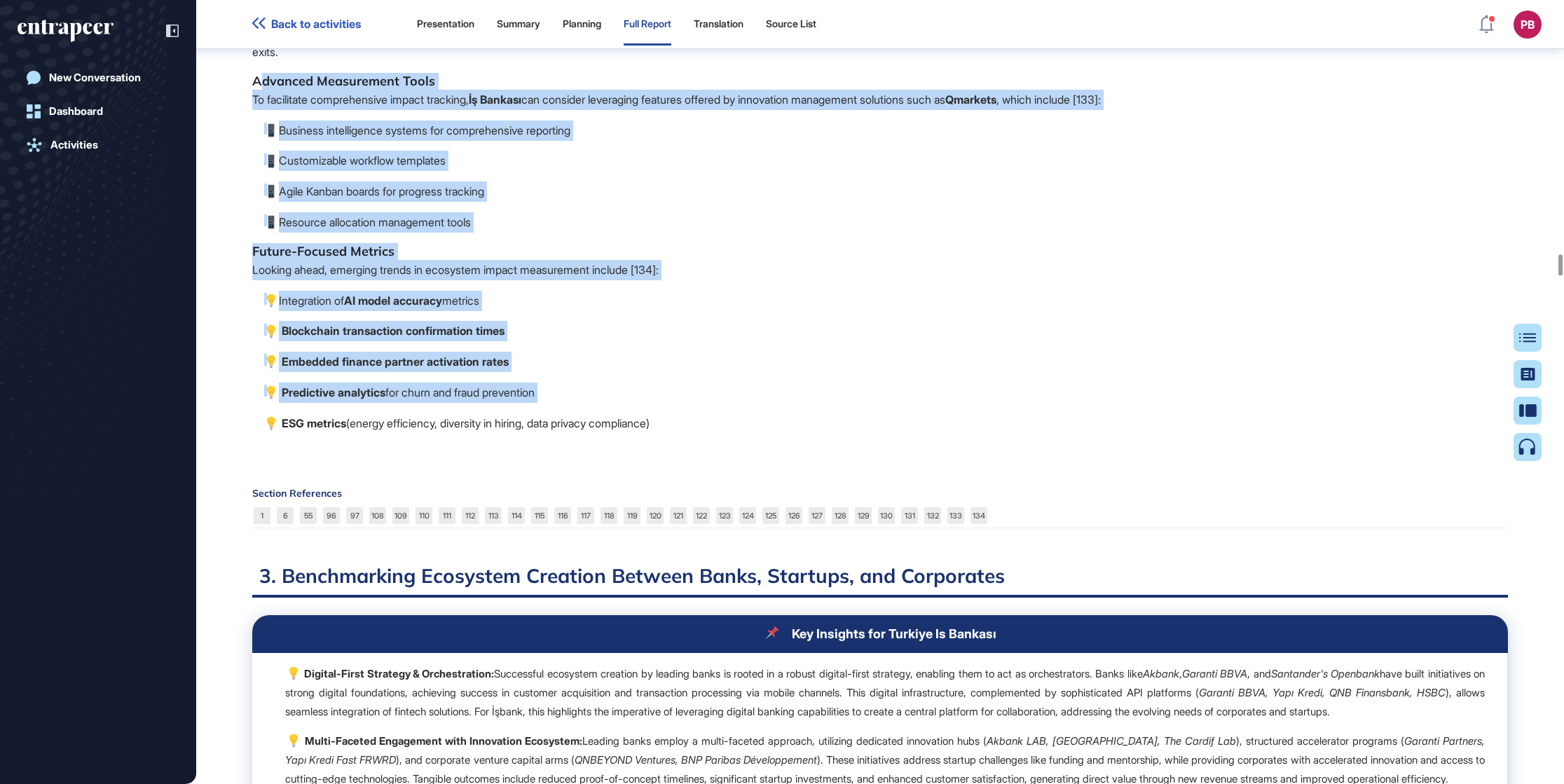
drag, startPoint x: 713, startPoint y: 689, endPoint x: 259, endPoint y: 336, distance: 575.1
drag, startPoint x: 259, startPoint y: 336, endPoint x: 632, endPoint y: 587, distance: 449.6
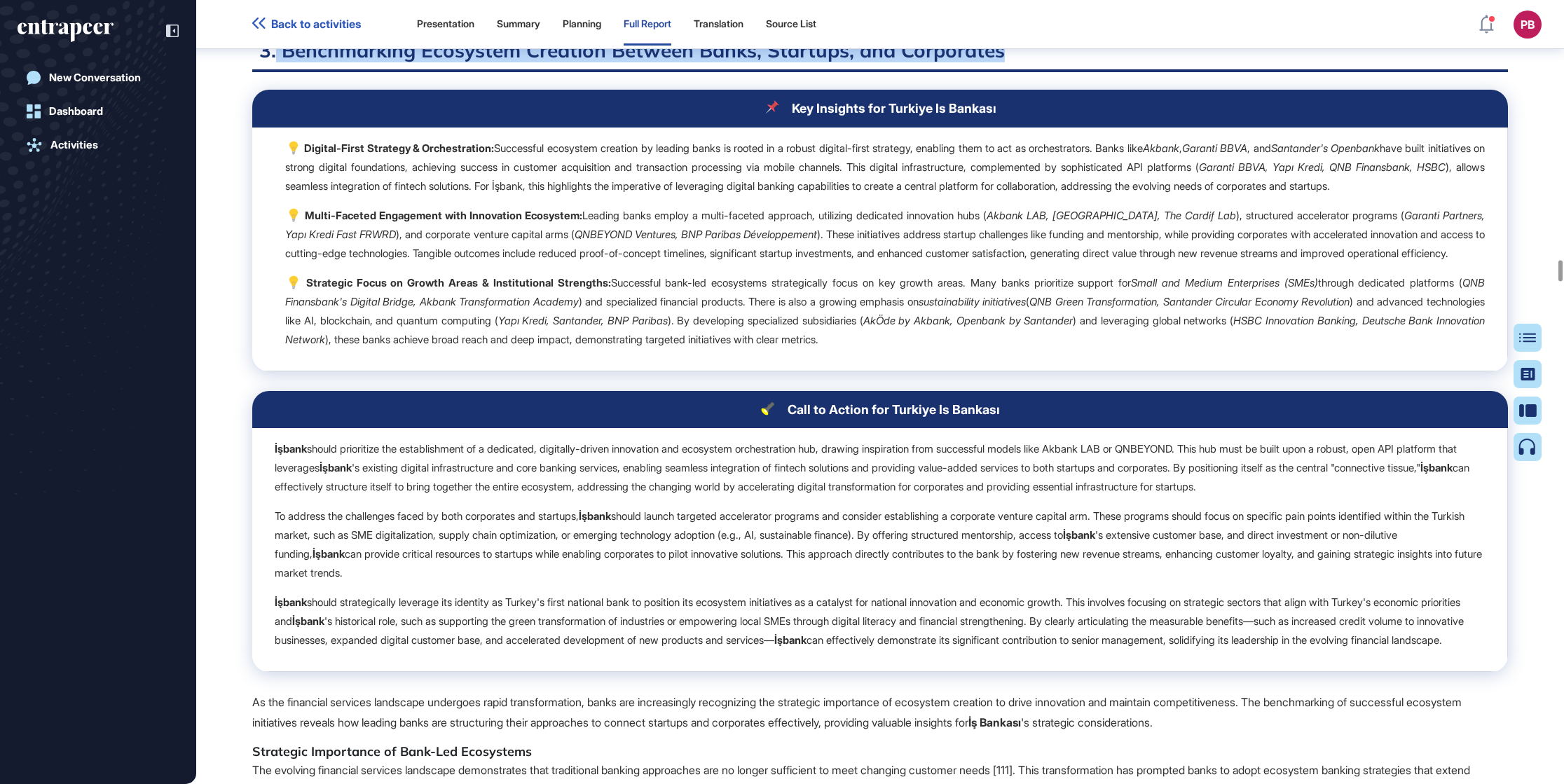
drag, startPoint x: 278, startPoint y: 311, endPoint x: 953, endPoint y: 288, distance: 675.4
click at [1035, 72] on h2 "3. Benchmarking Ecosystem Creation Between Banks, Startups, and Corporates" at bounding box center [880, 55] width 1256 height 34
drag, startPoint x: 953, startPoint y: 288, endPoint x: 922, endPoint y: 307, distance: 36.4
drag, startPoint x: 798, startPoint y: 363, endPoint x: 783, endPoint y: 363, distance: 15.0
click at [784, 115] on div "Key Insights for Turkiye Is Bankası" at bounding box center [880, 108] width 1211 height 15
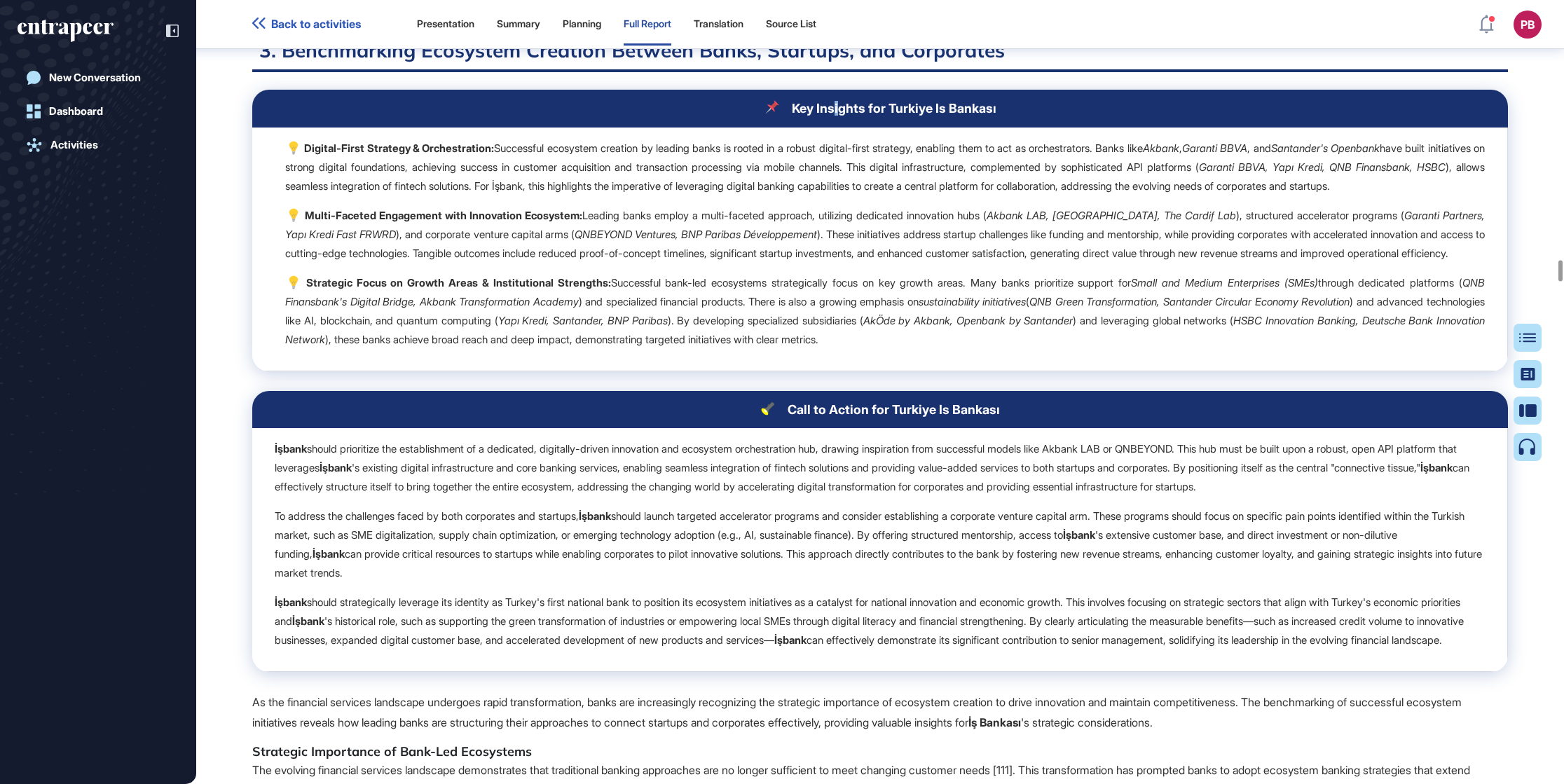
click at [834, 115] on div "Key Insights for Turkiye Is Bankası" at bounding box center [880, 108] width 1211 height 15
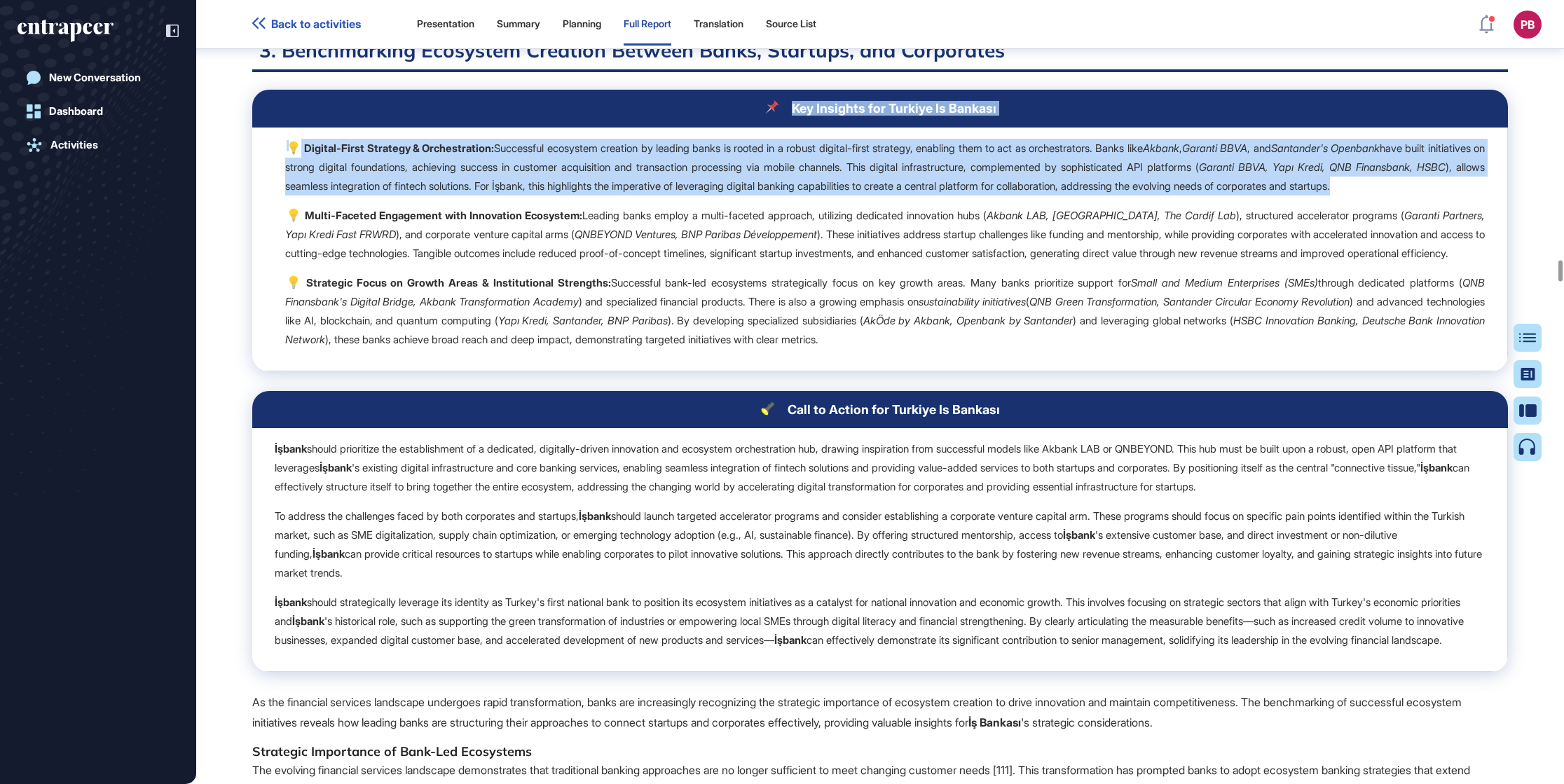
drag, startPoint x: 834, startPoint y: 367, endPoint x: 1053, endPoint y: 458, distance: 237.2
click at [1042, 370] on table "Key Insights for Turkiye Is Bankası Digital-First Strategy & Orchestration: Suc…" at bounding box center [880, 230] width 1256 height 281
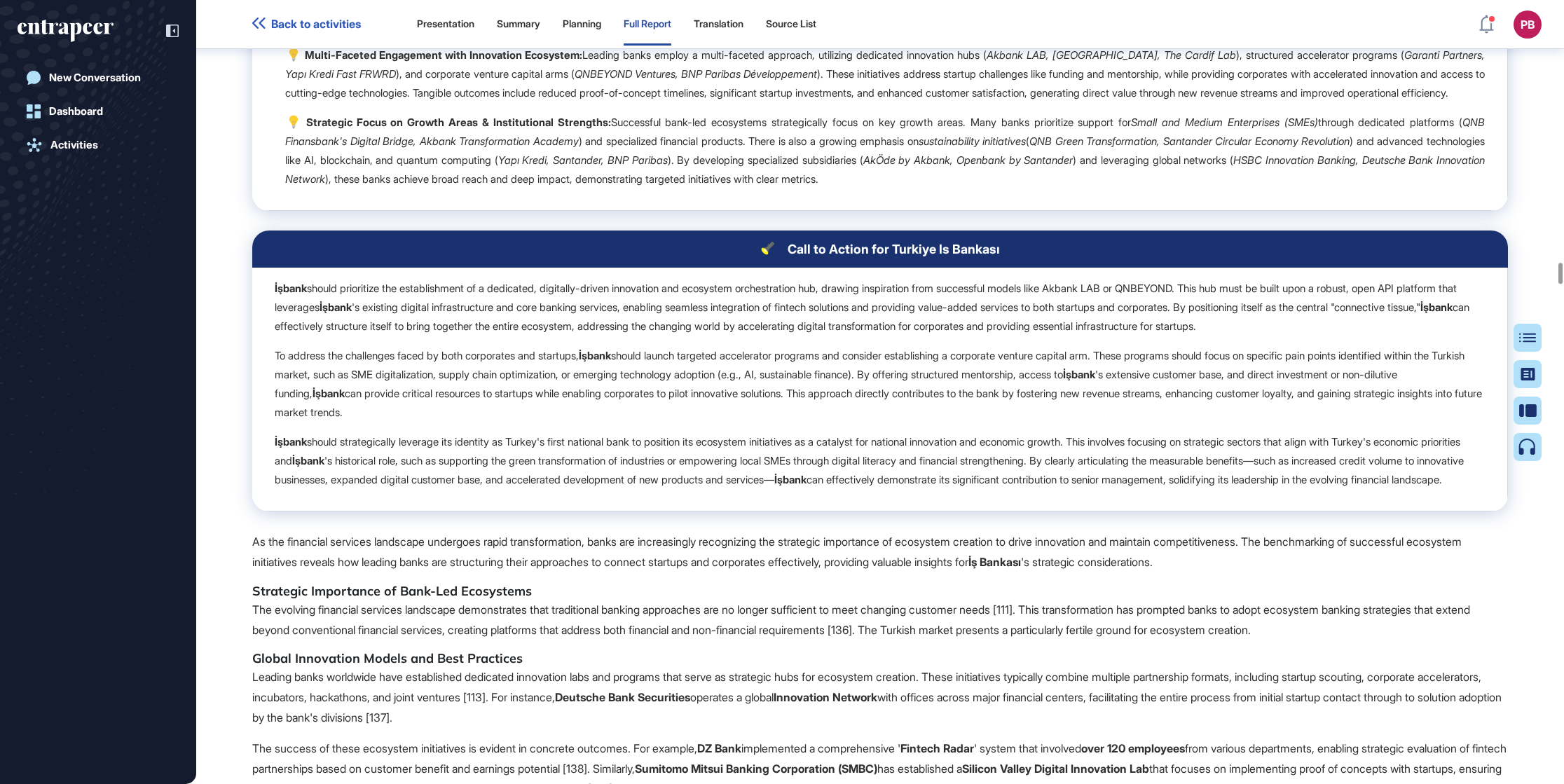
scroll to position [24377, 0]
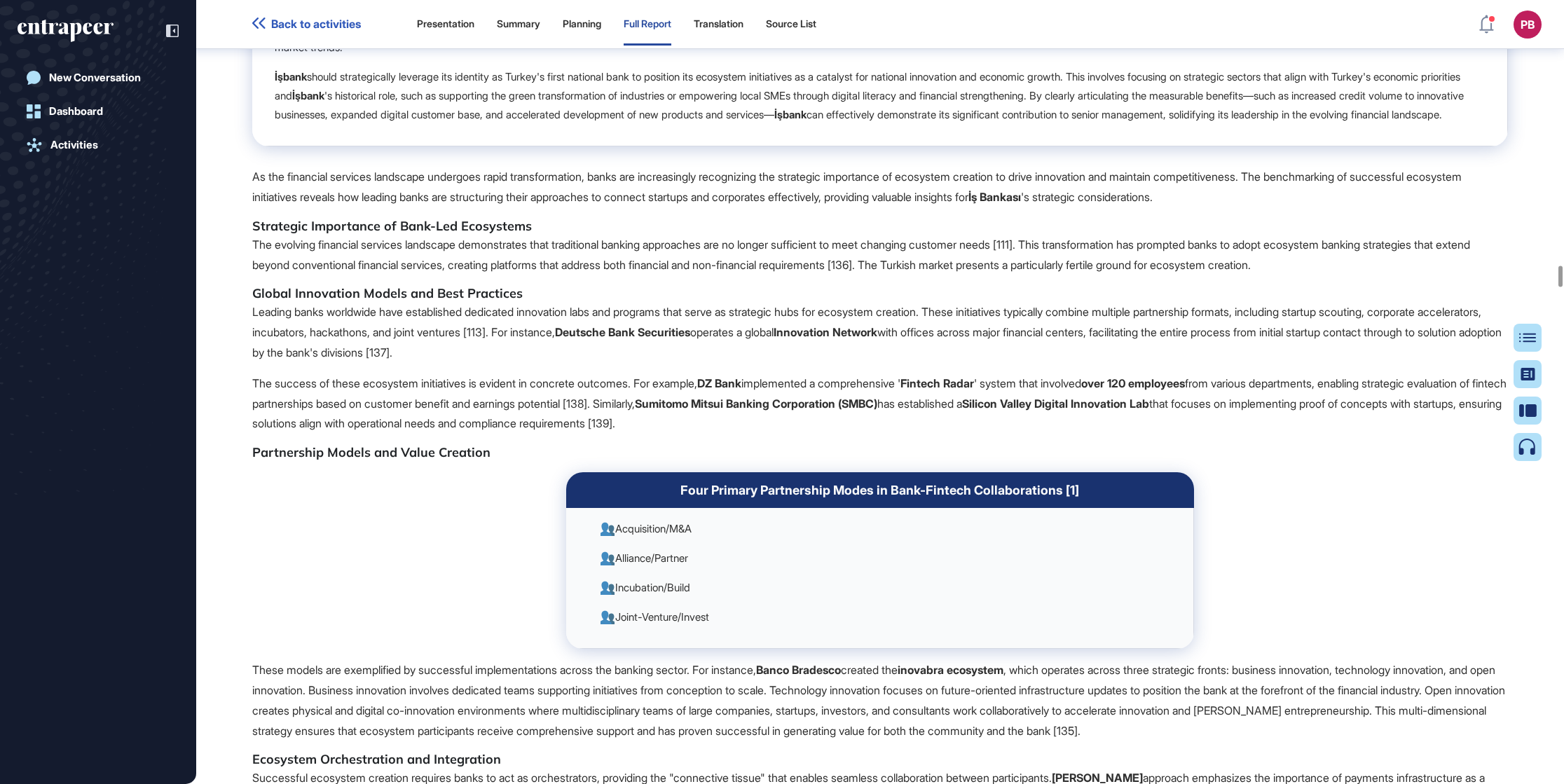
drag, startPoint x: 707, startPoint y: 172, endPoint x: 1397, endPoint y: 245, distance: 693.9
click at [1042, 146] on table "Call to Action for Turkiye Is Bankası İşbank should prioritize the establishmen…" at bounding box center [880, 6] width 1256 height 281
drag, startPoint x: 1397, startPoint y: 245, endPoint x: 1243, endPoint y: 262, distance: 154.9
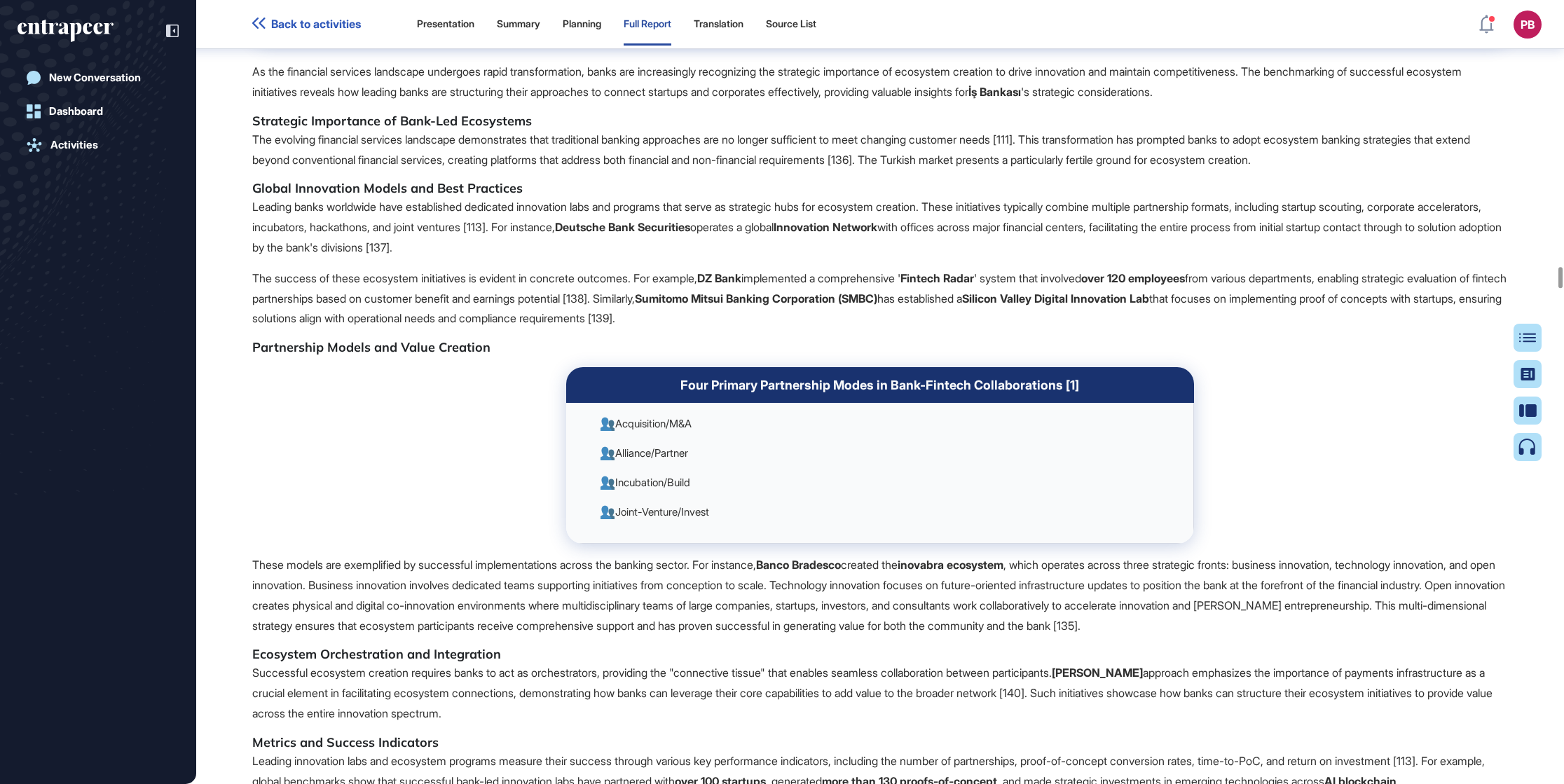
drag, startPoint x: 243, startPoint y: 434, endPoint x: 1197, endPoint y: 512, distance: 957.2
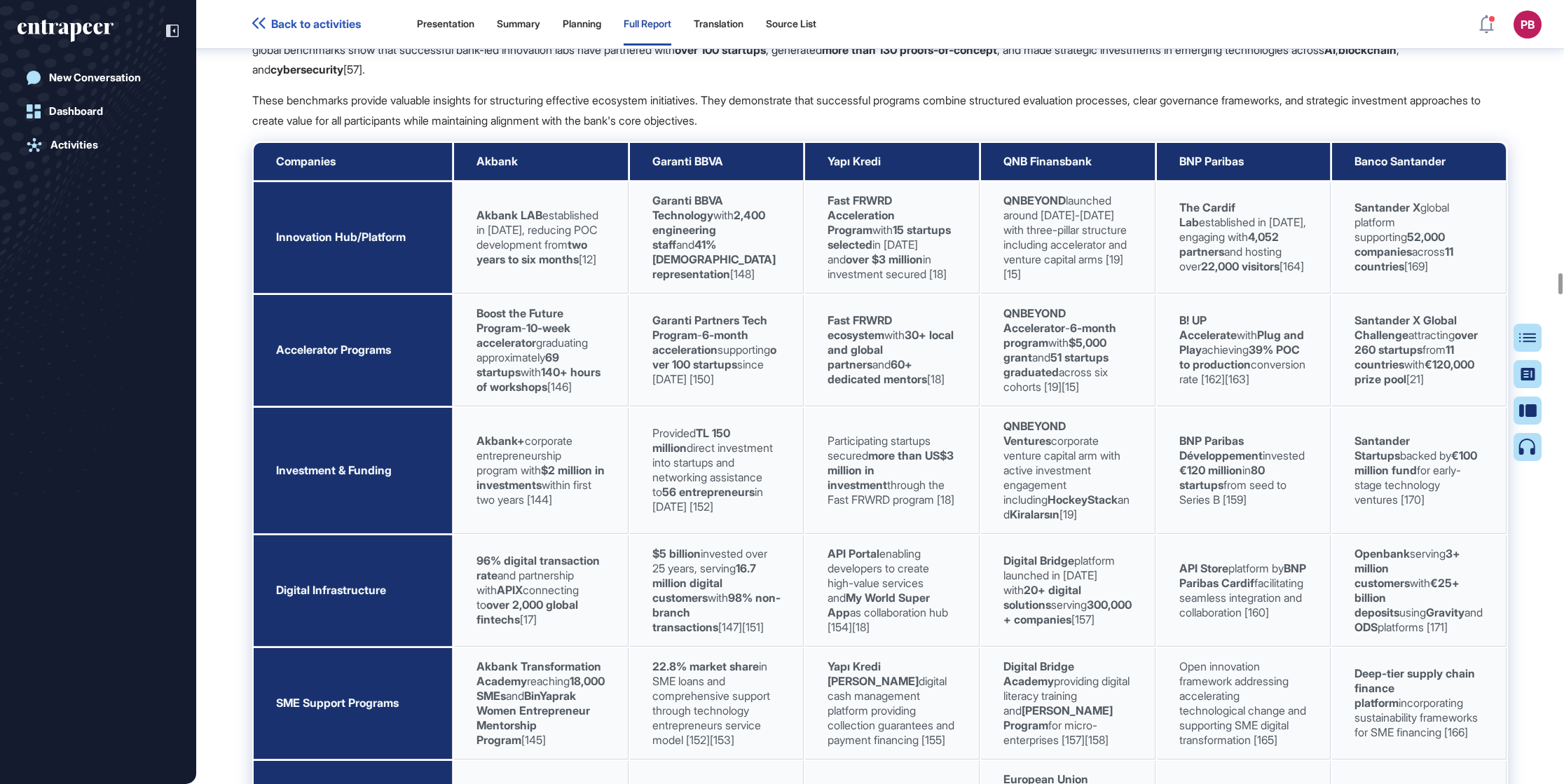
scroll to position [25218, 0]
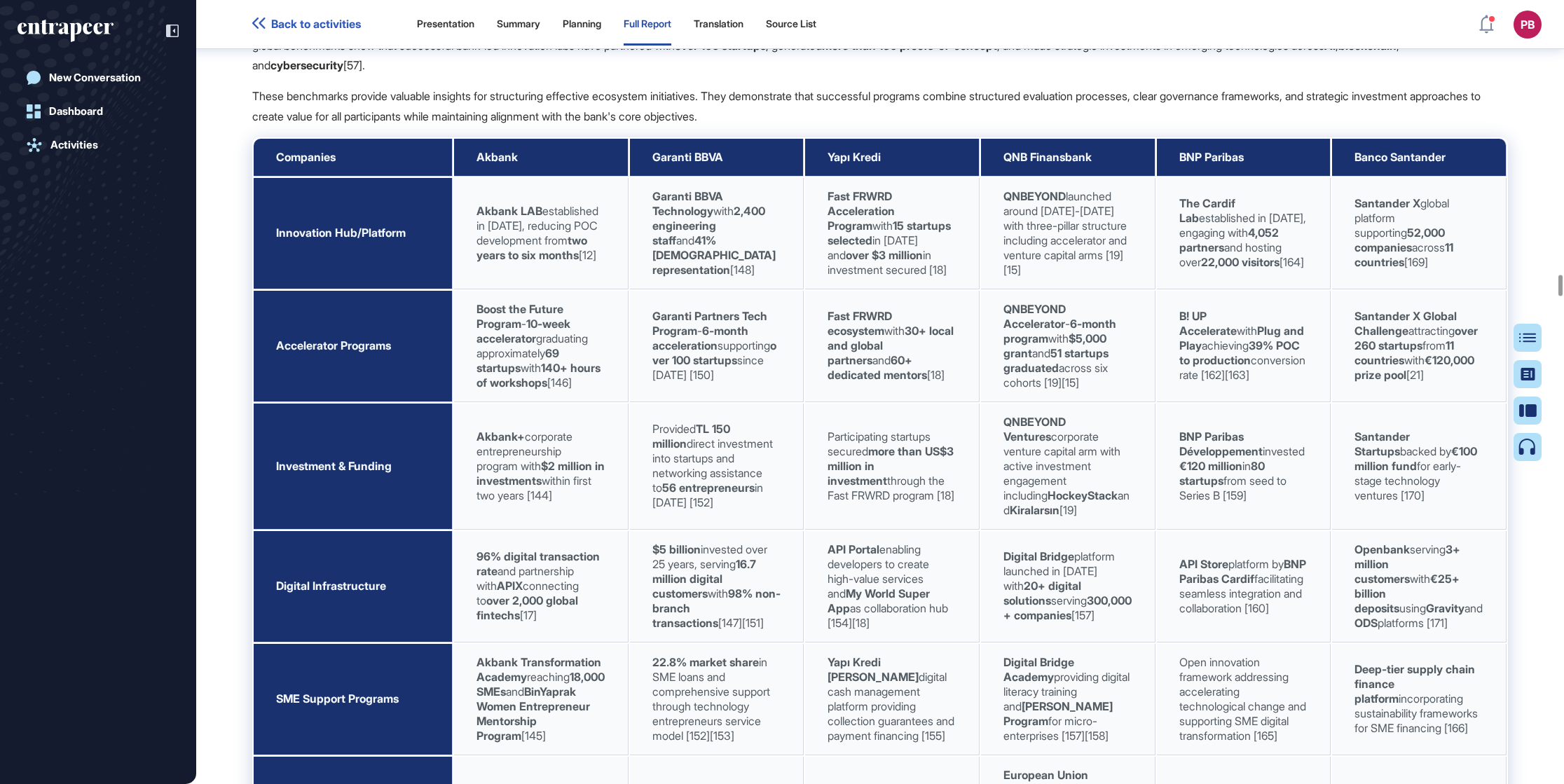
drag, startPoint x: 236, startPoint y: 233, endPoint x: 655, endPoint y: 297, distance: 423.9
drag, startPoint x: 655, startPoint y: 297, endPoint x: 608, endPoint y: 264, distance: 57.4
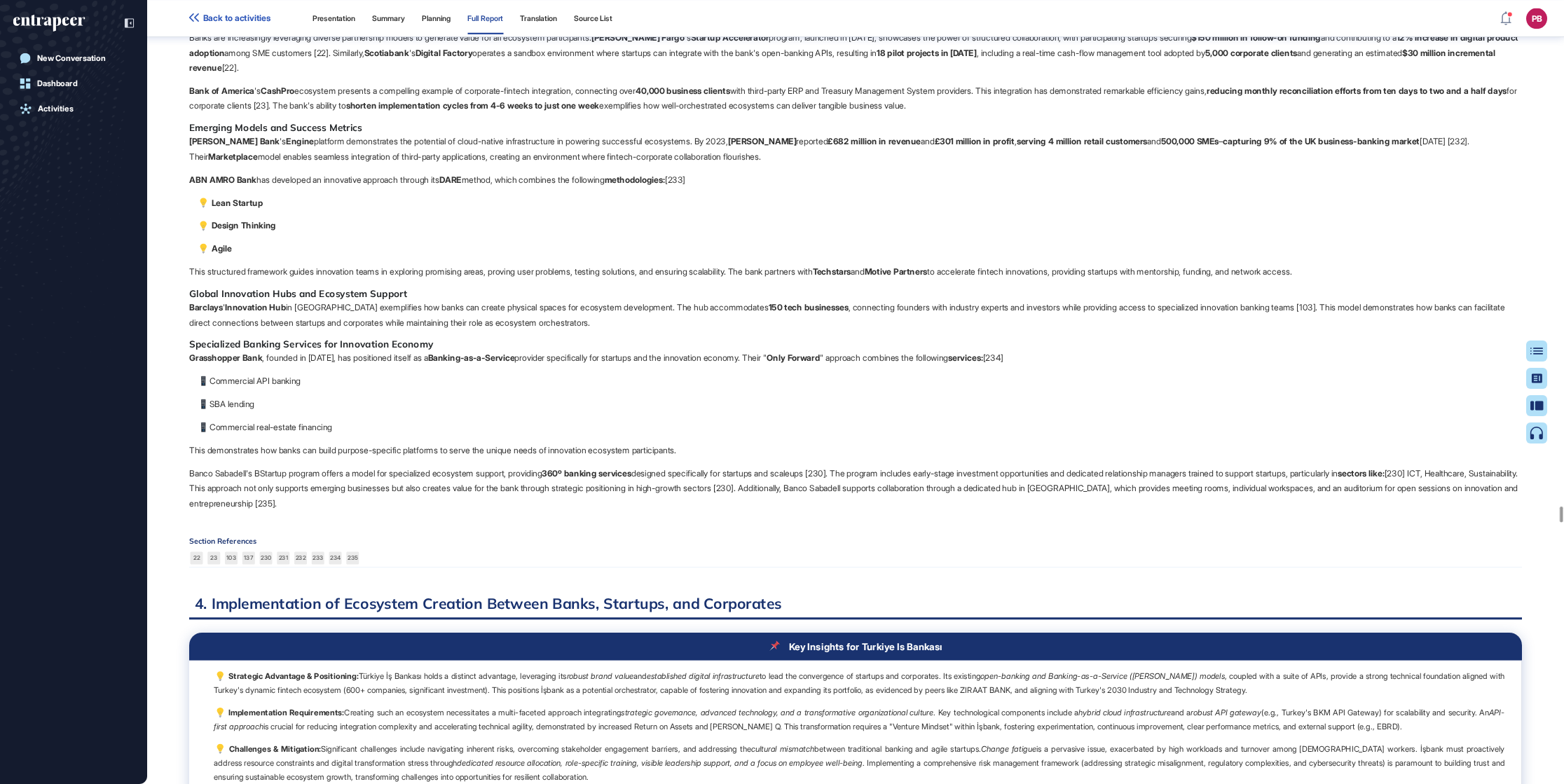
scroll to position [43250, 0]
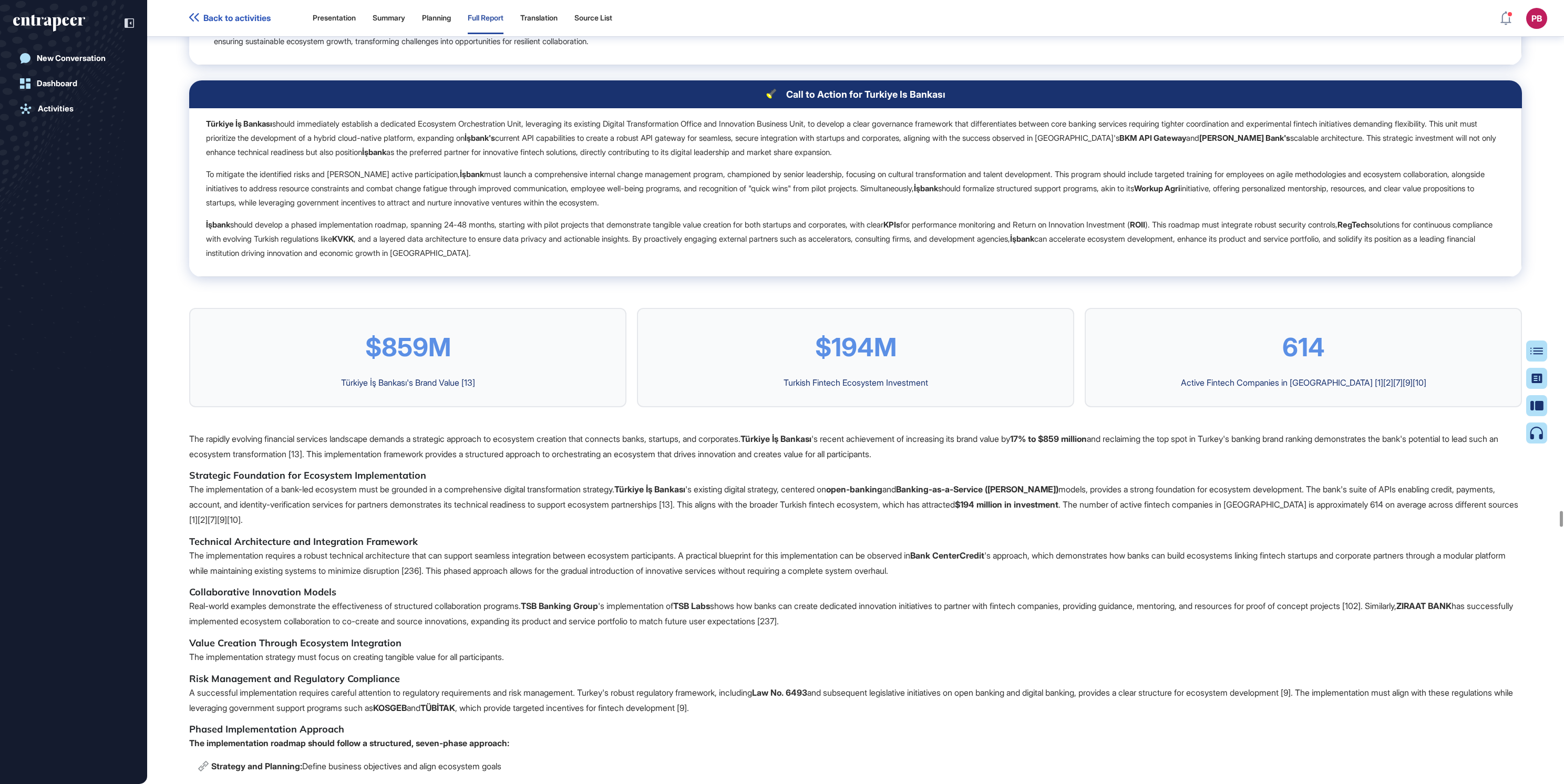
drag, startPoint x: 203, startPoint y: 170, endPoint x: 1398, endPoint y: 266, distance: 1198.8
drag, startPoint x: 1385, startPoint y: 260, endPoint x: 1355, endPoint y: 260, distance: 30.0
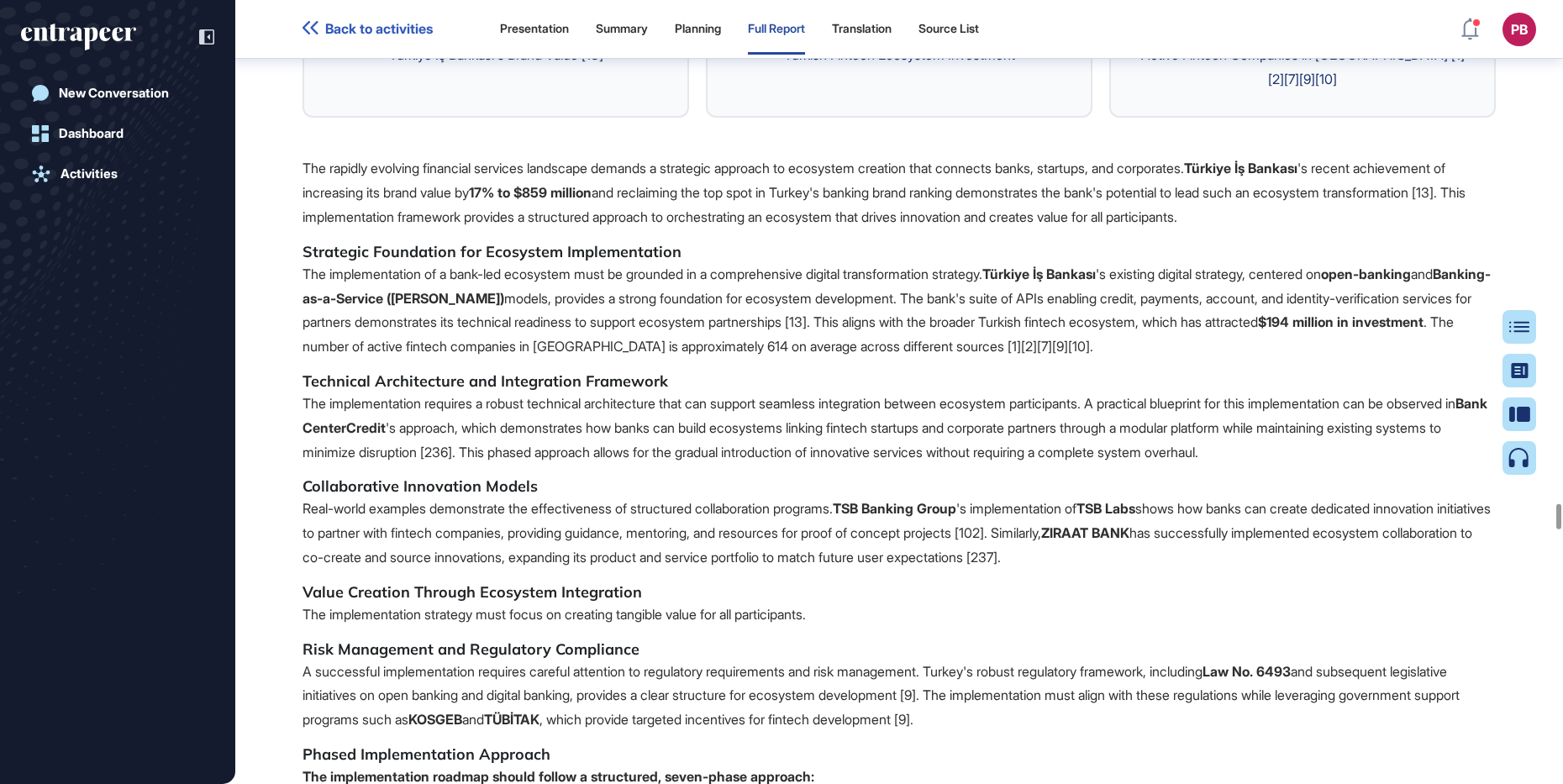
scroll to position [60300, 0]
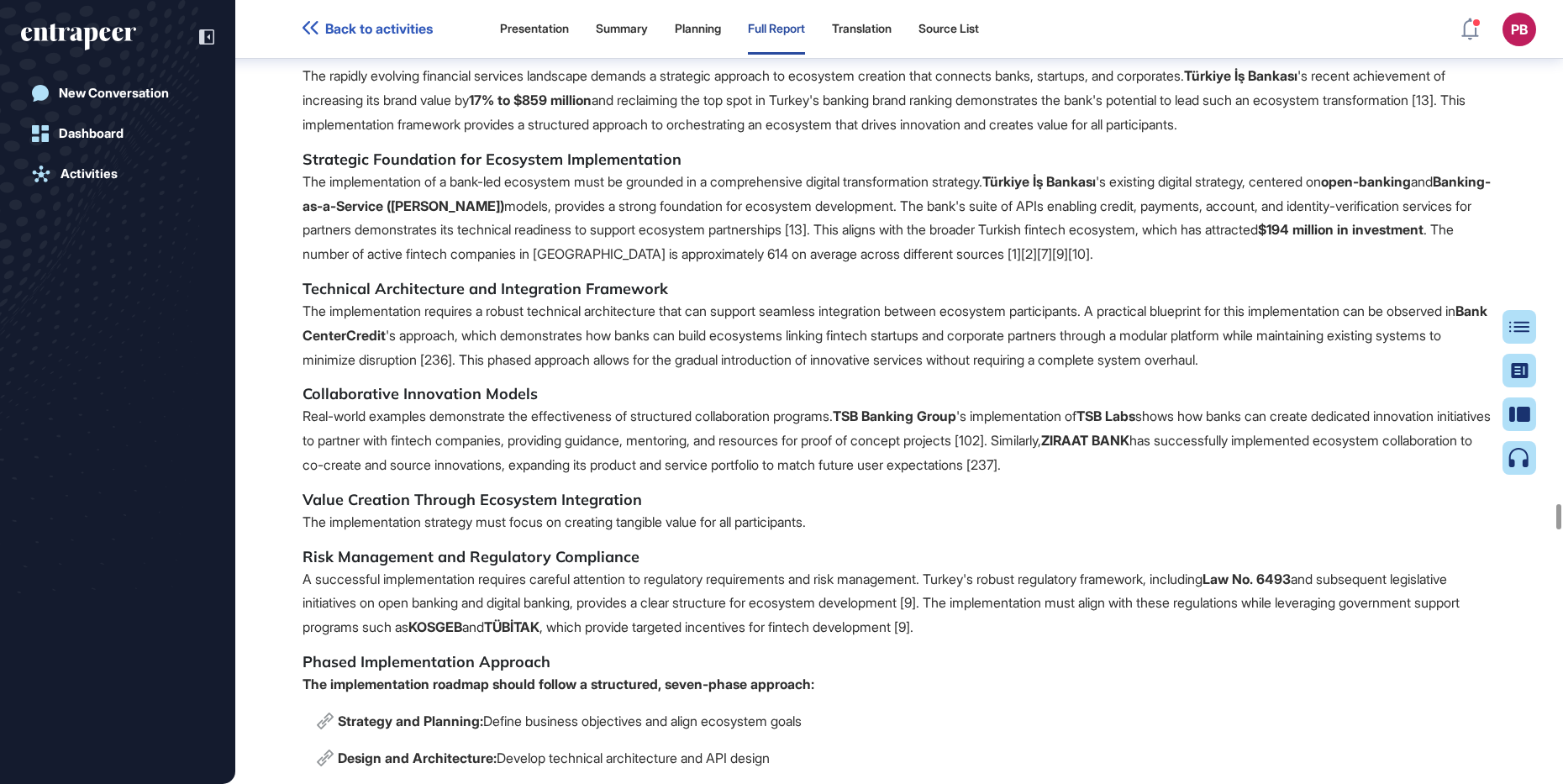
scroll to position [60405, 0]
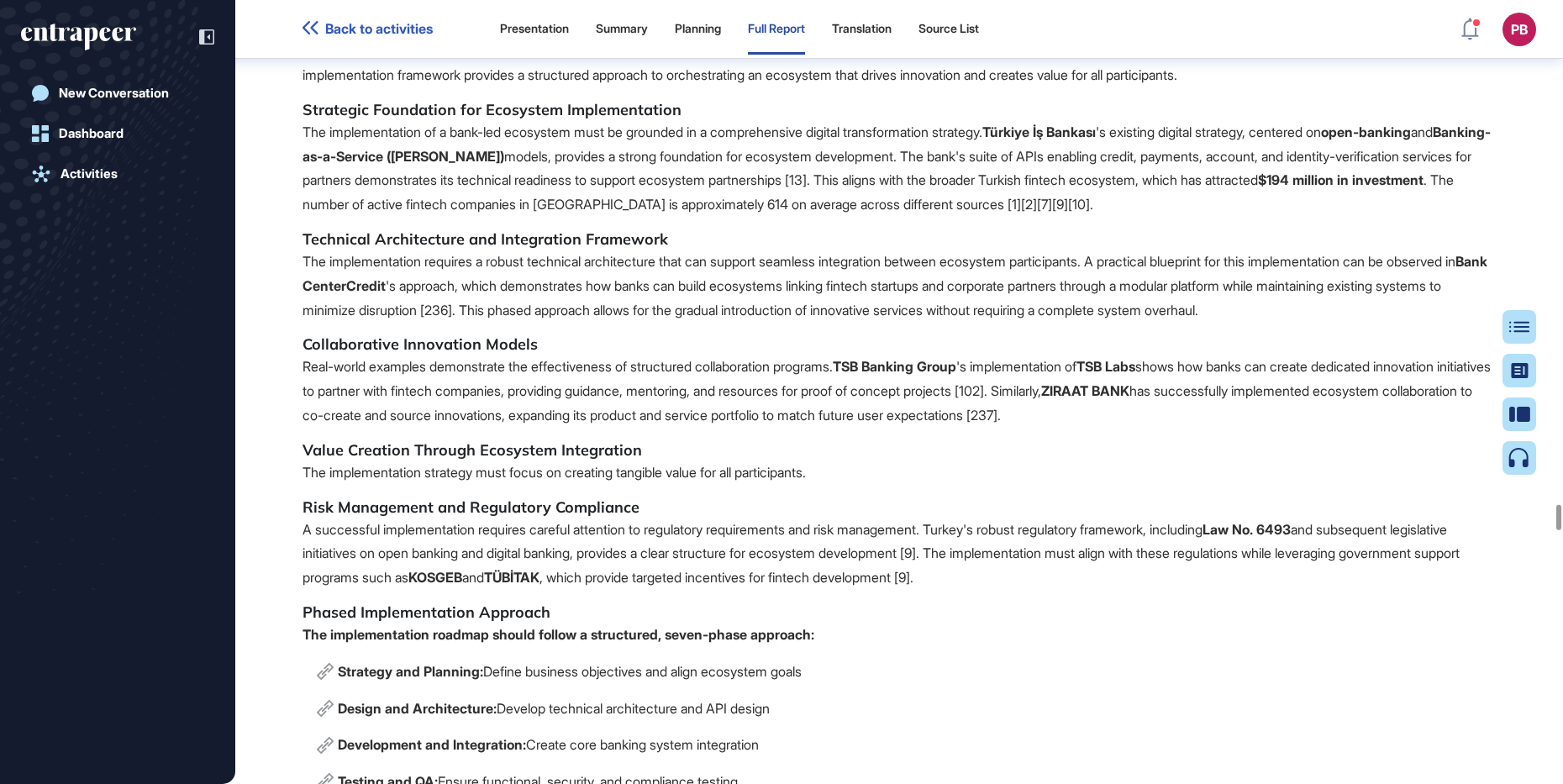
drag, startPoint x: 368, startPoint y: 380, endPoint x: 936, endPoint y: 458, distance: 573.3
drag, startPoint x: 883, startPoint y: 433, endPoint x: 828, endPoint y: 421, distance: 56.3
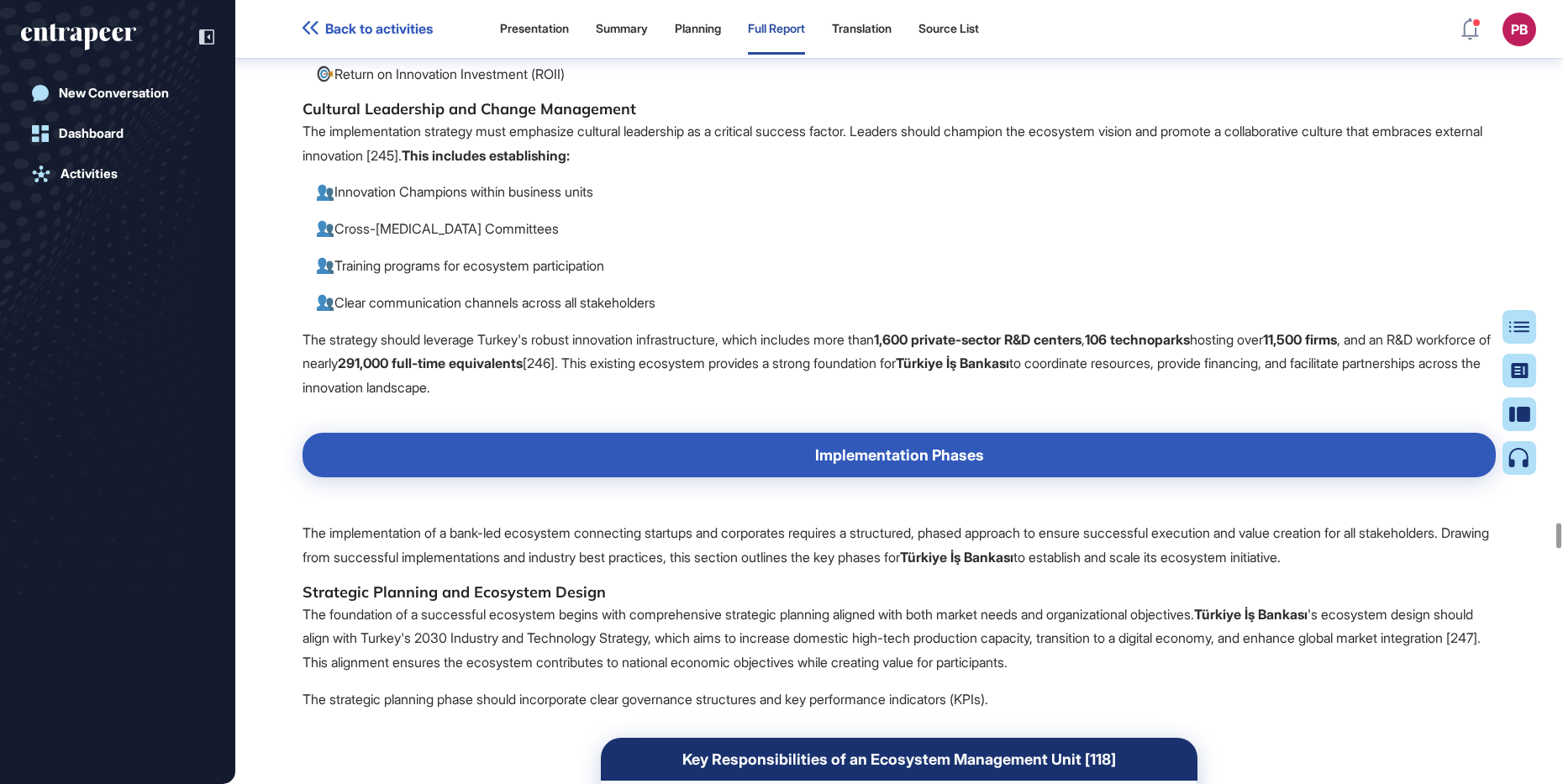
scroll to position [62610, 0]
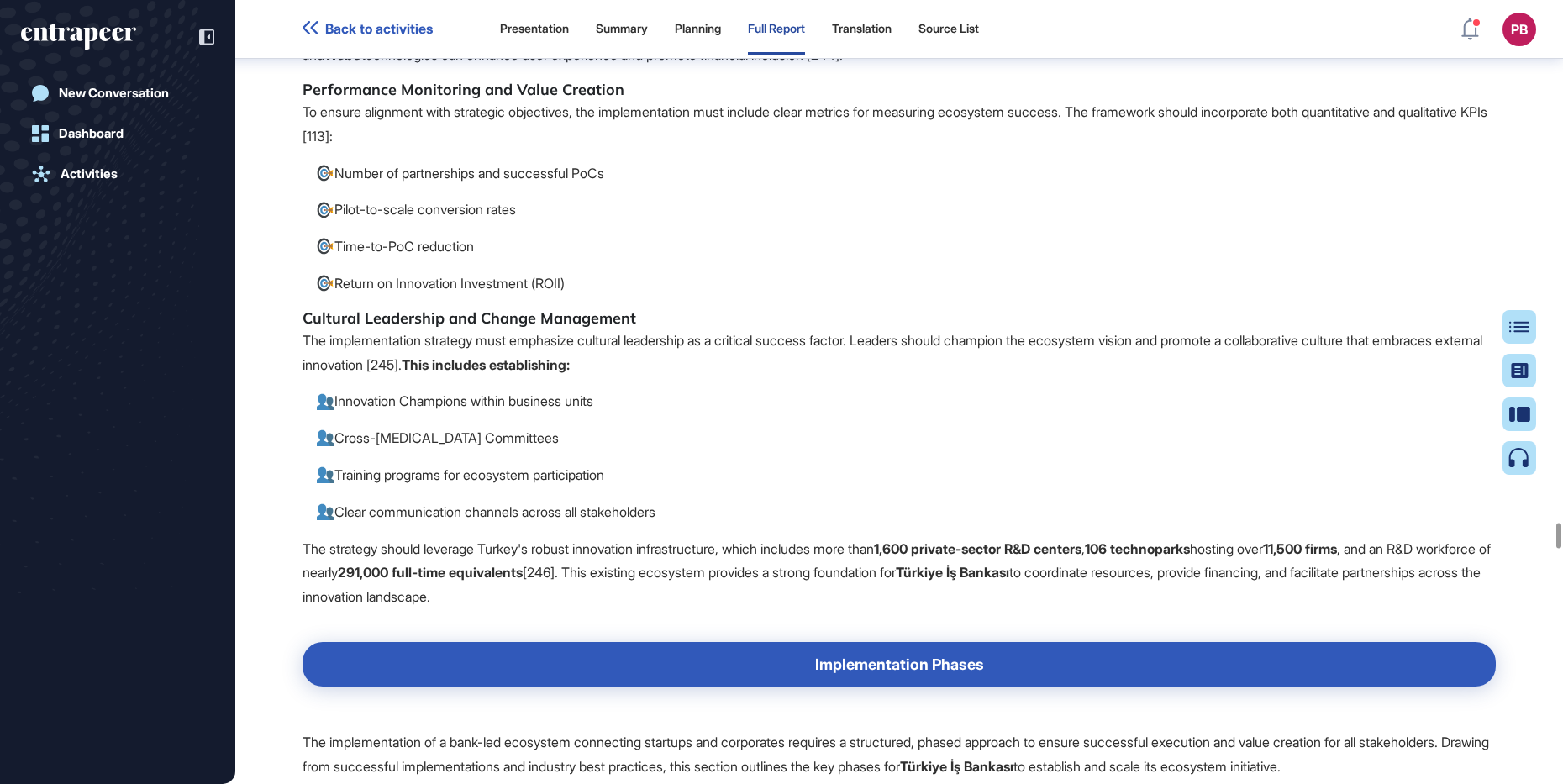
drag, startPoint x: 337, startPoint y: 217, endPoint x: 568, endPoint y: 217, distance: 231.0
drag, startPoint x: 295, startPoint y: 485, endPoint x: 1048, endPoint y: 603, distance: 762.2
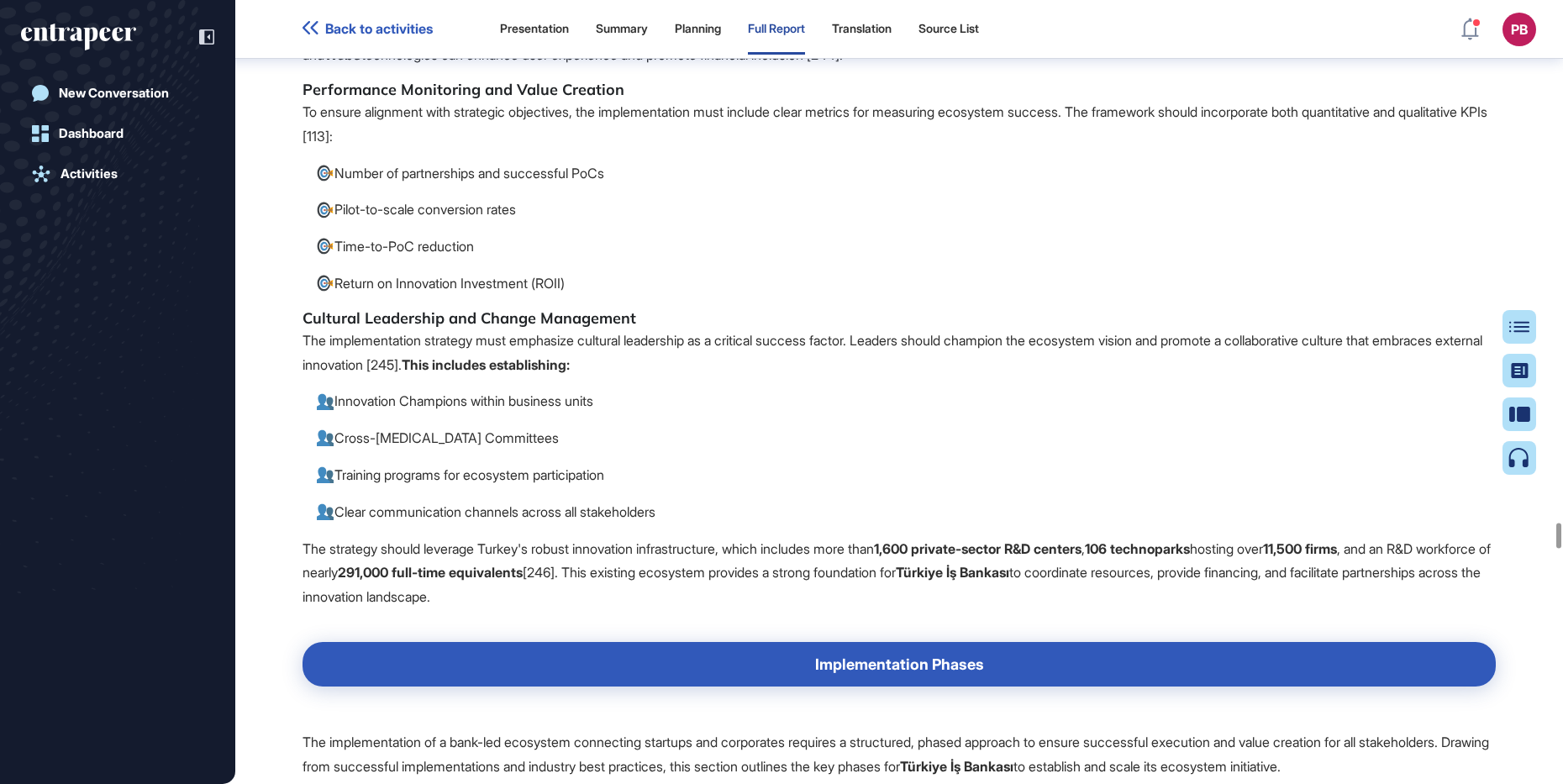
drag, startPoint x: 1048, startPoint y: 603, endPoint x: 764, endPoint y: 572, distance: 285.7
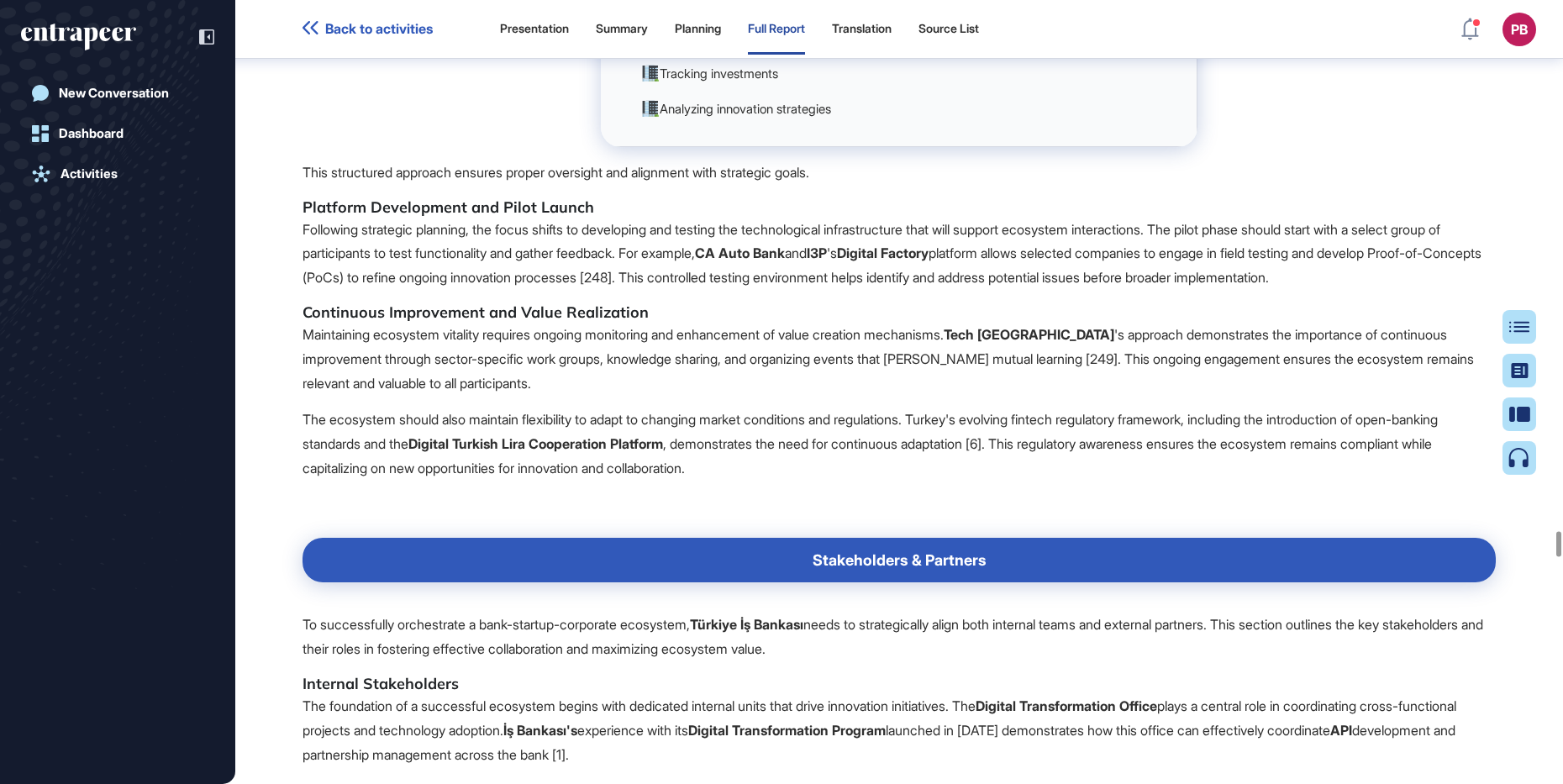
scroll to position [63660, 0]
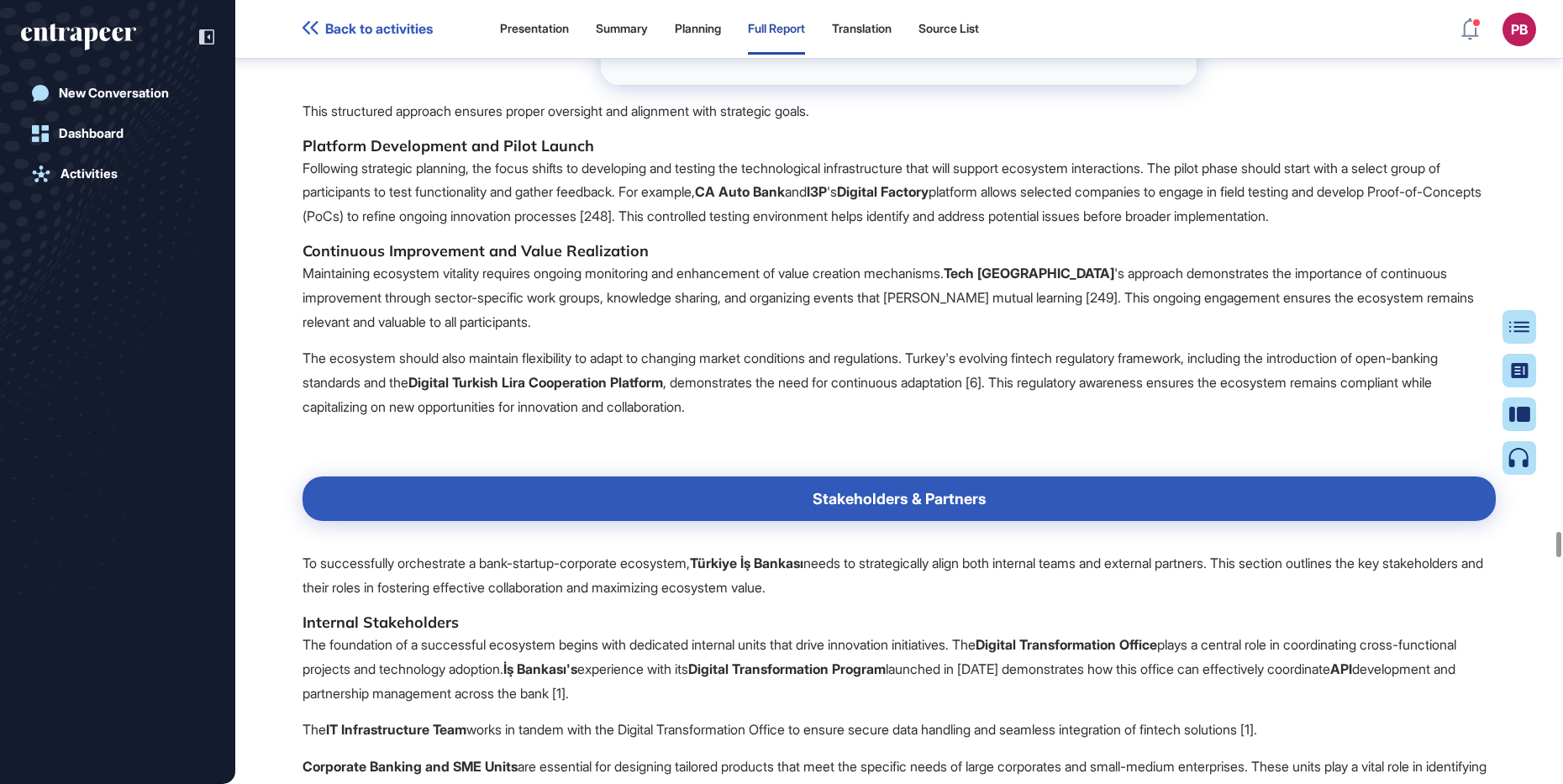
drag, startPoint x: 301, startPoint y: 244, endPoint x: 647, endPoint y: 441, distance: 398.2
drag, startPoint x: 603, startPoint y: 392, endPoint x: 555, endPoint y: 351, distance: 63.1
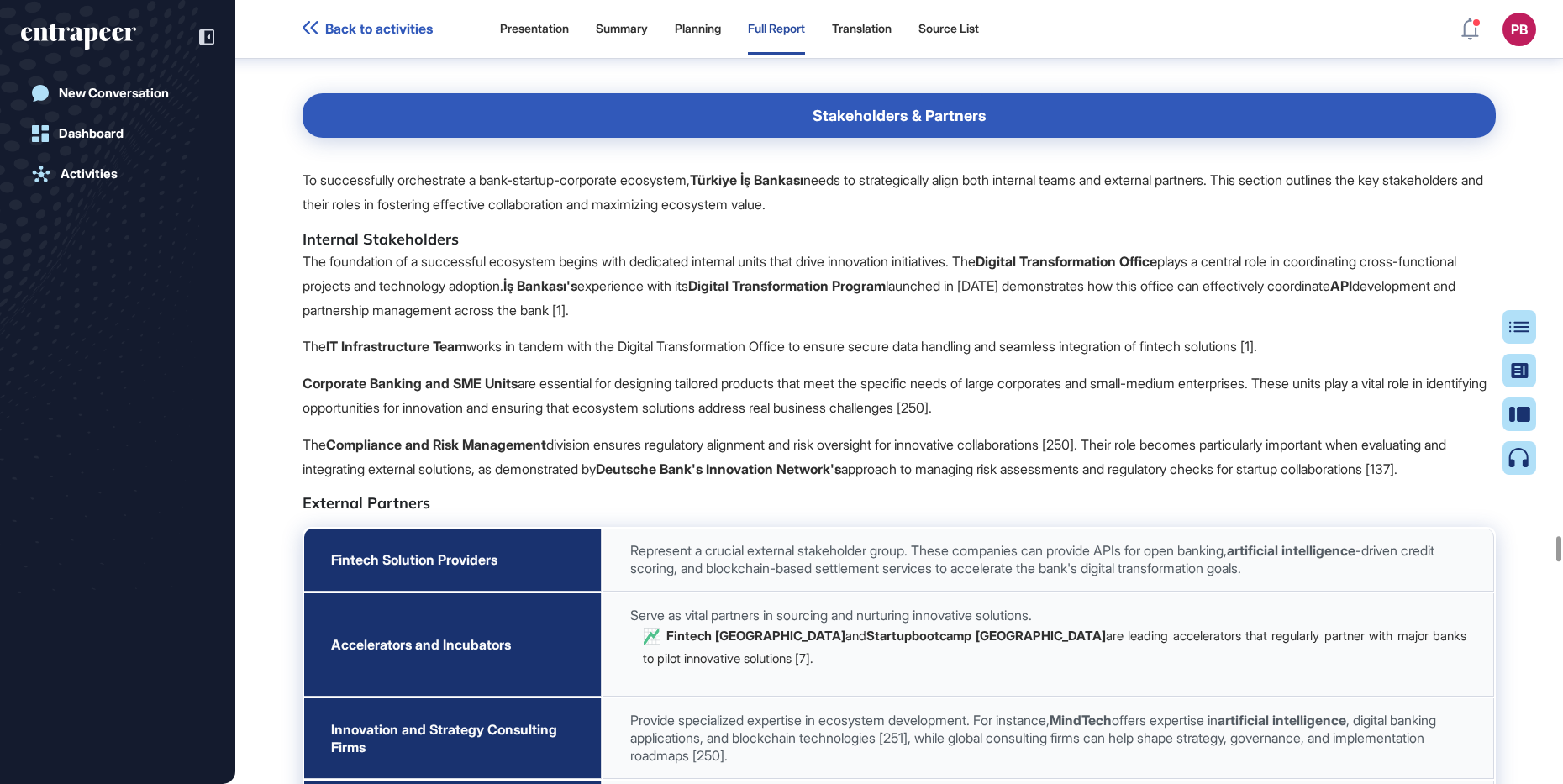
scroll to position [64290, 0]
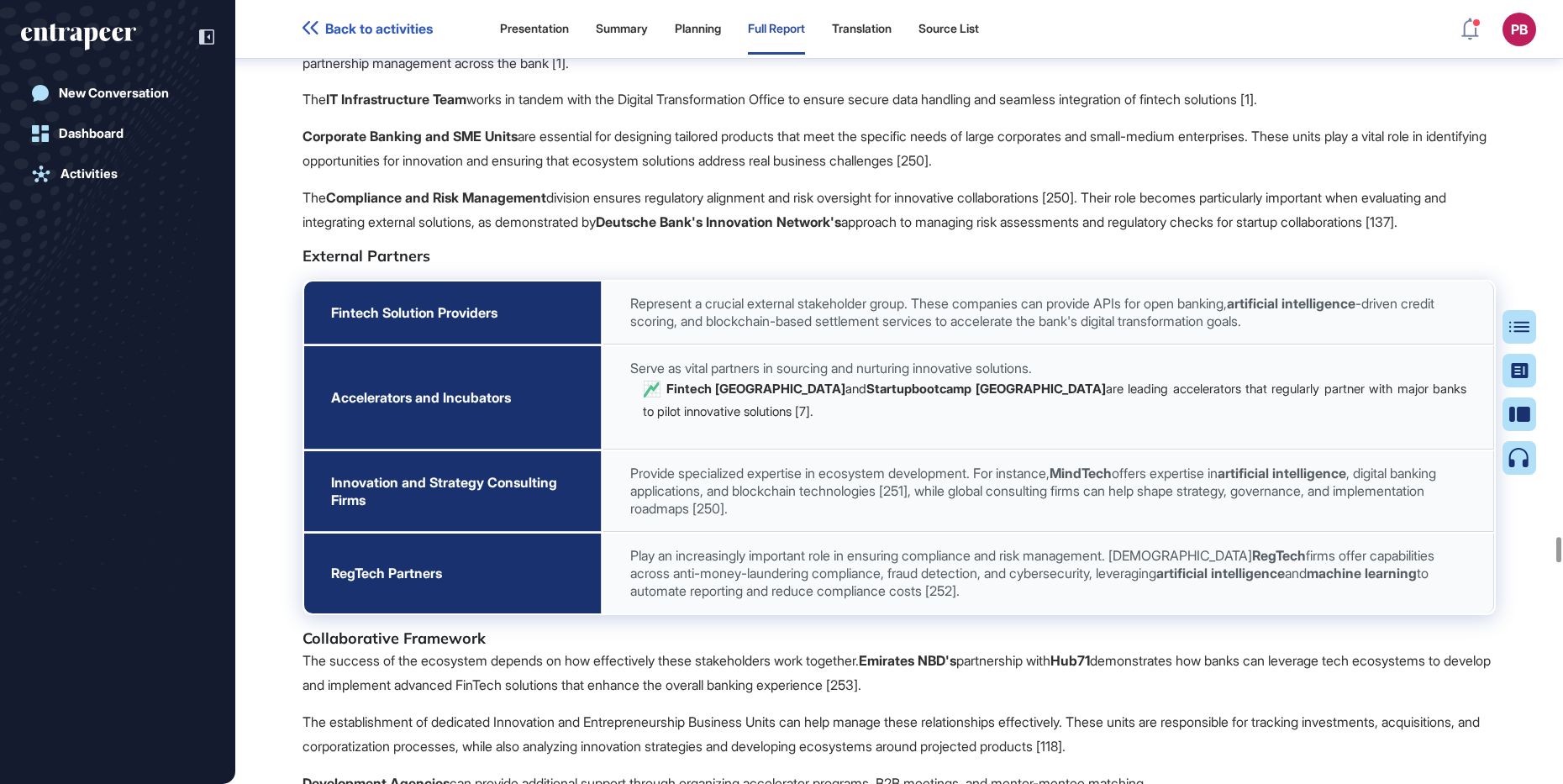
drag, startPoint x: 828, startPoint y: 208, endPoint x: 1138, endPoint y: 433, distance: 383.0
drag, startPoint x: 1092, startPoint y: 397, endPoint x: 1001, endPoint y: 370, distance: 94.9
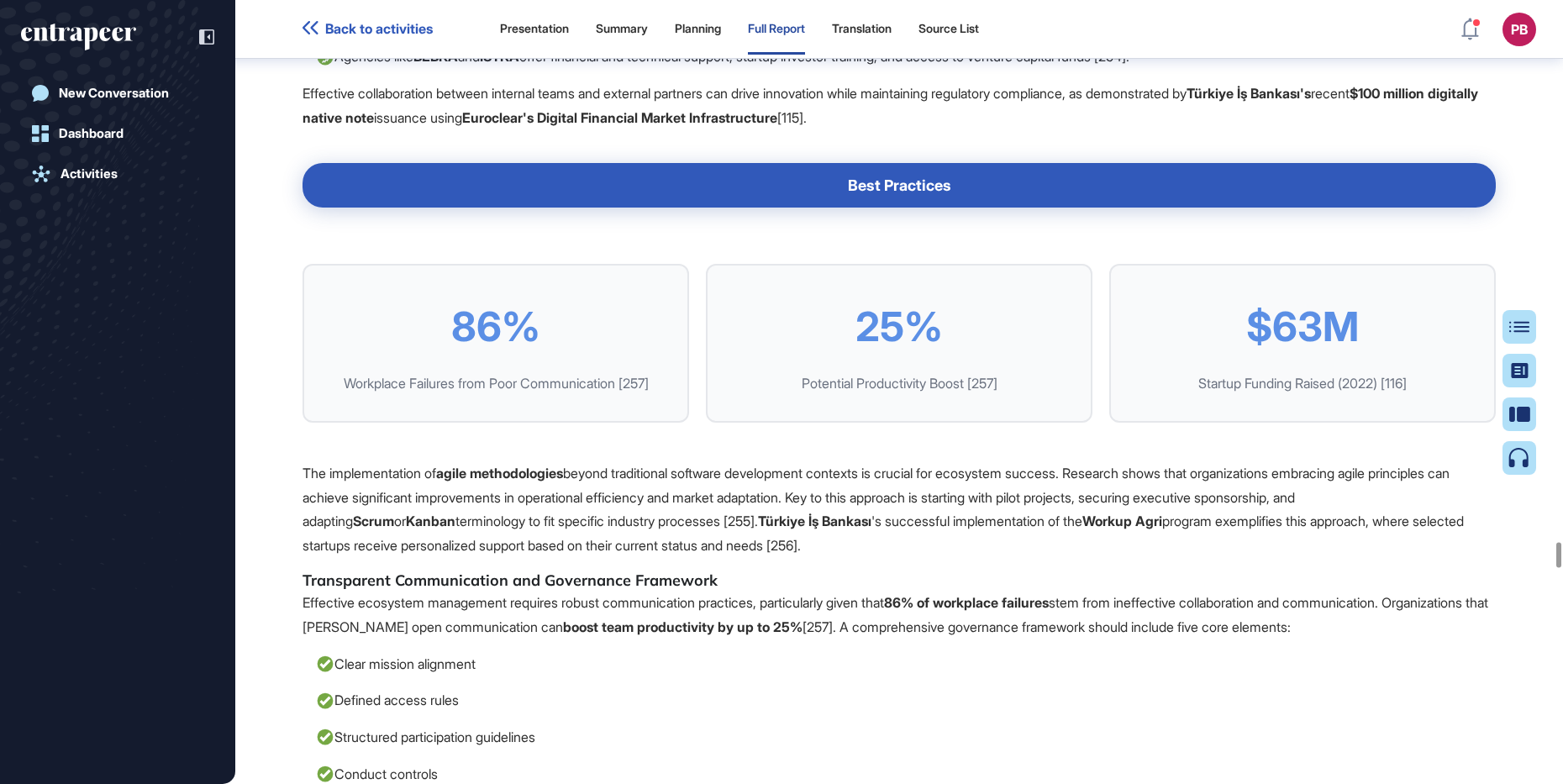
scroll to position [65130, 0]
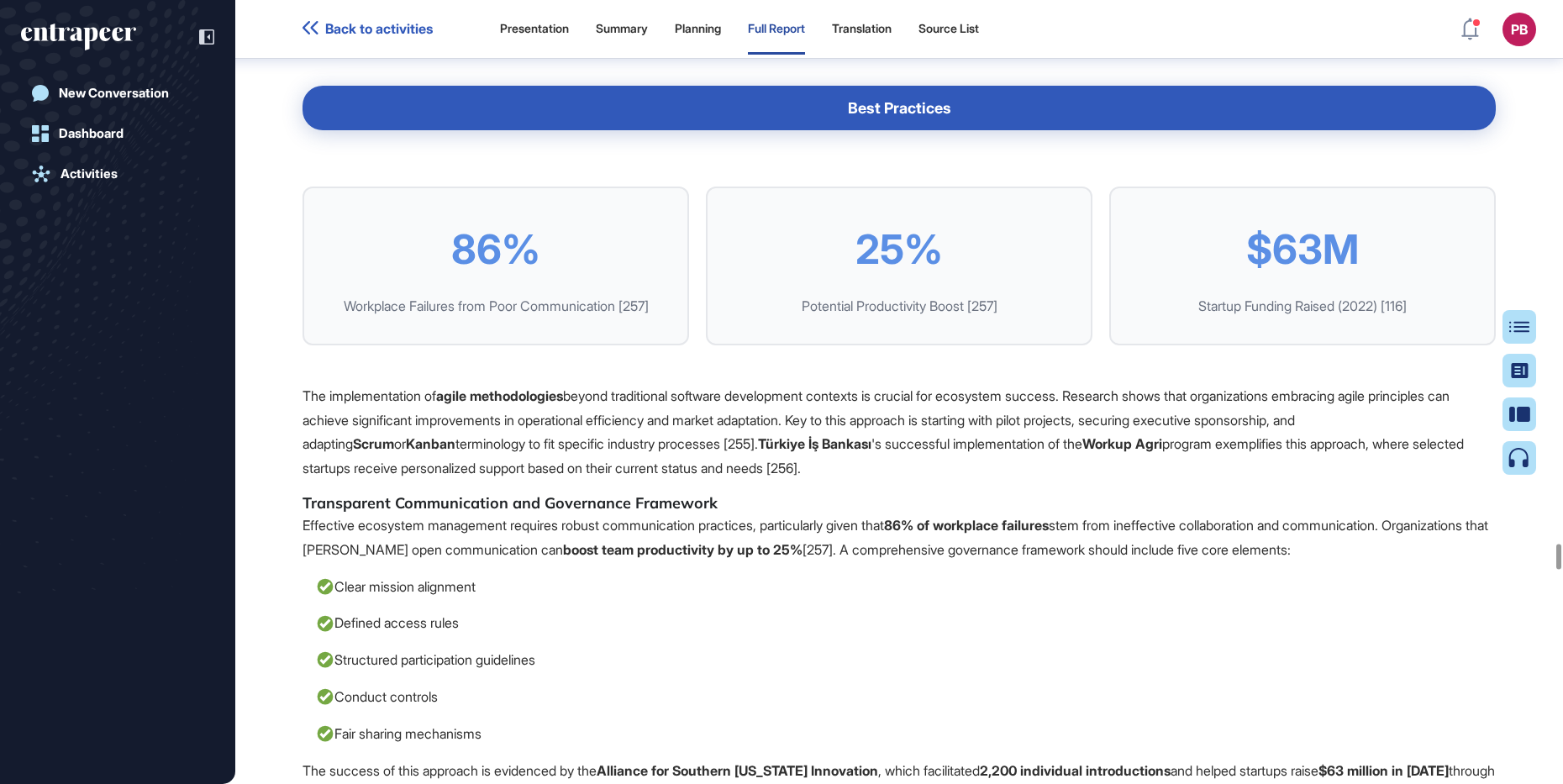
drag, startPoint x: 743, startPoint y: 255, endPoint x: 930, endPoint y: 367, distance: 218.0
drag, startPoint x: 923, startPoint y: 355, endPoint x: 889, endPoint y: 353, distance: 34.1
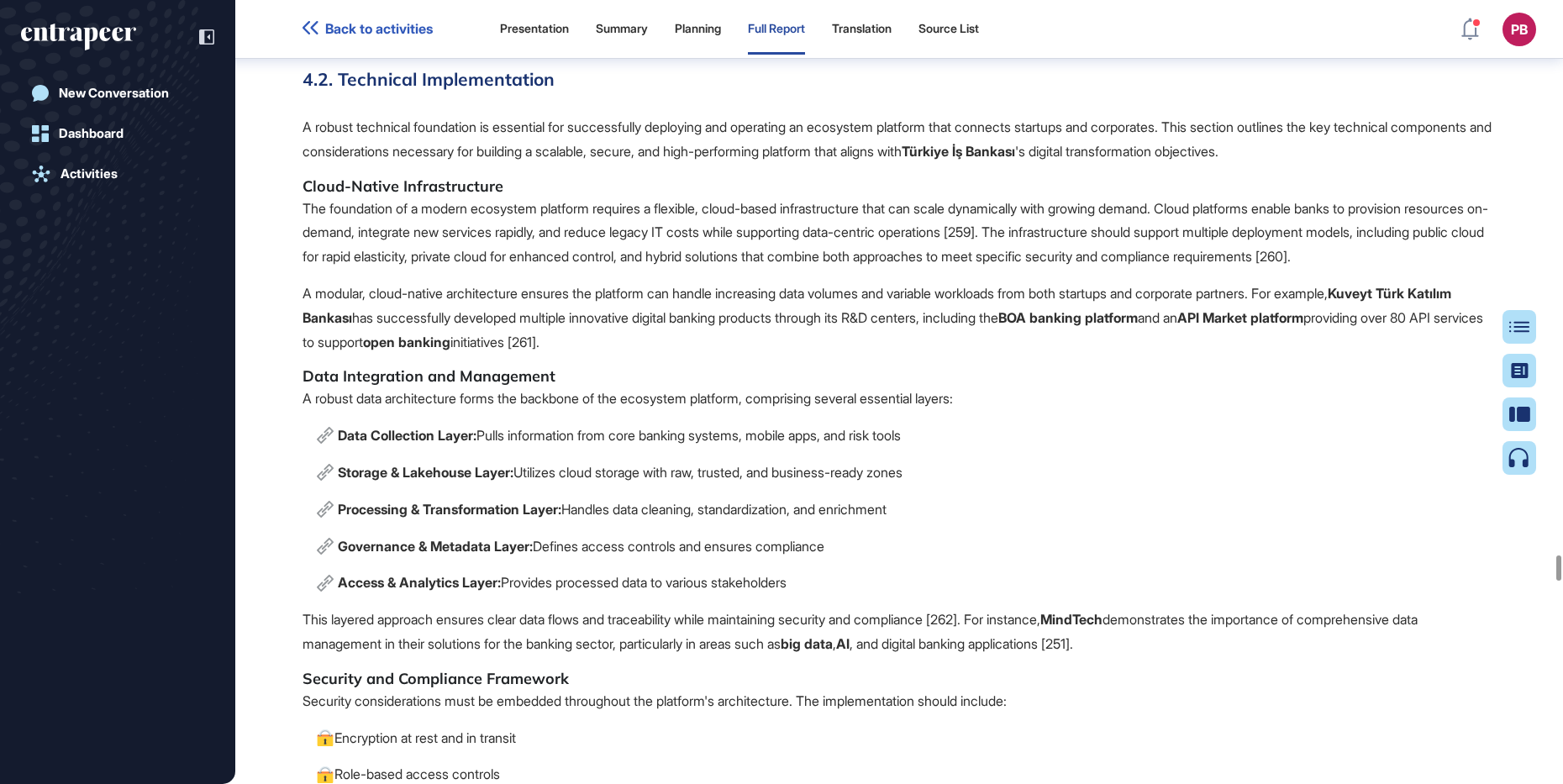
scroll to position [66496, 0]
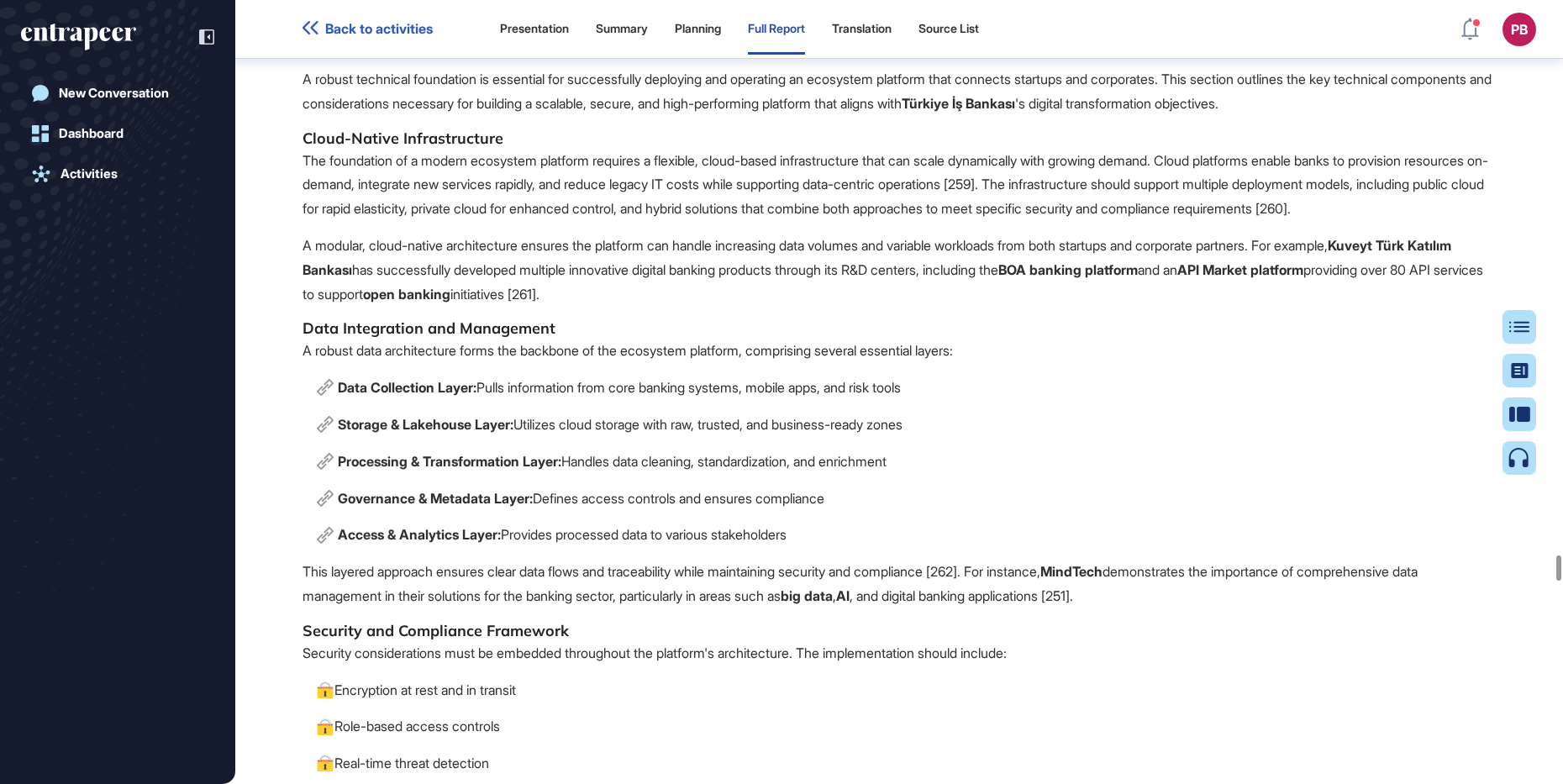
drag, startPoint x: 302, startPoint y: 277, endPoint x: 869, endPoint y: 342, distance: 570.7
drag, startPoint x: 869, startPoint y: 342, endPoint x: 765, endPoint y: 329, distance: 104.8
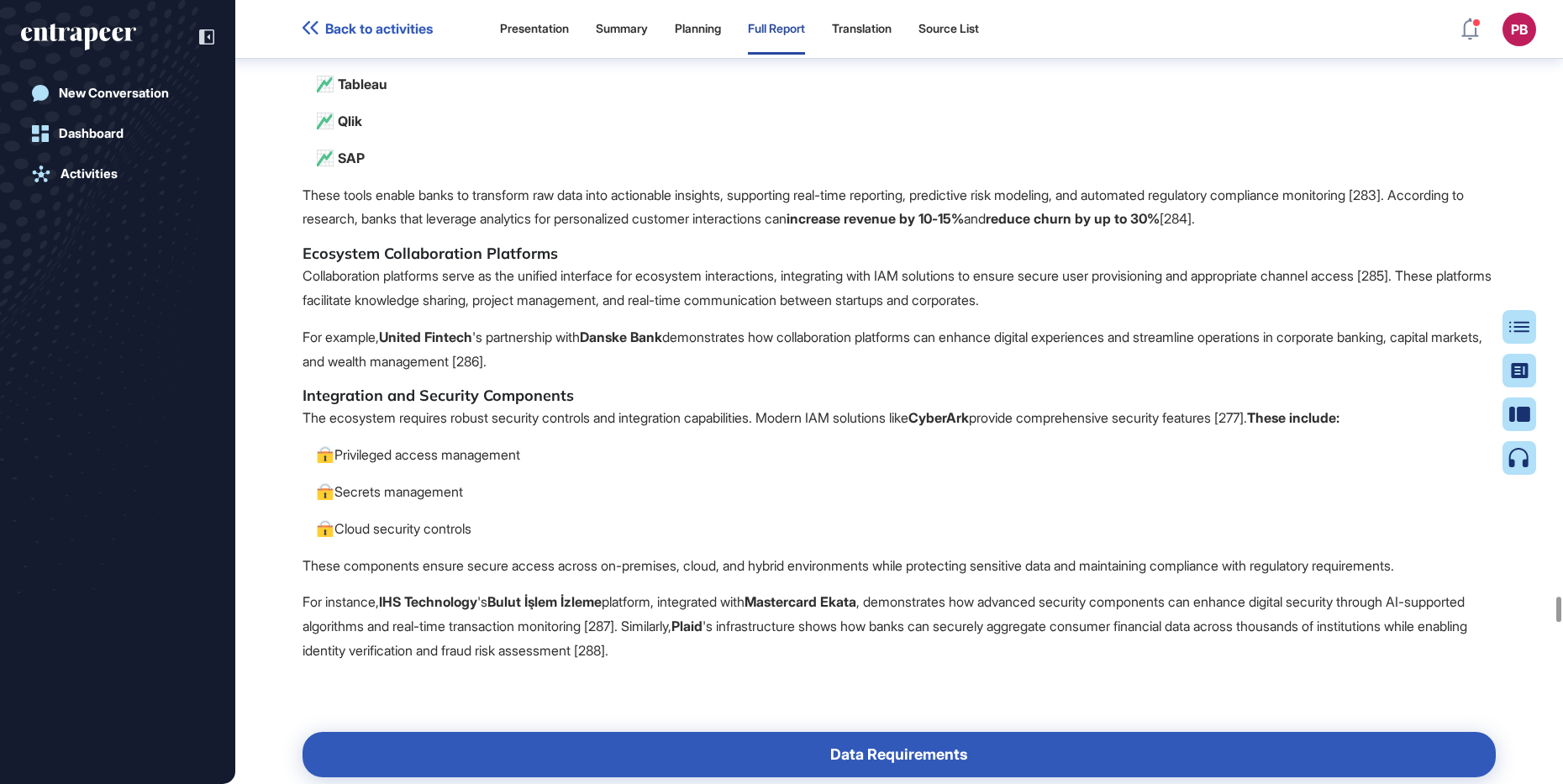
scroll to position [71535, 0]
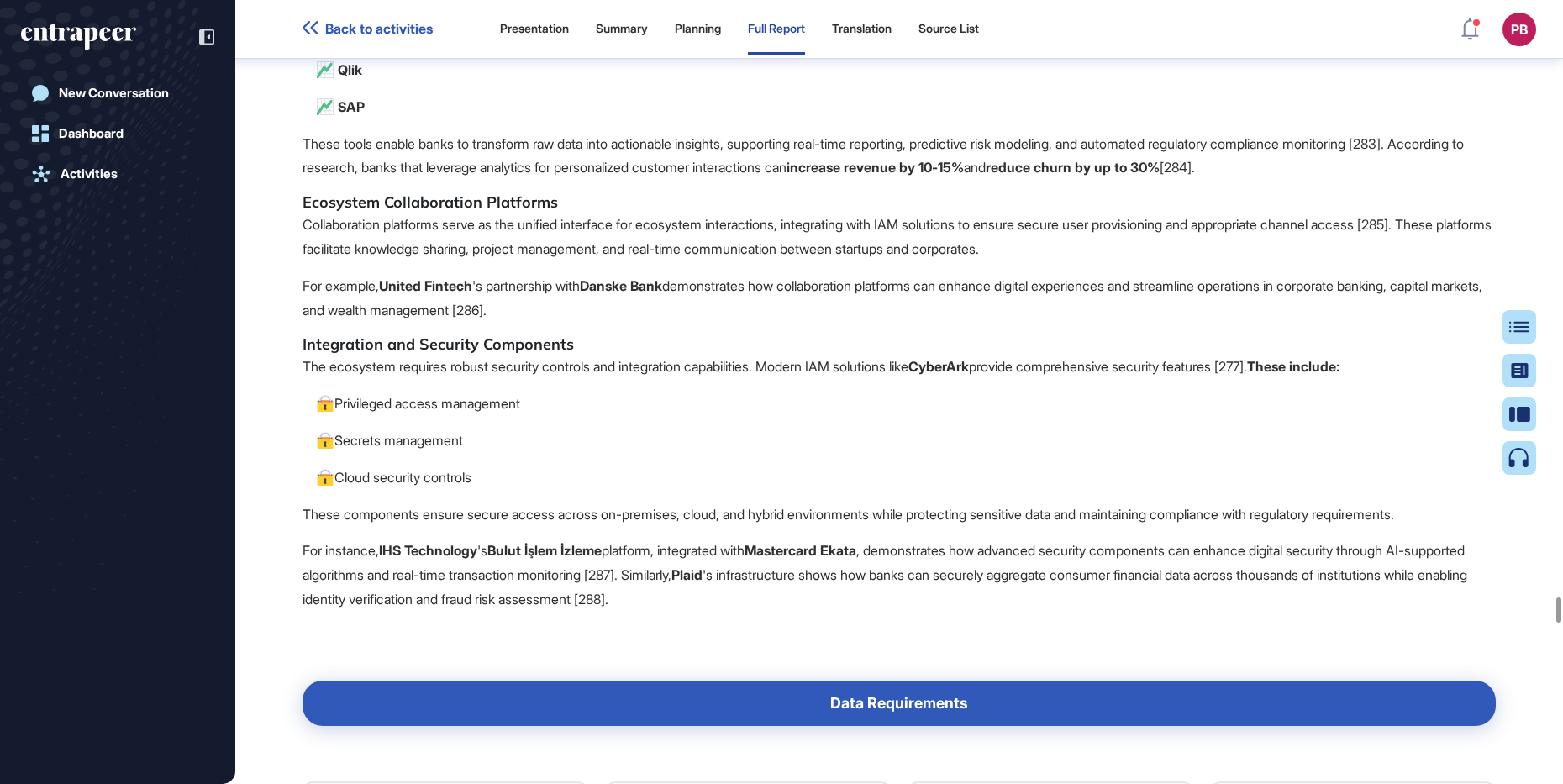
drag, startPoint x: 698, startPoint y: 282, endPoint x: 814, endPoint y: 481, distance: 230.3
drag, startPoint x: 814, startPoint y: 481, endPoint x: 748, endPoint y: 465, distance: 67.9
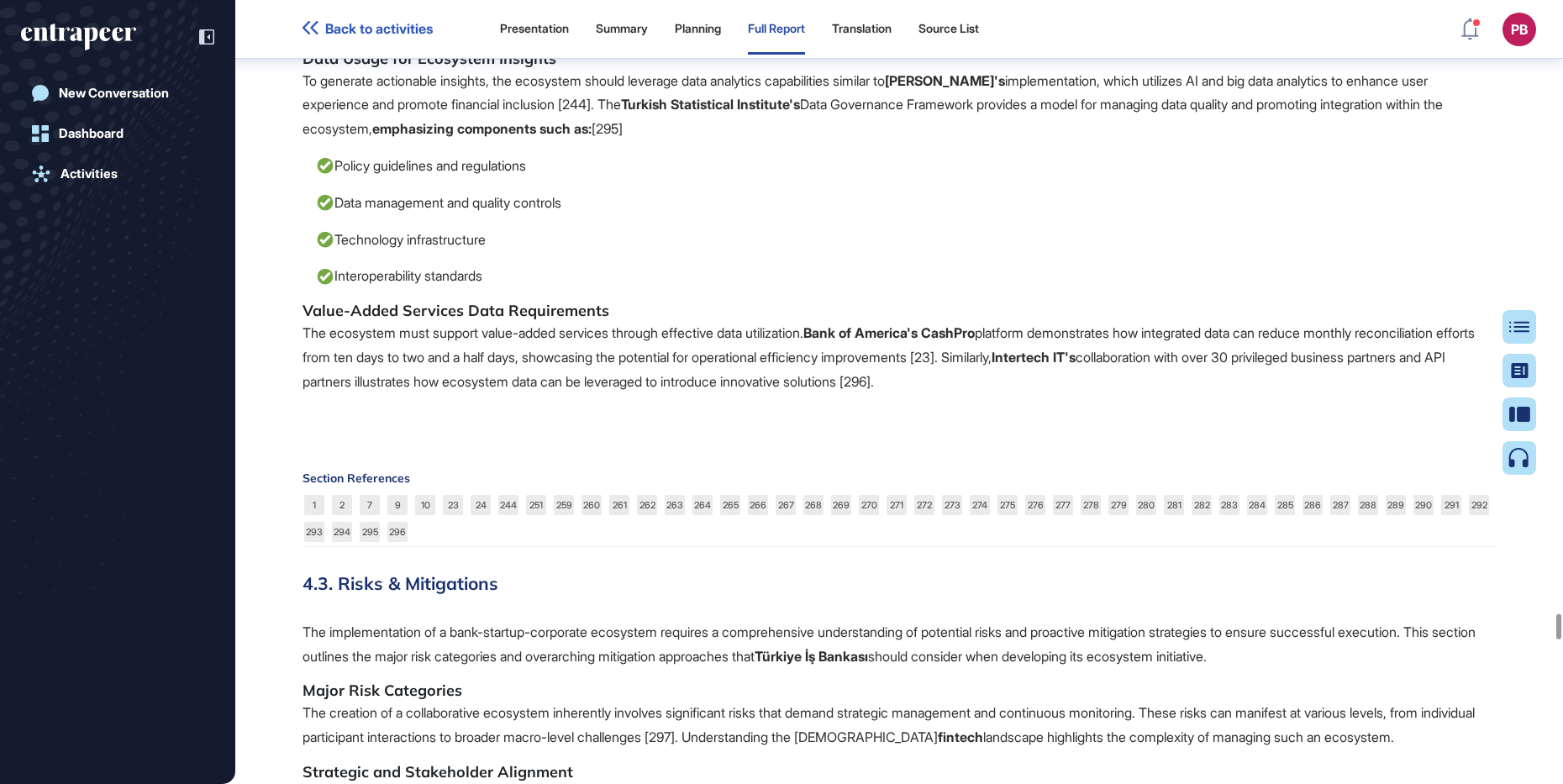
scroll to position [73531, 0]
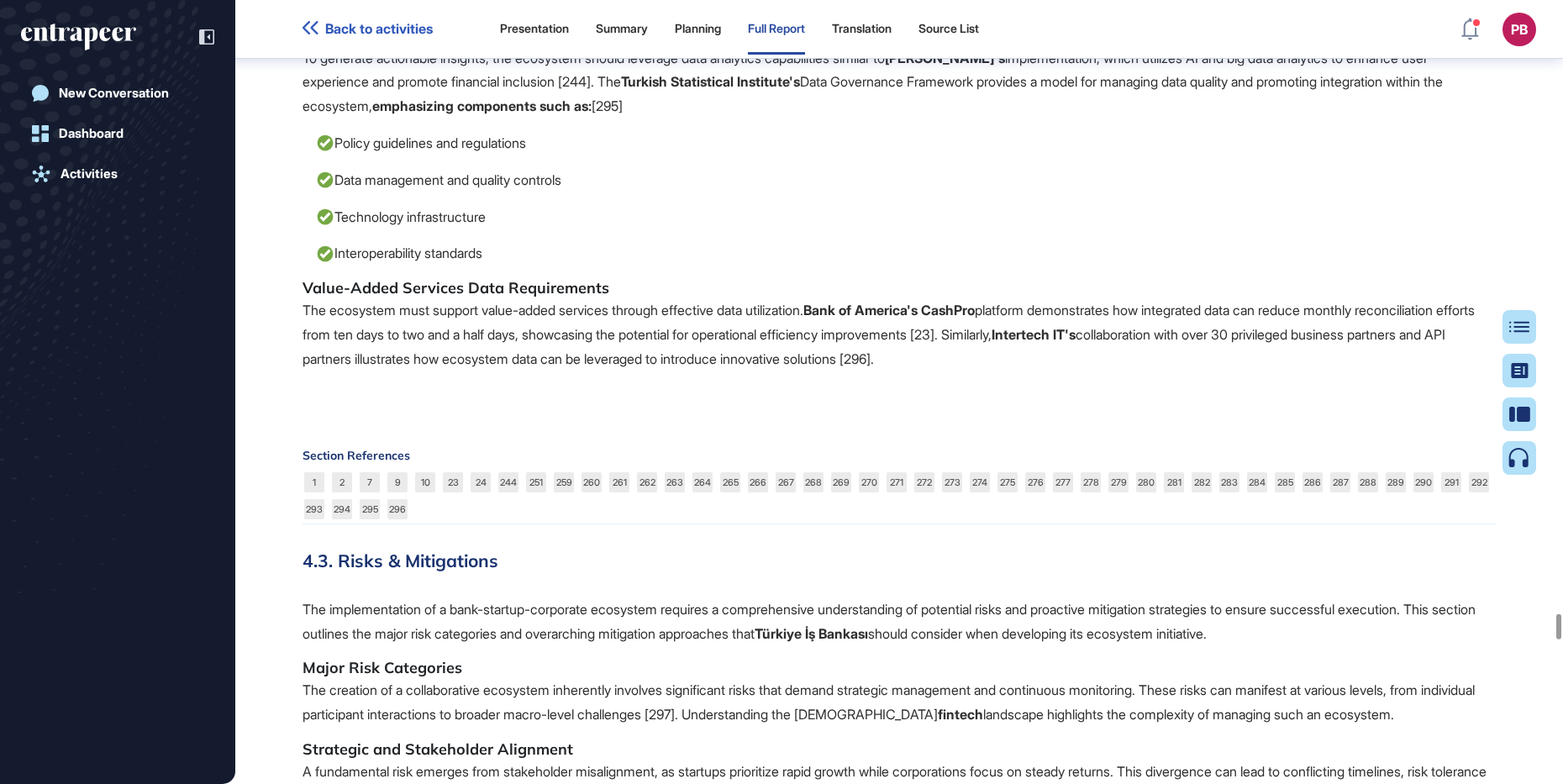
drag, startPoint x: 292, startPoint y: 350, endPoint x: 1123, endPoint y: 408, distance: 833.0
drag, startPoint x: 1121, startPoint y: 404, endPoint x: 1006, endPoint y: 395, distance: 115.4
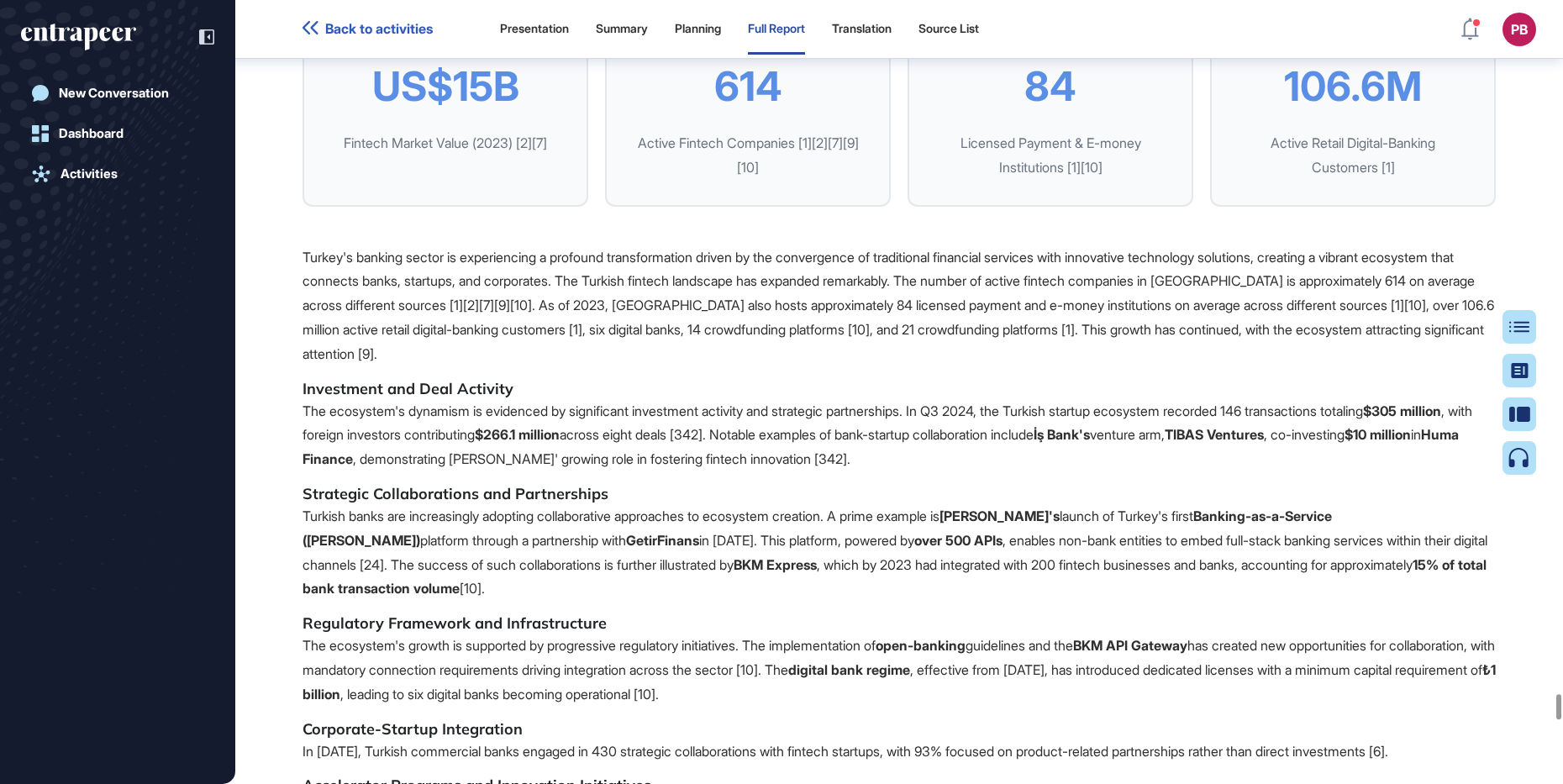
scroll to position [83401, 0]
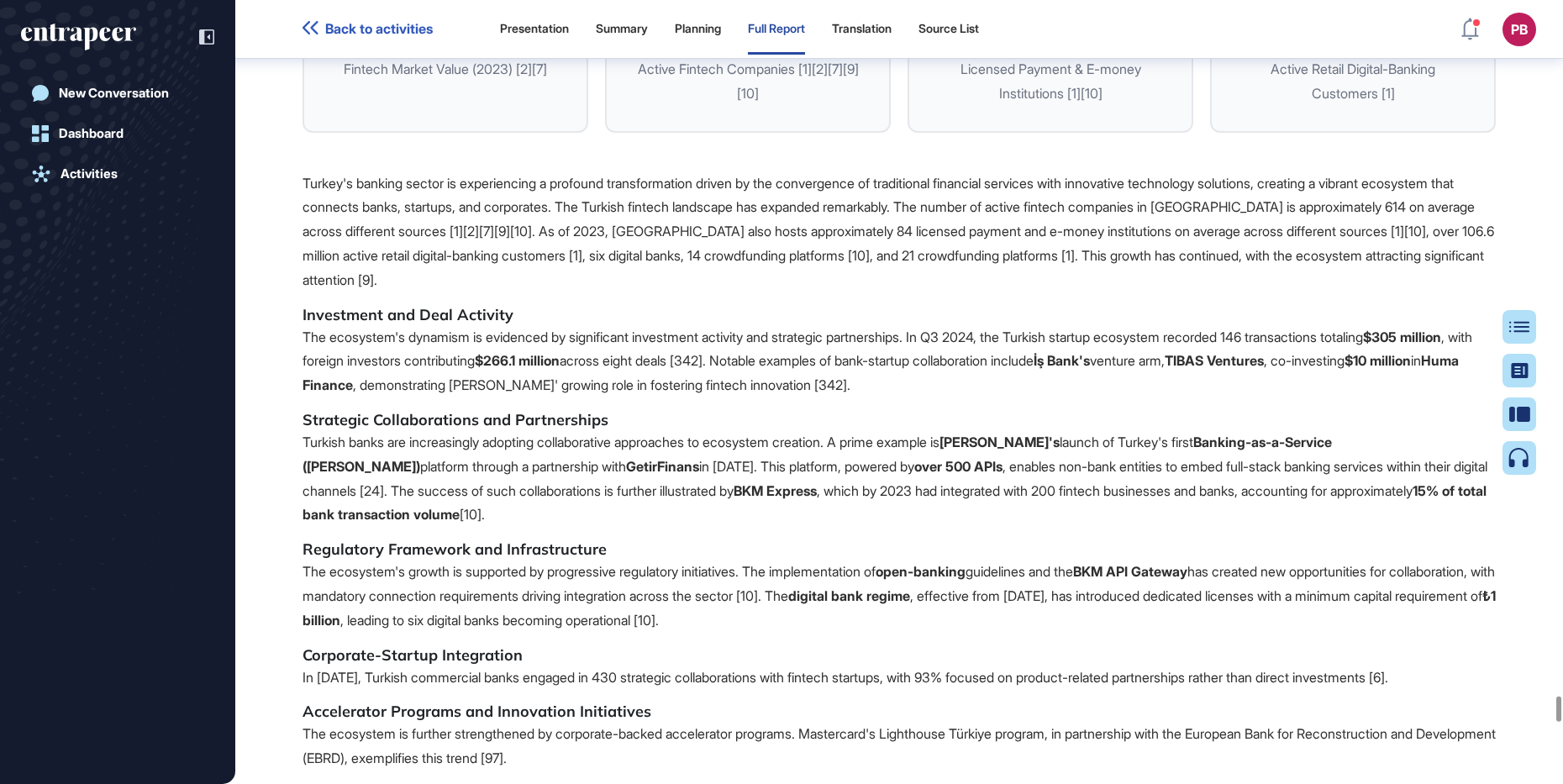
drag, startPoint x: 341, startPoint y: 158, endPoint x: 1275, endPoint y: 309, distance: 946.1
drag, startPoint x: 1275, startPoint y: 309, endPoint x: 1223, endPoint y: 316, distance: 52.5
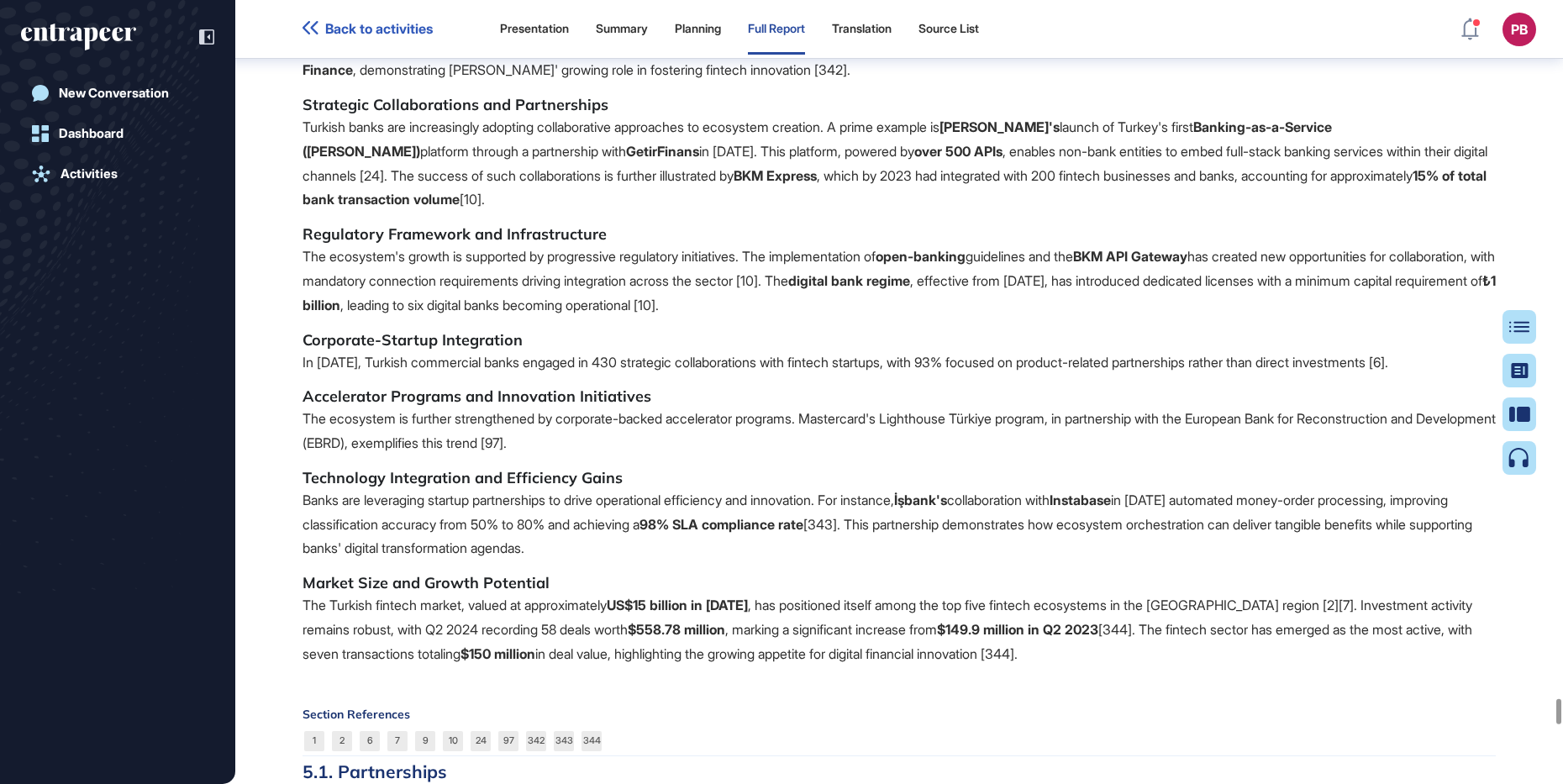
scroll to position [84136, 0]
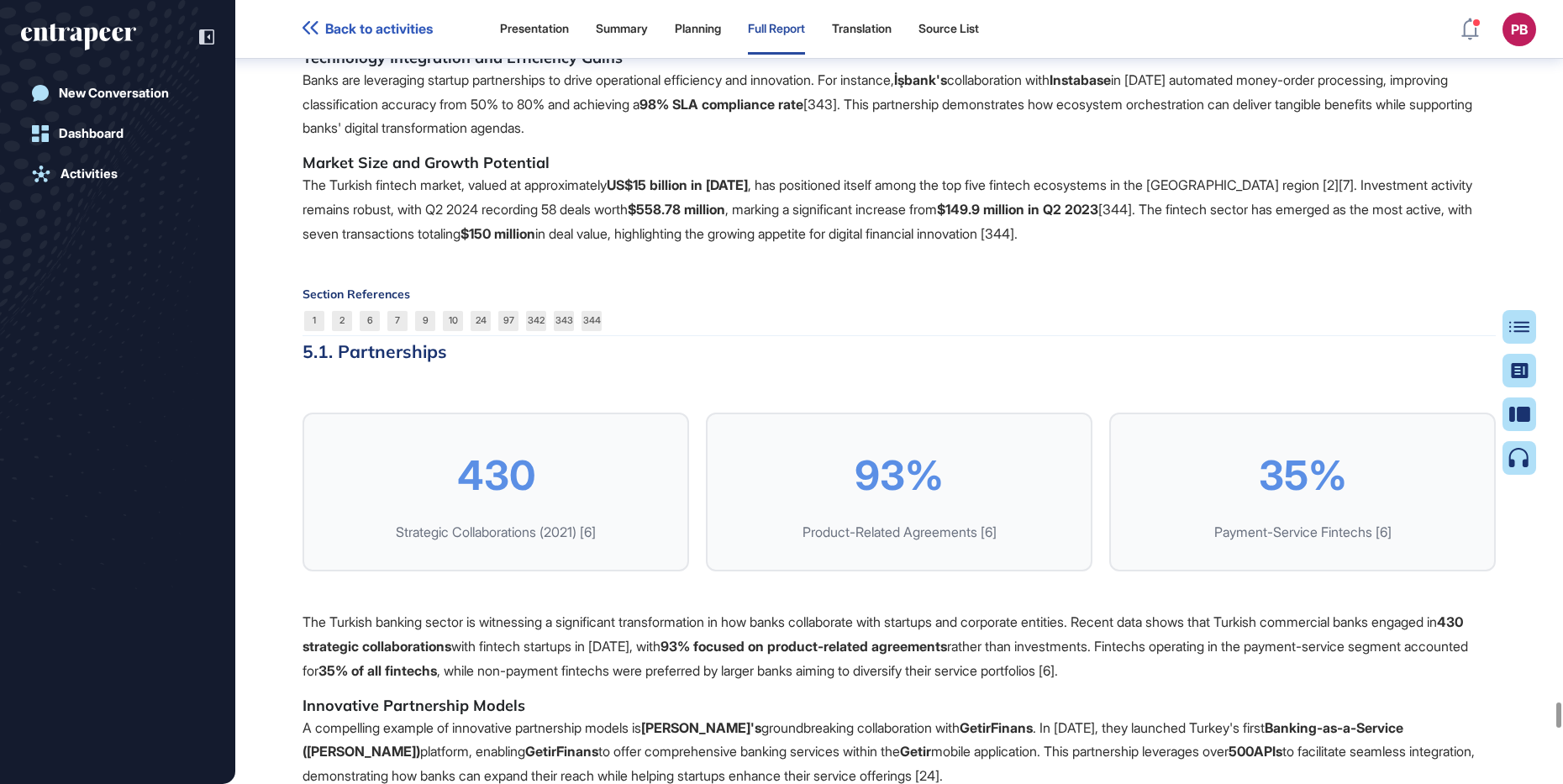
drag, startPoint x: 329, startPoint y: 267, endPoint x: 560, endPoint y: 342, distance: 242.9
drag, startPoint x: 560, startPoint y: 342, endPoint x: 510, endPoint y: 319, distance: 55.0
drag, startPoint x: 330, startPoint y: 393, endPoint x: 1150, endPoint y: 439, distance: 821.3
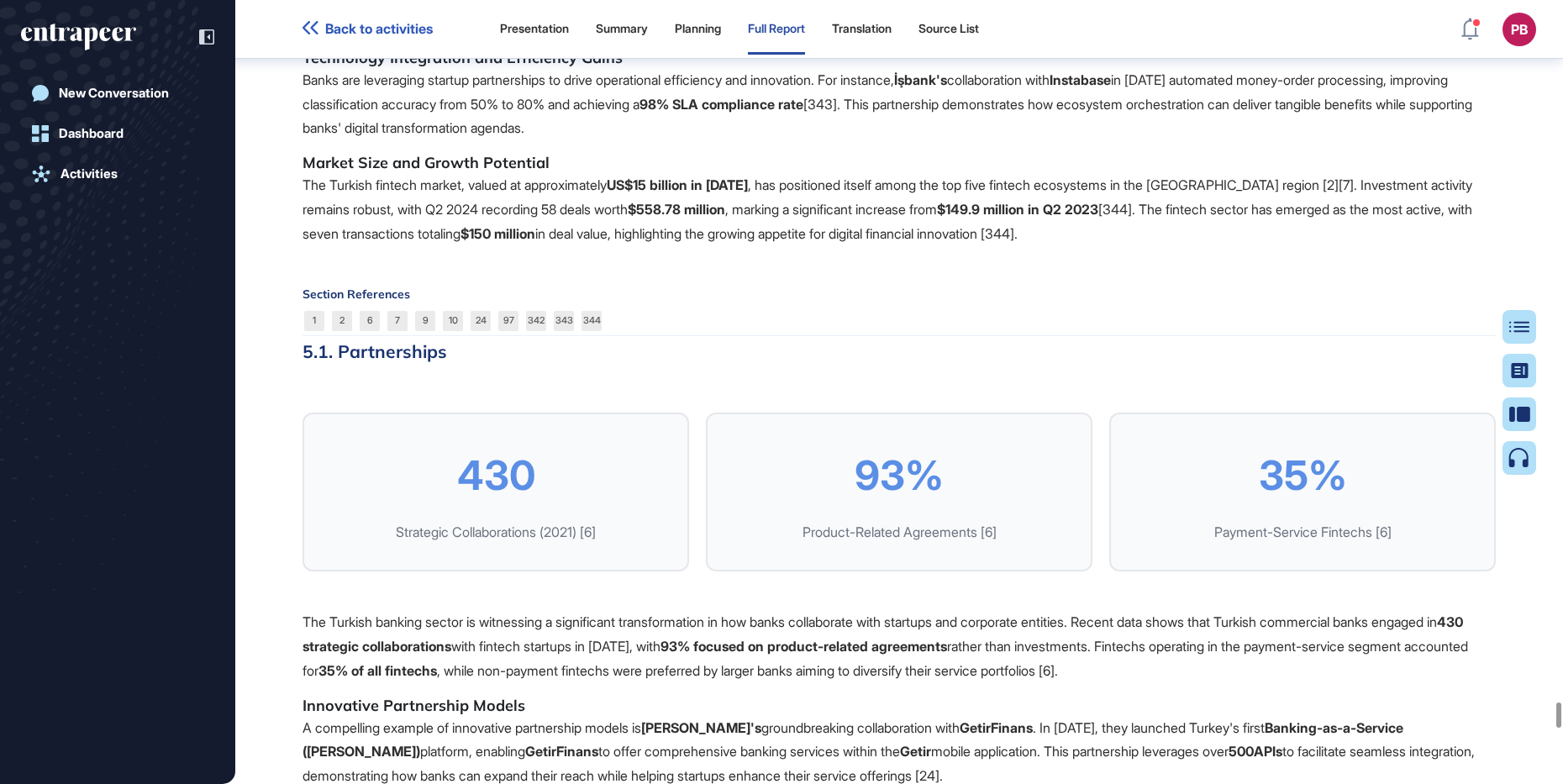
drag, startPoint x: 1150, startPoint y: 439, endPoint x: 1113, endPoint y: 430, distance: 38.1
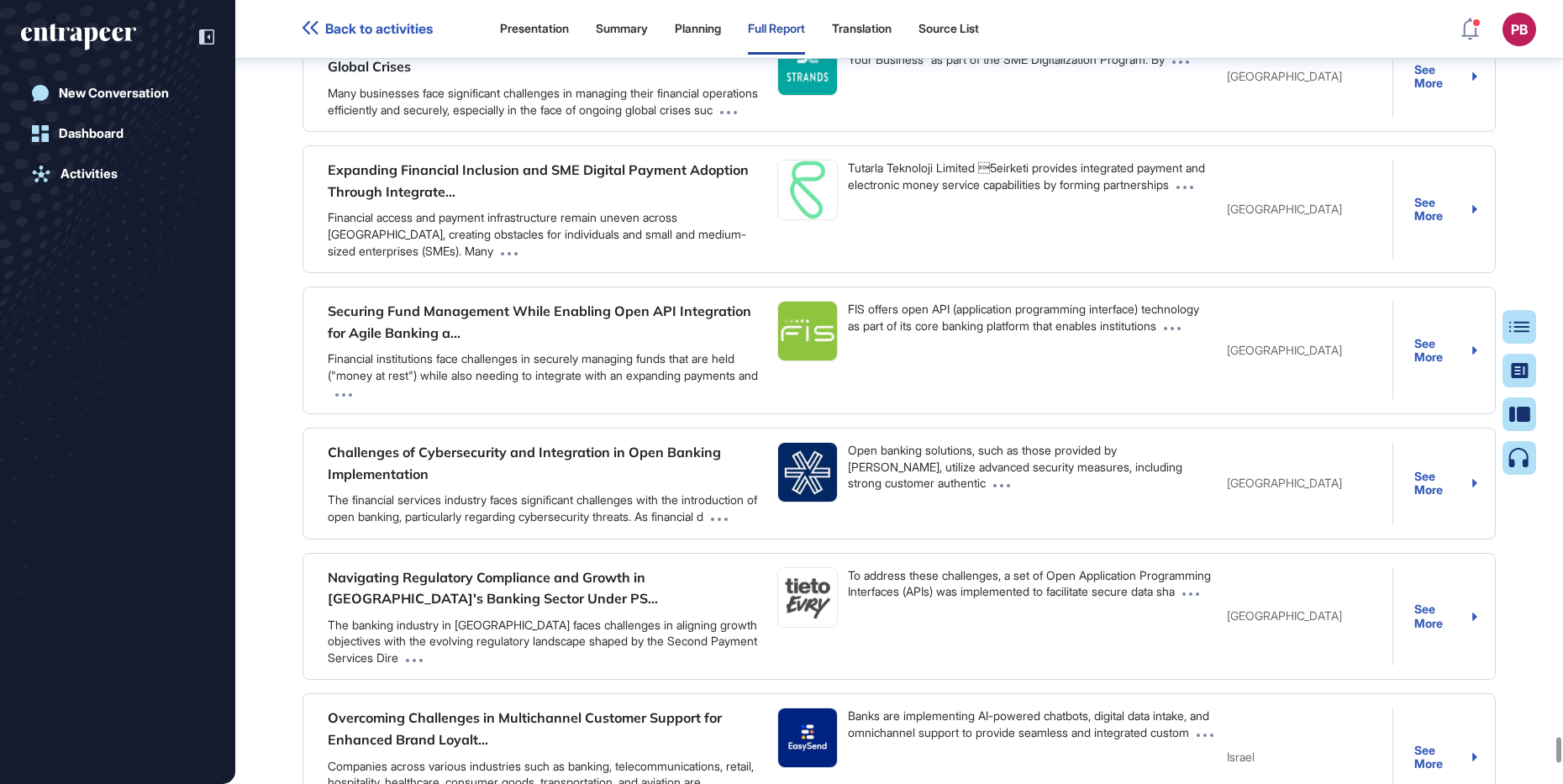
scroll to position [88336, 0]
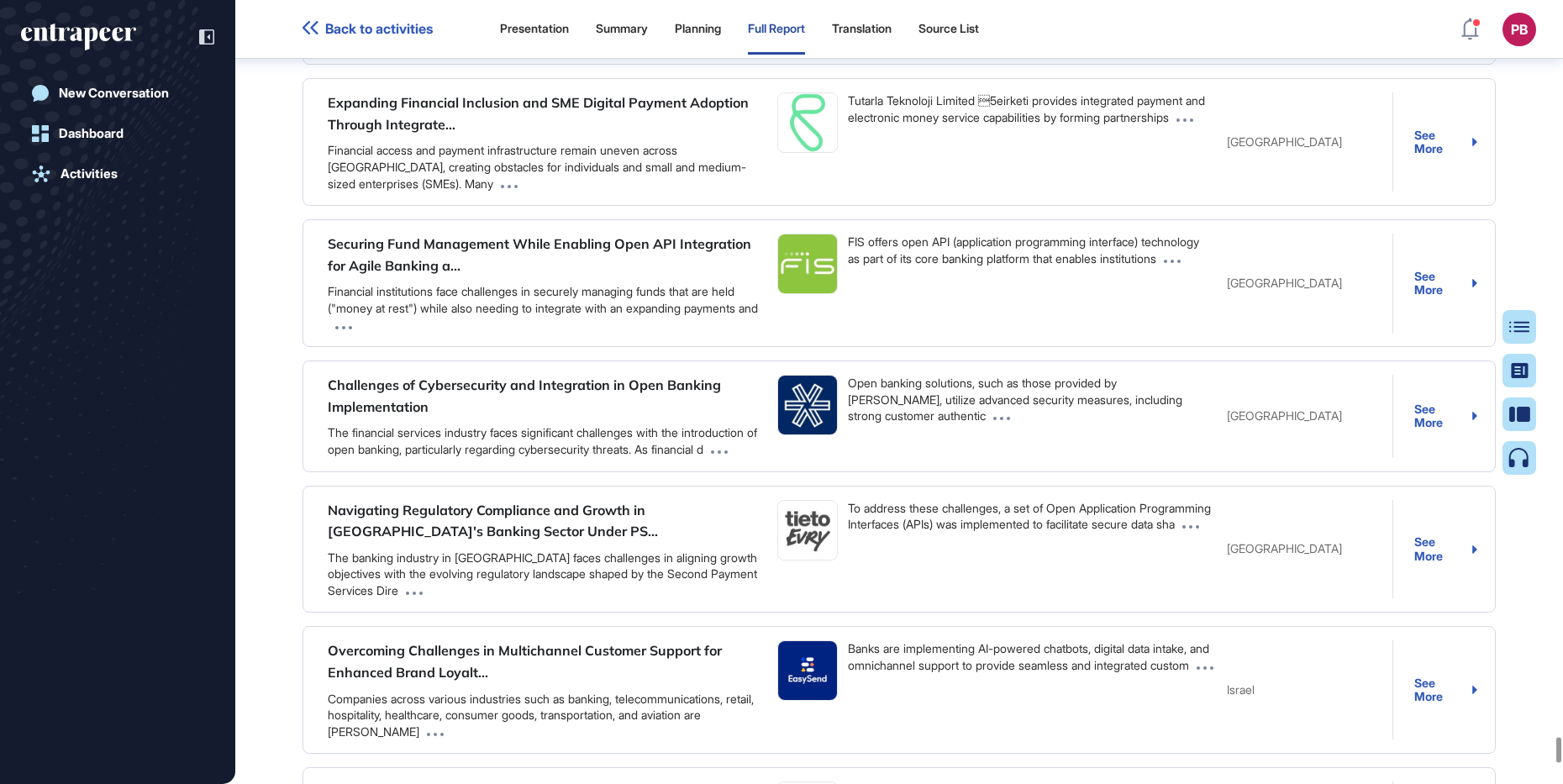
drag, startPoint x: 330, startPoint y: 288, endPoint x: 671, endPoint y: 481, distance: 391.8
drag, startPoint x: 635, startPoint y: 463, endPoint x: 580, endPoint y: 447, distance: 57.3
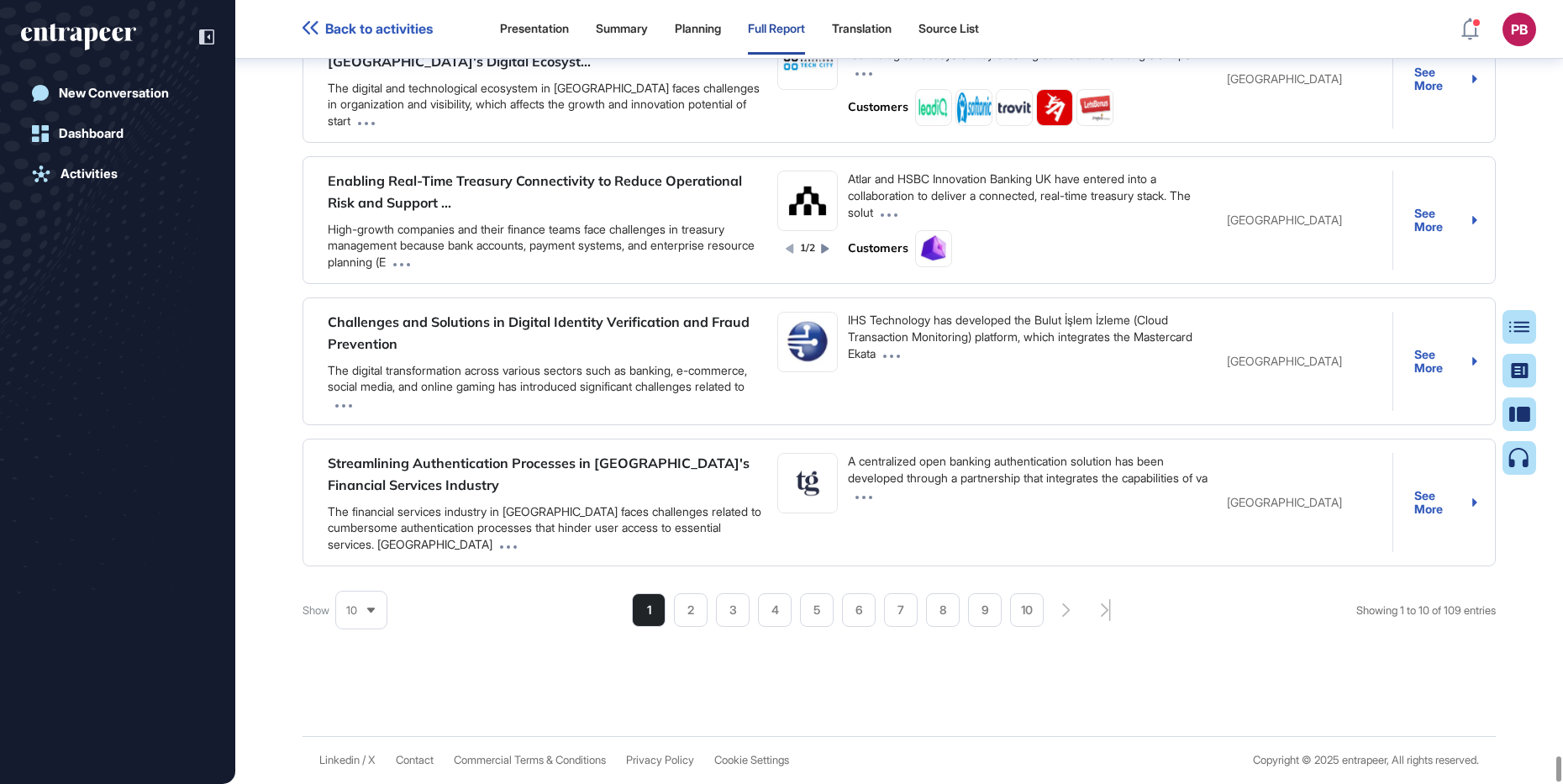
scroll to position [90696, 0]
drag, startPoint x: 685, startPoint y: 598, endPoint x: 695, endPoint y: 614, distance: 18.9
click at [690, 626] on li "2" at bounding box center [691, 610] width 34 height 34
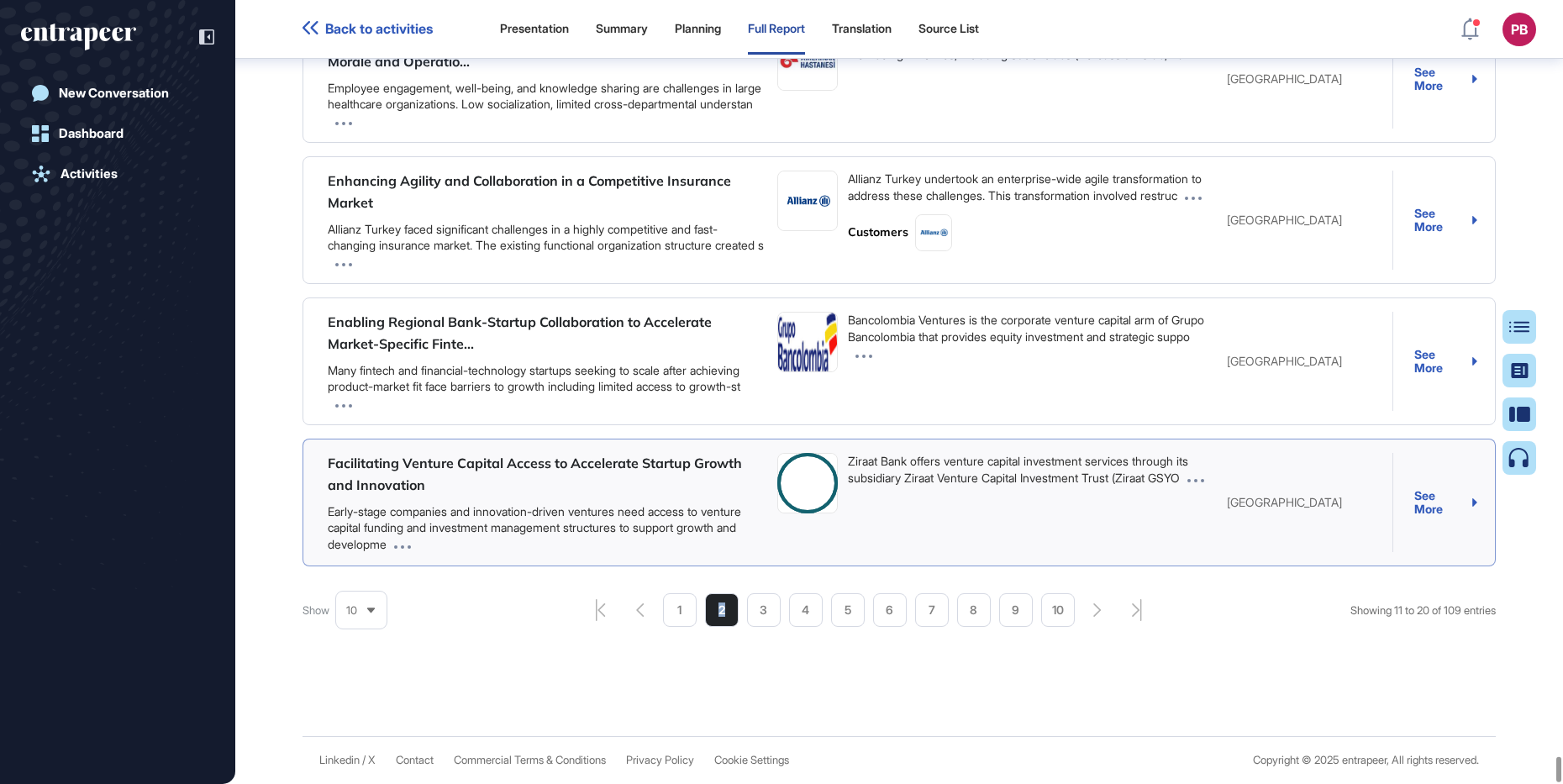
scroll to position [90674, 0]
click at [1062, 606] on li "10" at bounding box center [1059, 610] width 34 height 34
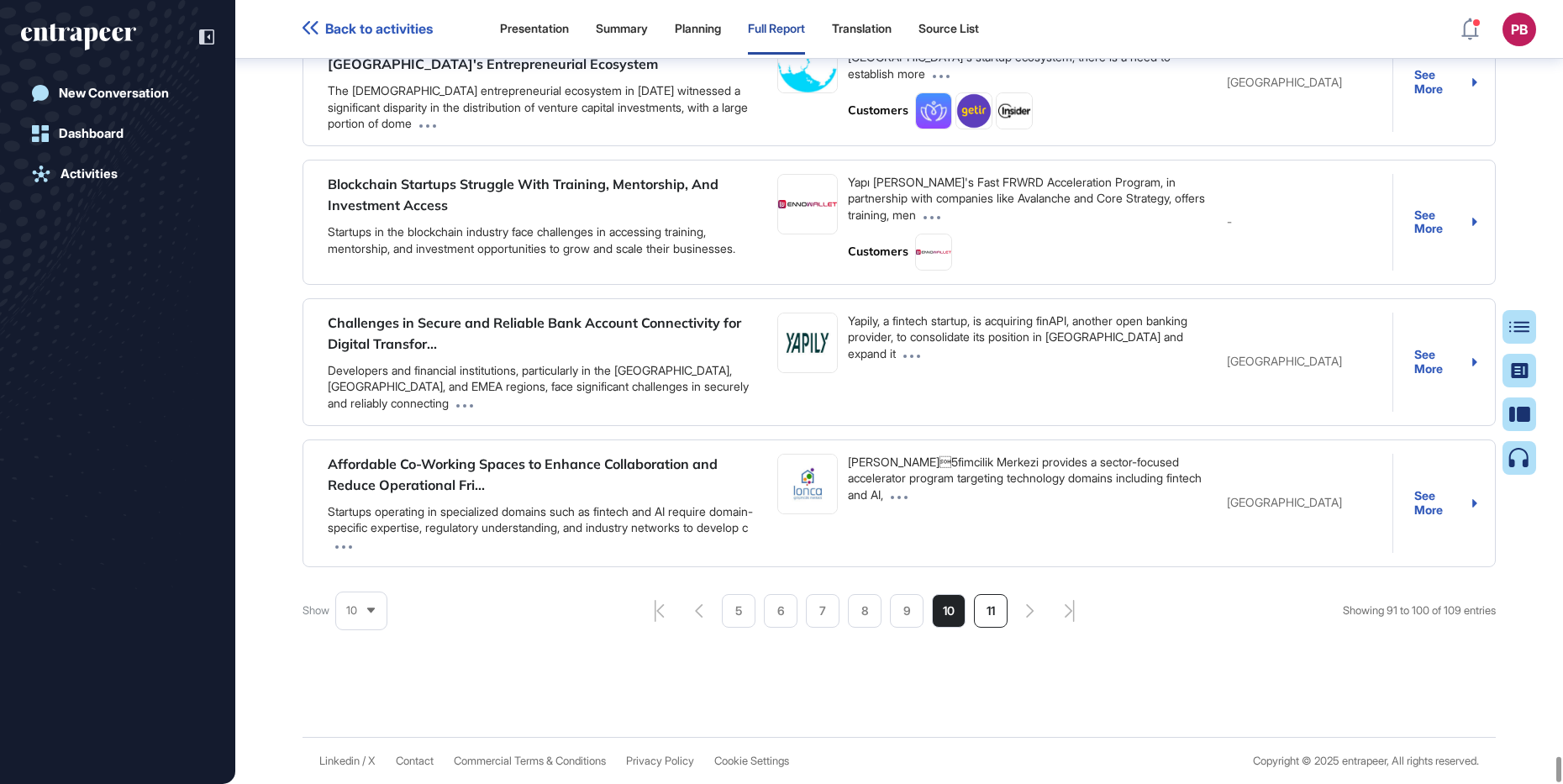
click at [978, 626] on li "11" at bounding box center [991, 611] width 34 height 34
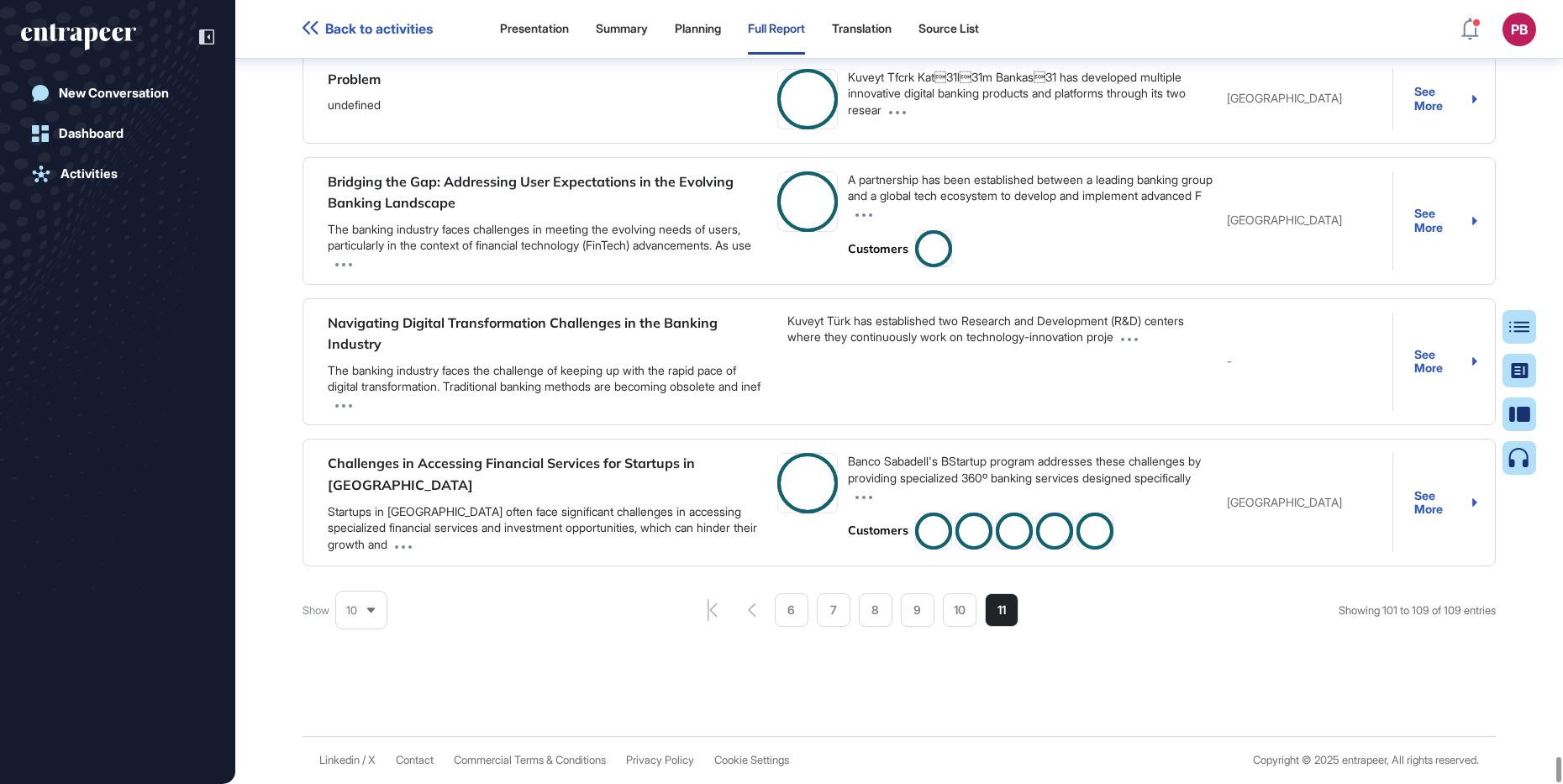
scroll to position [90552, 0]
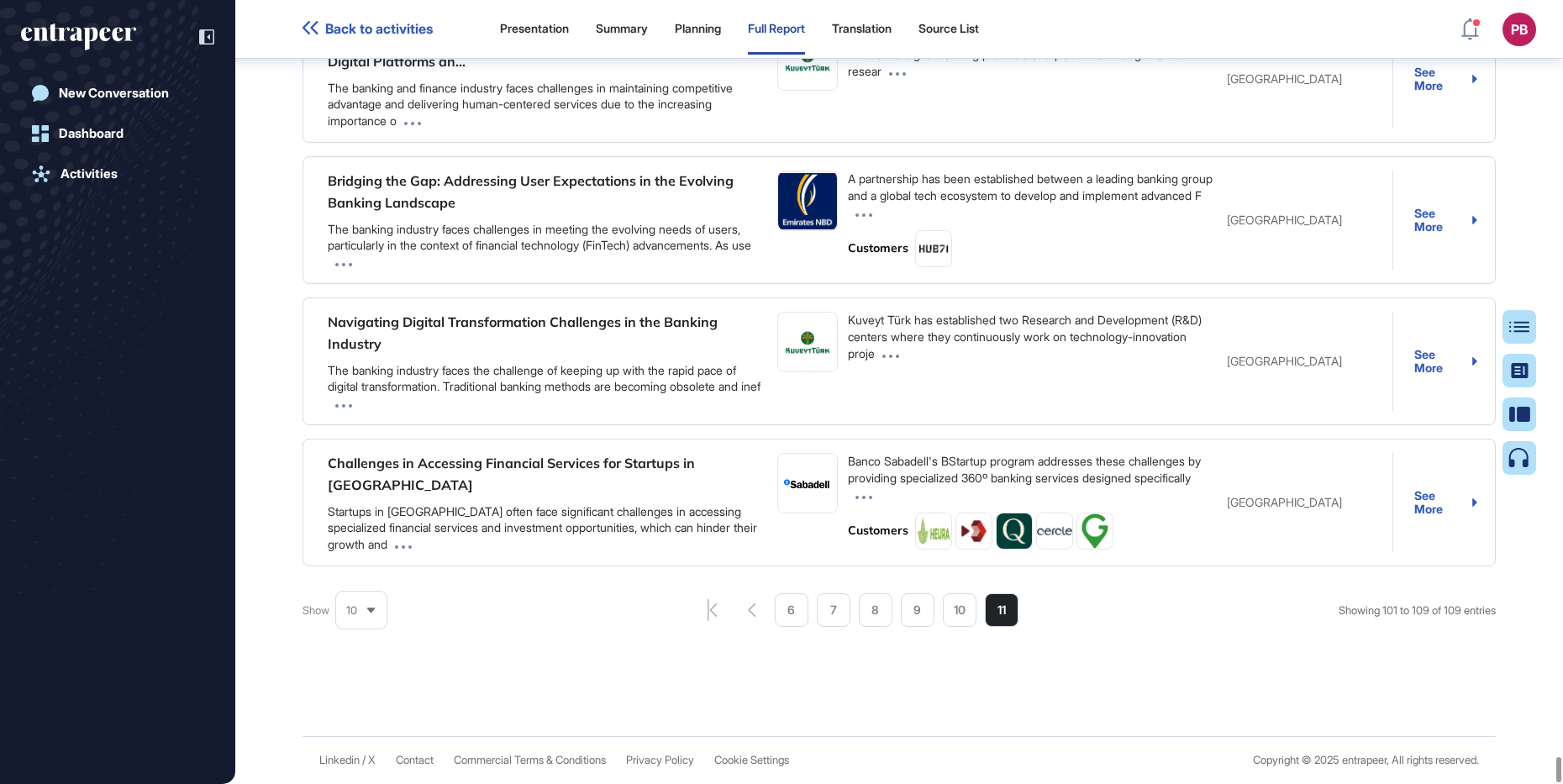
click at [1033, 619] on div "Show 10 Showing 101 to 109 of 109 entries 6 7 8 9 10 11" at bounding box center [899, 610] width 1193 height 34
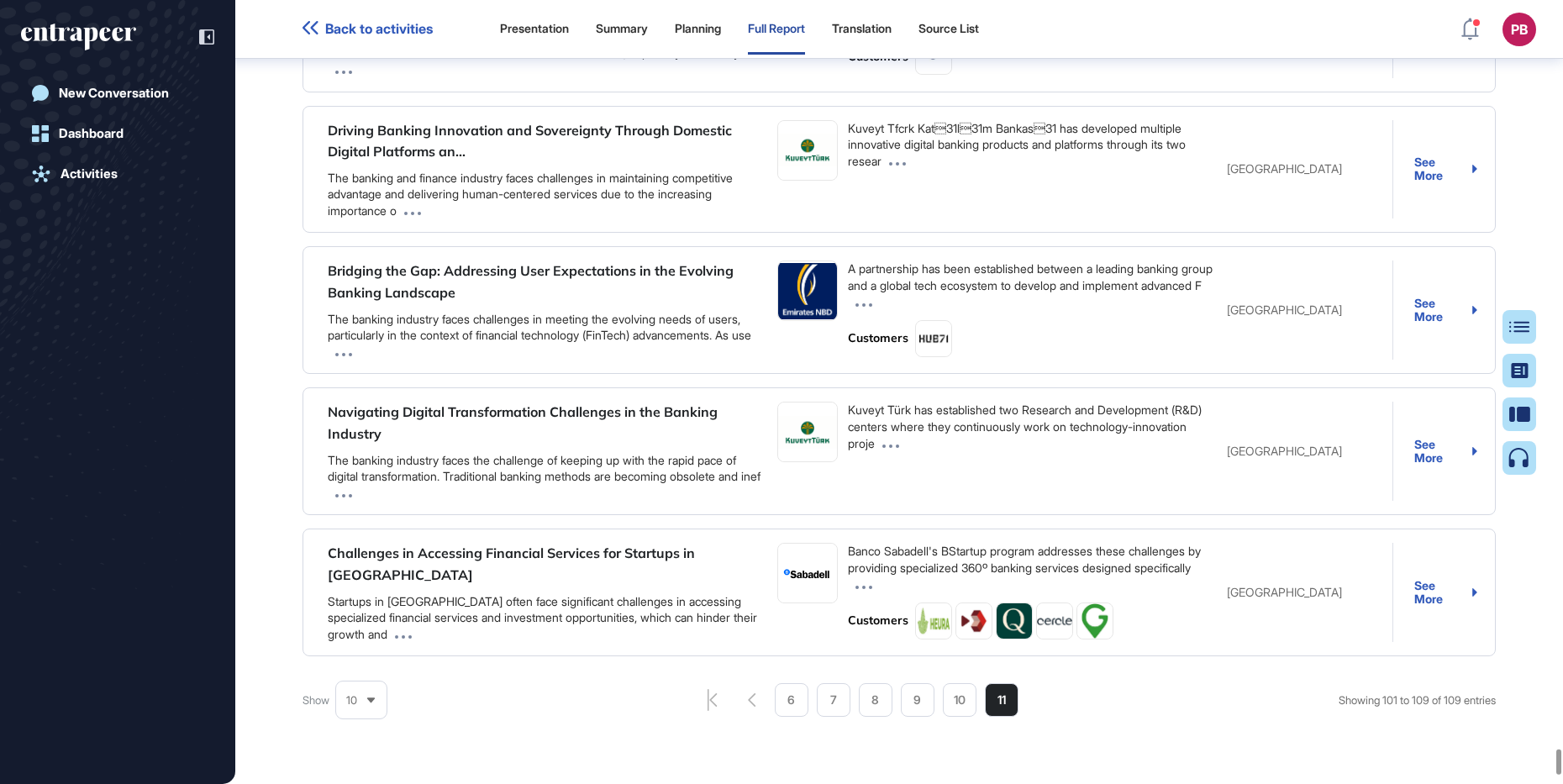
scroll to position [88872, 0]
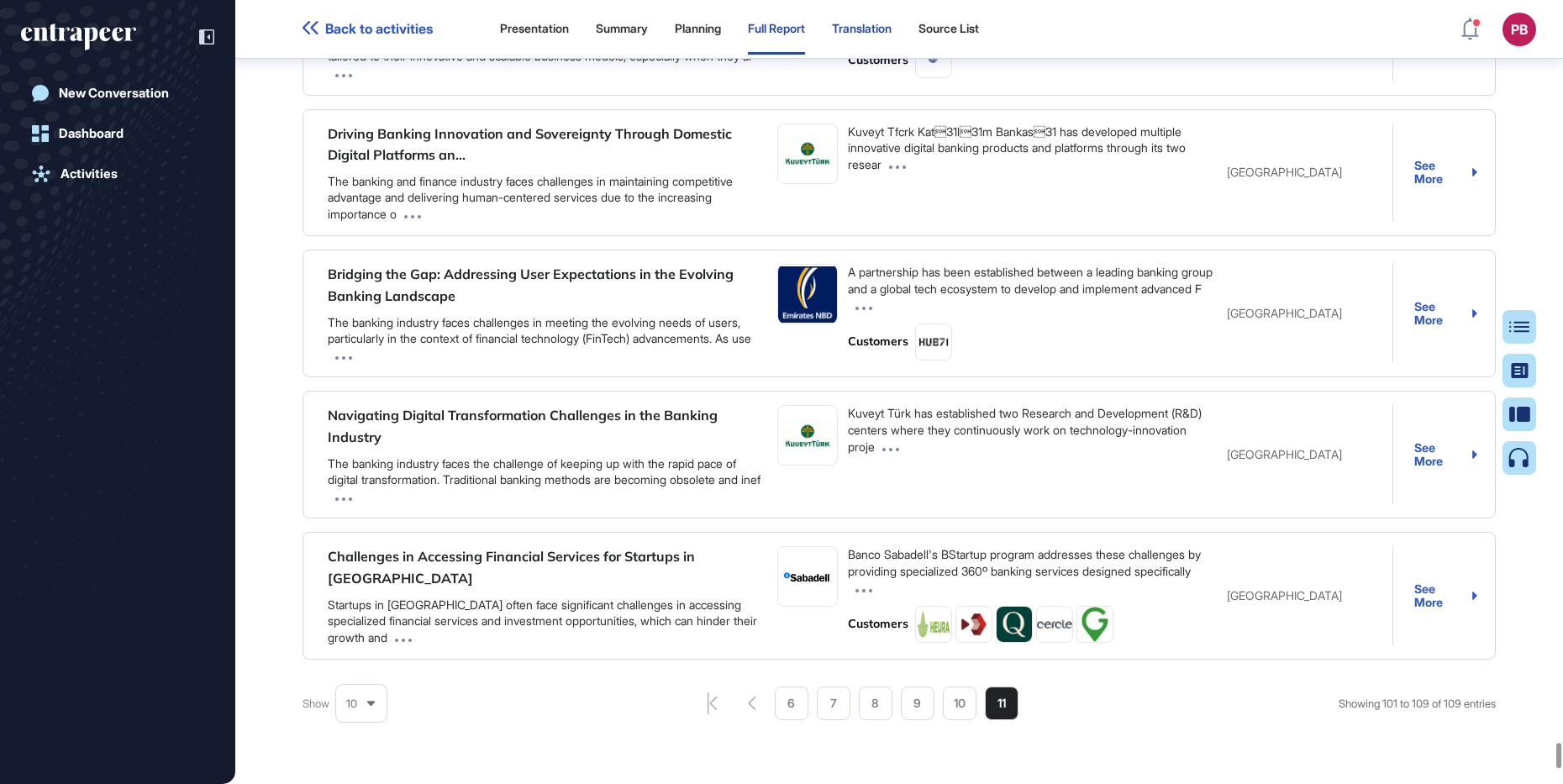
click at [886, 24] on div "Translation" at bounding box center [862, 29] width 60 height 14
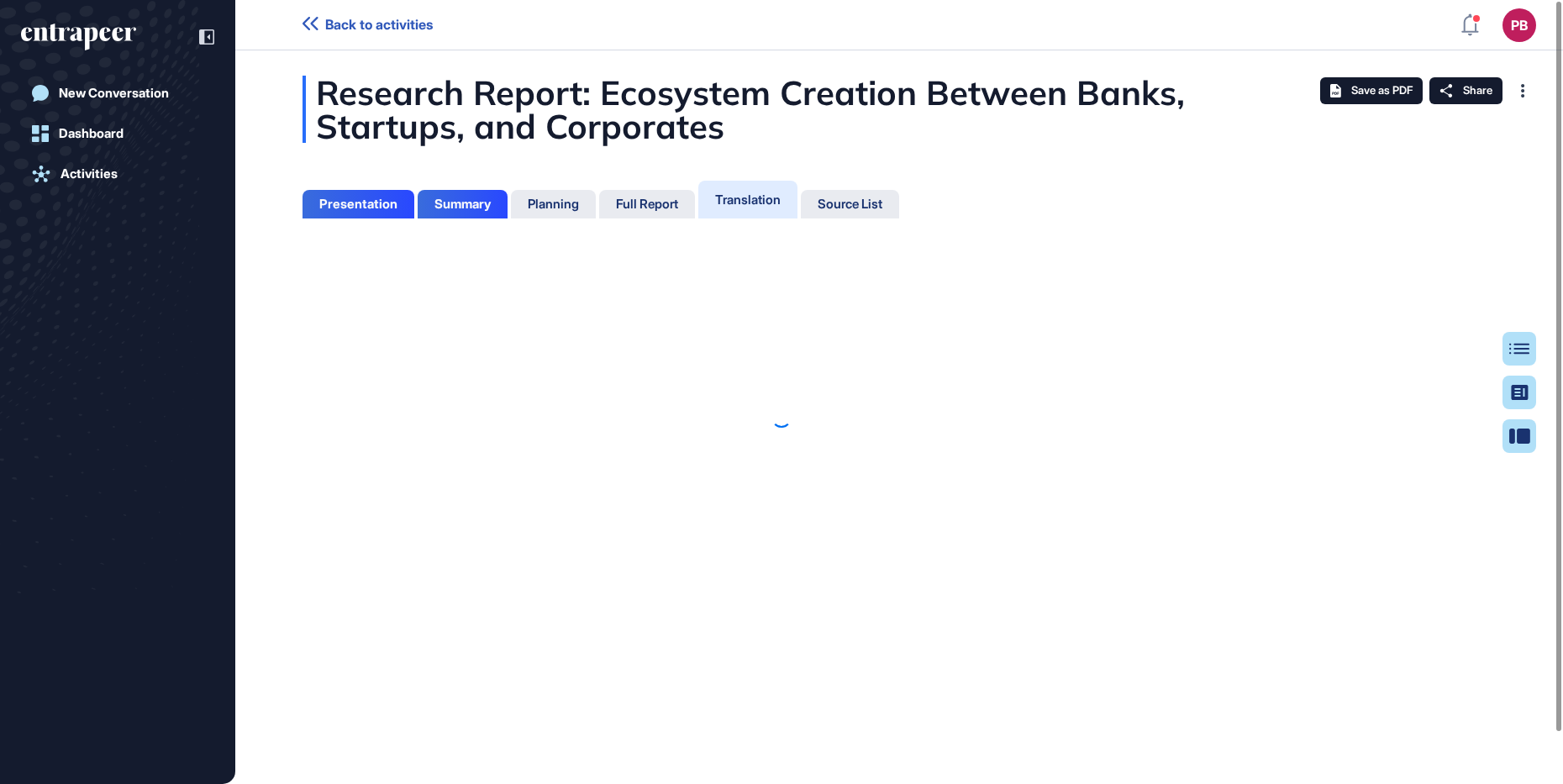
scroll to position [8, 1]
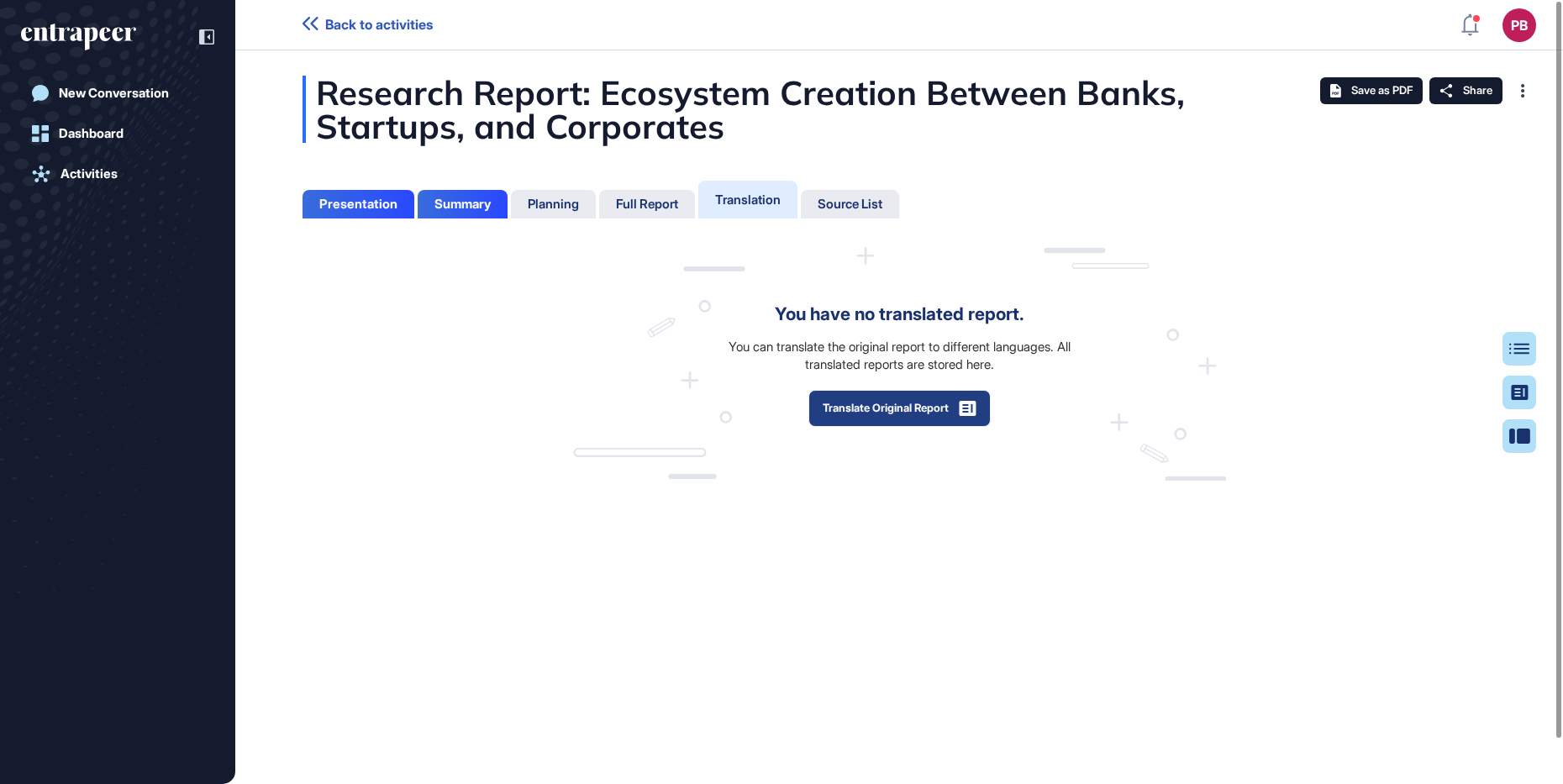
click at [810, 395] on button "Translate Original Report" at bounding box center [899, 407] width 182 height 37
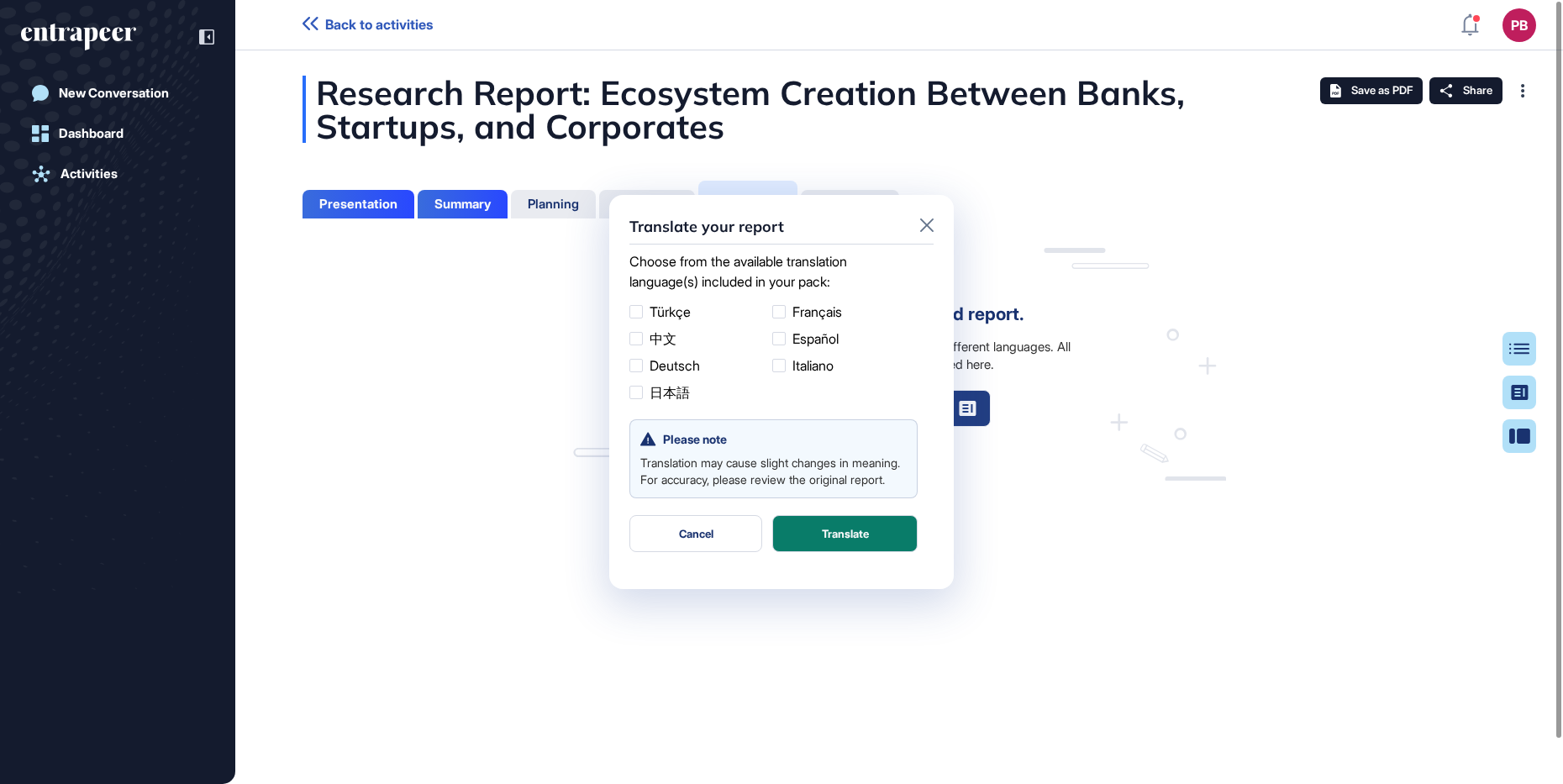
scroll to position [1, 1]
click at [640, 307] on div at bounding box center [636, 311] width 13 height 13
click at [848, 541] on button "Translate" at bounding box center [845, 533] width 146 height 37
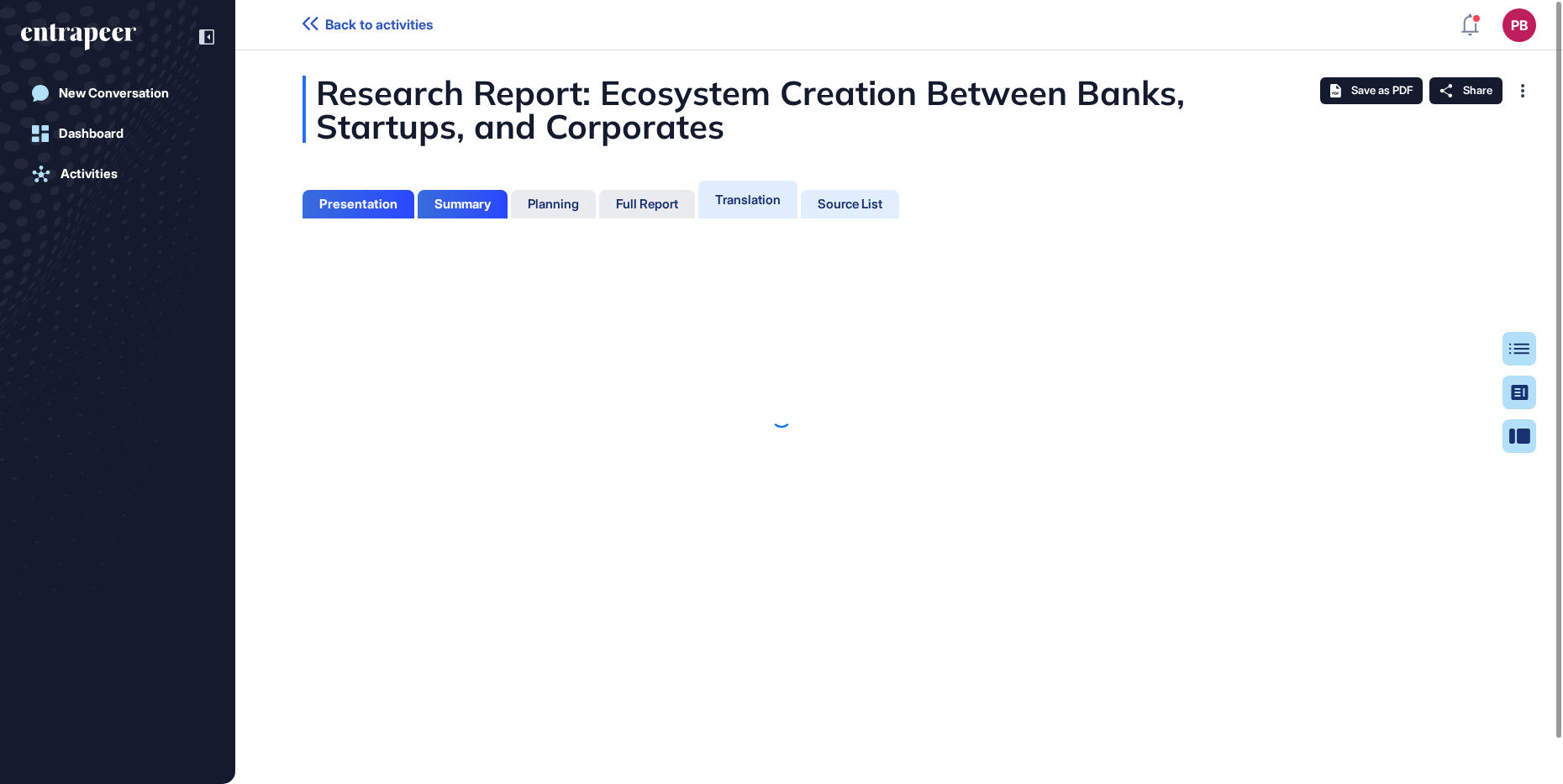
click at [860, 211] on div at bounding box center [782, 417] width 1563 height 733
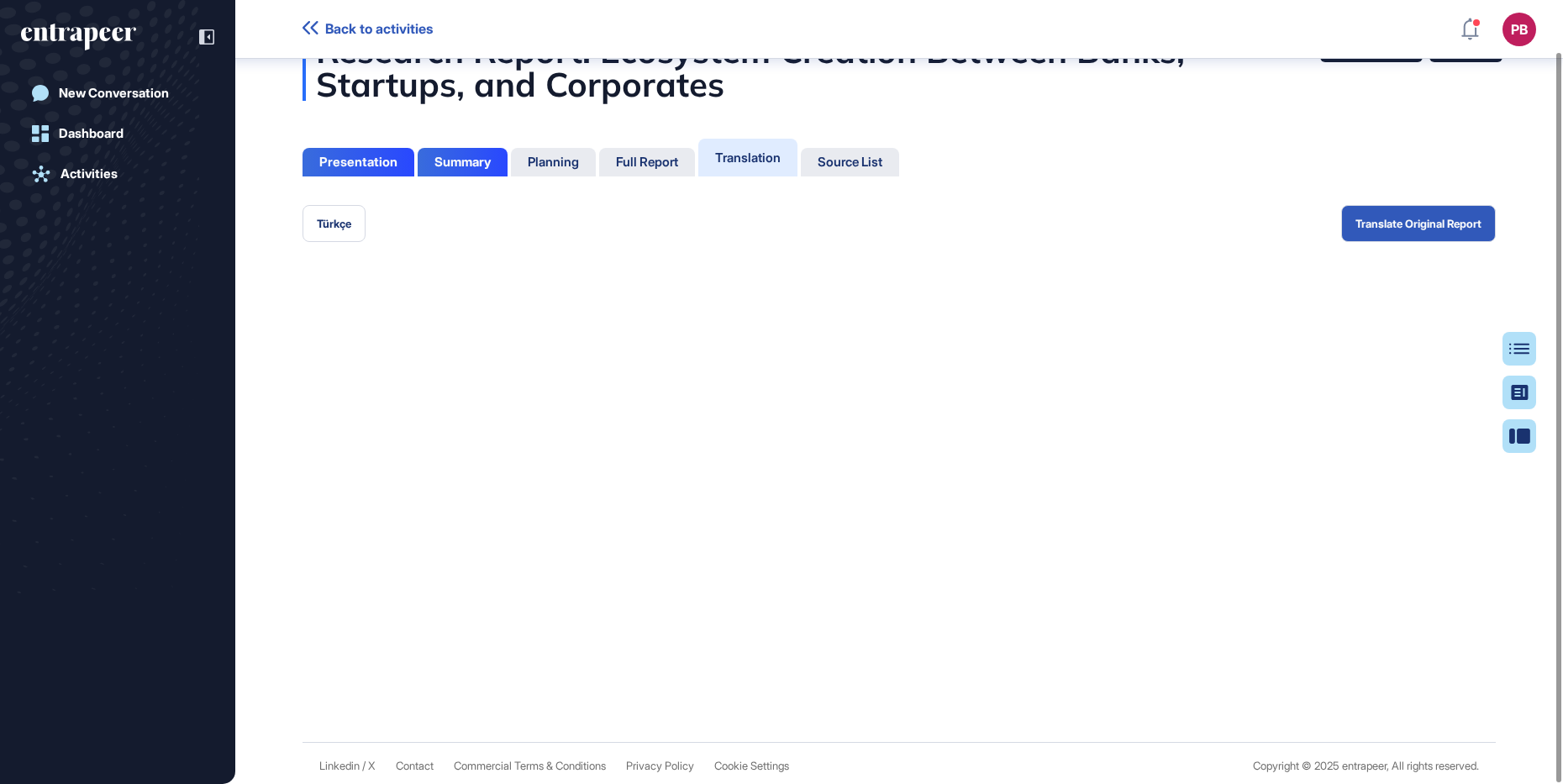
scroll to position [56, 0]
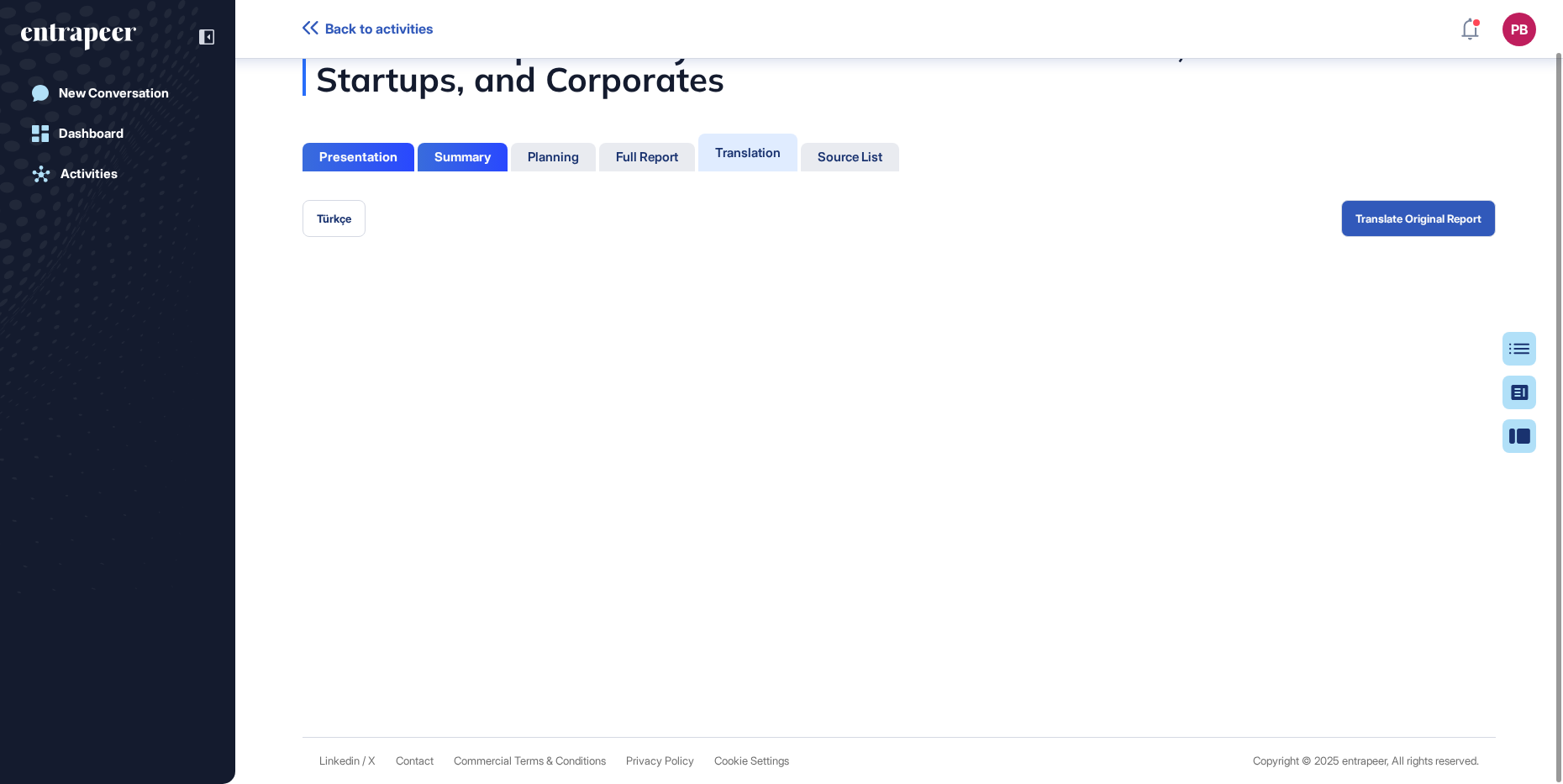
drag, startPoint x: 855, startPoint y: 155, endPoint x: 861, endPoint y: 145, distance: 11.7
click at [861, 146] on div "Source List" at bounding box center [850, 156] width 99 height 29
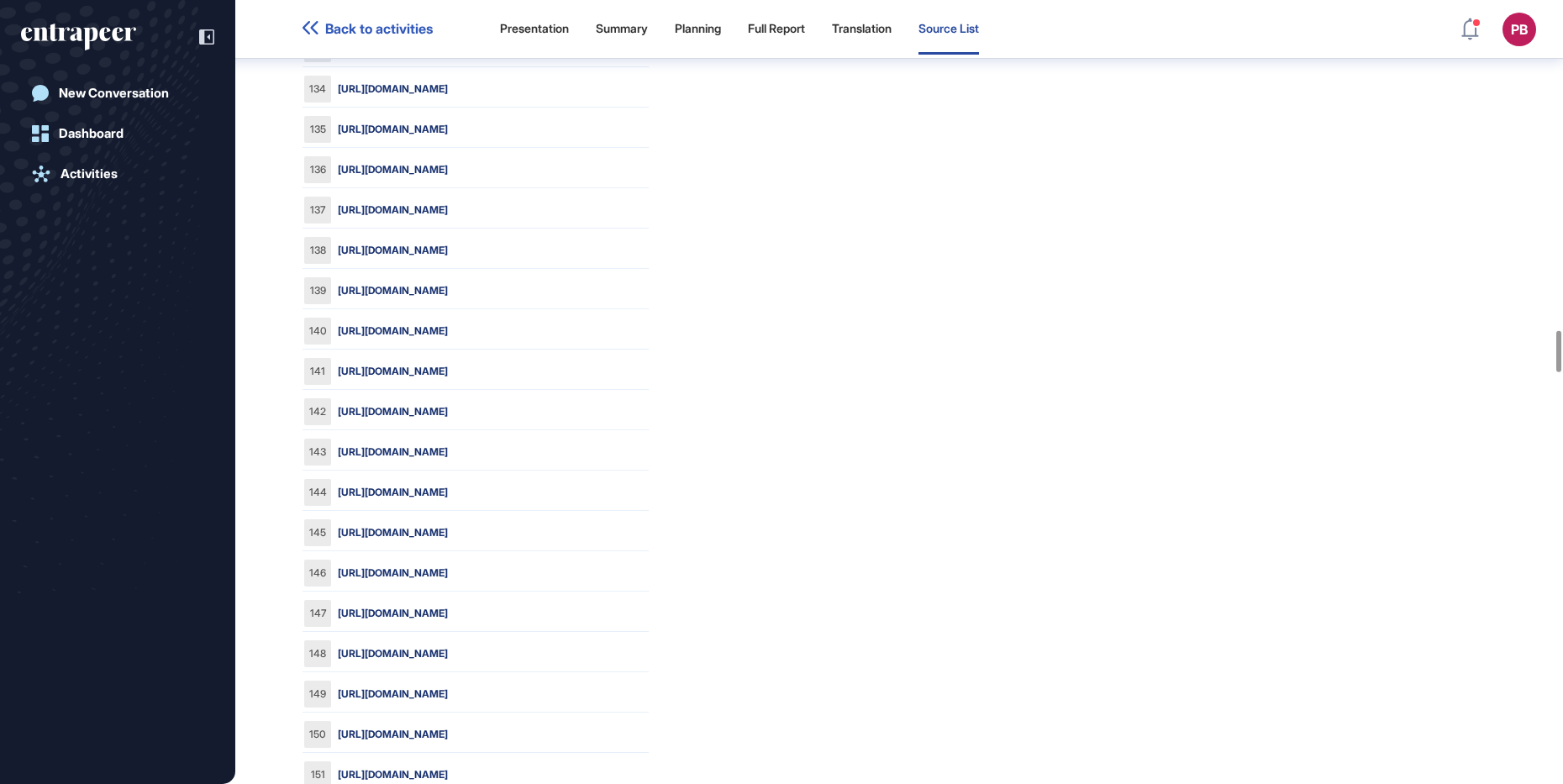
scroll to position [6203, 0]
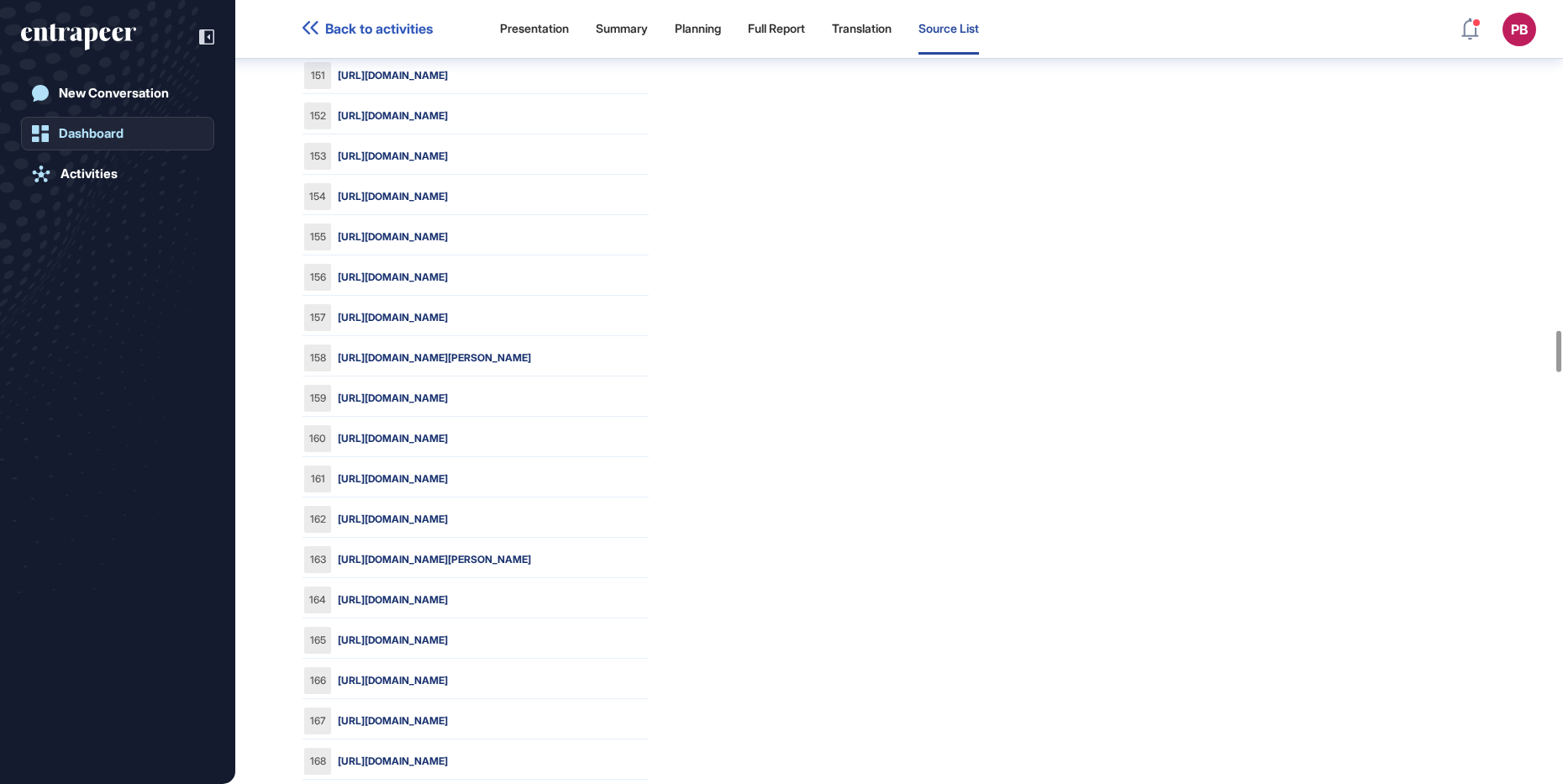
click at [100, 126] on div "Dashboard" at bounding box center [91, 132] width 65 height 15
